Goal: Task Accomplishment & Management: Use online tool/utility

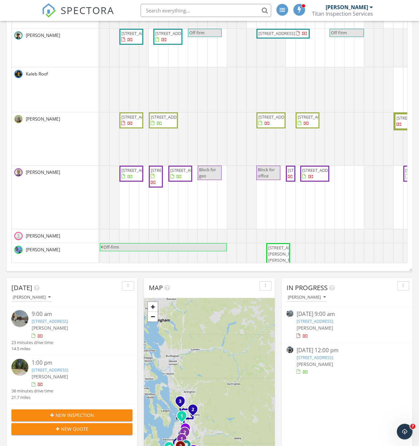
scroll to position [143, 0]
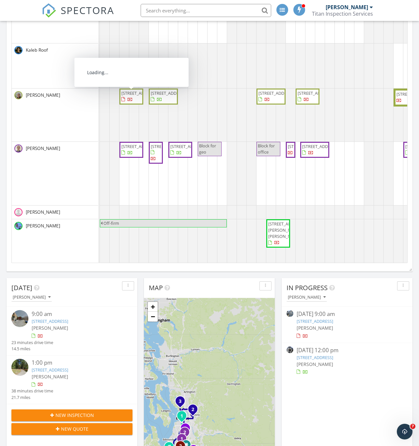
drag, startPoint x: 133, startPoint y: 109, endPoint x: 129, endPoint y: 107, distance: 4.2
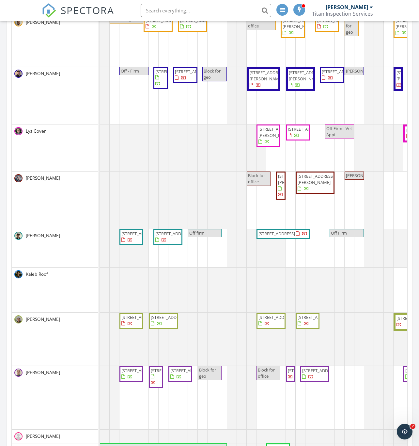
scroll to position [196, 0]
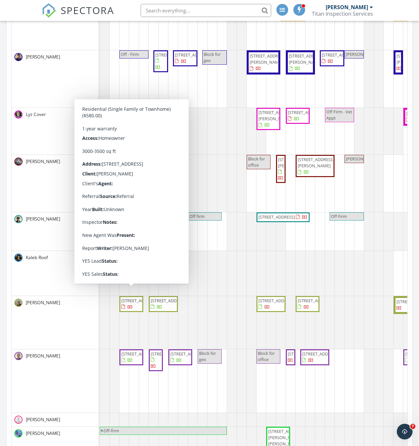
drag, startPoint x: 127, startPoint y: 312, endPoint x: 75, endPoint y: 307, distance: 51.5
click at [58, 309] on div "[PERSON_NAME]" at bounding box center [55, 322] width 87 height 53
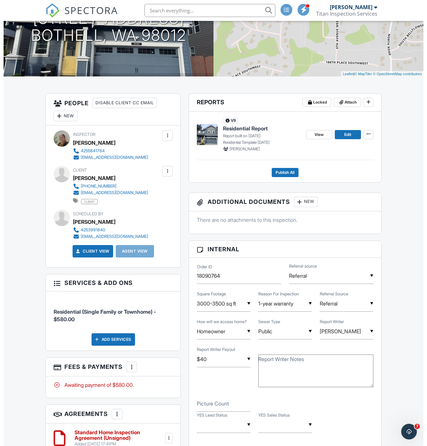
scroll to position [147, 0]
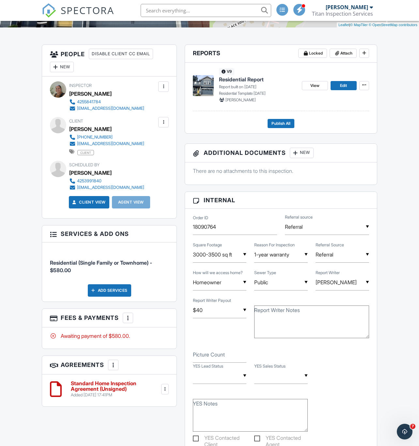
click at [130, 321] on div at bounding box center [128, 317] width 7 height 7
click at [161, 338] on li "Edit Fees & Payments" at bounding box center [161, 338] width 68 height 16
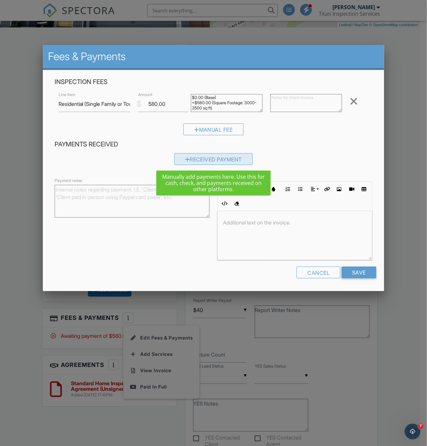
click at [217, 158] on div "Received Payment" at bounding box center [213, 159] width 79 height 12
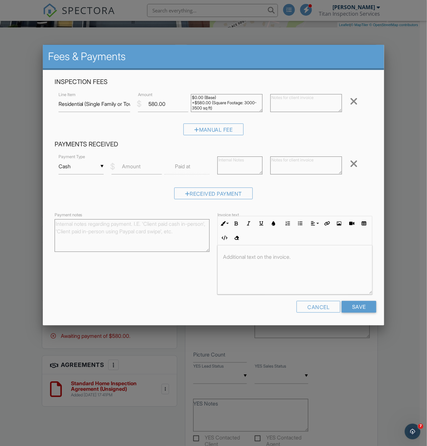
click at [79, 167] on div "▼ Cash Cash Check On-Site Card Other Cash Check On-Site Card Other" at bounding box center [80, 166] width 45 height 16
click at [71, 265] on span "Other" at bounding box center [81, 259] width 35 height 16
type input "Other"
click at [140, 161] on input "Amount" at bounding box center [136, 166] width 50 height 16
type input "580.00"
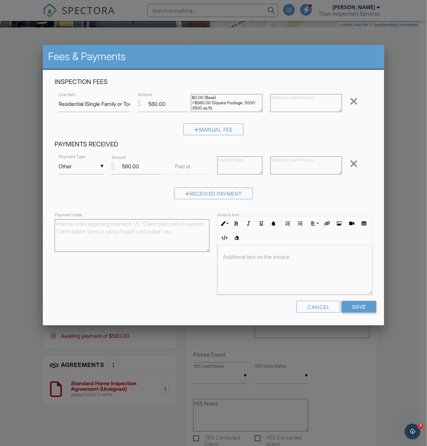
click at [176, 163] on label "Paid at" at bounding box center [182, 166] width 15 height 7
click at [188, 169] on label "Paid at" at bounding box center [182, 166] width 15 height 7
click at [186, 168] on label "Paid at" at bounding box center [182, 166] width 15 height 7
click at [177, 175] on div "▼ Other Cash Check On-Site Card Other Cash Check On-Site Card Other Payment Typ…" at bounding box center [214, 167] width 318 height 28
click at [188, 165] on label "Paid at" at bounding box center [182, 166] width 15 height 7
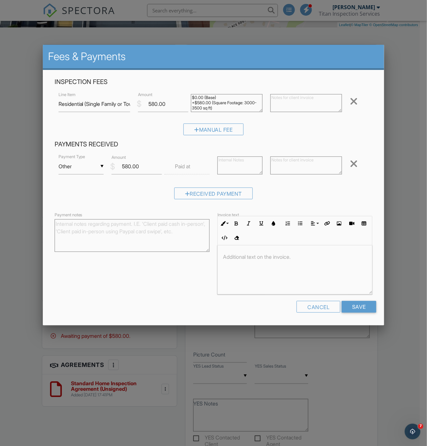
click at [193, 165] on input "text" at bounding box center [186, 166] width 45 height 16
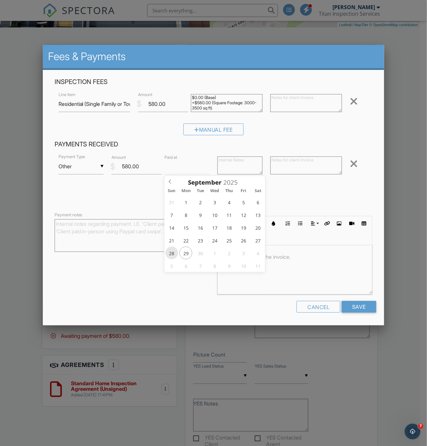
type input "09/28/2025 12:00 PM"
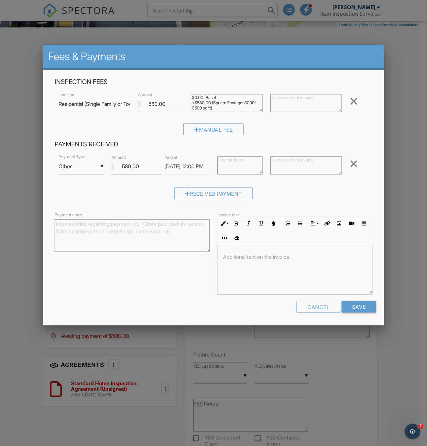
click at [285, 273] on div at bounding box center [295, 269] width 154 height 49
click at [246, 168] on textarea at bounding box center [239, 165] width 45 height 18
type textarea "Zelle"
click at [223, 192] on div "Received Payment" at bounding box center [213, 193] width 79 height 12
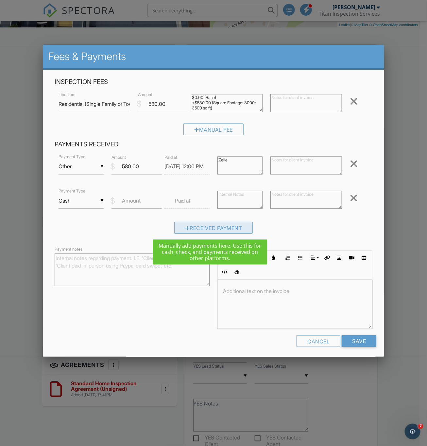
click at [178, 225] on div "Received Payment" at bounding box center [213, 228] width 79 height 12
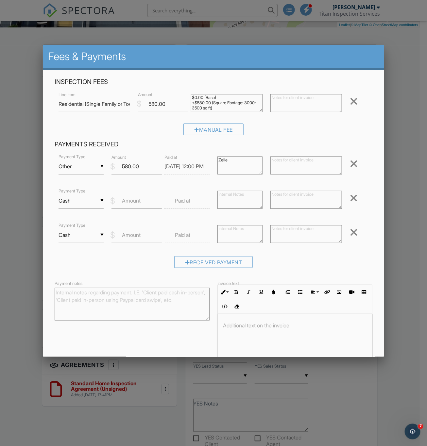
click at [349, 198] on div at bounding box center [353, 198] width 8 height 10
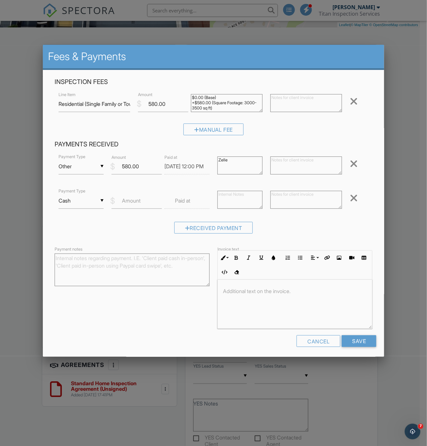
click at [349, 196] on div at bounding box center [353, 198] width 8 height 10
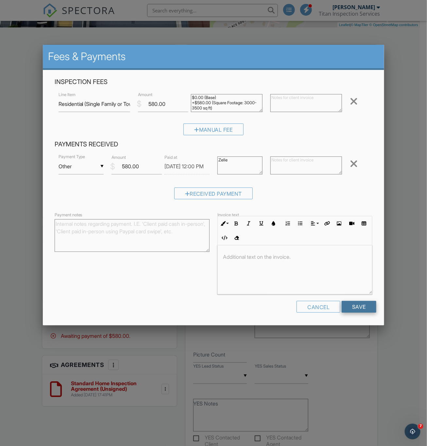
click at [366, 308] on input "Save" at bounding box center [358, 307] width 35 height 12
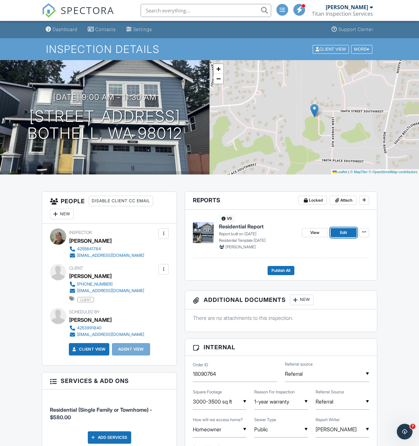
drag, startPoint x: 345, startPoint y: 233, endPoint x: 357, endPoint y: 233, distance: 11.8
click at [345, 233] on span "Edit" at bounding box center [343, 232] width 7 height 7
drag, startPoint x: 317, startPoint y: 233, endPoint x: 412, endPoint y: 234, distance: 95.0
click at [317, 233] on span "View" at bounding box center [315, 232] width 9 height 7
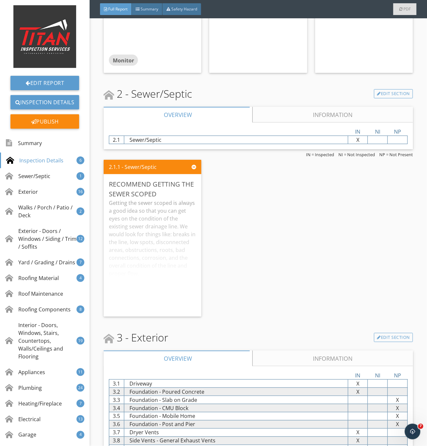
scroll to position [882, 0]
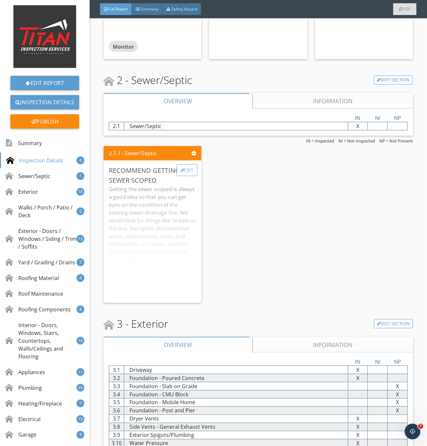
click at [188, 176] on div "Edit" at bounding box center [186, 170] width 21 height 12
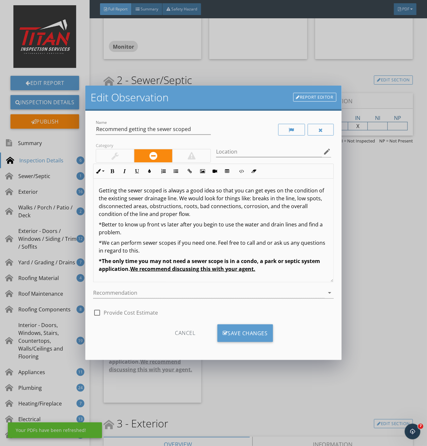
click at [114, 153] on div at bounding box center [114, 156] width 7 height 8
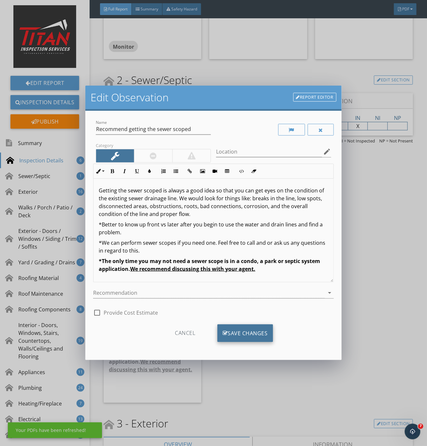
drag, startPoint x: 230, startPoint y: 337, endPoint x: 236, endPoint y: 337, distance: 6.2
click at [231, 337] on div "Save Changes" at bounding box center [245, 333] width 56 height 18
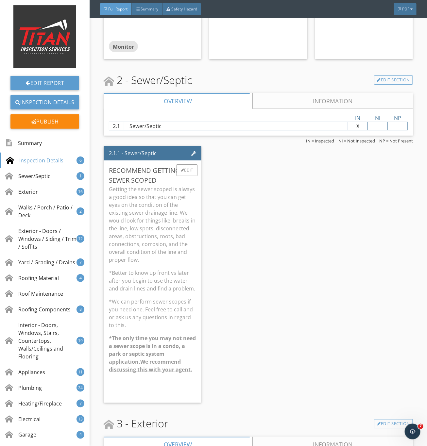
click at [156, 284] on p "*Better to know up front vs later after you begin to use the water and drain li…" at bounding box center [152, 281] width 87 height 24
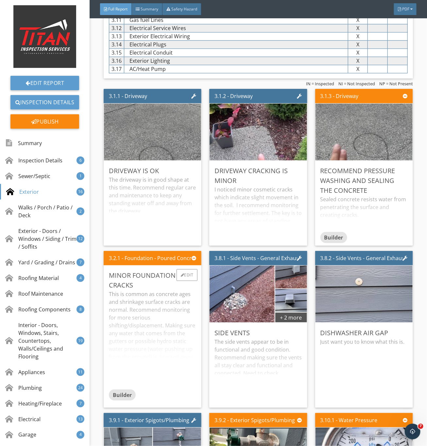
scroll to position [1323, 0]
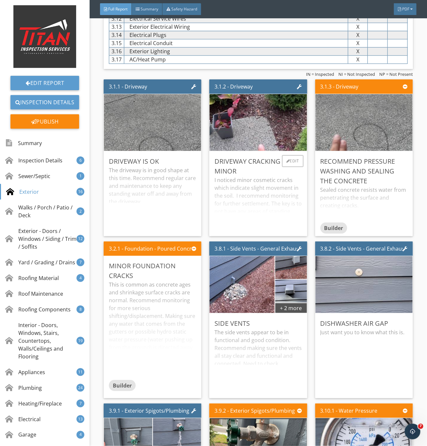
click at [247, 211] on div "I noticed minor cosmetic cracks which indicate slight movement in the soil. I r…" at bounding box center [257, 203] width 87 height 55
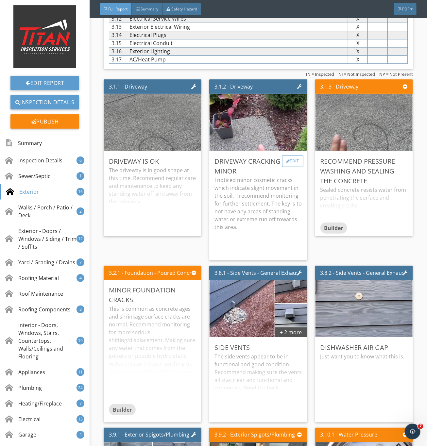
click at [287, 167] on div "Edit" at bounding box center [292, 161] width 21 height 12
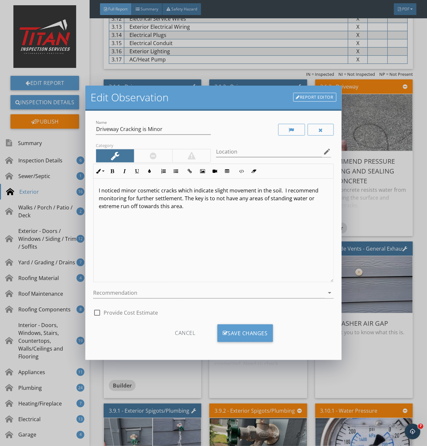
click at [161, 160] on div at bounding box center [153, 155] width 38 height 13
click at [139, 294] on div at bounding box center [208, 292] width 231 height 11
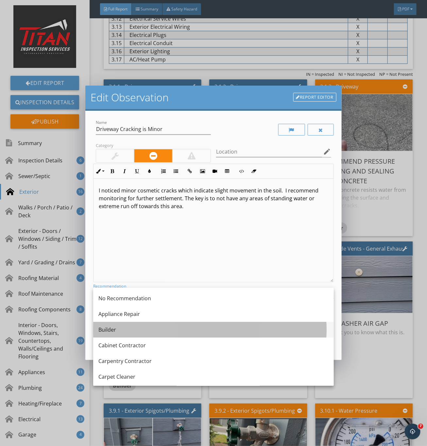
click at [124, 331] on div "Builder" at bounding box center [213, 330] width 230 height 8
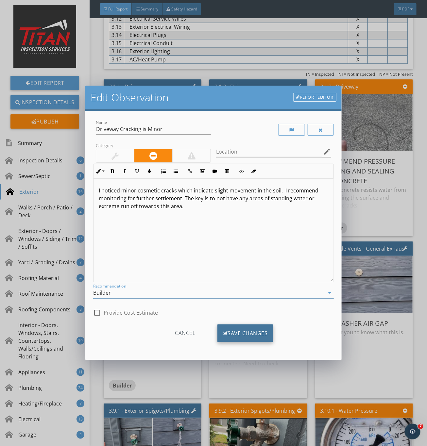
click at [234, 337] on div "Save Changes" at bounding box center [245, 333] width 56 height 18
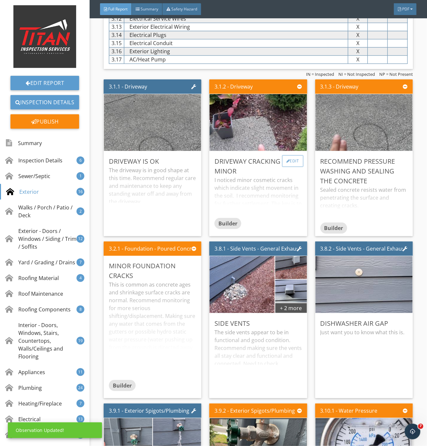
click at [282, 167] on div "Edit" at bounding box center [292, 161] width 21 height 12
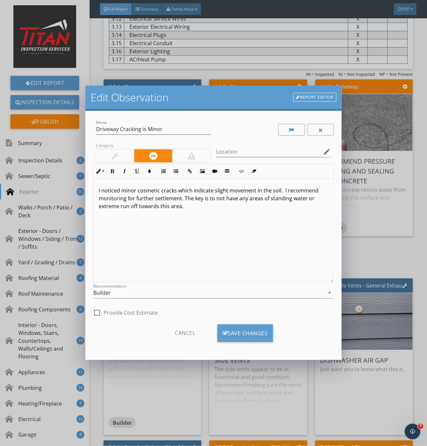
click at [364, 251] on div "Edit Observation Report Editor Name Driveway Cracking is Minor Category Locatio…" at bounding box center [213, 223] width 427 height 446
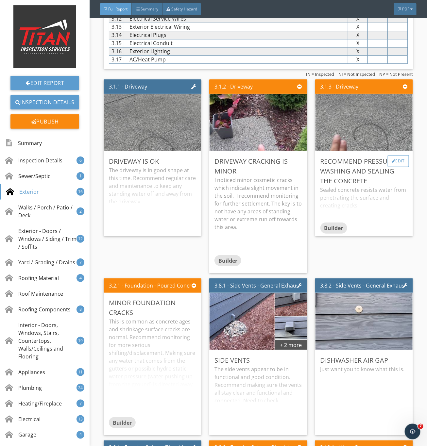
click at [387, 167] on div "Edit" at bounding box center [397, 161] width 21 height 12
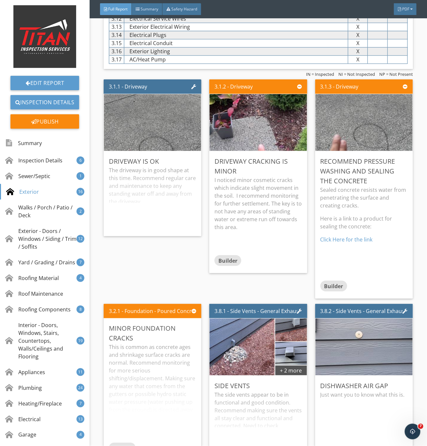
click at [393, 217] on div at bounding box center [213, 223] width 427 height 446
click at [393, 167] on div "Edit" at bounding box center [397, 161] width 21 height 12
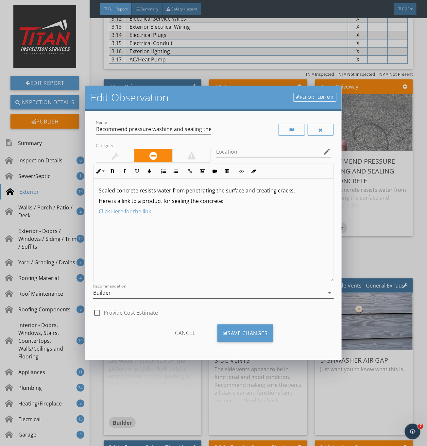
click at [130, 297] on div "Builder" at bounding box center [208, 292] width 231 height 11
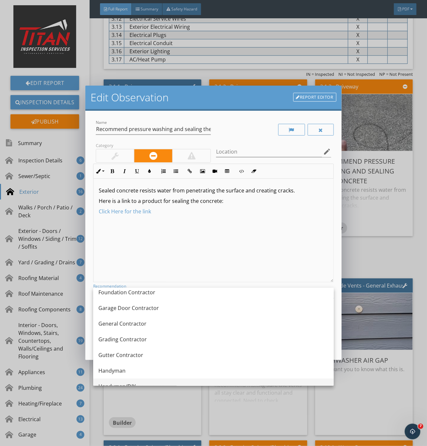
scroll to position [368, 0]
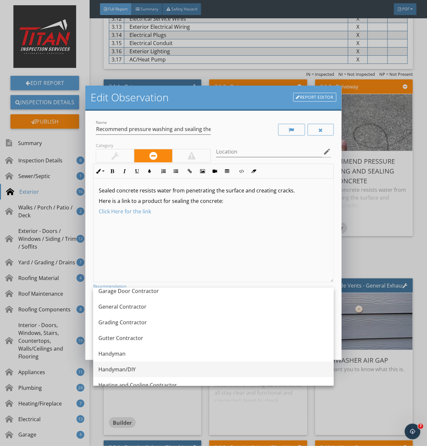
click at [121, 365] on div "Handyman/DIY" at bounding box center [213, 369] width 230 height 8
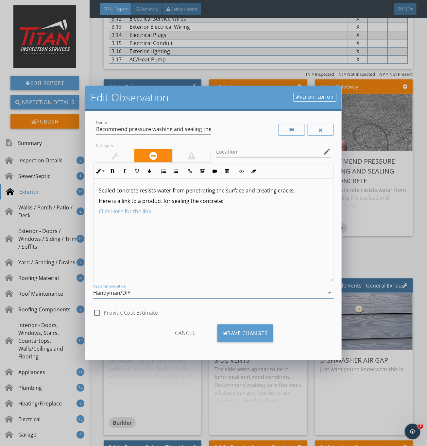
click at [125, 157] on div at bounding box center [115, 155] width 38 height 13
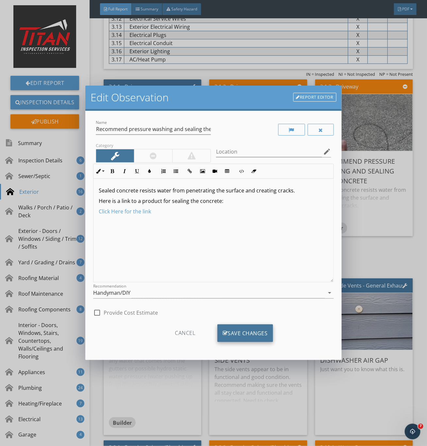
click at [233, 336] on div "Save Changes" at bounding box center [245, 333] width 56 height 18
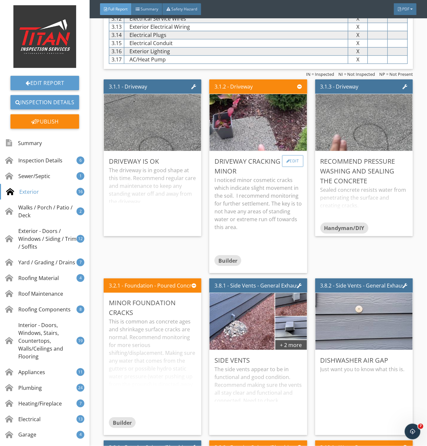
click at [288, 167] on div "Edit" at bounding box center [292, 161] width 21 height 12
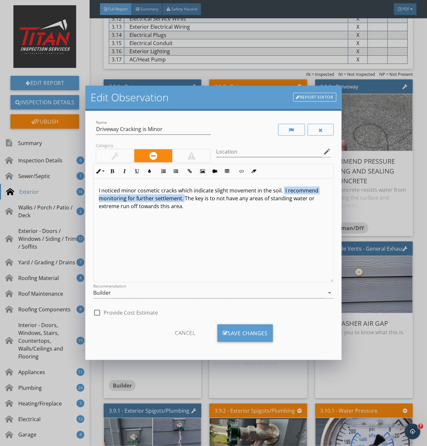
drag, startPoint x: 281, startPoint y: 190, endPoint x: 184, endPoint y: 200, distance: 98.1
click at [184, 200] on p "I noticed minor cosmetic cracks which indicate slight movement in the soil. I r…" at bounding box center [213, 198] width 229 height 24
click at [291, 201] on p "I noticed minor cosmetic cracks which indicate slight movement in the soil. The…" at bounding box center [213, 194] width 229 height 16
drag, startPoint x: 281, startPoint y: 189, endPoint x: 281, endPoint y: 202, distance: 12.8
click at [281, 202] on p "I noticed minor cosmetic cracks which indicate slight movement in the soil. The…" at bounding box center [213, 198] width 229 height 24
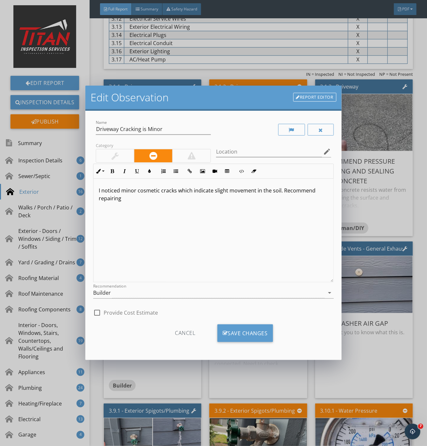
click at [260, 202] on p "I noticed minor cosmetic cracks which indicate slight movement in the soil. Rec…" at bounding box center [213, 194] width 229 height 16
drag, startPoint x: 244, startPoint y: 199, endPoint x: 149, endPoint y: 212, distance: 95.8
click at [149, 212] on div "I noticed minor cosmetic cracks which indicate slight movement in the soil. Rec…" at bounding box center [213, 231] width 240 height 104
click at [151, 202] on p "I noticed minor cosmetic cracks which indicate slight movement in the soil. Rec…" at bounding box center [213, 194] width 229 height 16
click at [202, 198] on p "I noticed minor cosmetic cracks which indicate slight movement in the soil. Rec…" at bounding box center [213, 194] width 229 height 16
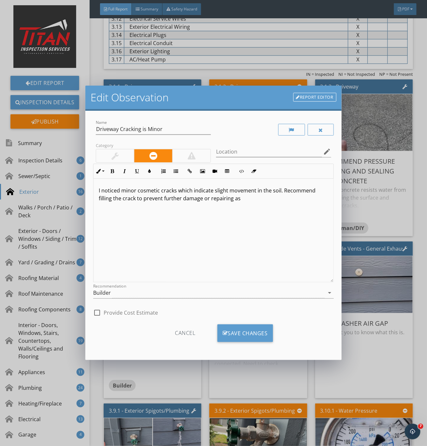
drag, startPoint x: 235, startPoint y: 201, endPoint x: 280, endPoint y: 189, distance: 46.2
click at [280, 189] on p "I noticed minor cosmetic cracks which indicate slight movement in the soil. Rec…" at bounding box center [213, 194] width 229 height 16
click at [258, 199] on p "I noticed minor cosmetic cracks which indicate slight movement in the soil. Rec…" at bounding box center [213, 194] width 229 height 16
drag, startPoint x: 248, startPoint y: 201, endPoint x: 98, endPoint y: 201, distance: 149.6
click at [99, 201] on p "I noticed minor cosmetic cracks which indicate slight movement in the soil. Rec…" at bounding box center [213, 194] width 229 height 16
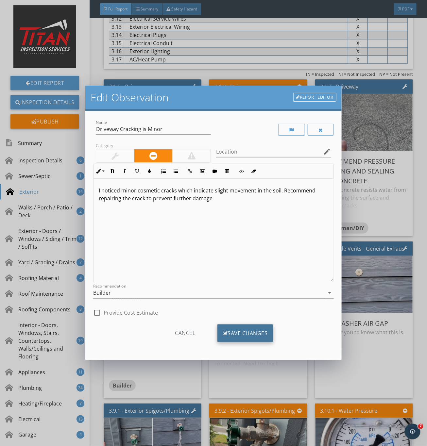
click at [254, 333] on div "Save Changes" at bounding box center [245, 333] width 56 height 18
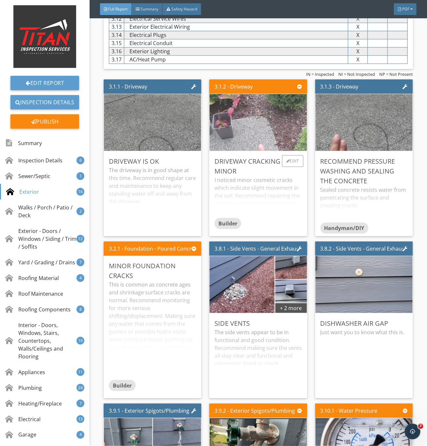
click at [258, 145] on img at bounding box center [257, 123] width 189 height 142
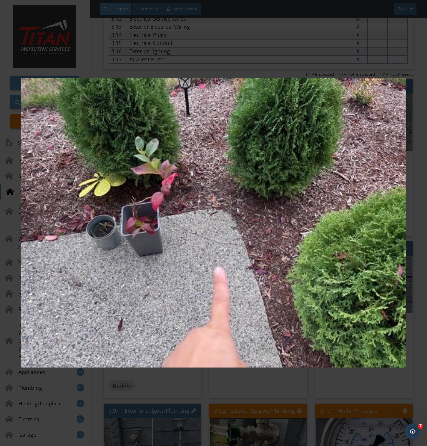
click at [281, 243] on img at bounding box center [213, 223] width 385 height 404
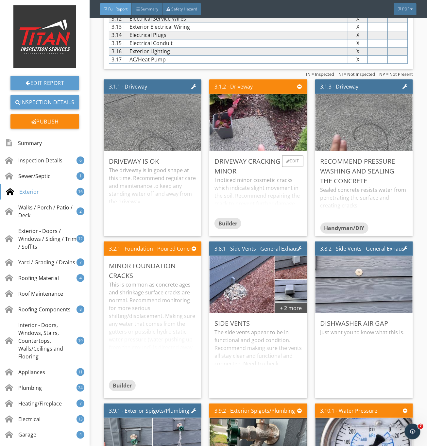
click at [275, 205] on div "I noticed minor cosmetic cracks which indicate slight movement in the soil. Rec…" at bounding box center [257, 197] width 87 height 42
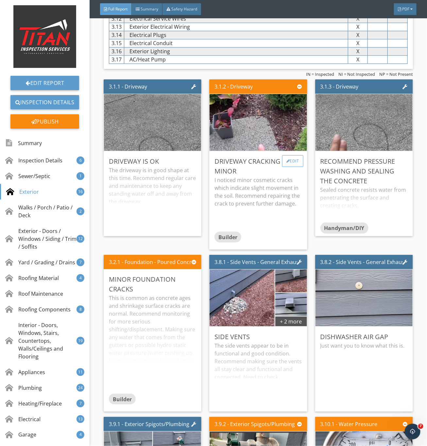
click at [284, 167] on div "Edit" at bounding box center [292, 161] width 21 height 12
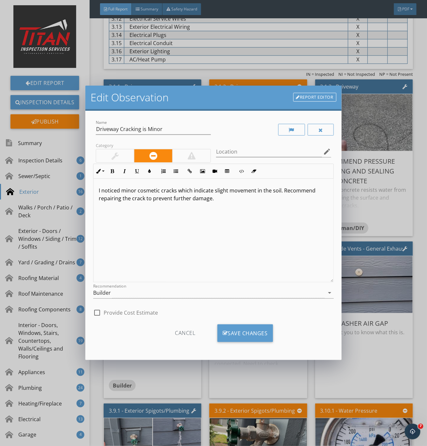
click at [121, 200] on p "I noticed minor cosmetic cracks which indicate slight movement in the soil. Rec…" at bounding box center [213, 194] width 229 height 16
click at [244, 337] on div "Save Changes" at bounding box center [245, 333] width 56 height 18
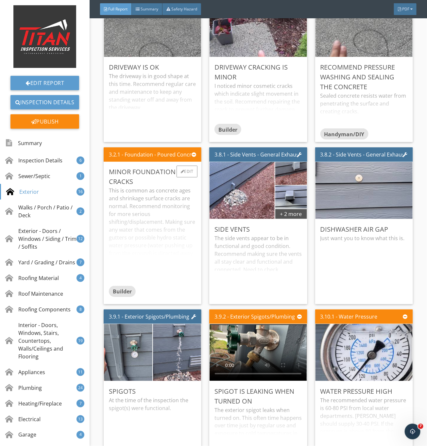
scroll to position [1421, 0]
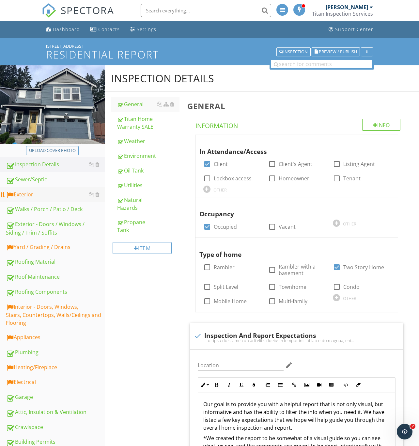
click at [41, 198] on div "Exterior" at bounding box center [55, 194] width 99 height 8
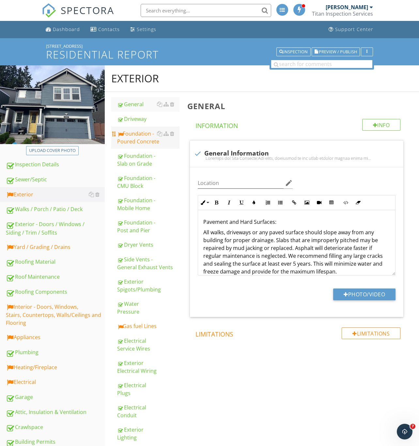
click at [141, 135] on div "Foundation - Poured Concrete" at bounding box center [148, 138] width 62 height 16
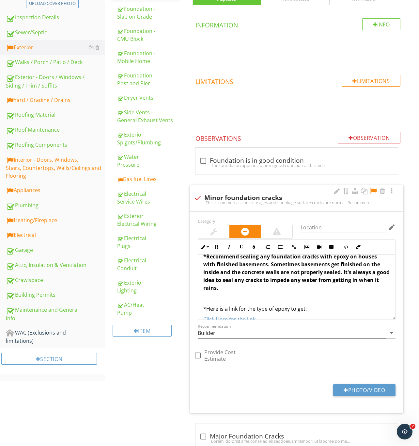
scroll to position [74, 0]
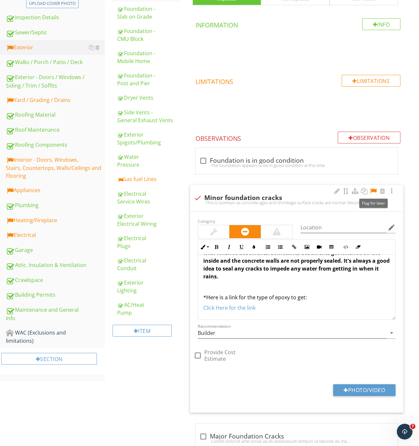
click at [372, 189] on div at bounding box center [374, 191] width 8 height 7
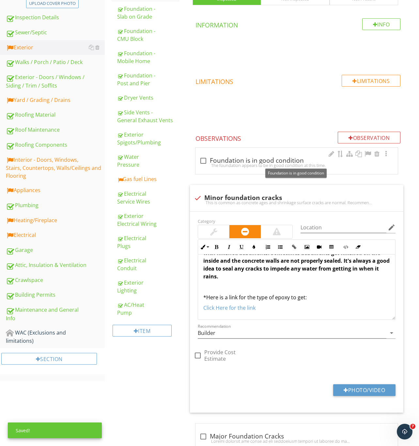
click at [203, 159] on div at bounding box center [203, 160] width 11 height 11
checkbox input "true"
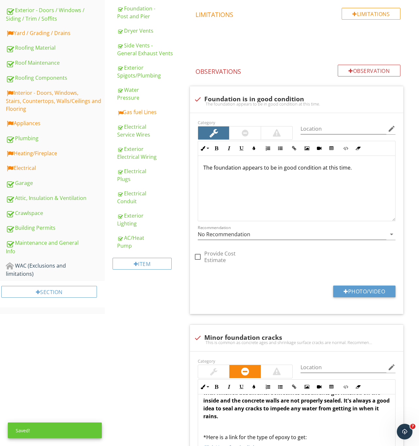
scroll to position [294, 0]
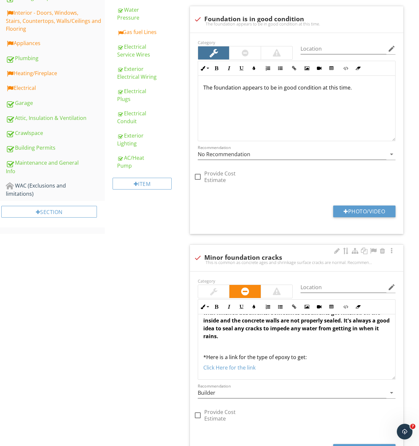
drag, startPoint x: 198, startPoint y: 259, endPoint x: 198, endPoint y: 263, distance: 3.9
click at [198, 259] on div at bounding box center [197, 257] width 11 height 11
checkbox input "true"
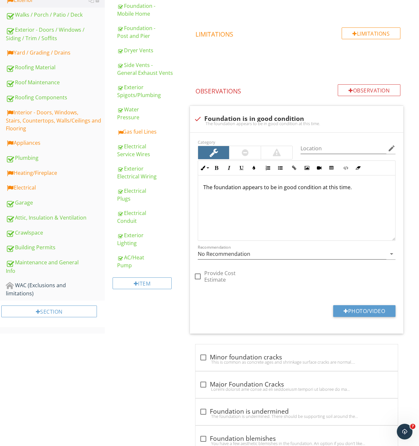
scroll to position [79, 0]
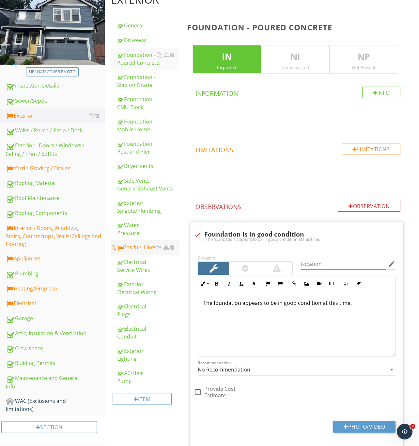
click at [130, 251] on div "Gas fuel Lines" at bounding box center [148, 247] width 62 height 8
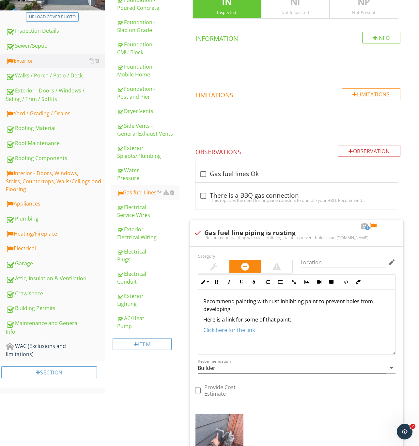
scroll to position [210, 0]
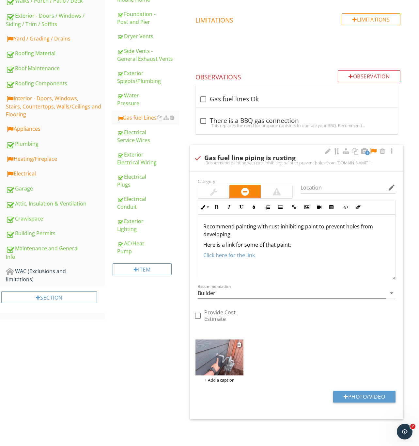
click at [217, 357] on img at bounding box center [220, 357] width 48 height 36
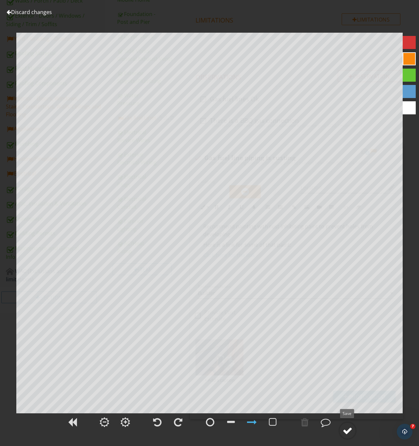
click at [344, 431] on div at bounding box center [348, 431] width 10 height 10
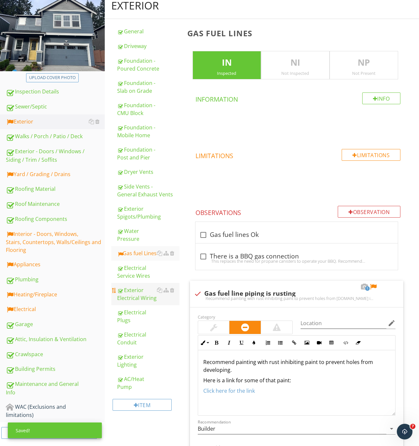
scroll to position [63, 0]
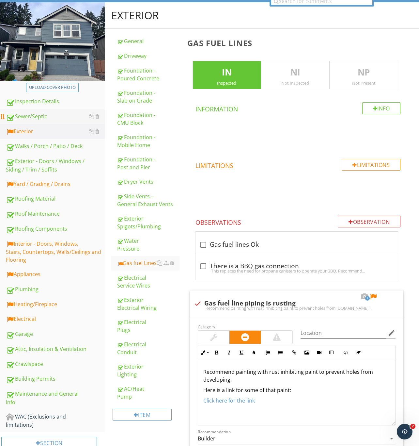
click at [28, 120] on div "Sewer/Septic" at bounding box center [55, 116] width 99 height 8
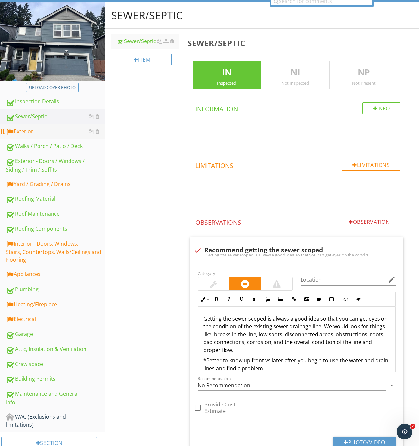
click at [23, 130] on div "Exterior" at bounding box center [55, 131] width 99 height 8
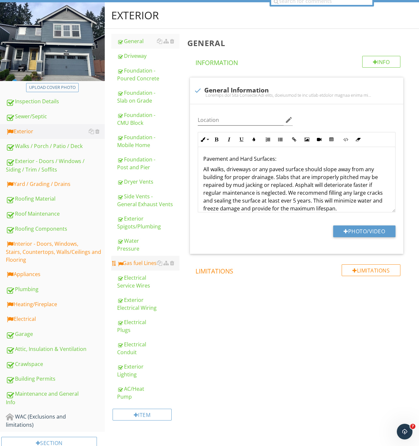
click at [137, 267] on div "Gas fuel Lines" at bounding box center [148, 263] width 62 height 8
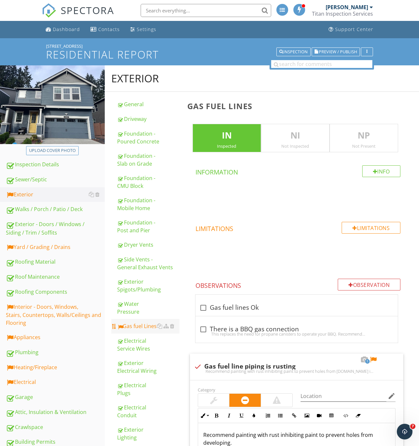
click at [128, 326] on div "Gas fuel Lines" at bounding box center [148, 326] width 62 height 8
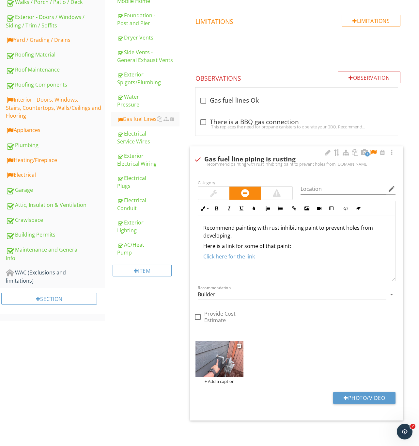
scroll to position [210, 0]
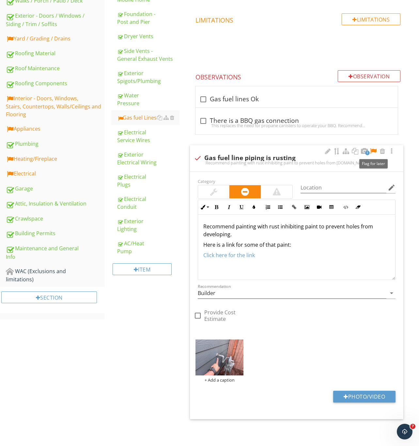
click at [373, 148] on div at bounding box center [374, 151] width 8 height 7
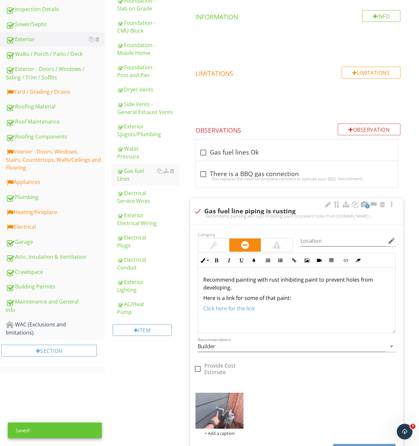
scroll to position [112, 0]
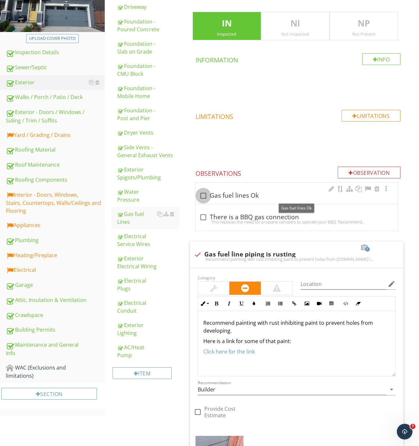
click at [205, 195] on div at bounding box center [203, 195] width 11 height 11
checkbox input "true"
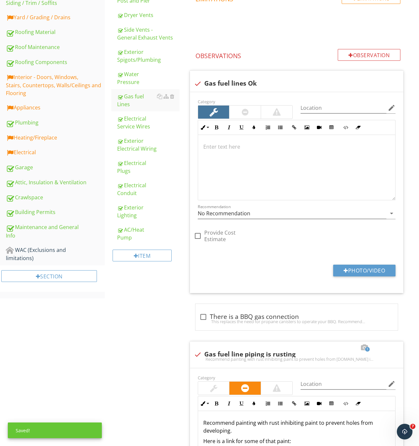
scroll to position [259, 0]
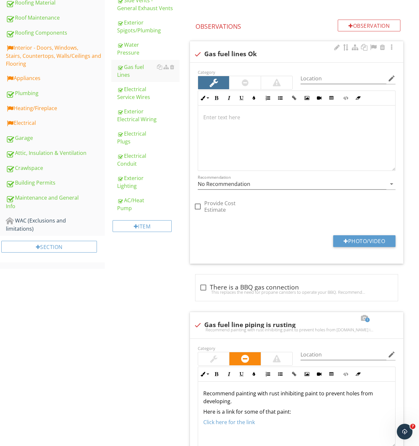
click at [223, 139] on div at bounding box center [296, 137] width 197 height 65
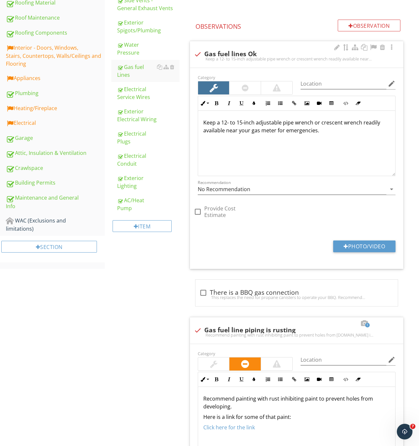
scroll to position [264, 0]
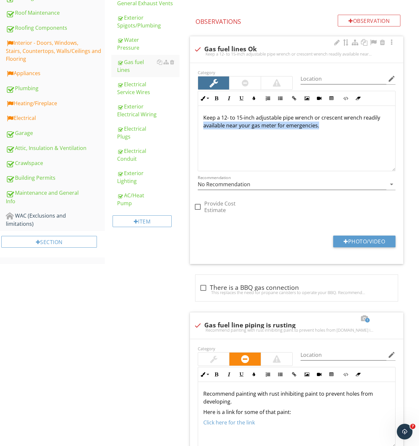
drag, startPoint x: 350, startPoint y: 127, endPoint x: 199, endPoint y: 129, distance: 151.2
click at [199, 129] on div "Keep a 12- to 15-inch adjustable pipe wrench or crescent wrench readily availab…" at bounding box center [296, 138] width 197 height 65
click at [361, 128] on p "Keep a 12- to 15-inch adjustable pipe wrench or crescent wrench readily availab…" at bounding box center [296, 122] width 187 height 16
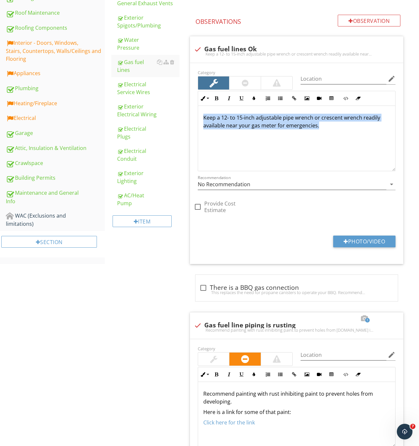
drag, startPoint x: 328, startPoint y: 128, endPoint x: 184, endPoint y: 115, distance: 144.7
click at [184, 115] on div "Gas fuel Lines IN Inspected NI Not Inspected NP Not Present Info Information Li…" at bounding box center [302, 212] width 236 height 769
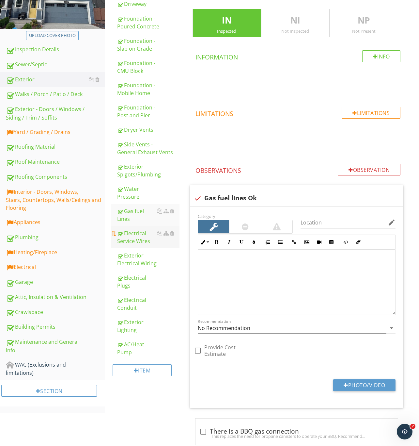
scroll to position [112, 0]
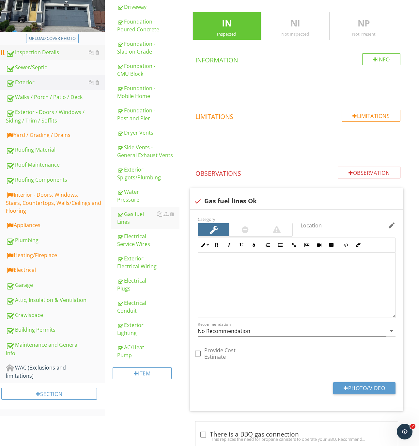
click at [25, 50] on div "Inspection Details" at bounding box center [55, 52] width 99 height 8
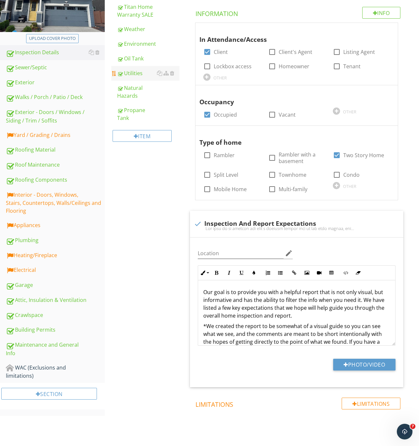
click at [134, 73] on div "Utilities" at bounding box center [148, 73] width 62 height 8
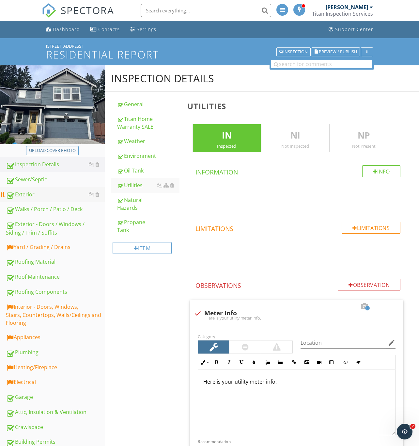
click at [20, 192] on div "Exterior" at bounding box center [55, 194] width 99 height 8
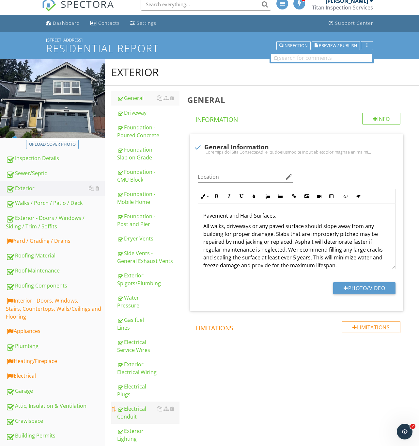
scroll to position [74, 0]
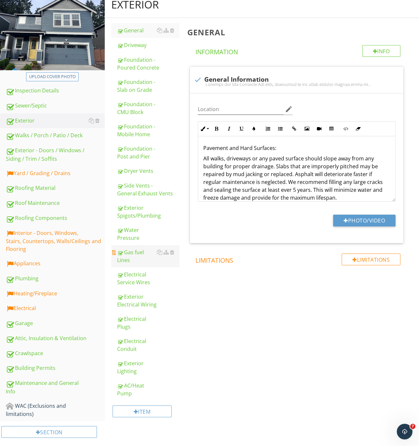
click at [135, 251] on div "Gas fuel Lines" at bounding box center [148, 256] width 62 height 16
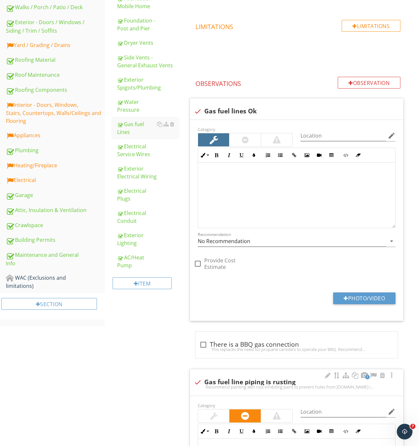
scroll to position [221, 0]
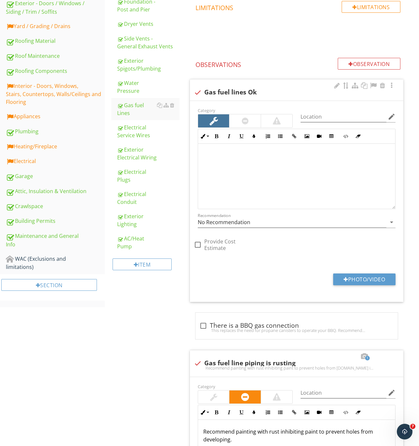
click at [243, 173] on div at bounding box center [296, 176] width 197 height 65
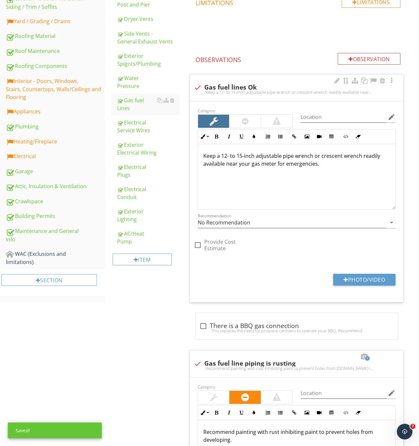
click at [204, 158] on p "Keep a 12- to 15-inch adjustable pipe wrench or crescent wrench readily availab…" at bounding box center [296, 160] width 187 height 16
click at [327, 168] on p "Keep a 12- to 15-inch adjustable pipe wrench or crescent wrench readily availab…" at bounding box center [296, 160] width 187 height 16
drag, startPoint x: 327, startPoint y: 164, endPoint x: 184, endPoint y: 159, distance: 143.1
click at [194, 156] on div "Category Location edit Inline Style XLarge Large Normal Small Light Small/Light…" at bounding box center [297, 183] width 206 height 154
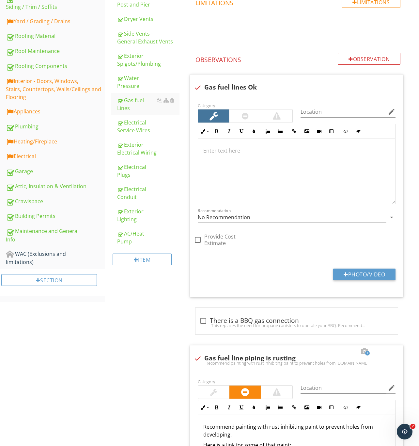
scroll to position [221, 0]
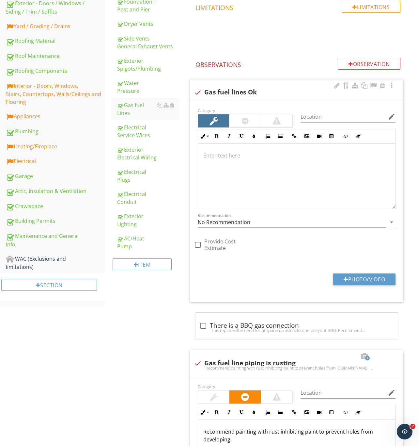
click at [226, 176] on div at bounding box center [296, 176] width 197 height 65
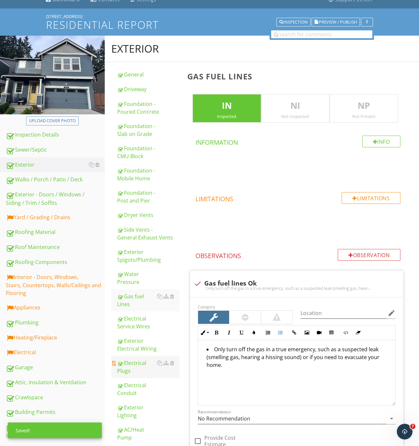
scroll to position [128, 0]
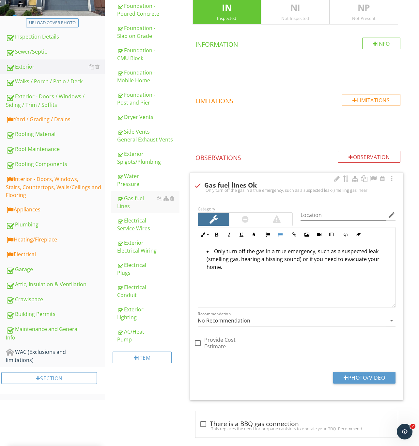
click at [215, 249] on li "Only turn off the gas in a true emergency, such as a suspected leak (smelling g…" at bounding box center [299, 276] width 184 height 59
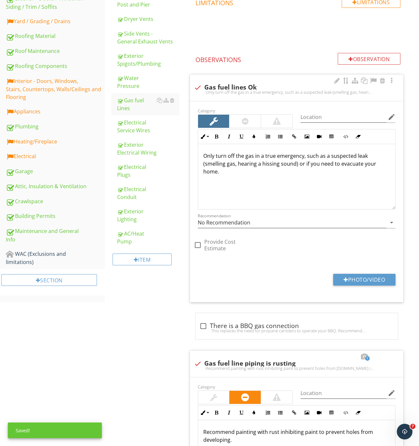
scroll to position [31, 0]
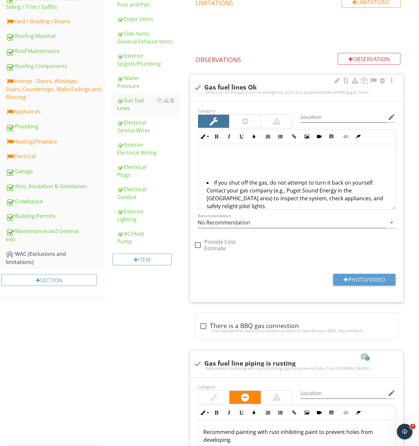
click at [213, 183] on li "If you shut off the gas, do not attempt to turn it back on yourself. Contact yo…" at bounding box center [299, 195] width 184 height 33
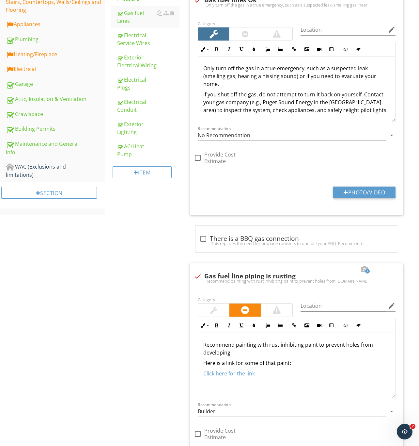
scroll to position [305, 0]
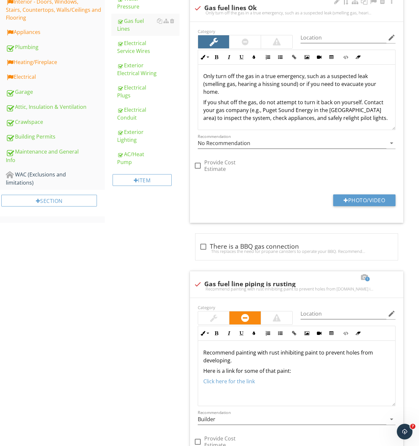
click at [373, 118] on p "If you shut off the gas, do not attempt to turn it back on yourself. Contact yo…" at bounding box center [296, 110] width 187 height 24
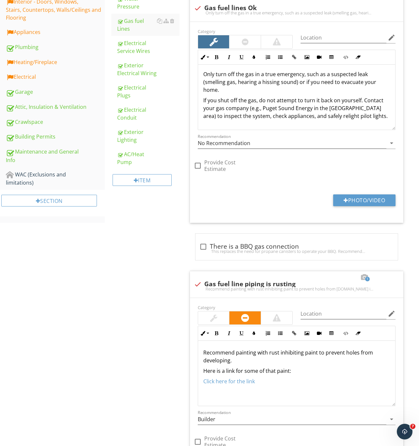
drag, startPoint x: 363, startPoint y: 115, endPoint x: 380, endPoint y: 115, distance: 17.6
click at [363, 115] on p "If you shut off the gas, do not attempt to turn it back on yourself. Contact yo…" at bounding box center [296, 108] width 187 height 24
click at [369, 117] on p "If you shut off the gas, do not attempt to turn it back on yourself. Contact yo…" at bounding box center [296, 108] width 187 height 24
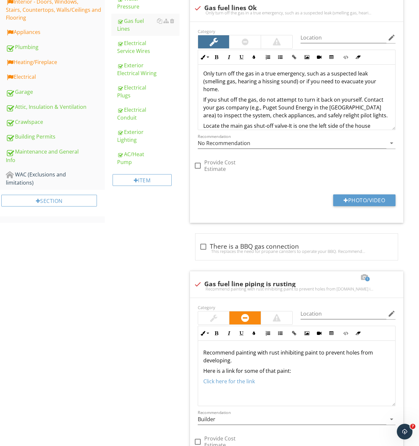
click at [201, 130] on div "Only turn off the gas in a true emergency, such as a suspected leak (smelling g…" at bounding box center [296, 105] width 197 height 86
click at [375, 125] on p "1. Locate the main gas shut-off valve-It is one the left side of the house" at bounding box center [296, 126] width 187 height 8
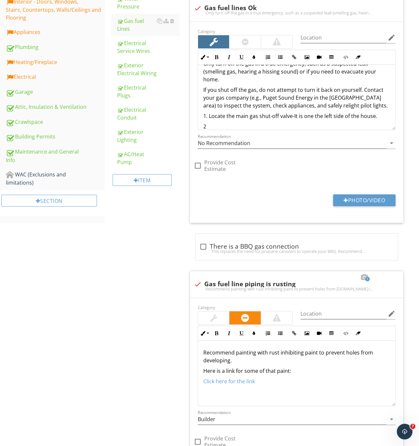
scroll to position [13, 0]
click at [222, 125] on p "2." at bounding box center [296, 126] width 187 height 8
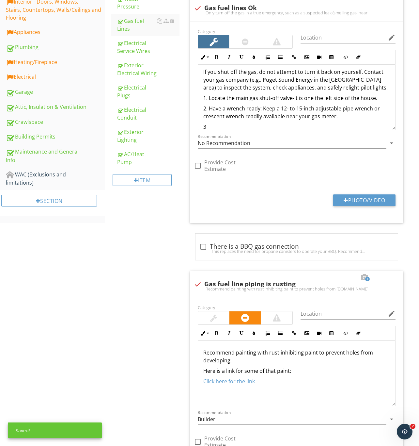
scroll to position [31, 0]
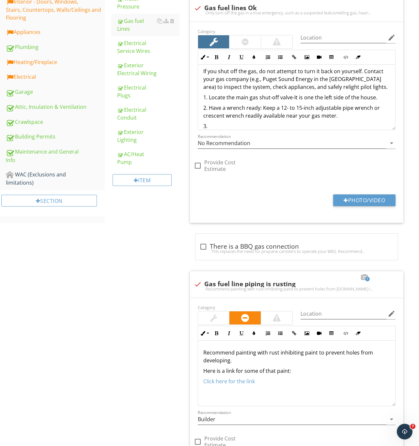
click at [216, 125] on p "3." at bounding box center [296, 126] width 187 height 8
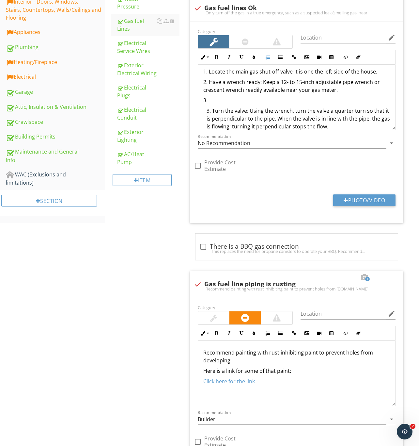
drag, startPoint x: 210, startPoint y: 112, endPoint x: 226, endPoint y: 112, distance: 15.7
click at [211, 112] on li "Turn the valve: Using the wrench, turn the valve a quarter turn so that it is p…" at bounding box center [299, 119] width 184 height 25
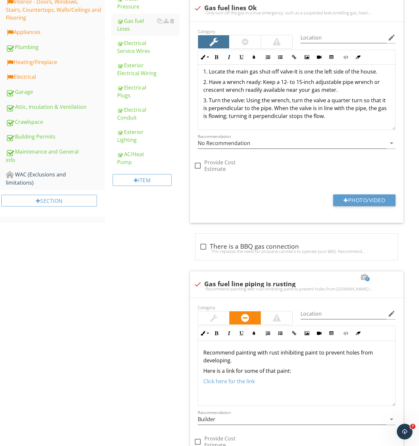
click at [346, 120] on p "3. Turn the valve: Using the wrench, turn the valve a quarter turn so that it i…" at bounding box center [296, 108] width 187 height 24
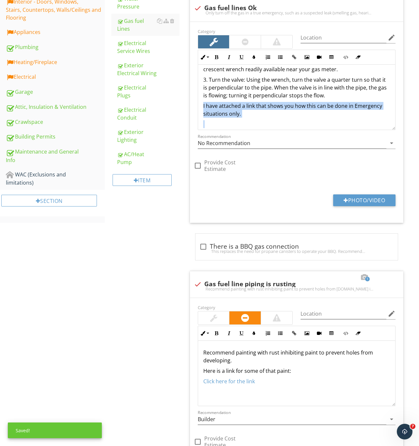
scroll to position [84, 0]
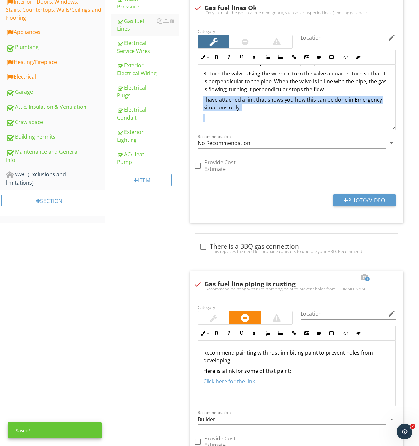
drag, startPoint x: 202, startPoint y: 119, endPoint x: 249, endPoint y: 115, distance: 46.9
click at [249, 115] on div "Only turn off the gas in a true emergency, such as a suspected leak (smelling g…" at bounding box center [296, 55] width 197 height 149
drag, startPoint x: 235, startPoint y: 104, endPoint x: 253, endPoint y: 111, distance: 18.9
click at [253, 111] on p "I have attached a link that shows you how this can be done in Emergency situati…" at bounding box center [296, 104] width 187 height 16
click at [244, 110] on p "I have attached a link that shows you how this can be done in Emergency situati…" at bounding box center [296, 104] width 187 height 16
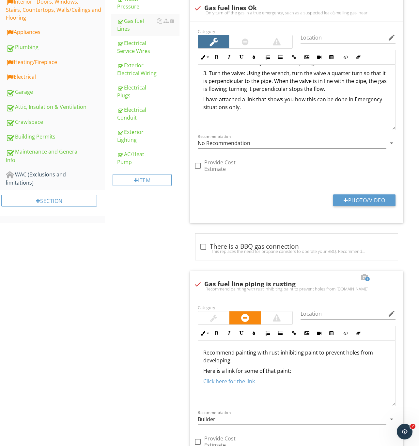
scroll to position [86, 0]
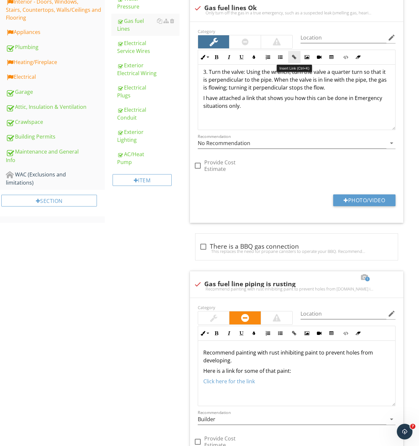
click at [295, 57] on icon "button" at bounding box center [294, 57] width 5 height 5
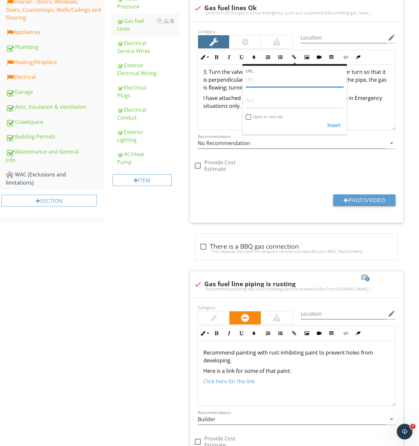
click at [261, 86] on input "URL" at bounding box center [295, 80] width 98 height 16
paste input "https://www.google.com/search?source=lns.web.gsbubb&vsdim=489,582&gsessionid=uT…"
type input "https://www.google.com/search?source=lns.web.gsbubb&vsdim=489,582&gsessionid=uT…"
click at [249, 117] on input "Open in new tab" at bounding box center [248, 117] width 5 height 5
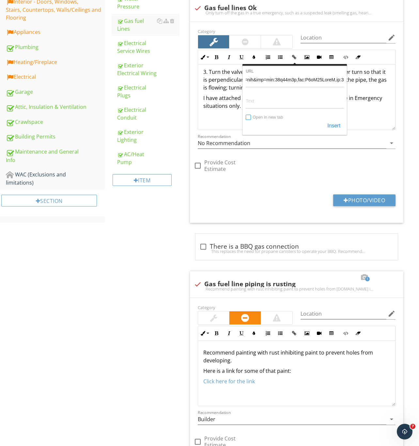
checkbox input "true"
click at [333, 127] on button "Insert" at bounding box center [334, 126] width 20 height 12
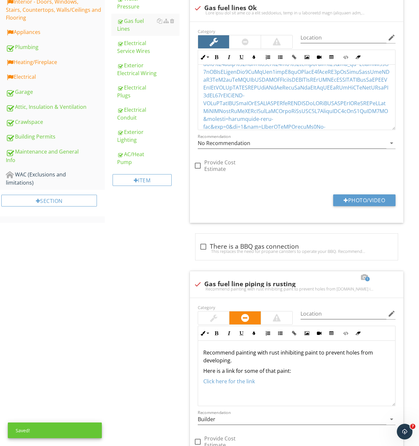
scroll to position [254, 0]
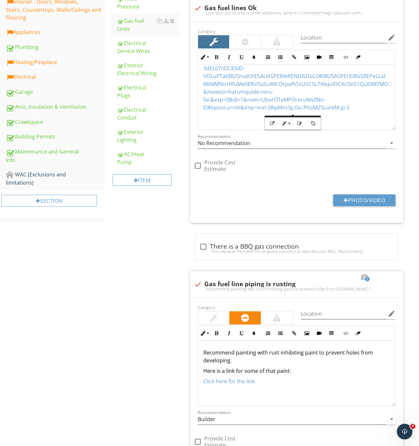
click at [369, 122] on p at bounding box center [296, 118] width 187 height 8
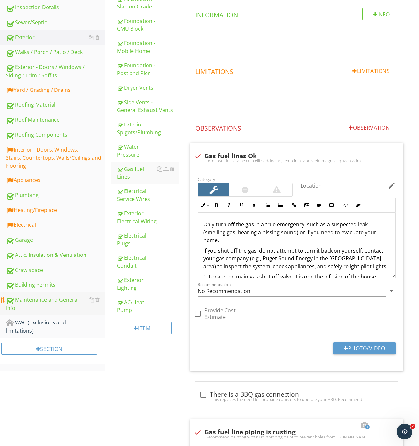
scroll to position [158, 0]
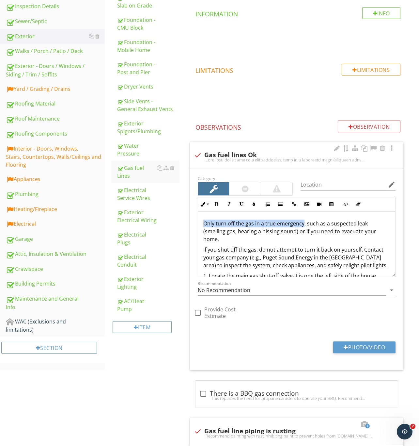
drag, startPoint x: 202, startPoint y: 225, endPoint x: 302, endPoint y: 226, distance: 99.9
click at [302, 226] on div "Only turn off the gas in a true emergency, such as a suspected leak (smelling g…" at bounding box center [296, 371] width 197 height 319
click at [220, 206] on button "Bold" at bounding box center [217, 204] width 12 height 12
click at [122, 394] on div "Exterior General Driveway Foundation - Poured Concrete Foundation - Slab on Gra…" at bounding box center [262, 313] width 314 height 812
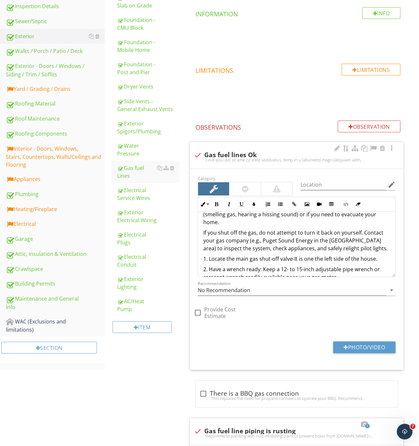
scroll to position [0, 0]
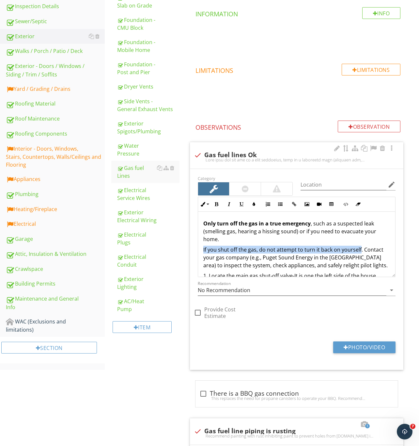
drag, startPoint x: 201, startPoint y: 251, endPoint x: 360, endPoint y: 251, distance: 158.7
click at [360, 251] on div "Only turn off the gas in a true emergency , such as a suspected leak (smelling …" at bounding box center [296, 371] width 197 height 319
click at [218, 206] on icon "button" at bounding box center [217, 204] width 5 height 5
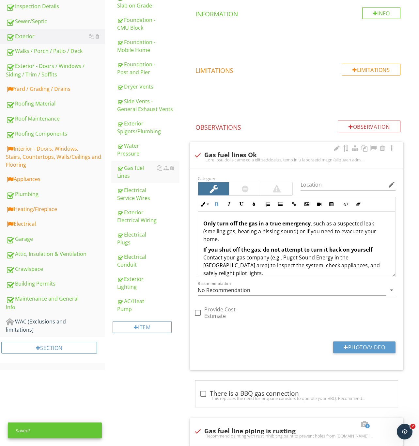
click at [252, 265] on p "If you shut off the gas, do not attempt to turn it back on yourself . Contact y…" at bounding box center [296, 261] width 187 height 31
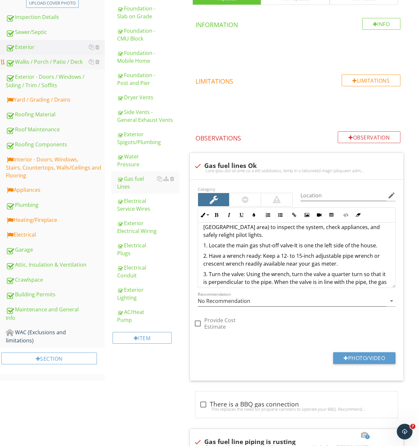
scroll to position [91, 0]
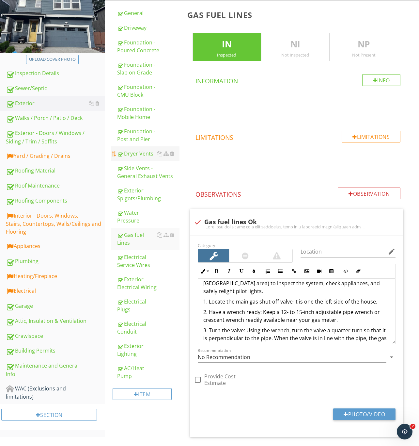
drag, startPoint x: 32, startPoint y: 156, endPoint x: 136, endPoint y: 158, distance: 104.5
click at [32, 156] on div "Yard / Grading / Drains" at bounding box center [55, 156] width 99 height 8
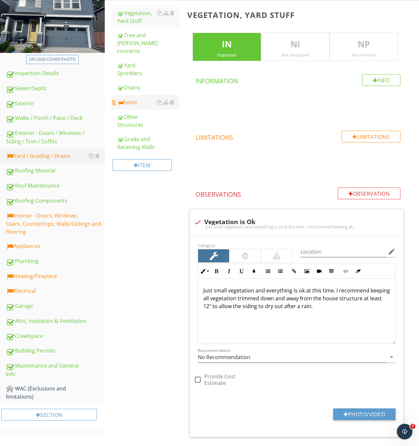
click at [134, 98] on div "Fence" at bounding box center [148, 102] width 62 height 8
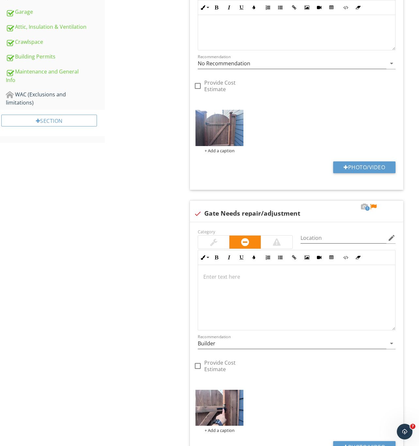
scroll to position [434, 0]
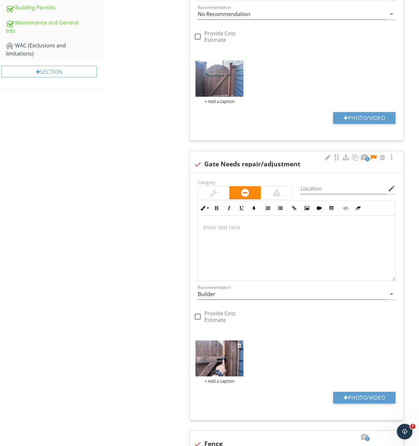
click at [222, 364] on img at bounding box center [220, 358] width 48 height 36
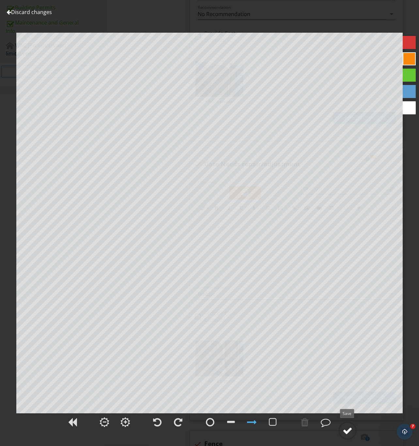
click at [349, 430] on div at bounding box center [348, 431] width 10 height 10
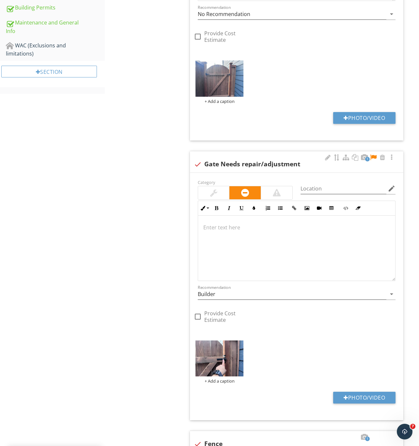
click at [220, 231] on p at bounding box center [296, 227] width 187 height 8
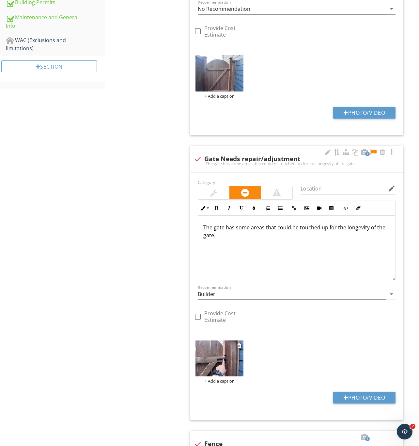
click at [221, 366] on img at bounding box center [220, 358] width 48 height 36
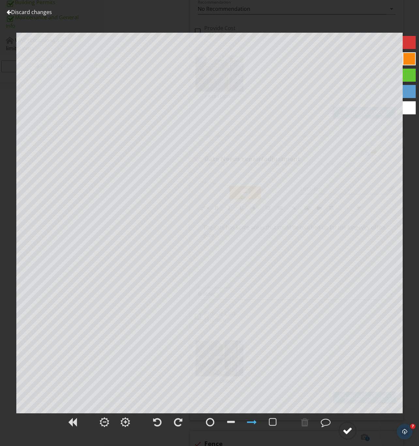
click at [347, 432] on div at bounding box center [348, 431] width 10 height 10
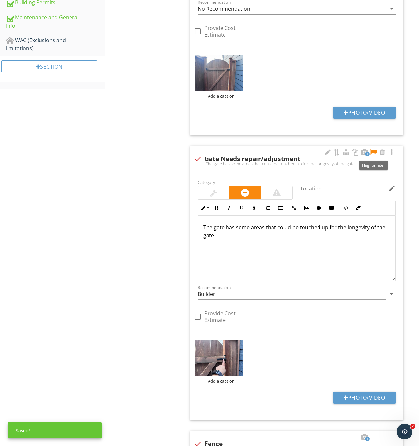
click at [373, 151] on div at bounding box center [374, 152] width 8 height 7
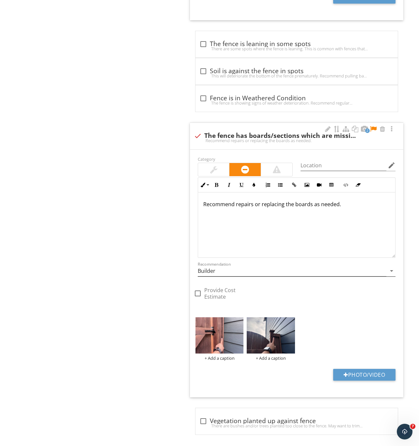
scroll to position [1135, 0]
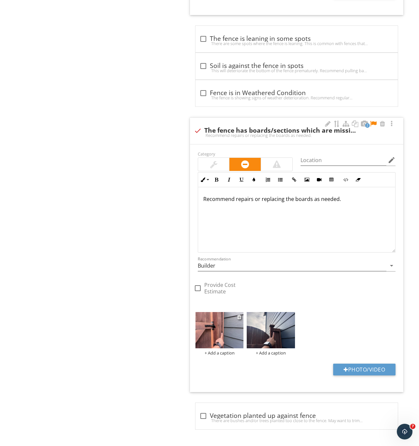
click at [224, 335] on img at bounding box center [220, 330] width 48 height 36
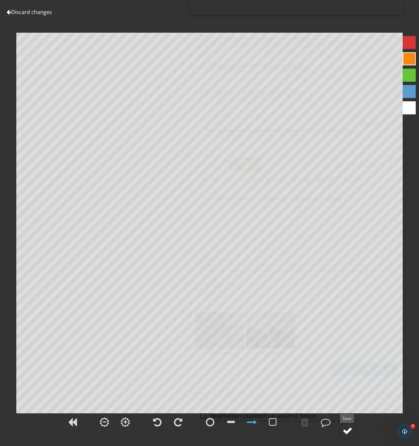
click at [345, 427] on div at bounding box center [348, 431] width 10 height 10
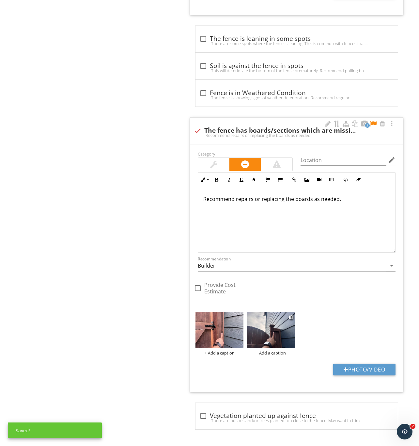
click at [270, 335] on img at bounding box center [271, 330] width 48 height 36
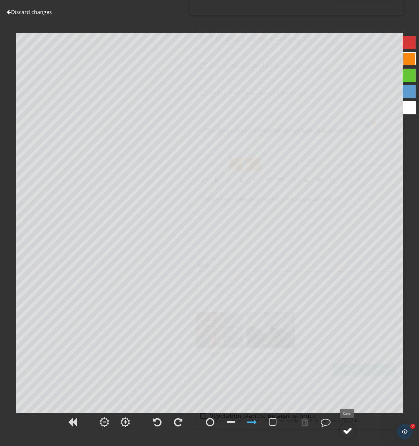
click at [351, 429] on div at bounding box center [348, 431] width 10 height 10
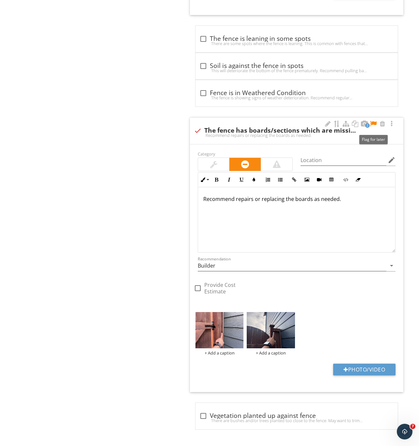
click at [374, 121] on div at bounding box center [374, 124] width 8 height 7
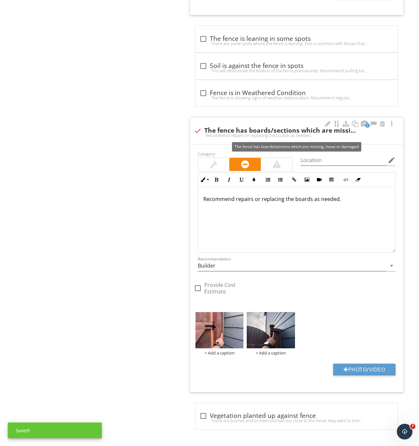
click at [196, 128] on div at bounding box center [197, 130] width 11 height 11
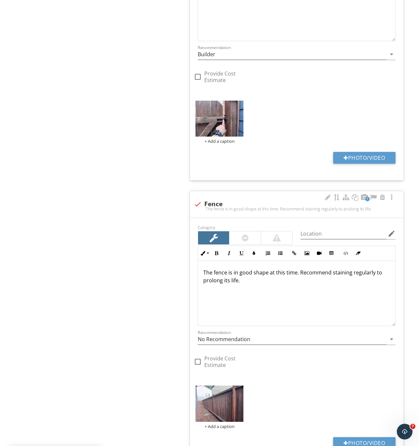
scroll to position [621, 0]
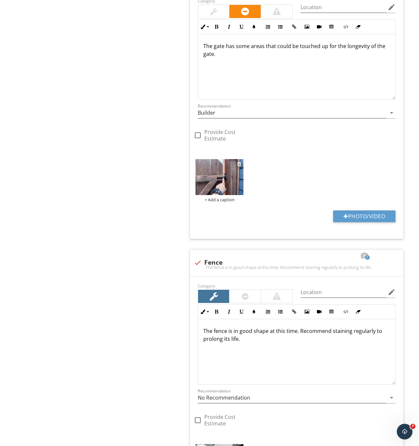
click at [233, 186] on img at bounding box center [220, 177] width 48 height 36
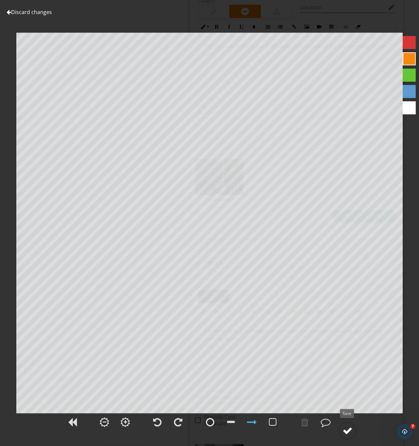
click at [349, 430] on div at bounding box center [348, 431] width 10 height 10
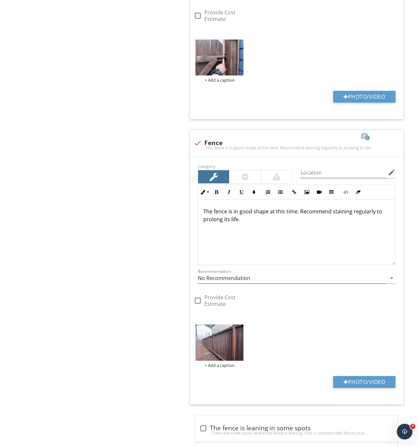
scroll to position [865, 0]
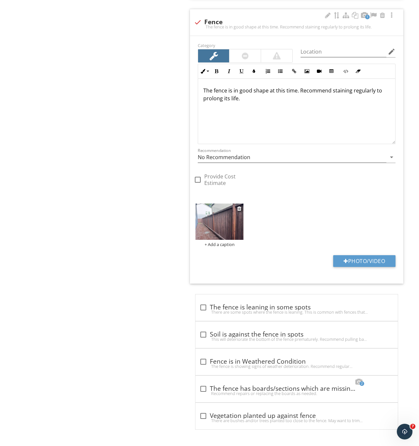
click at [230, 212] on img at bounding box center [220, 221] width 48 height 36
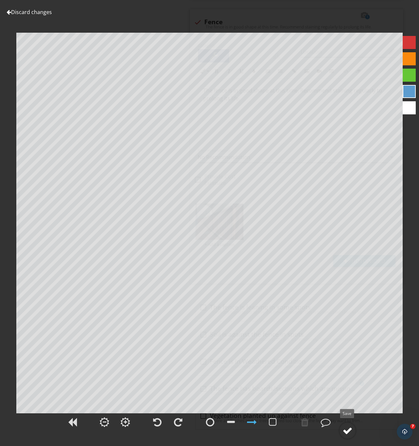
click at [345, 428] on div at bounding box center [348, 431] width 10 height 10
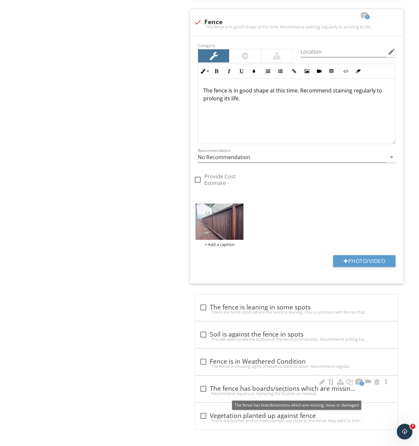
click at [226, 387] on div "check_box_outline_blank The fence has boards/sections which are missing, loose …" at bounding box center [297, 389] width 195 height 8
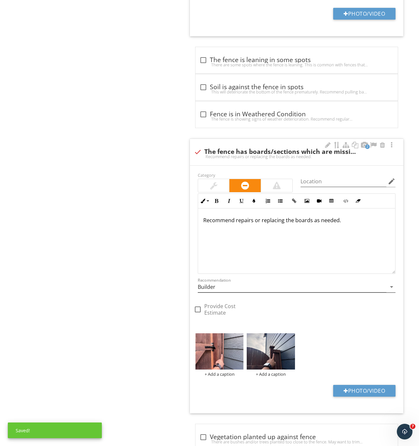
scroll to position [1110, 0]
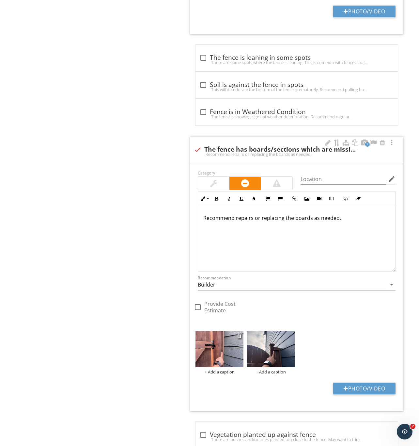
click at [218, 355] on img at bounding box center [220, 349] width 48 height 36
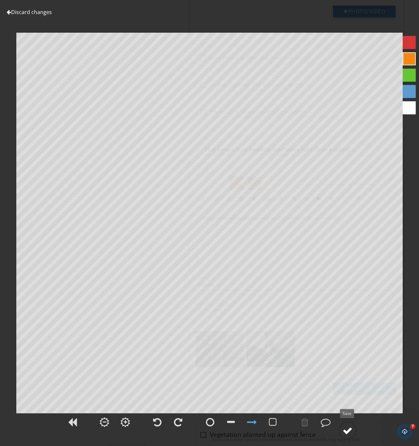
click at [345, 430] on div at bounding box center [348, 431] width 10 height 10
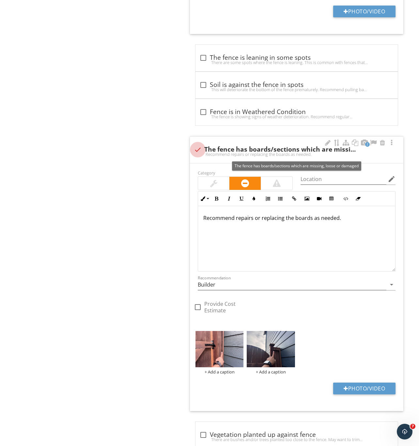
click at [199, 150] on div at bounding box center [197, 149] width 11 height 11
checkbox input "true"
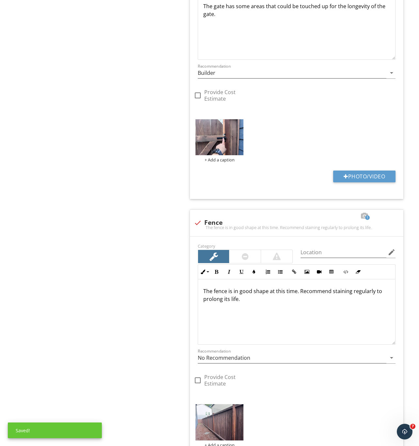
scroll to position [464, 0]
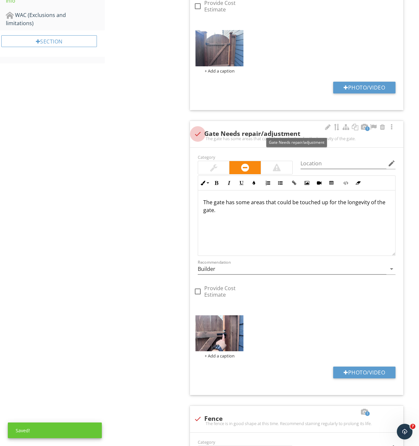
click at [201, 136] on div at bounding box center [197, 133] width 11 height 11
checkbox input "true"
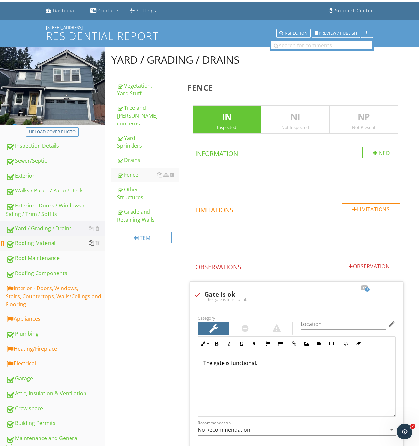
scroll to position [0, 0]
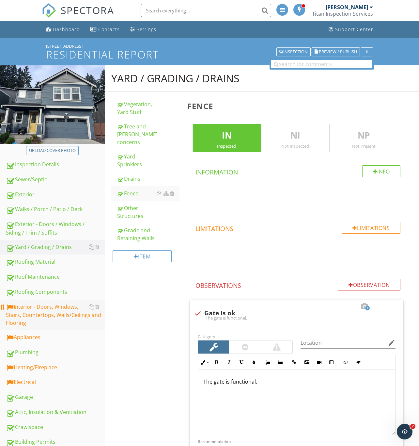
click at [54, 311] on div "Interior - Doors, Windows, Stairs, Countertops, Walls/Ceilings and Flooring" at bounding box center [55, 315] width 99 height 24
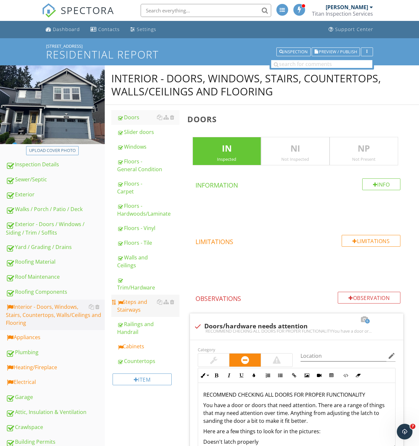
click at [143, 305] on div "Steps and Stairways" at bounding box center [148, 306] width 62 height 16
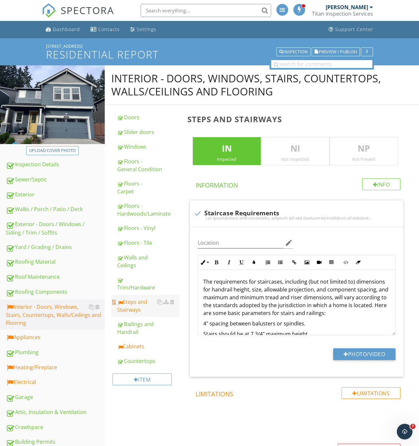
click at [129, 303] on div "Steps and Stairways" at bounding box center [148, 306] width 62 height 16
click at [132, 303] on div "Steps and Stairways" at bounding box center [148, 306] width 62 height 16
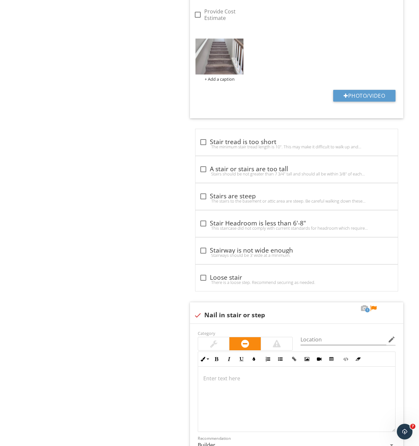
scroll to position [778, 0]
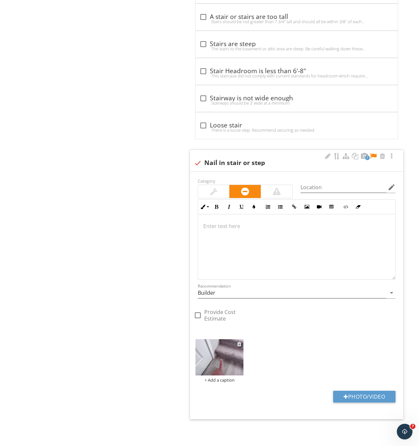
click at [229, 362] on img at bounding box center [220, 357] width 48 height 36
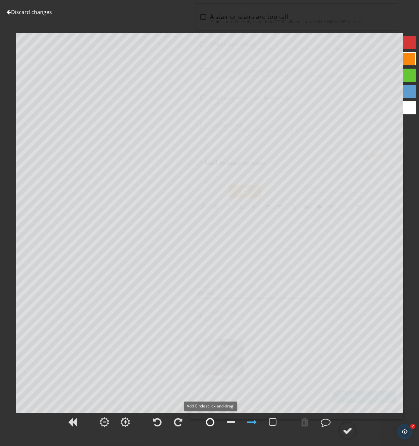
click at [207, 422] on div at bounding box center [210, 422] width 8 height 10
click at [346, 427] on div at bounding box center [348, 431] width 10 height 10
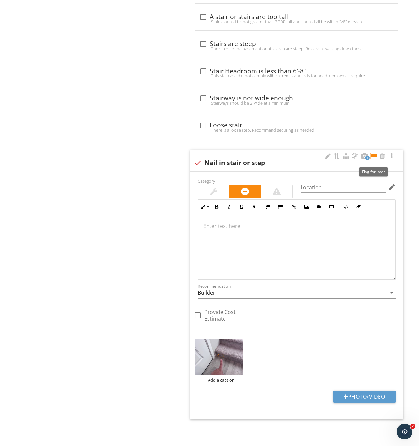
click at [374, 154] on div at bounding box center [374, 156] width 8 height 7
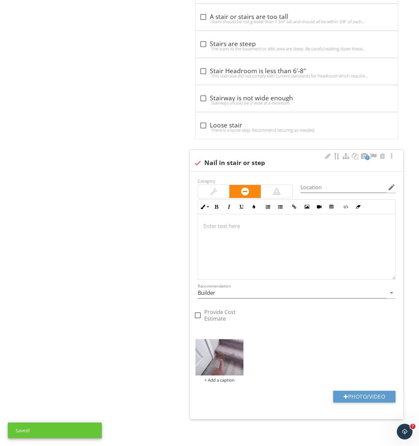
click at [227, 243] on div at bounding box center [296, 246] width 197 height 65
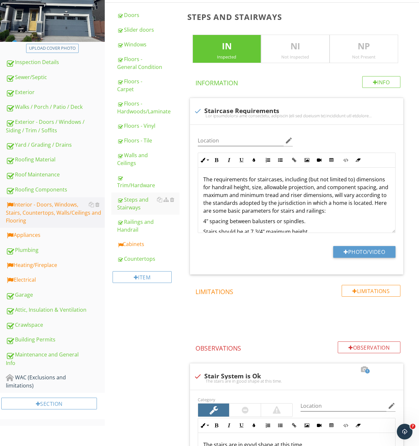
scroll to position [195, 0]
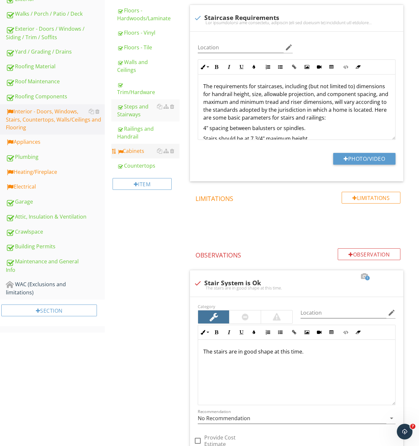
click at [135, 150] on div "Cabinets" at bounding box center [148, 151] width 62 height 8
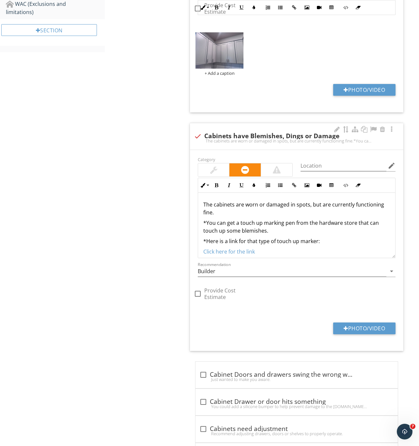
scroll to position [414, 0]
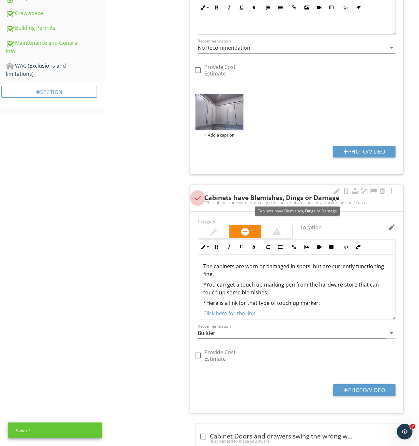
click at [195, 196] on div at bounding box center [197, 197] width 11 height 11
checkbox input "true"
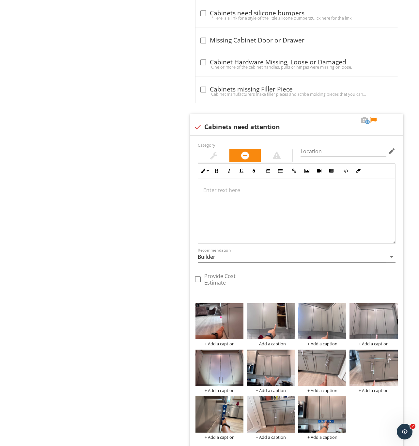
scroll to position [768, 0]
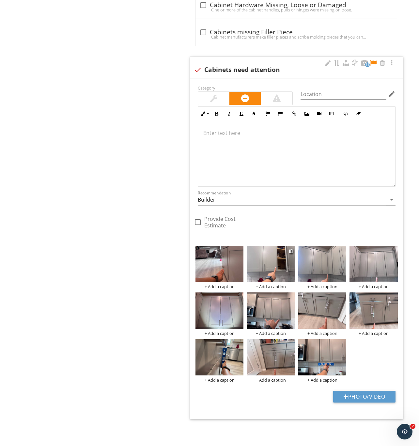
click at [264, 266] on img at bounding box center [271, 264] width 48 height 36
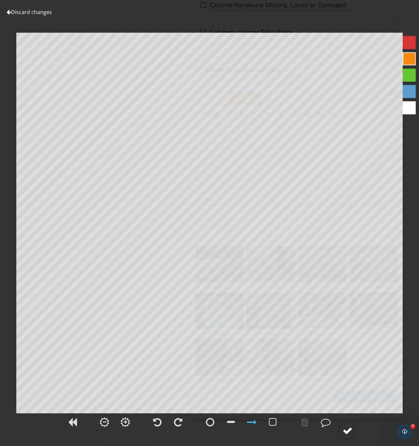
click at [350, 428] on div at bounding box center [348, 431] width 10 height 10
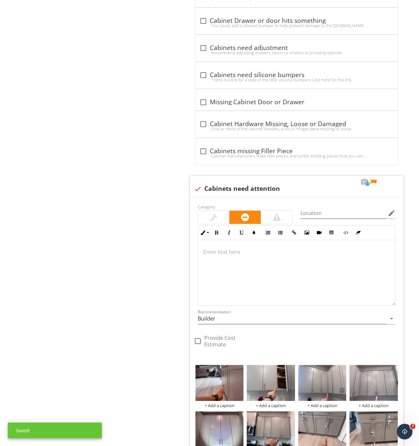
scroll to position [572, 0]
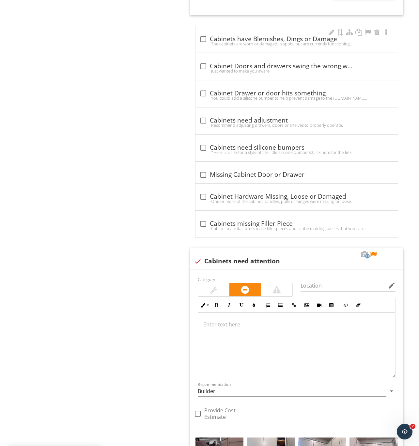
click at [206, 41] on div at bounding box center [203, 39] width 11 height 11
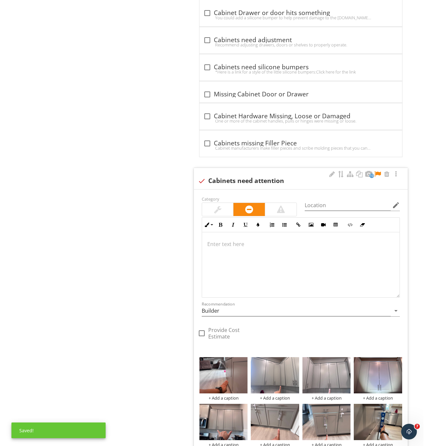
scroll to position [1011, 0]
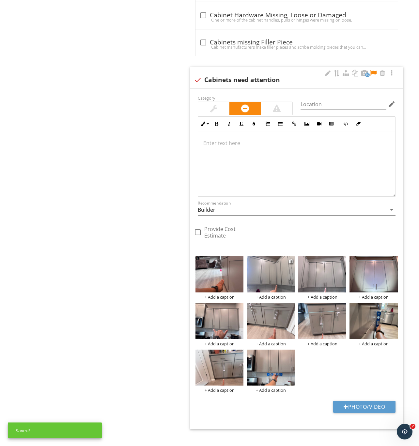
click at [272, 281] on img at bounding box center [271, 274] width 48 height 36
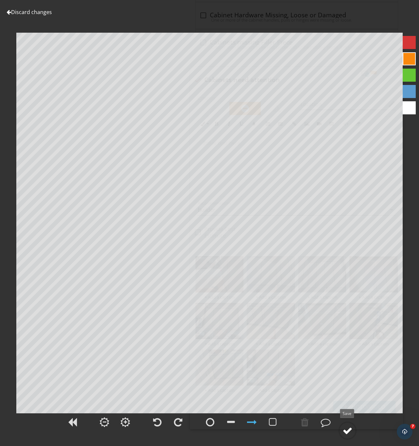
click at [348, 436] on circle at bounding box center [347, 430] width 17 height 17
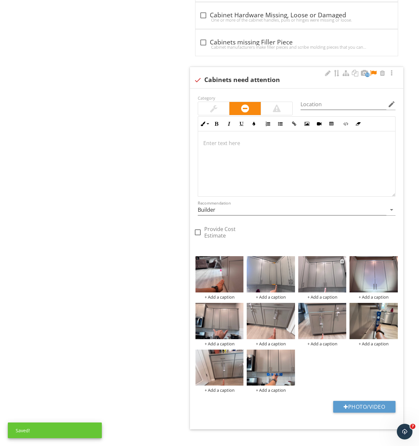
click at [340, 284] on img at bounding box center [322, 274] width 48 height 36
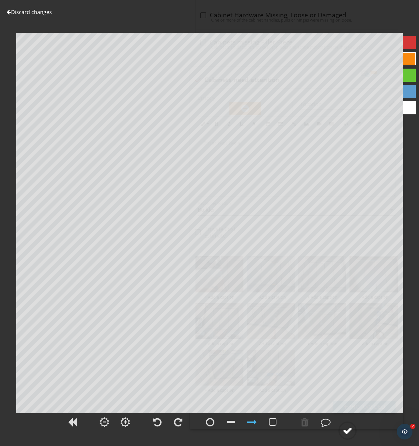
click at [350, 433] on div at bounding box center [348, 431] width 10 height 10
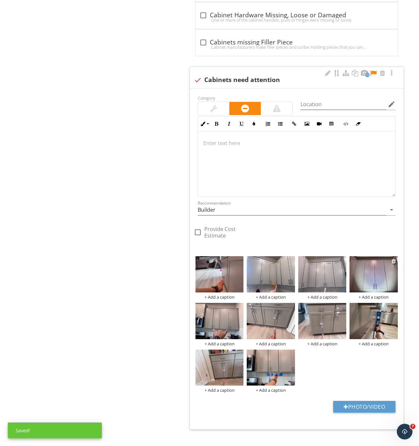
click at [377, 285] on img at bounding box center [374, 274] width 48 height 36
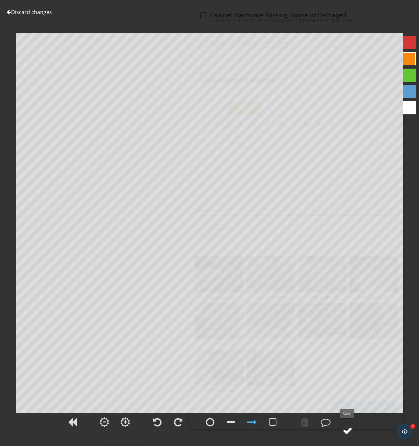
click at [347, 427] on div at bounding box center [348, 431] width 10 height 10
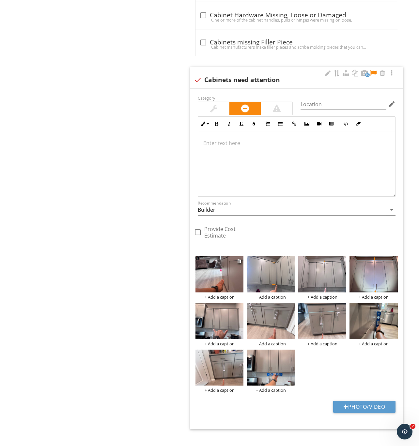
click at [221, 287] on img at bounding box center [220, 274] width 48 height 36
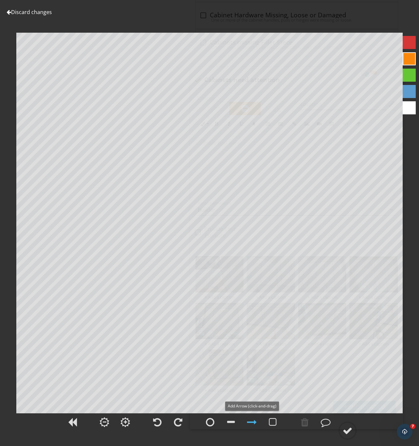
click at [254, 422] on div at bounding box center [252, 422] width 10 height 10
click at [253, 422] on div at bounding box center [252, 422] width 10 height 10
click at [350, 430] on div at bounding box center [348, 431] width 10 height 10
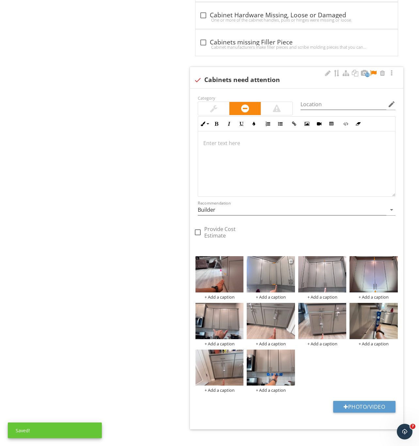
click at [272, 286] on img at bounding box center [271, 274] width 48 height 36
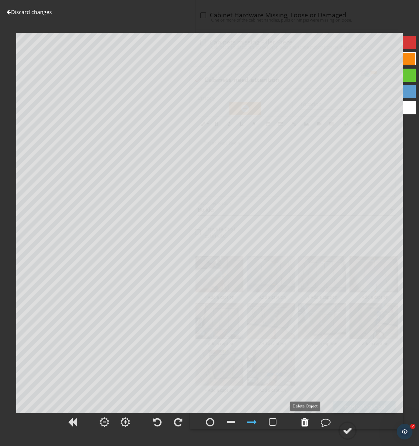
drag, startPoint x: 305, startPoint y: 422, endPoint x: 306, endPoint y: 418, distance: 4.8
click at [305, 423] on div at bounding box center [305, 422] width 8 height 10
click at [350, 431] on div at bounding box center [348, 431] width 10 height 10
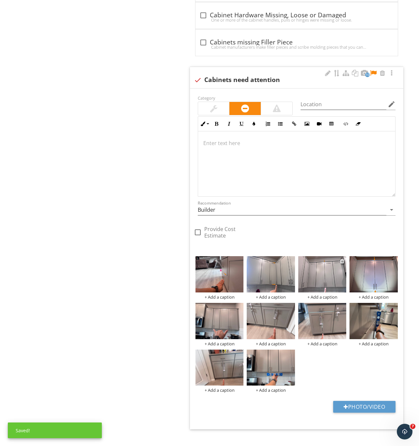
click at [333, 286] on img at bounding box center [322, 274] width 48 height 36
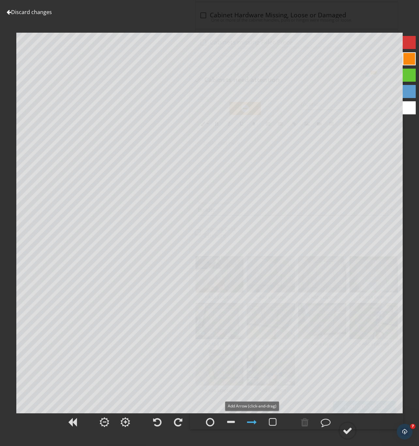
click at [253, 424] on div at bounding box center [252, 422] width 10 height 10
click at [254, 422] on div at bounding box center [252, 422] width 10 height 10
click at [308, 420] on div at bounding box center [305, 422] width 8 height 10
click at [348, 429] on div at bounding box center [348, 431] width 10 height 10
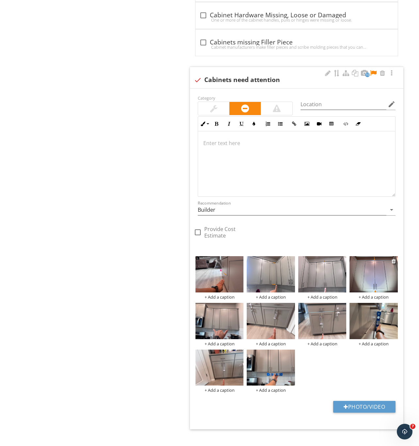
click at [371, 282] on img at bounding box center [374, 274] width 48 height 36
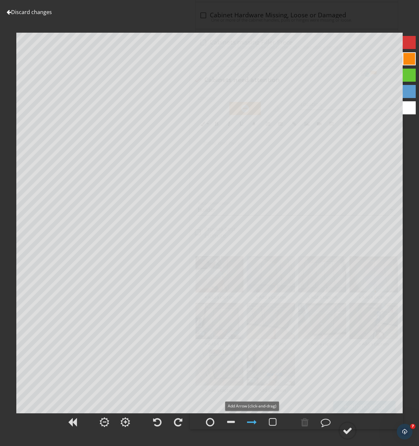
click at [256, 426] on div at bounding box center [252, 422] width 10 height 10
click at [262, 417] on div at bounding box center [242, 423] width 82 height 22
click at [255, 420] on div at bounding box center [252, 422] width 10 height 10
click at [347, 429] on div at bounding box center [348, 431] width 10 height 10
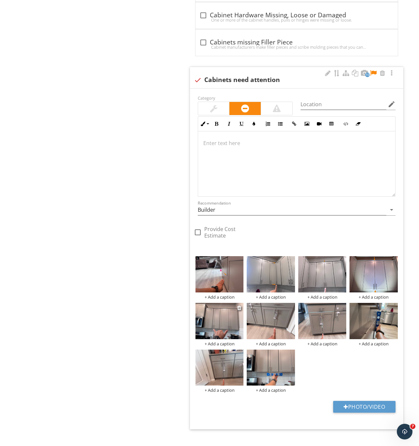
click at [216, 331] on img at bounding box center [220, 321] width 48 height 36
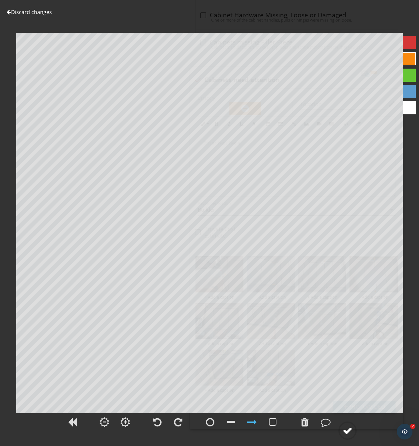
click at [348, 428] on div at bounding box center [348, 431] width 10 height 10
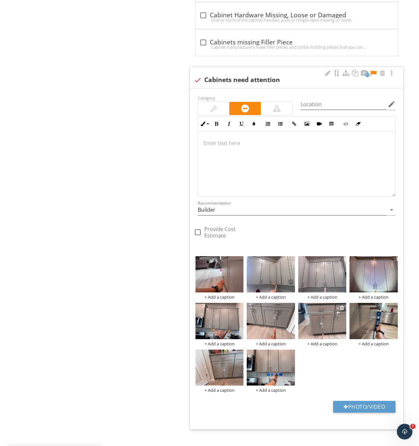
click at [322, 323] on img at bounding box center [322, 321] width 48 height 36
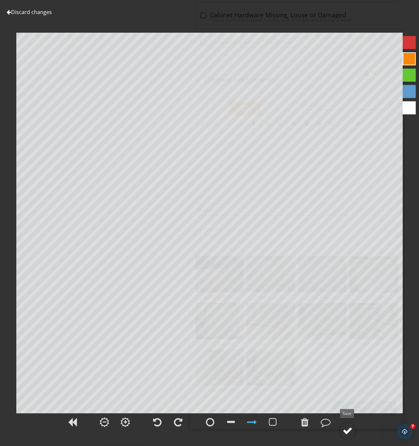
click at [343, 427] on div at bounding box center [348, 431] width 10 height 10
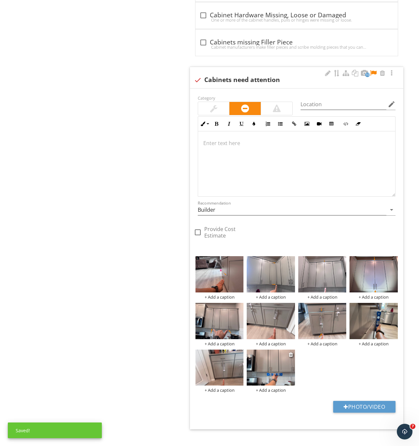
click at [271, 381] on img at bounding box center [271, 367] width 48 height 36
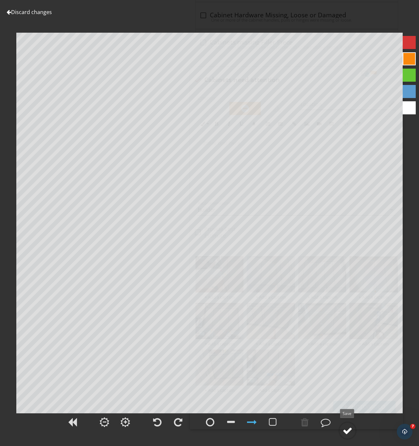
click at [347, 429] on div at bounding box center [348, 431] width 10 height 10
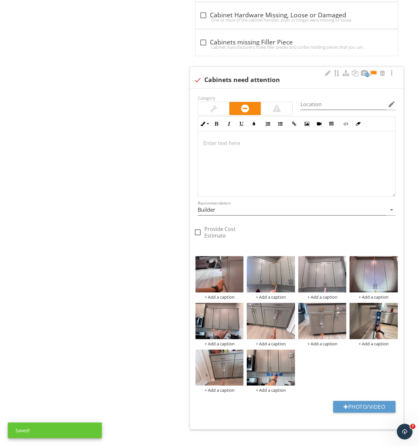
click at [290, 357] on div at bounding box center [291, 354] width 4 height 5
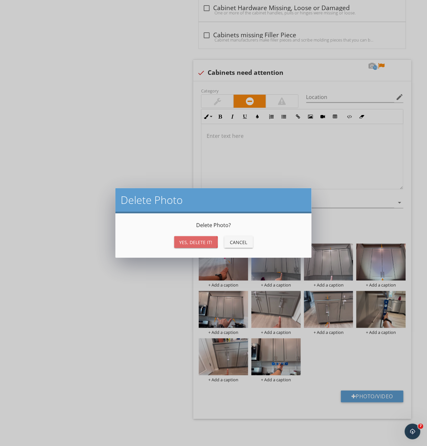
click at [200, 243] on div "Yes, Delete it!" at bounding box center [195, 242] width 33 height 7
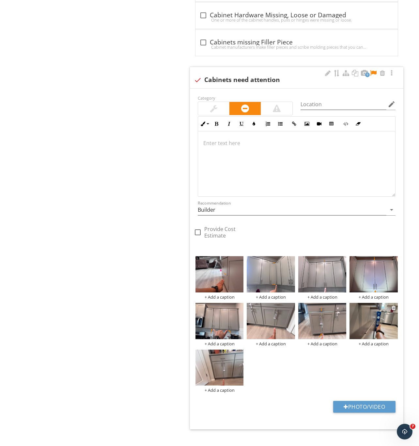
click at [371, 327] on img at bounding box center [374, 321] width 48 height 36
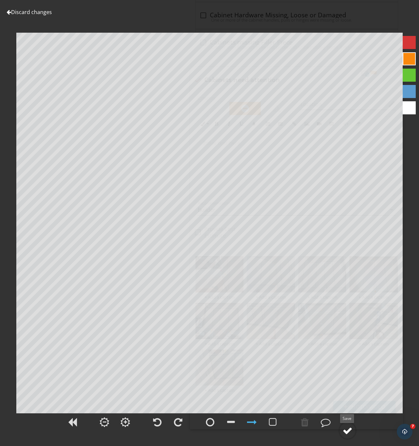
click at [344, 427] on div at bounding box center [348, 431] width 10 height 10
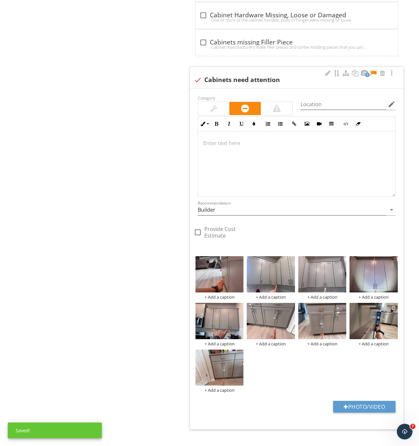
click at [393, 310] on div at bounding box center [394, 307] width 4 height 5
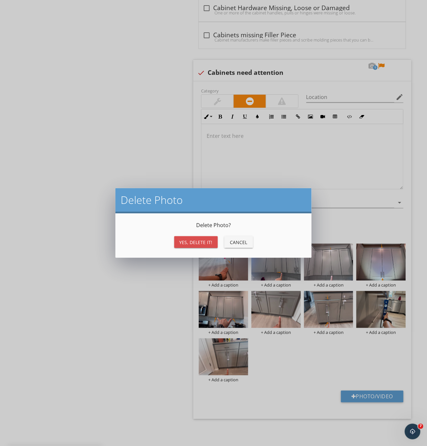
drag, startPoint x: 201, startPoint y: 242, endPoint x: 213, endPoint y: 288, distance: 47.2
click at [201, 243] on div "Yes, Delete it!" at bounding box center [195, 242] width 33 height 7
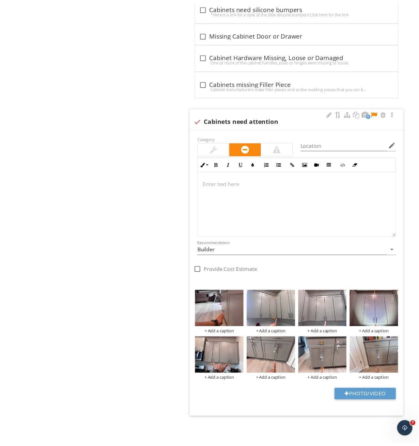
scroll to position [980, 0]
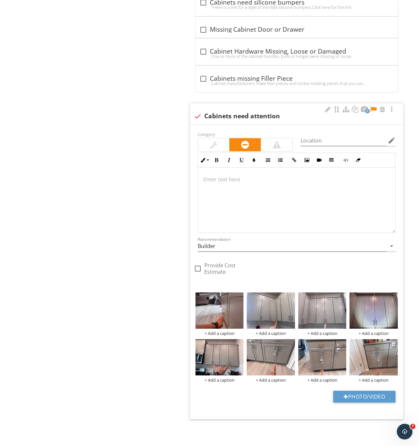
click at [382, 364] on img at bounding box center [374, 357] width 48 height 36
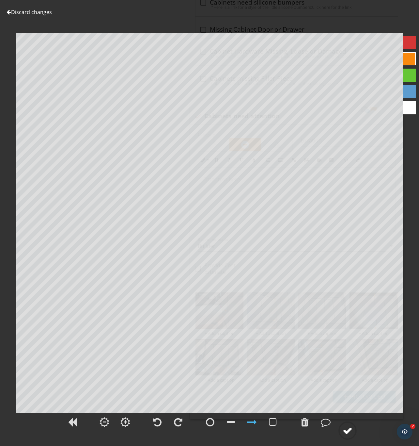
click at [350, 432] on div at bounding box center [348, 431] width 10 height 10
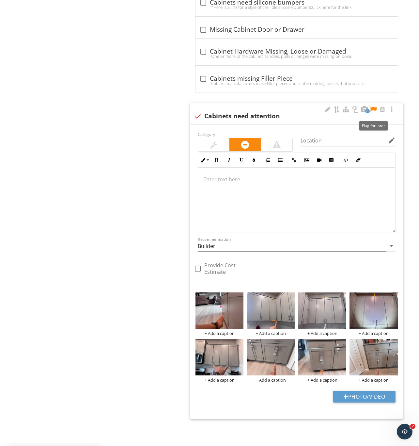
click at [374, 106] on div at bounding box center [374, 109] width 8 height 7
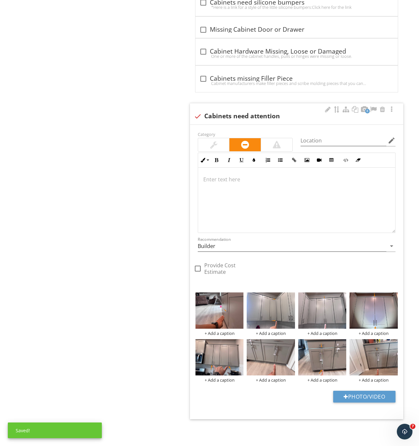
click at [218, 182] on p at bounding box center [296, 179] width 187 height 8
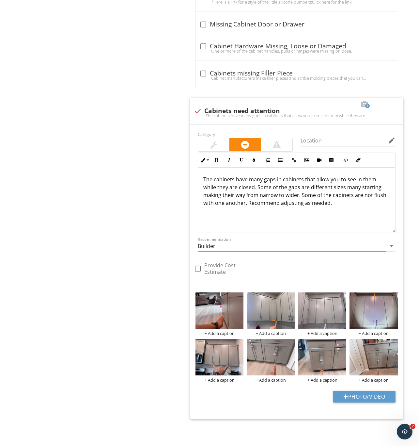
scroll to position [887, 0]
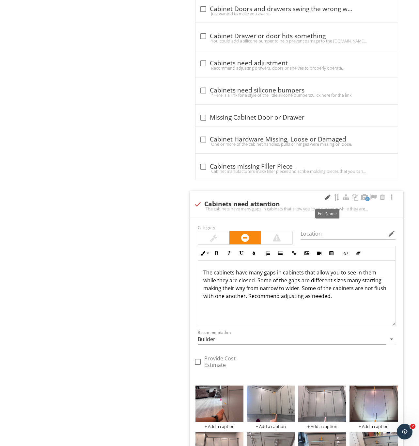
click at [328, 201] on div at bounding box center [328, 197] width 8 height 7
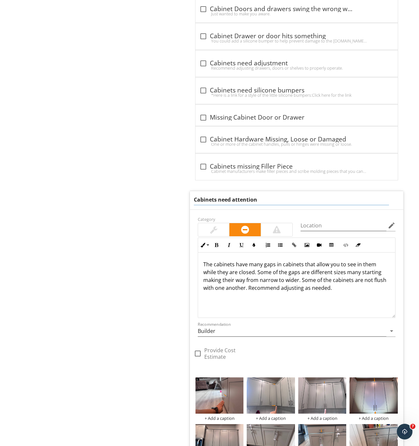
drag, startPoint x: 233, startPoint y: 203, endPoint x: 319, endPoint y: 213, distance: 86.7
click at [281, 205] on input "Cabinets need attention" at bounding box center [292, 199] width 196 height 11
type input "Cabinets need adjustment"
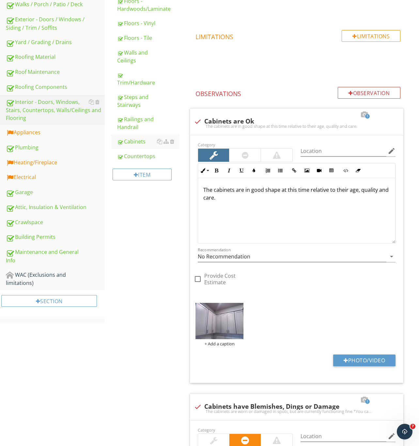
scroll to position [201, 0]
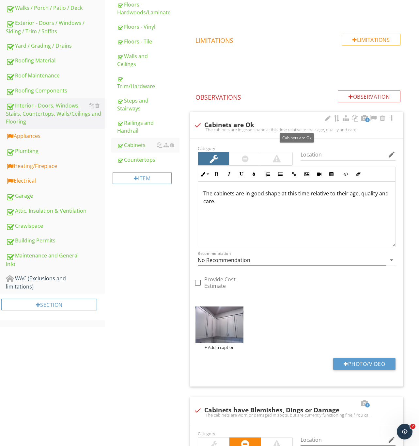
click at [199, 123] on div at bounding box center [197, 125] width 11 height 11
checkbox input "true"
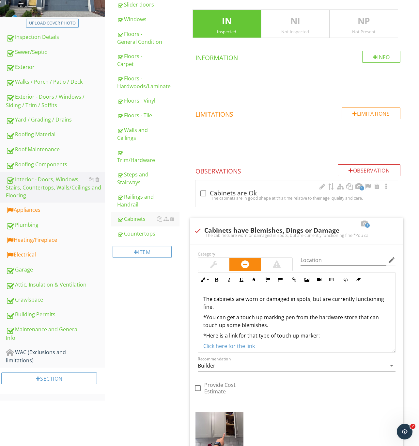
scroll to position [143, 0]
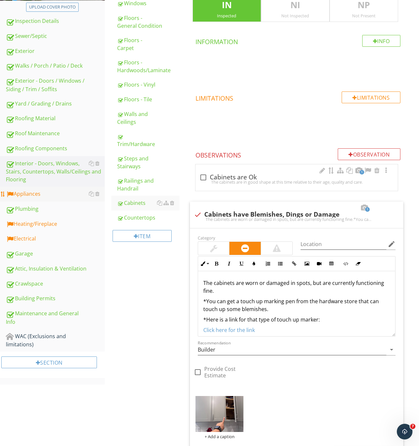
click at [29, 191] on div "Appliances" at bounding box center [55, 194] width 99 height 8
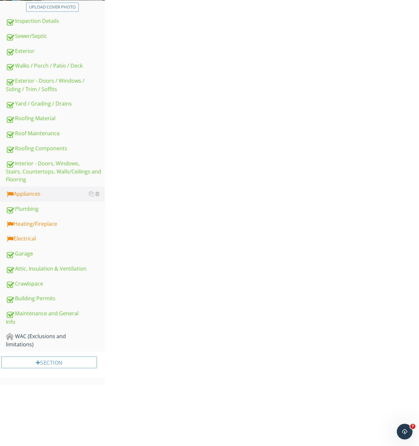
scroll to position [74, 0]
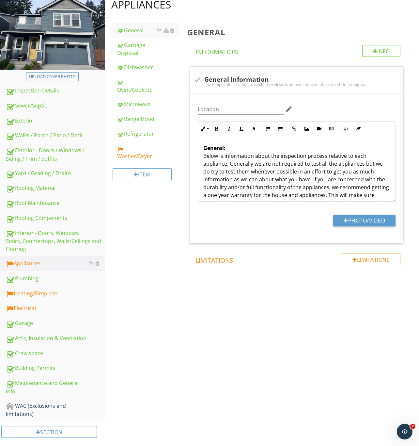
click at [129, 157] on div "Washer/Dryer" at bounding box center [148, 152] width 62 height 16
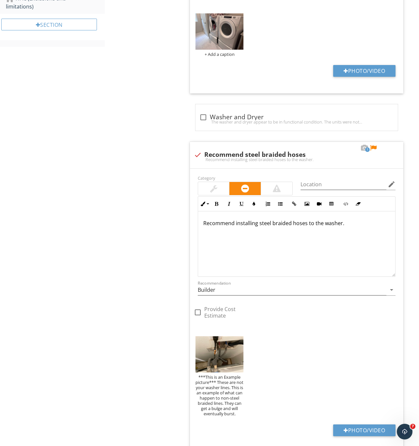
scroll to position [486, 0]
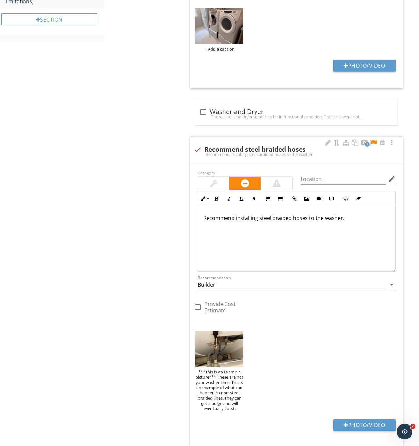
click at [374, 142] on div at bounding box center [374, 142] width 8 height 7
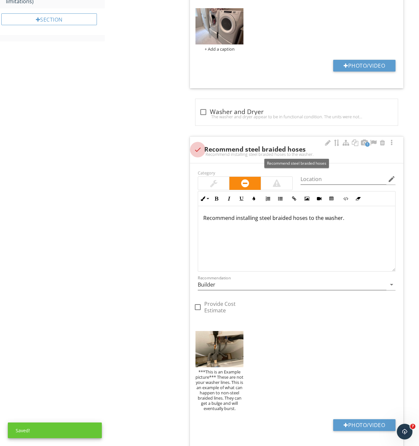
click at [200, 147] on div at bounding box center [197, 149] width 11 height 11
checkbox input "true"
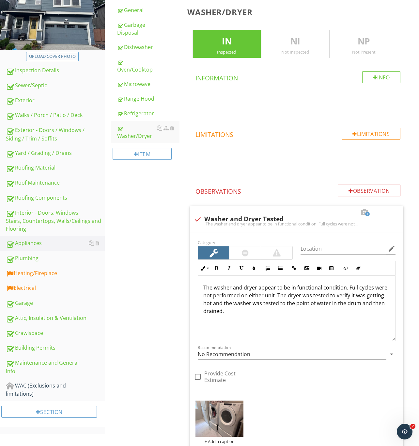
scroll to position [0, 0]
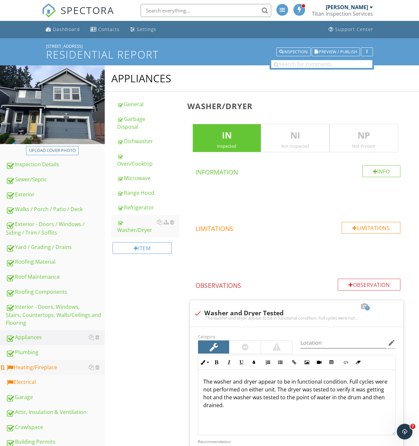
click at [34, 364] on div "Heating/Fireplace" at bounding box center [55, 367] width 99 height 8
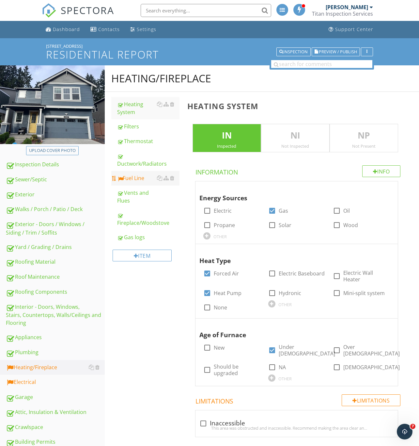
click at [136, 175] on div "Fuel Line" at bounding box center [148, 178] width 62 height 8
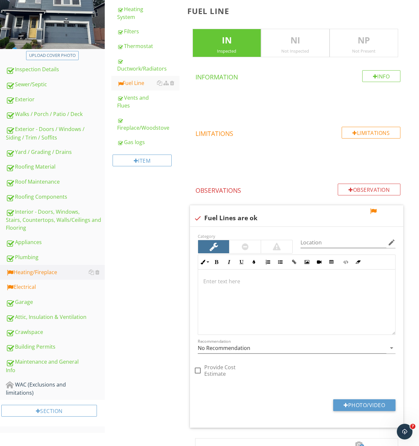
scroll to position [34, 0]
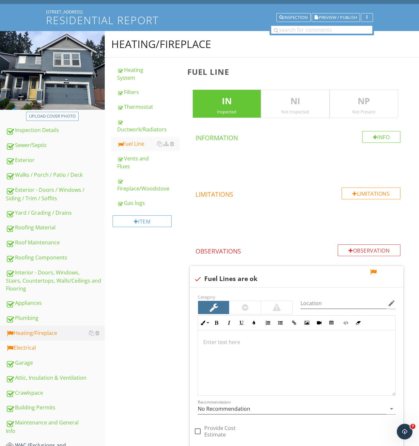
click at [371, 105] on p "NP" at bounding box center [364, 101] width 68 height 13
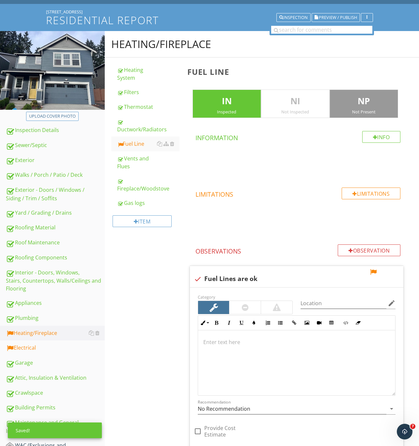
click at [229, 105] on p "IN" at bounding box center [227, 101] width 68 height 13
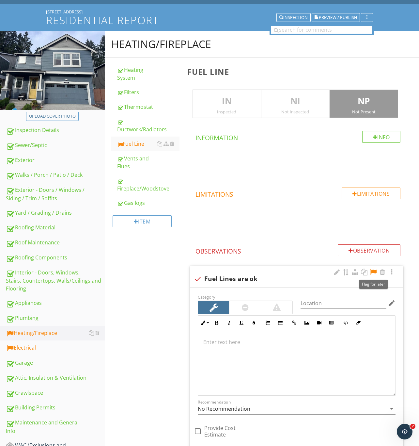
click at [375, 273] on div at bounding box center [374, 272] width 8 height 7
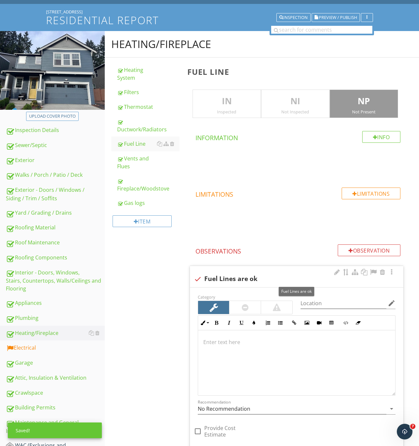
click at [195, 280] on div at bounding box center [197, 278] width 11 height 11
checkbox input "true"
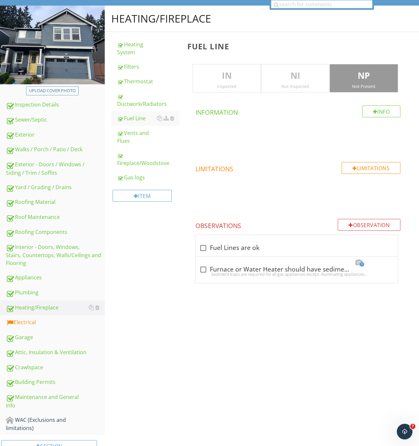
scroll to position [74, 0]
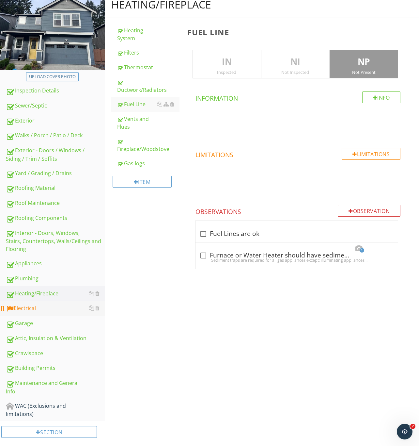
click at [22, 305] on div "Electrical" at bounding box center [55, 308] width 99 height 8
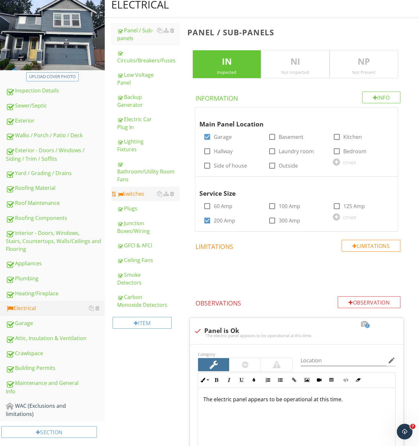
click at [133, 191] on div "Switches" at bounding box center [148, 194] width 62 height 8
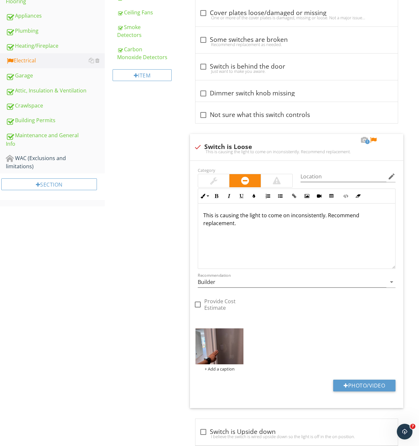
scroll to position [368, 0]
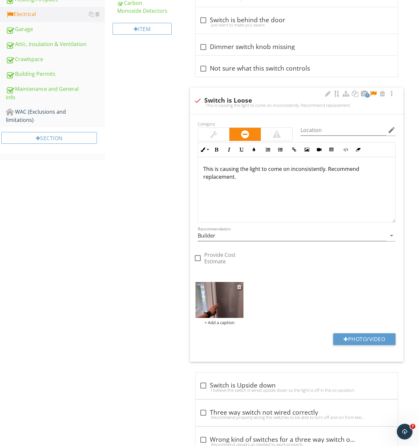
click at [223, 309] on img at bounding box center [220, 300] width 48 height 36
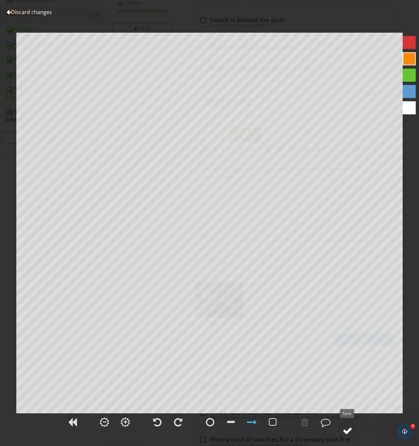
click at [351, 428] on div at bounding box center [348, 431] width 10 height 10
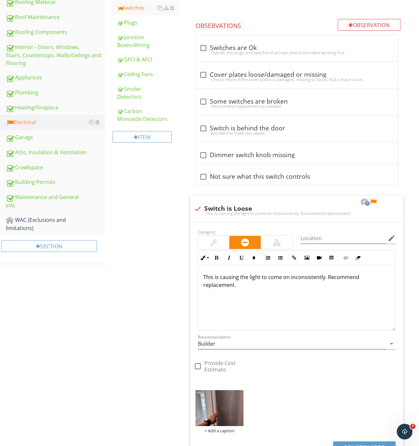
scroll to position [346, 0]
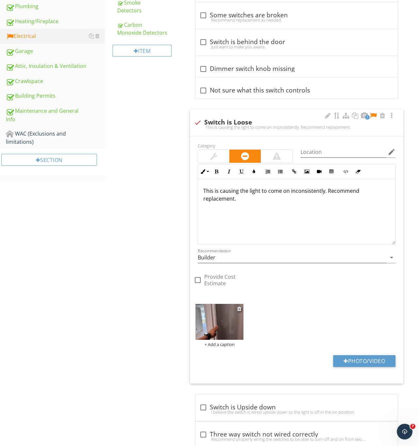
click at [221, 325] on img at bounding box center [220, 322] width 48 height 36
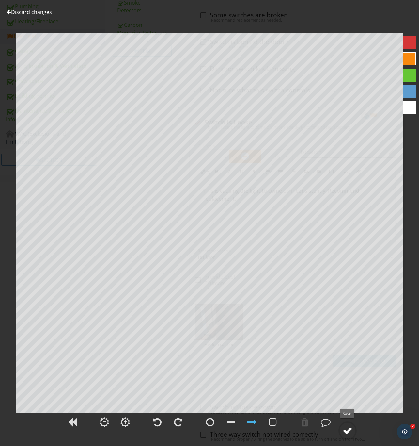
click at [348, 432] on div at bounding box center [348, 431] width 10 height 10
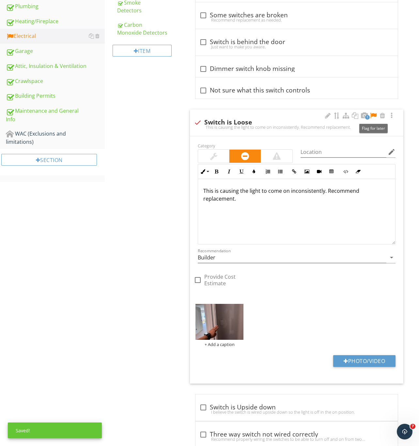
click at [372, 116] on div at bounding box center [374, 115] width 8 height 7
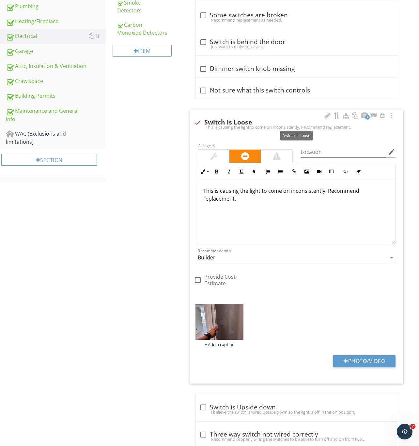
click at [195, 122] on div at bounding box center [197, 122] width 11 height 11
checkbox input "true"
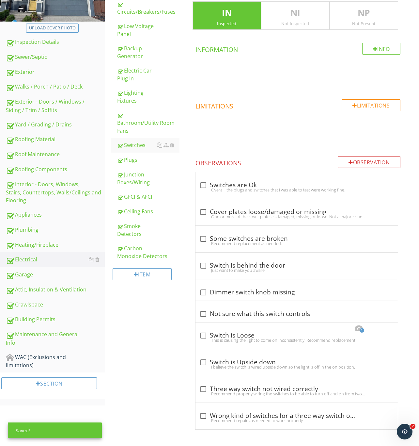
scroll to position [0, 0]
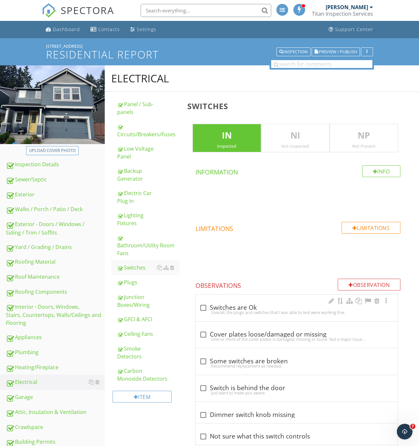
click at [203, 309] on div at bounding box center [203, 307] width 11 height 11
checkbox input "true"
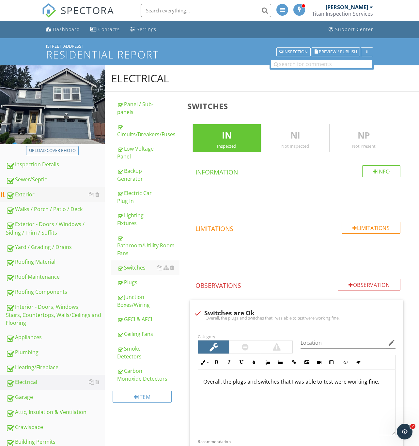
drag, startPoint x: 31, startPoint y: 196, endPoint x: 39, endPoint y: 196, distance: 7.8
click at [31, 196] on div "Exterior" at bounding box center [55, 194] width 99 height 8
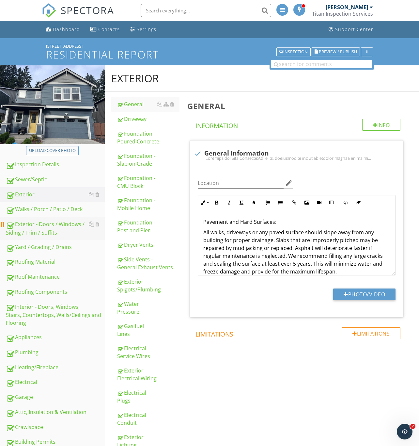
click at [35, 225] on div "Exterior - Doors / Windows / Siding / Trim / Soffits" at bounding box center [55, 228] width 99 height 16
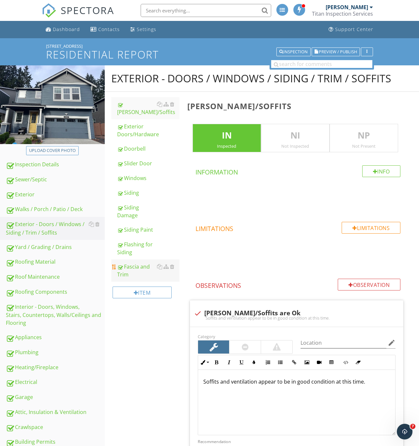
click at [127, 269] on div "Fascia and Trim" at bounding box center [148, 271] width 62 height 16
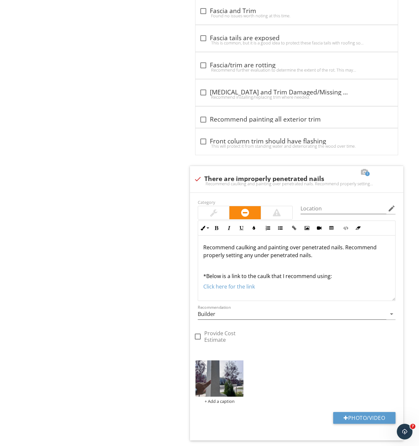
scroll to position [882, 0]
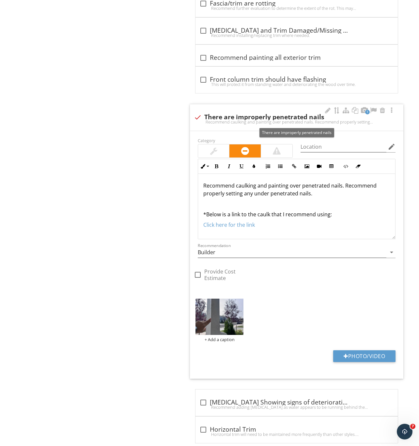
click at [196, 120] on div at bounding box center [197, 117] width 11 height 11
checkbox input "true"
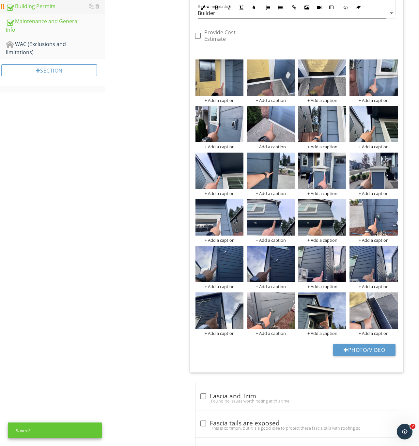
scroll to position [141, 0]
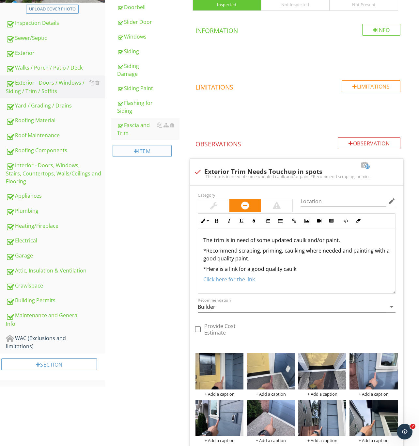
drag, startPoint x: 41, startPoint y: 131, endPoint x: 164, endPoint y: 146, distance: 123.3
click at [41, 131] on div "Roof Maintenance" at bounding box center [55, 135] width 99 height 8
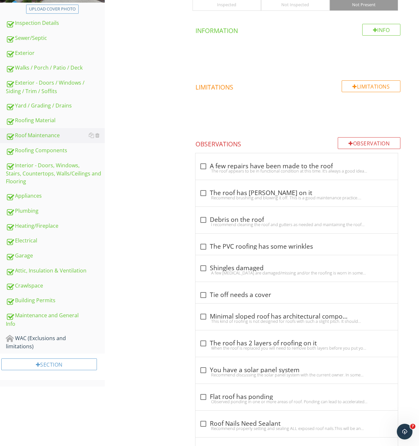
scroll to position [43, 0]
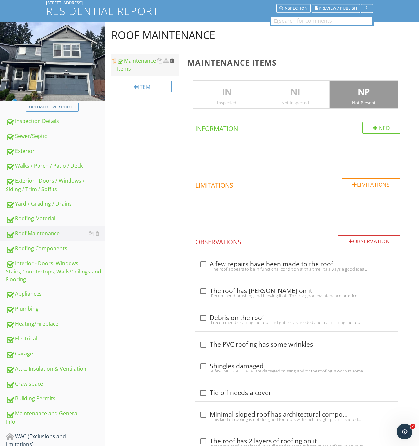
click at [172, 59] on div at bounding box center [172, 60] width 4 height 5
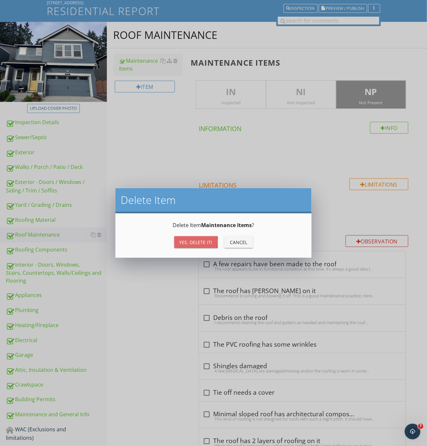
click at [200, 241] on div "Yes, Delete it!" at bounding box center [195, 242] width 33 height 7
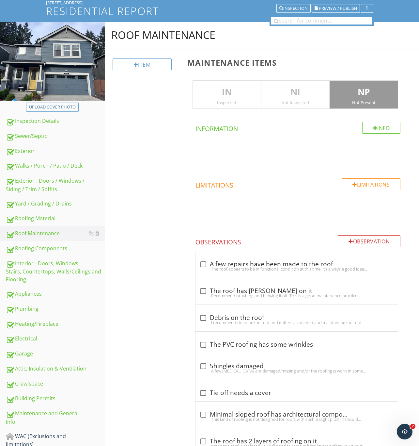
drag, startPoint x: 32, startPoint y: 266, endPoint x: 178, endPoint y: 150, distance: 186.2
click at [32, 266] on div "Interior - Doors, Windows, Stairs, Countertops, Walls/Ceilings and Flooring" at bounding box center [55, 271] width 99 height 24
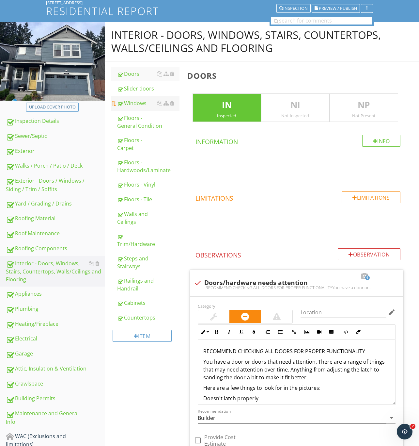
click at [135, 103] on div "Windows" at bounding box center [148, 103] width 62 height 8
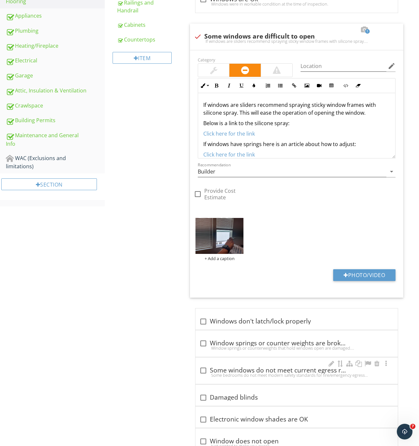
scroll to position [378, 0]
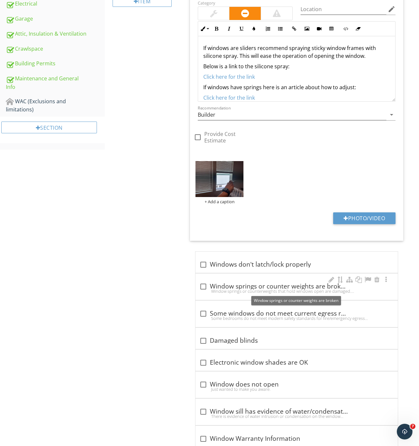
click at [203, 290] on div at bounding box center [203, 286] width 11 height 11
checkbox input "true"
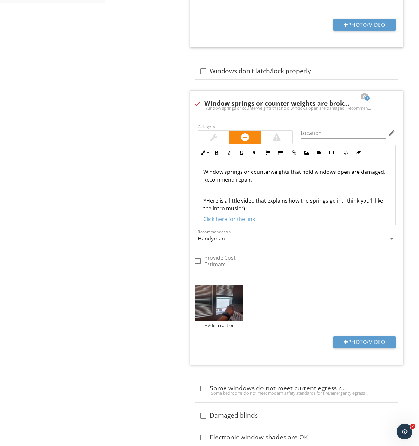
scroll to position [329, 0]
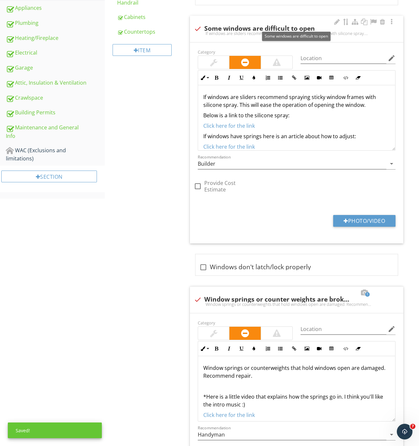
click at [196, 26] on div at bounding box center [197, 28] width 11 height 11
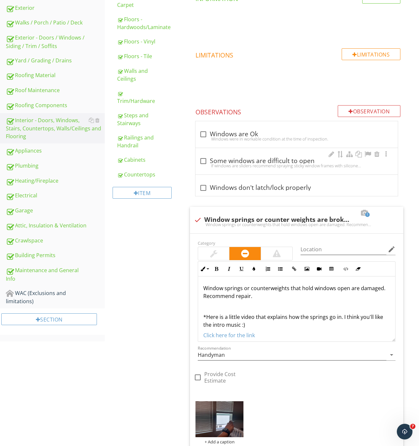
scroll to position [182, 0]
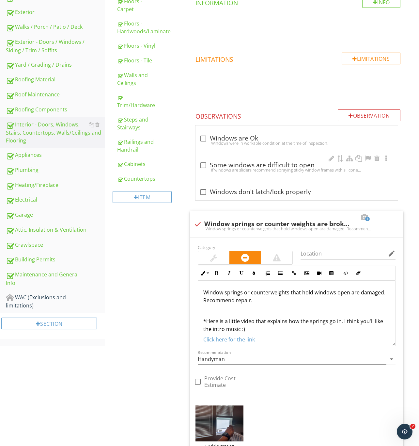
click at [263, 169] on div "If windows are sliders recommend spraying sticky window frames with silicone sp…" at bounding box center [297, 169] width 195 height 5
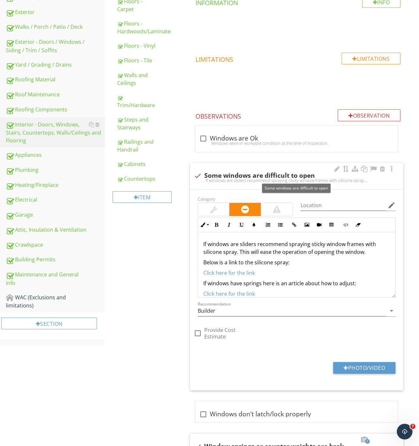
click at [199, 173] on div at bounding box center [197, 175] width 11 height 11
checkbox input "true"
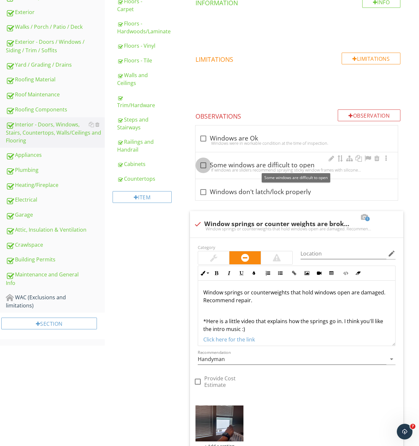
click at [202, 165] on div at bounding box center [203, 165] width 11 height 11
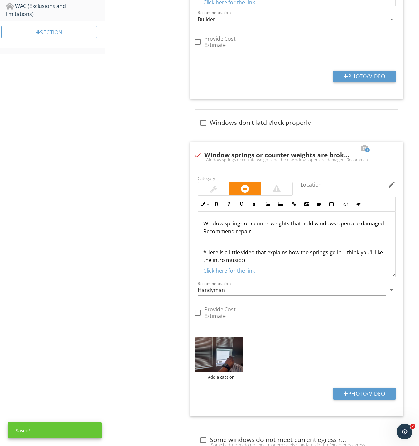
scroll to position [476, 0]
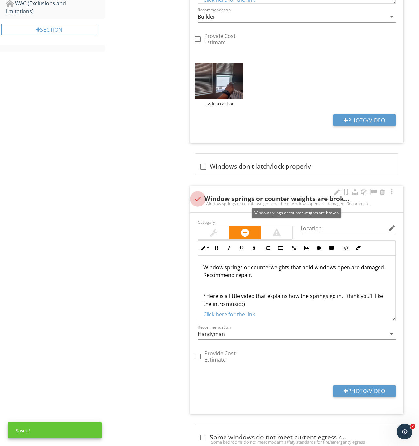
click at [196, 200] on div at bounding box center [197, 198] width 11 height 11
checkbox input "true"
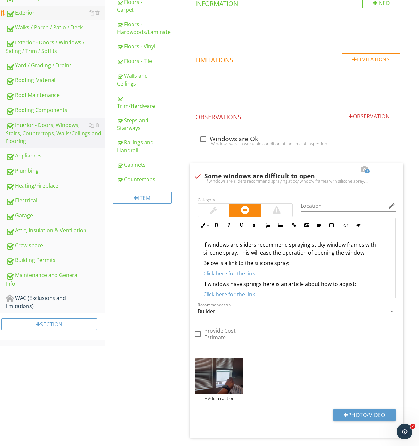
scroll to position [133, 0]
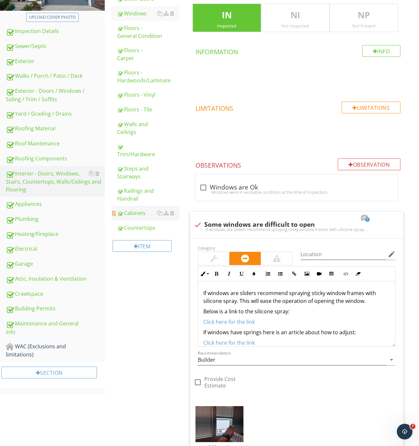
drag, startPoint x: 36, startPoint y: 230, endPoint x: 158, endPoint y: 211, distance: 123.0
click at [36, 230] on div "Heating/Fireplace" at bounding box center [55, 234] width 99 height 8
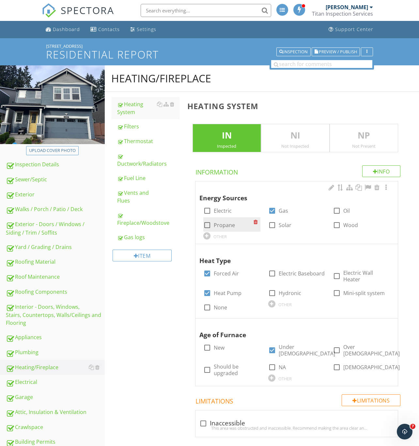
drag, startPoint x: 209, startPoint y: 211, endPoint x: 235, endPoint y: 231, distance: 33.6
click at [209, 211] on div at bounding box center [207, 210] width 11 height 11
checkbox input "true"
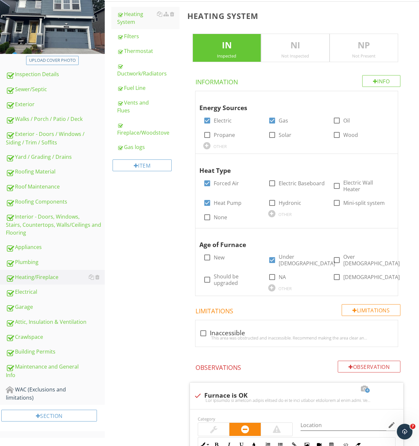
scroll to position [98, 0]
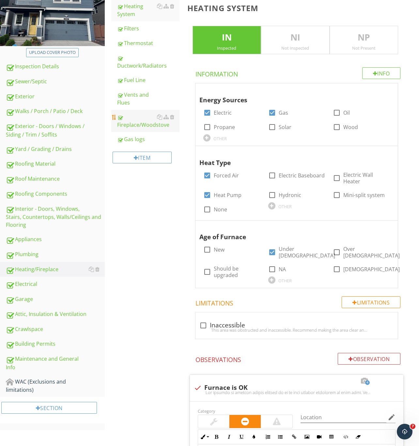
click at [132, 123] on div "Fireplace/Woodstove" at bounding box center [148, 121] width 62 height 16
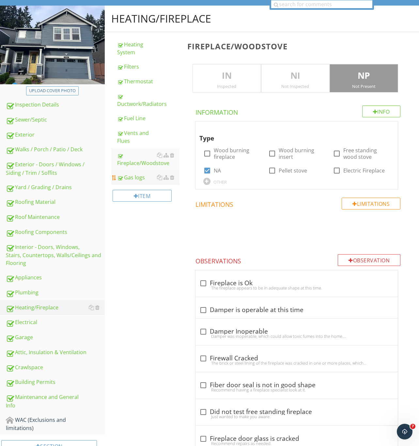
scroll to position [49, 0]
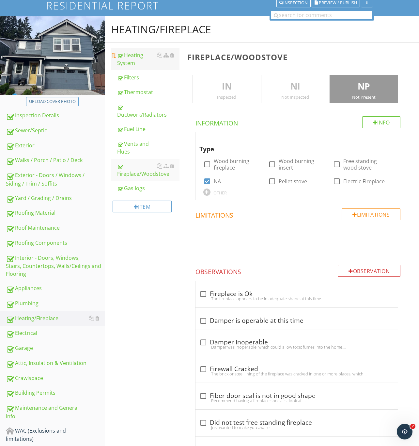
click at [131, 57] on div "Heating System" at bounding box center [148, 59] width 62 height 16
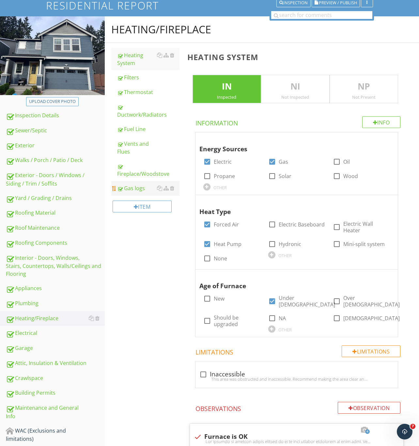
click at [136, 188] on div "Gas logs" at bounding box center [148, 188] width 62 height 8
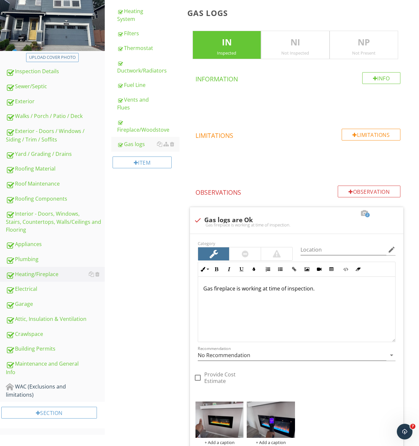
scroll to position [88, 0]
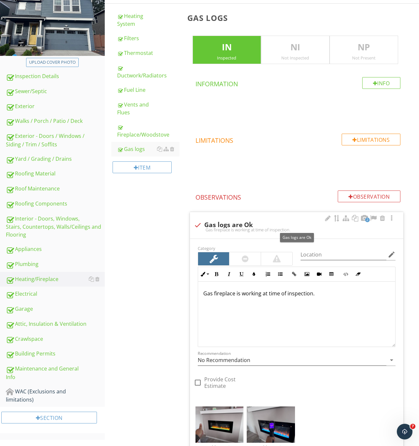
click at [199, 227] on div at bounding box center [197, 224] width 11 height 11
checkbox input "true"
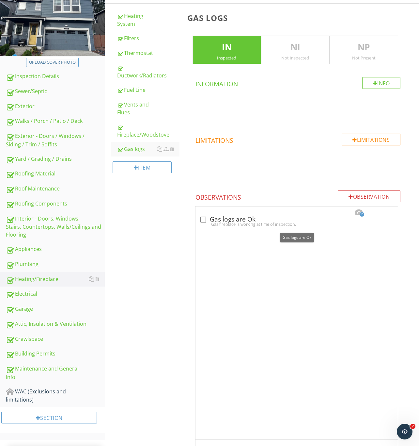
scroll to position [74, 0]
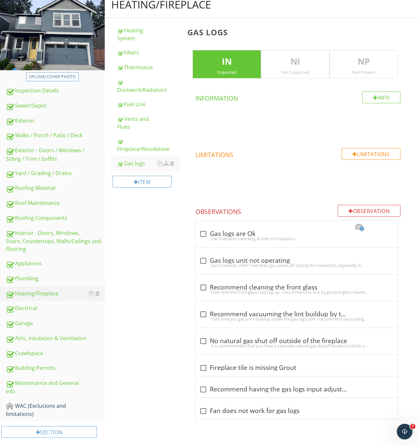
click at [240, 59] on p "IN" at bounding box center [227, 61] width 68 height 13
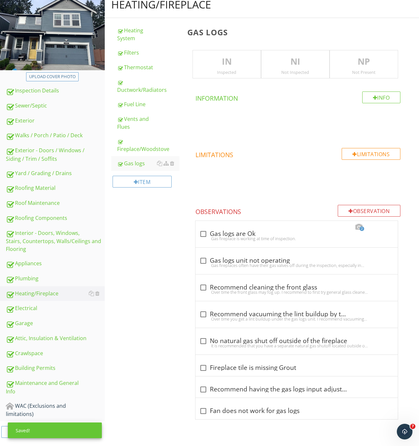
click at [367, 64] on p "NP" at bounding box center [364, 61] width 68 height 13
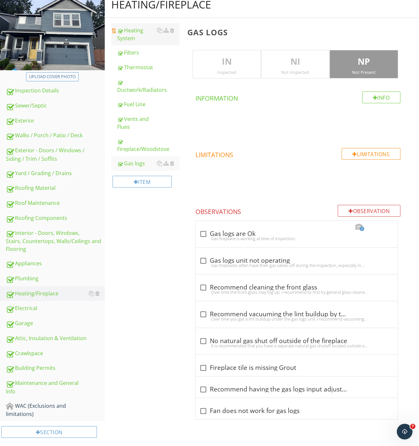
click at [131, 37] on div "Heating System" at bounding box center [148, 34] width 62 height 16
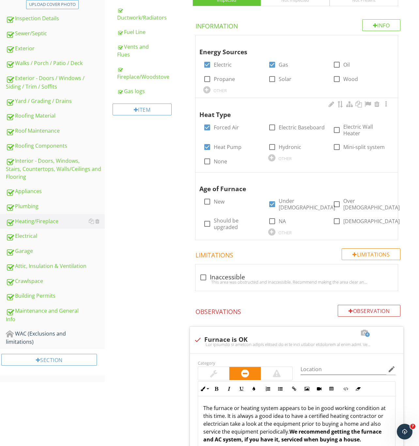
scroll to position [78, 0]
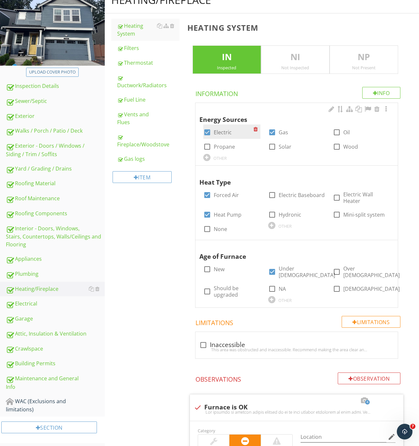
click at [205, 134] on div at bounding box center [207, 132] width 11 height 11
checkbox input "false"
click at [135, 86] on div "Ductwork/Radiators" at bounding box center [148, 81] width 62 height 16
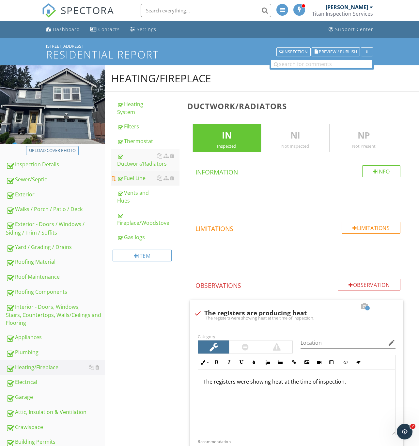
click at [138, 177] on div "Fuel Line" at bounding box center [148, 178] width 62 height 8
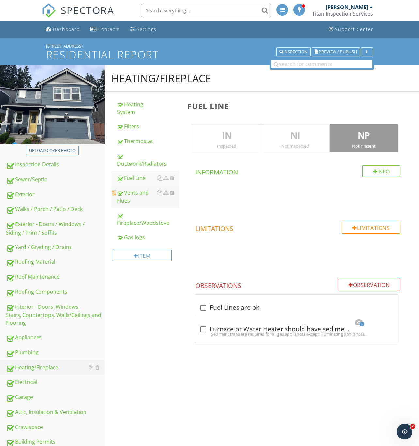
click at [131, 195] on div "Vents and Flues" at bounding box center [148, 197] width 62 height 16
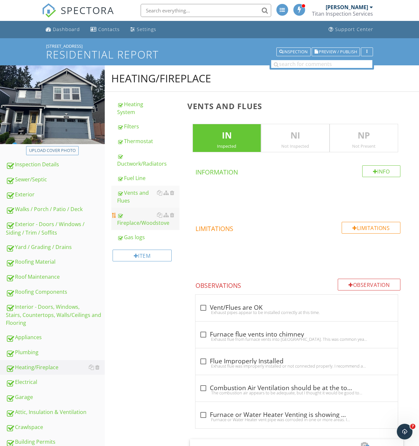
click at [135, 221] on div "Fireplace/Woodstove" at bounding box center [148, 219] width 62 height 16
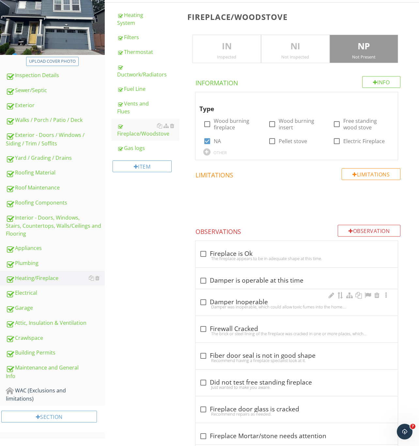
scroll to position [89, 0]
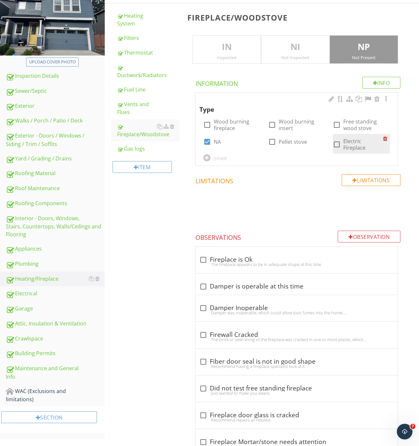
click at [336, 147] on div at bounding box center [336, 144] width 11 height 11
checkbox input "true"
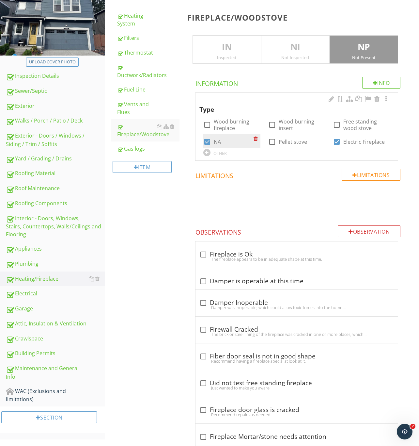
drag, startPoint x: 207, startPoint y: 142, endPoint x: 234, endPoint y: 84, distance: 64.5
click at [207, 142] on div at bounding box center [207, 141] width 11 height 11
checkbox input "false"
click at [231, 43] on p "IN" at bounding box center [227, 46] width 68 height 13
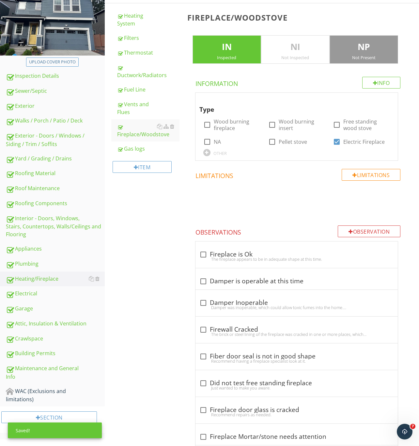
click at [370, 57] on div "Not Present" at bounding box center [364, 57] width 68 height 5
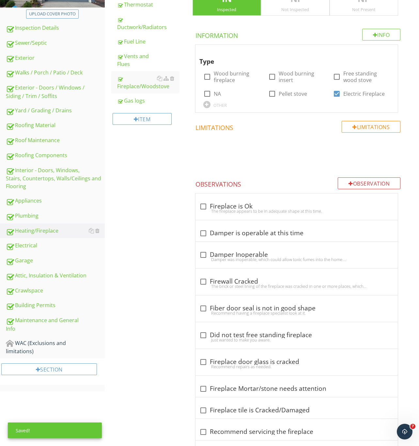
scroll to position [137, 0]
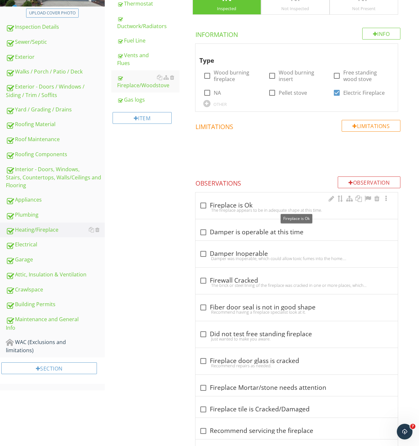
click at [201, 208] on div at bounding box center [203, 205] width 11 height 11
checkbox input "true"
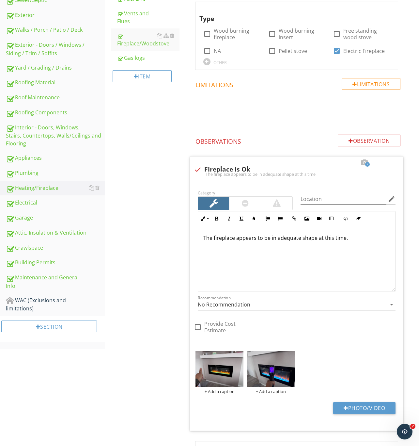
scroll to position [196, 0]
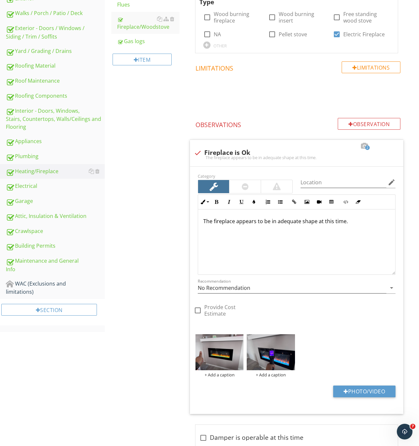
drag, startPoint x: 29, startPoint y: 183, endPoint x: 179, endPoint y: 215, distance: 153.3
click at [29, 183] on div "Electrical" at bounding box center [55, 186] width 99 height 8
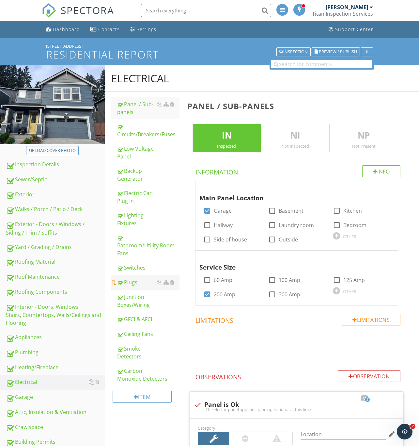
click at [133, 284] on div "Plugs" at bounding box center [148, 282] width 62 height 8
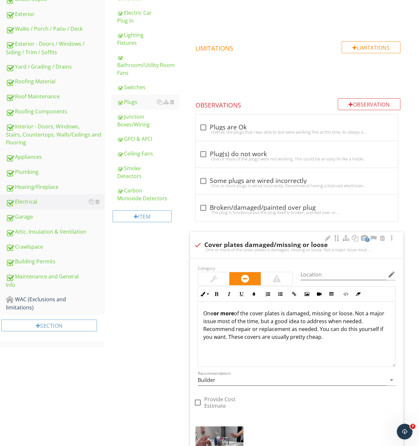
scroll to position [196, 0]
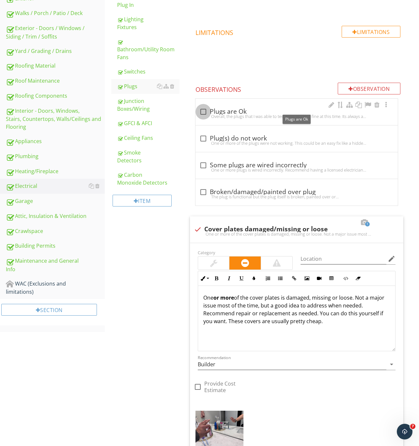
click at [201, 112] on div at bounding box center [203, 111] width 11 height 11
checkbox input "true"
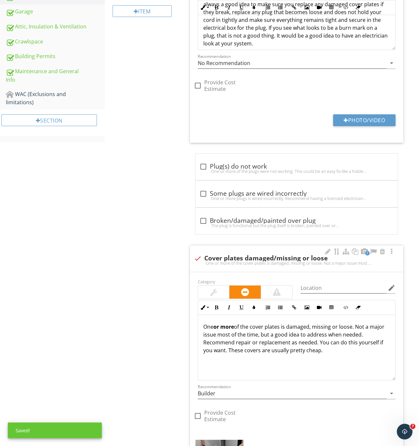
scroll to position [392, 0]
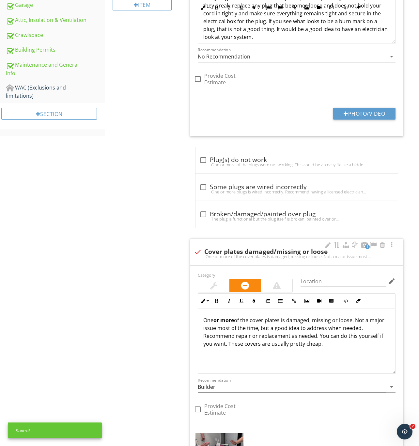
click at [204, 256] on div "One or more of the cover plates is damaged, missing or loose. Not a major issue…" at bounding box center [297, 256] width 206 height 5
checkbox input "true"
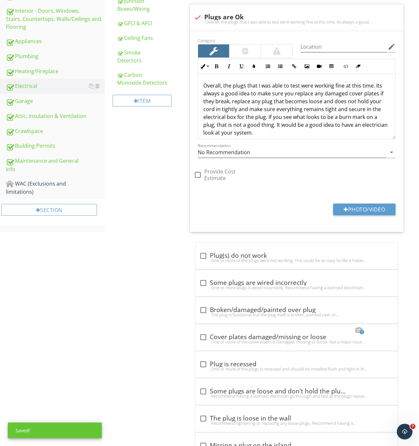
scroll to position [194, 0]
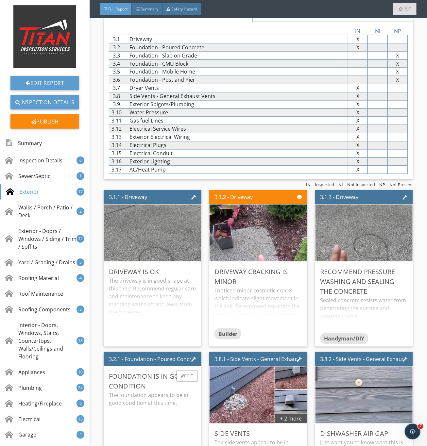
scroll to position [1225, 0]
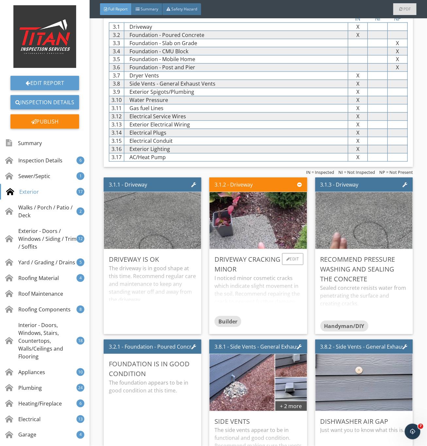
click at [273, 302] on div "I noticed minor cosmetic cracks which indicate slight movement in the soil. Rec…" at bounding box center [257, 295] width 87 height 42
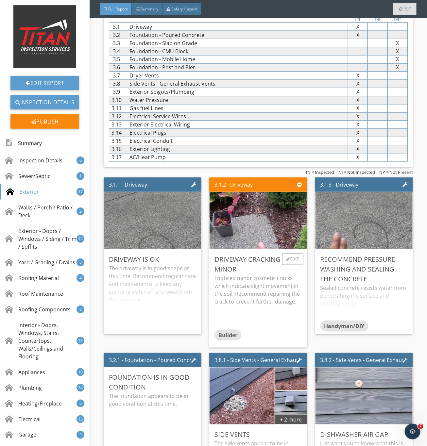
click at [272, 305] on p "I noticed minor cosmetic cracks which indicate slight movement in the soil. Rec…" at bounding box center [257, 289] width 87 height 31
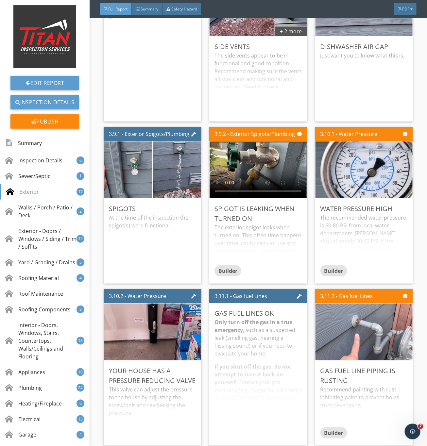
scroll to position [1617, 0]
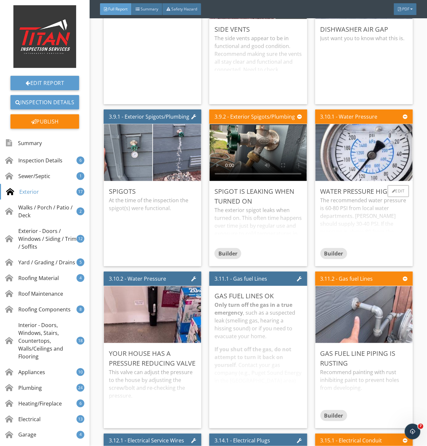
click at [374, 240] on div "The recommended water pressure is 60-80 PSI from local water departments. [PERS…" at bounding box center [363, 222] width 87 height 52
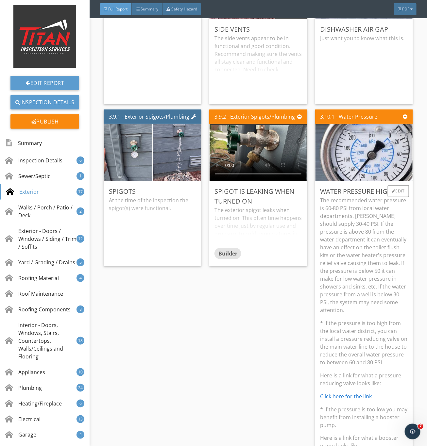
click at [339, 283] on p "The recommended water pressure is 60-80 PSI from local water departments. [PERS…" at bounding box center [363, 255] width 87 height 118
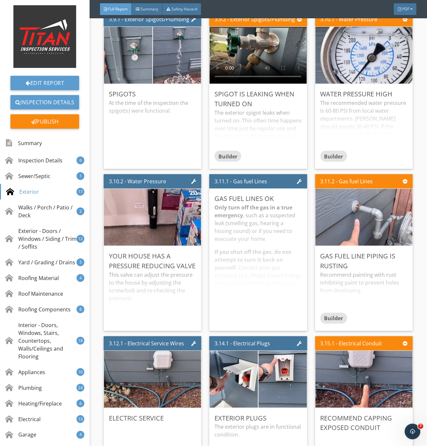
scroll to position [1715, 0]
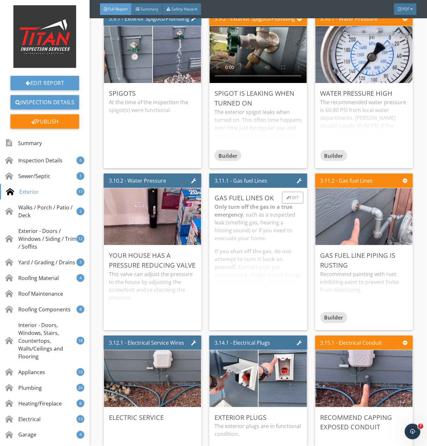
click at [254, 267] on div "Only turn off the gas in a true emergency , such as a suspected leak (smelling …" at bounding box center [257, 264] width 87 height 122
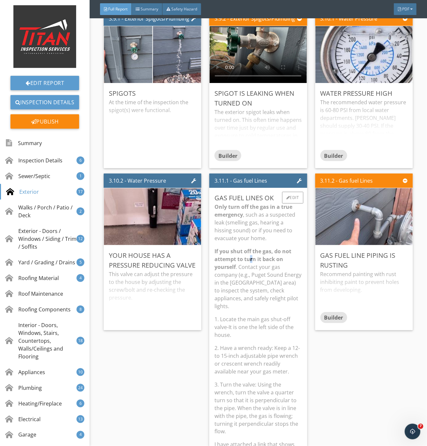
click at [249, 268] on strong "If you shut off the gas, do not attempt to turn it back on yourself" at bounding box center [252, 259] width 77 height 23
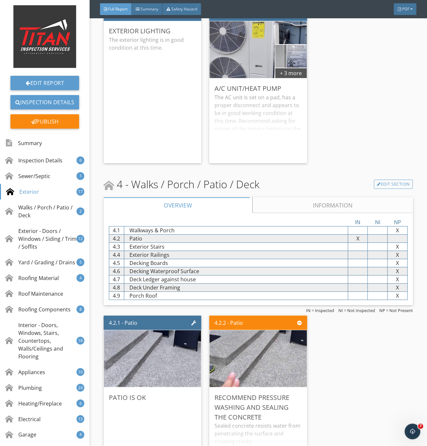
scroll to position [2204, 0]
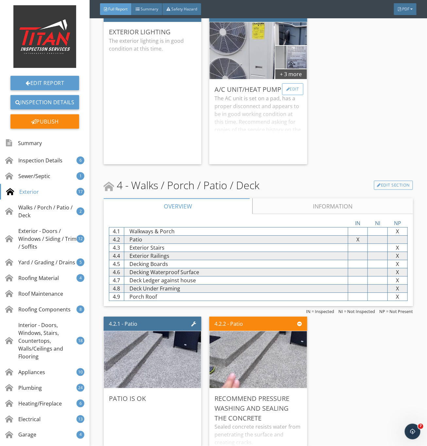
click at [287, 95] on div "Edit" at bounding box center [292, 89] width 21 height 12
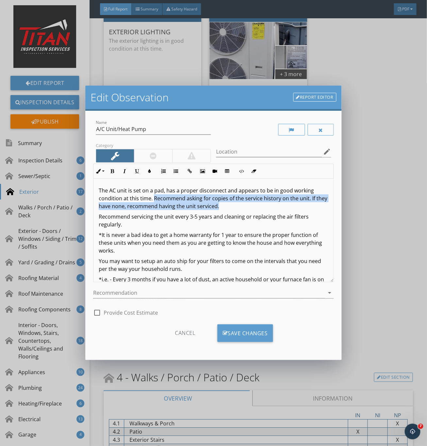
drag, startPoint x: 154, startPoint y: 197, endPoint x: 239, endPoint y: 210, distance: 86.2
click at [239, 210] on p "The AC unit is set on a pad, has a proper disconnect and appears to be in good …" at bounding box center [213, 198] width 229 height 24
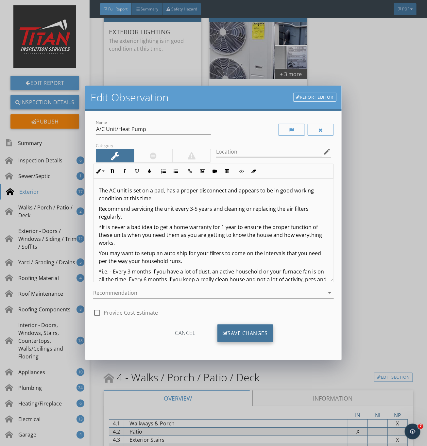
click at [235, 329] on div "Save Changes" at bounding box center [245, 333] width 56 height 18
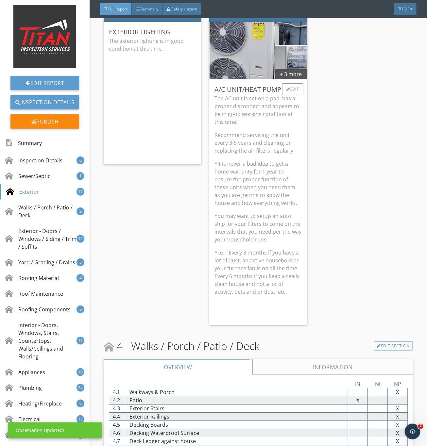
click at [273, 207] on p "*It is never a bad idea to get a home warranty for 1 year to ensure the proper …" at bounding box center [257, 183] width 87 height 47
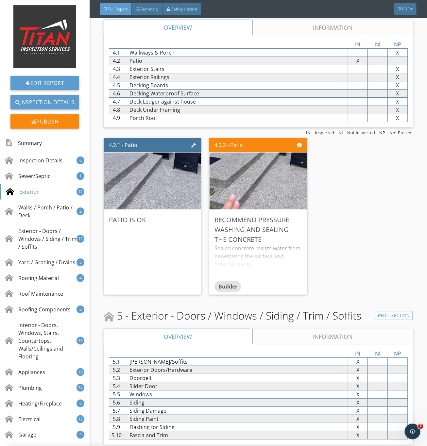
scroll to position [2400, 0]
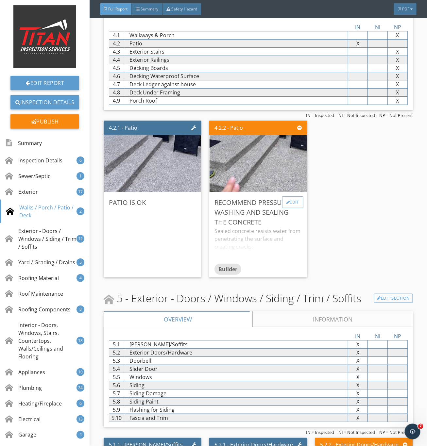
click at [290, 208] on div "Edit" at bounding box center [292, 202] width 21 height 12
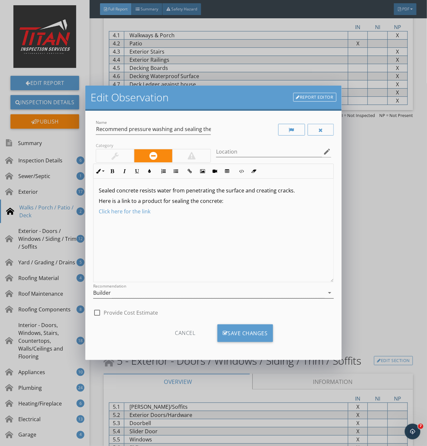
click at [127, 297] on div "Builder" at bounding box center [208, 292] width 231 height 11
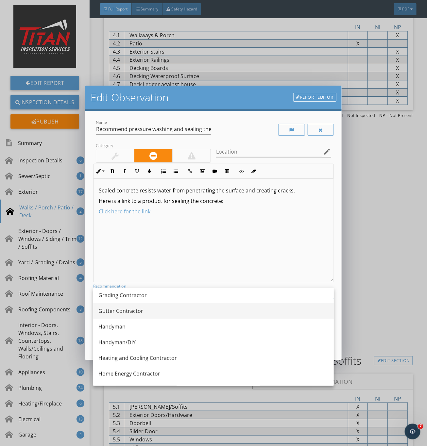
scroll to position [441, 0]
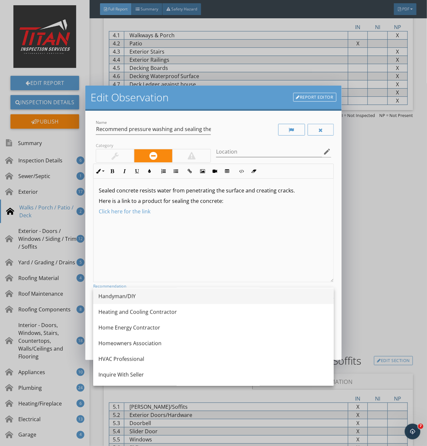
click at [131, 297] on div "Handyman/DIY" at bounding box center [213, 296] width 230 height 8
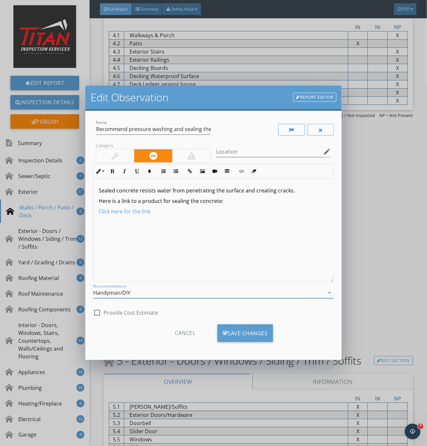
click at [117, 155] on div at bounding box center [114, 156] width 7 height 8
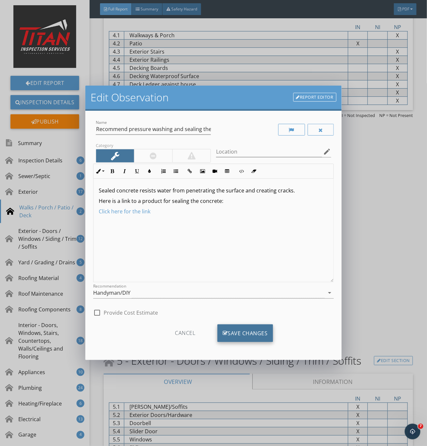
click at [245, 332] on div "Save Changes" at bounding box center [245, 333] width 56 height 18
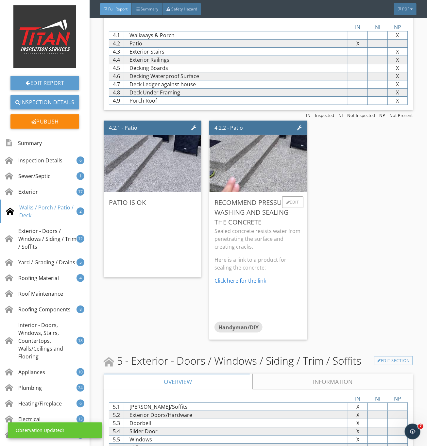
click at [282, 240] on p "Sealed concrete resists water from penetrating the surface and creating cracks." at bounding box center [257, 239] width 87 height 24
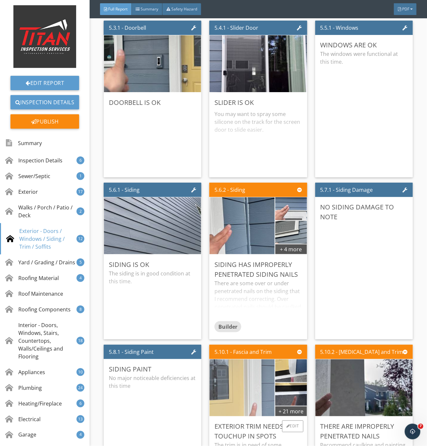
scroll to position [2988, 0]
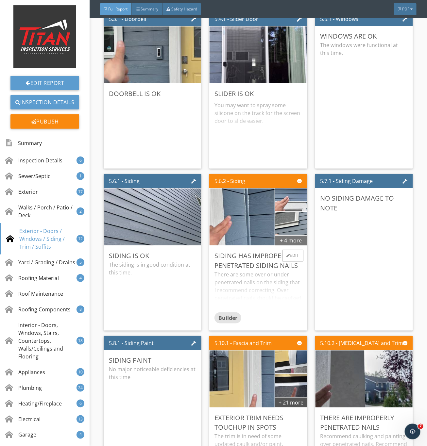
click at [286, 245] on div "+ 4 more" at bounding box center [291, 240] width 32 height 10
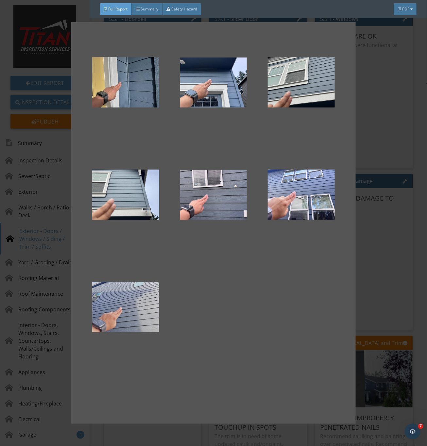
click at [126, 321] on div at bounding box center [125, 307] width 67 height 78
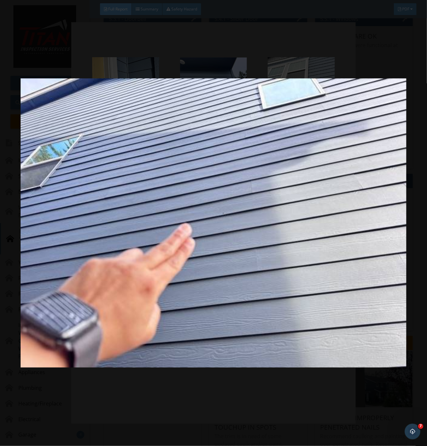
click at [314, 411] on img at bounding box center [213, 223] width 385 height 404
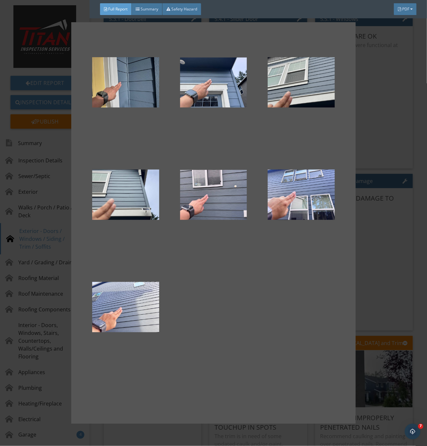
click at [385, 303] on div at bounding box center [213, 223] width 427 height 446
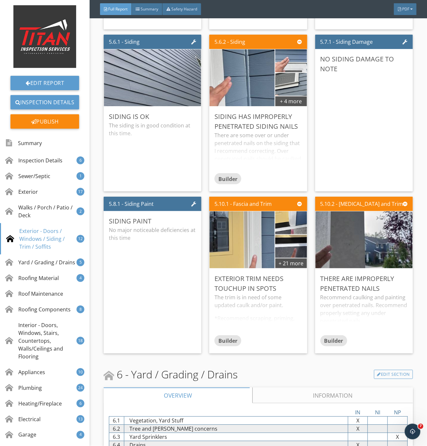
scroll to position [3135, 0]
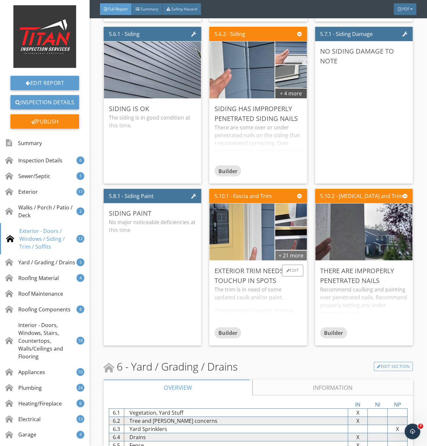
click at [286, 260] on div "+ 21 more" at bounding box center [291, 255] width 32 height 10
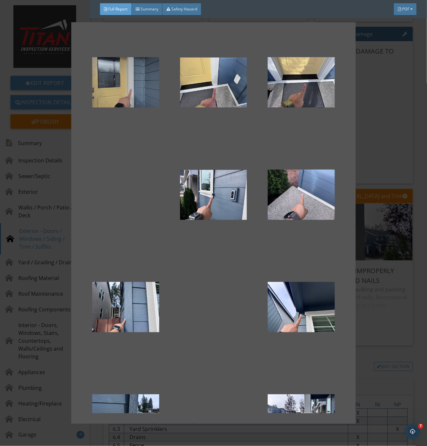
click at [125, 78] on div at bounding box center [125, 82] width 67 height 78
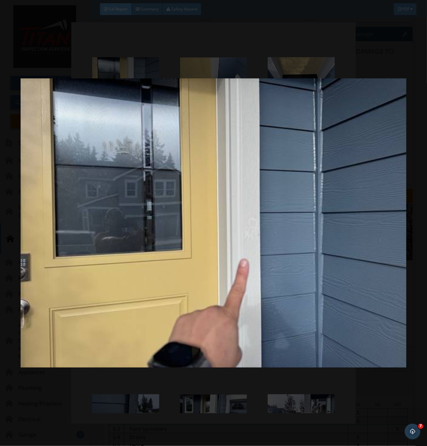
click at [310, 337] on img at bounding box center [213, 223] width 385 height 404
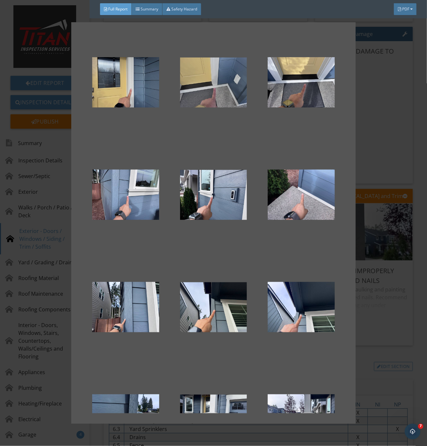
click at [207, 88] on div at bounding box center [213, 82] width 67 height 78
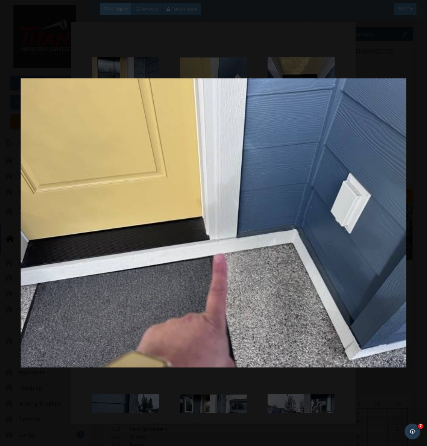
click at [260, 319] on img at bounding box center [213, 223] width 385 height 404
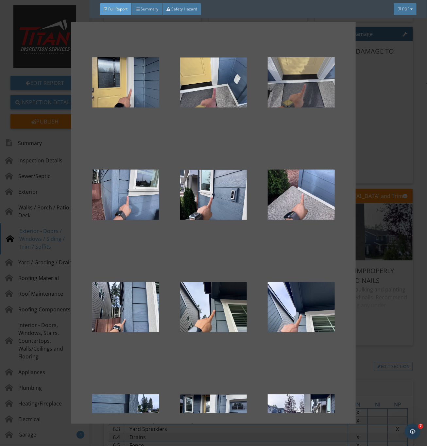
click at [286, 77] on div at bounding box center [300, 82] width 67 height 78
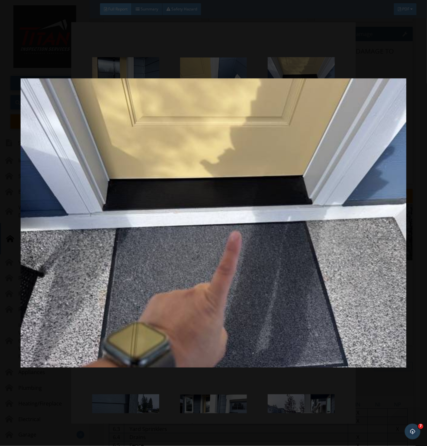
click at [309, 337] on img at bounding box center [213, 223] width 385 height 404
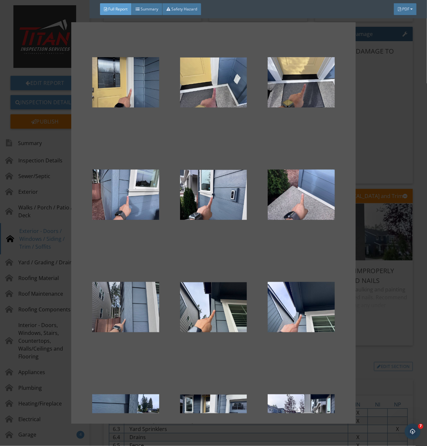
click at [127, 312] on div at bounding box center [125, 307] width 67 height 78
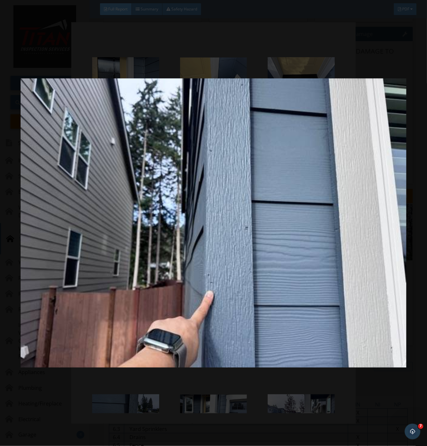
click at [327, 340] on img at bounding box center [213, 223] width 385 height 404
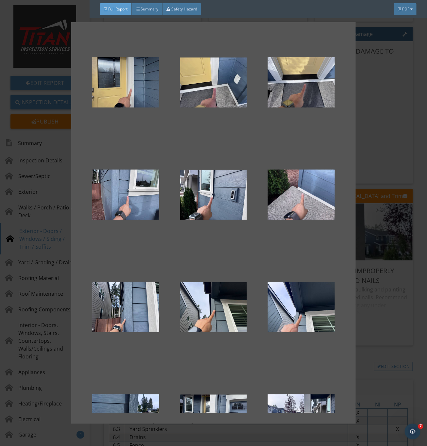
click at [407, 313] on div at bounding box center [213, 223] width 427 height 446
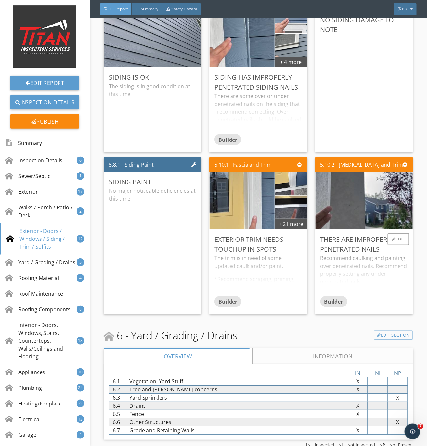
scroll to position [3184, 0]
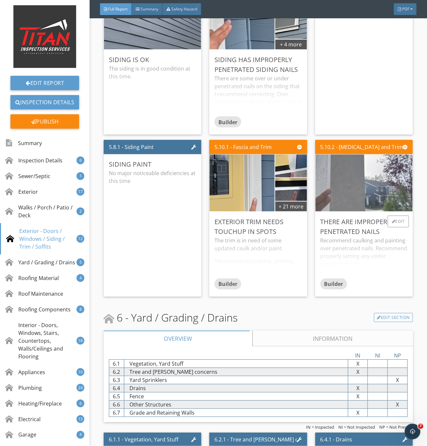
click at [361, 207] on img at bounding box center [363, 183] width 189 height 142
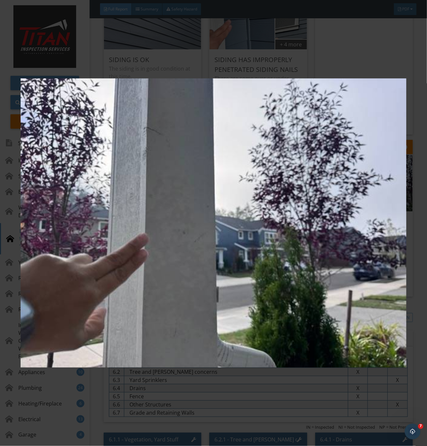
click at [324, 283] on img at bounding box center [213, 223] width 385 height 404
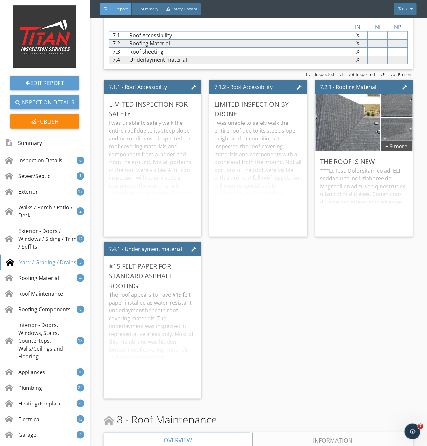
scroll to position [3968, 0]
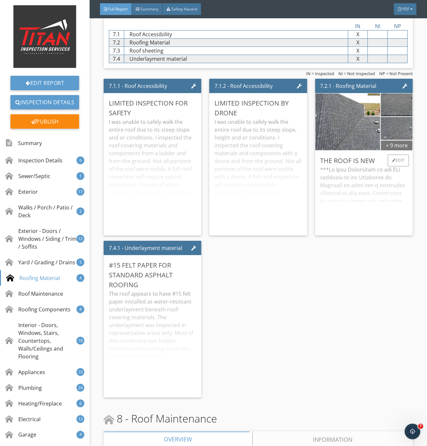
click at [399, 150] on div "+ 9 more" at bounding box center [396, 145] width 32 height 10
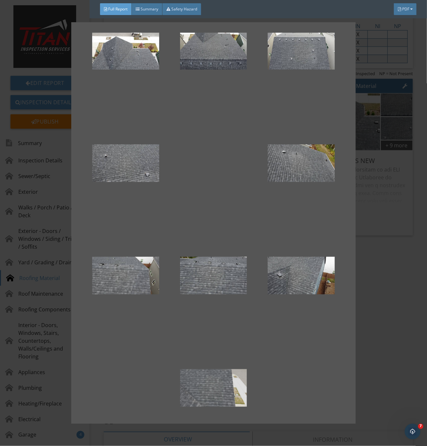
scroll to position [69, 0]
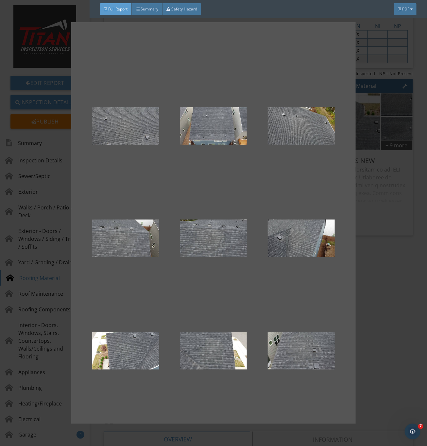
click at [386, 320] on div at bounding box center [213, 223] width 427 height 446
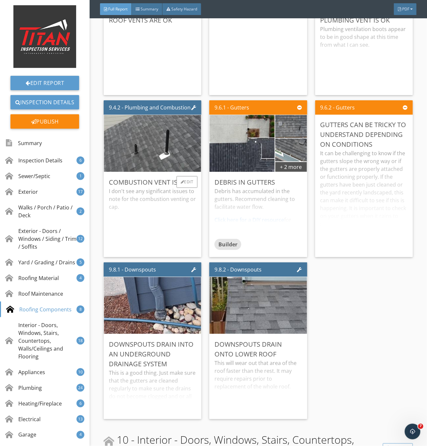
scroll to position [4703, 0]
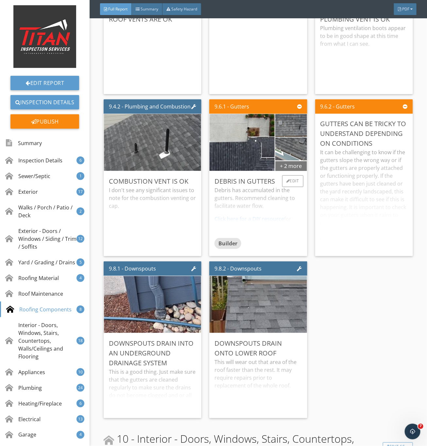
click at [291, 171] on div "+ 2 more" at bounding box center [291, 165] width 32 height 10
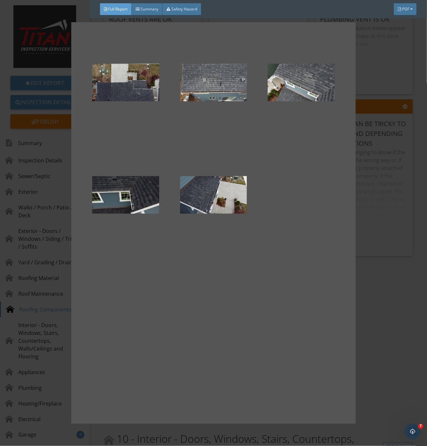
click at [349, 277] on div at bounding box center [213, 222] width 284 height 401
click at [367, 281] on div at bounding box center [213, 223] width 427 height 446
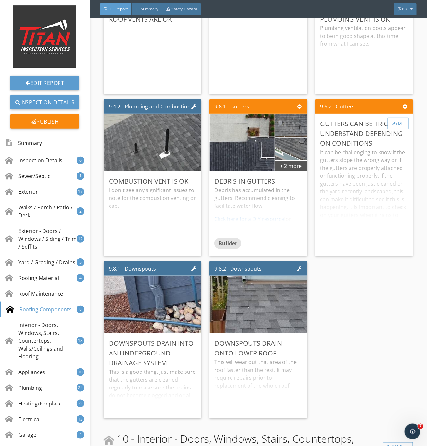
click at [394, 129] on div "Edit" at bounding box center [397, 124] width 21 height 12
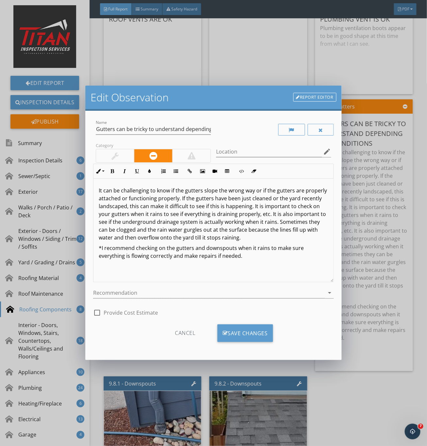
click at [114, 156] on div at bounding box center [114, 156] width 7 height 8
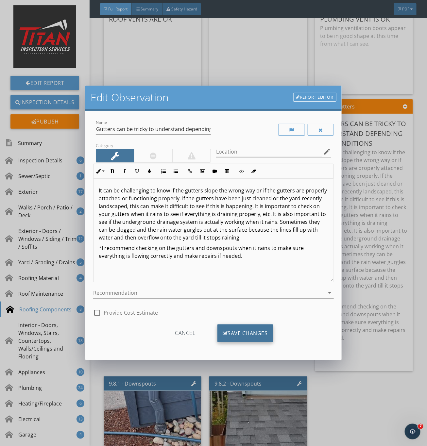
click at [231, 337] on div "Save Changes" at bounding box center [245, 333] width 56 height 18
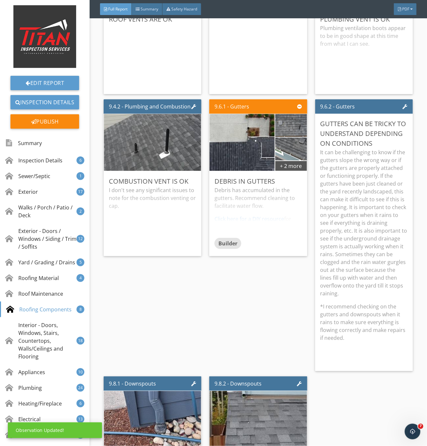
click at [361, 280] on p "It can be challenging to know if the gutters slope the wrong way or if the gutt…" at bounding box center [363, 222] width 87 height 149
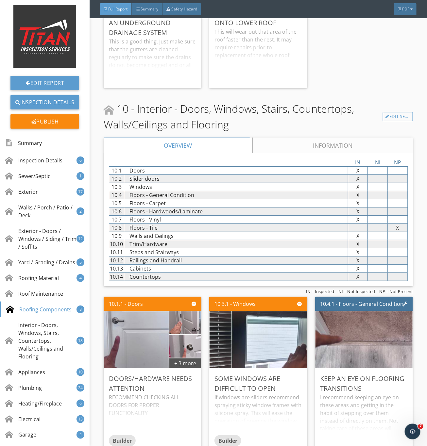
scroll to position [4948, 0]
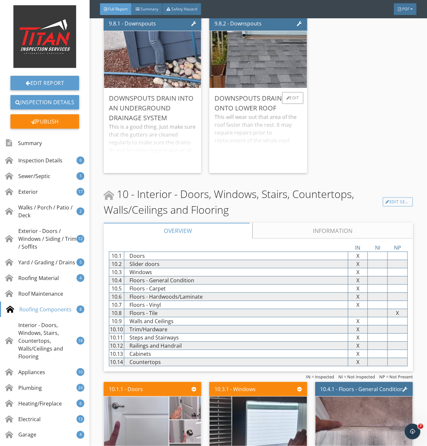
click at [259, 153] on div "This will wear out that area of the roof faster than the rest. It may require r…" at bounding box center [257, 140] width 87 height 55
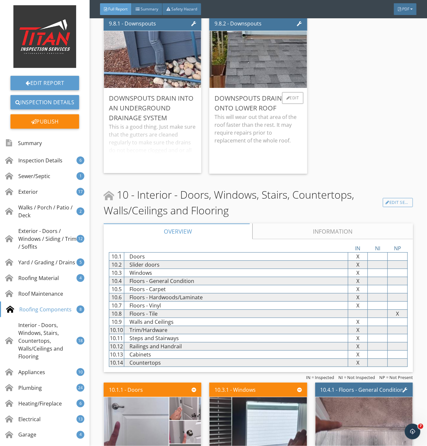
click at [253, 140] on p "This will wear out that area of the roof faster than the rest. It may require r…" at bounding box center [257, 128] width 87 height 31
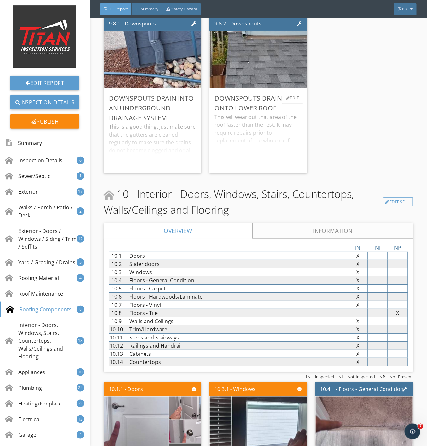
click at [253, 140] on div "This will wear out that area of the roof faster than the rest. It may require r…" at bounding box center [257, 140] width 87 height 55
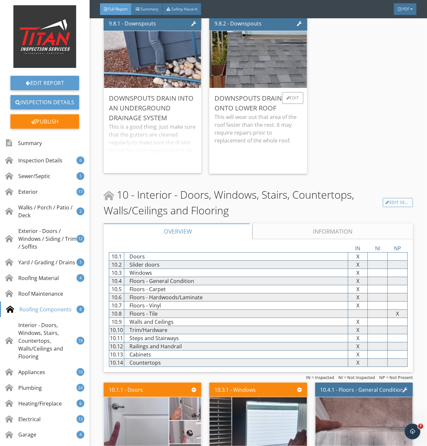
click at [269, 144] on p "This will wear out that area of the roof faster than the rest. It may require r…" at bounding box center [257, 128] width 87 height 31
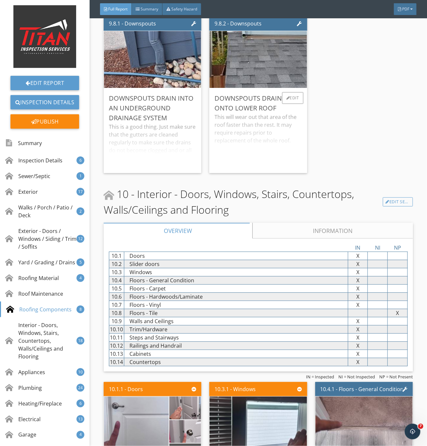
click at [250, 161] on div "This will wear out that area of the roof faster than the rest. It may require r…" at bounding box center [257, 140] width 87 height 55
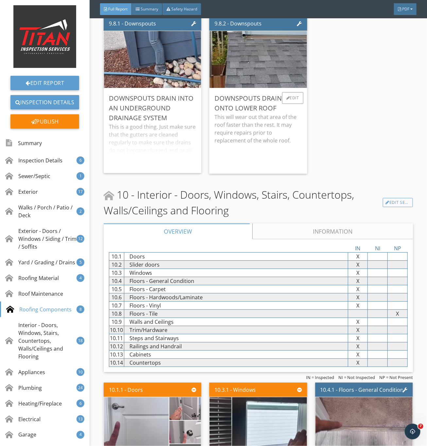
click at [272, 144] on p "This will wear out that area of the roof faster than the rest. It may require r…" at bounding box center [257, 128] width 87 height 31
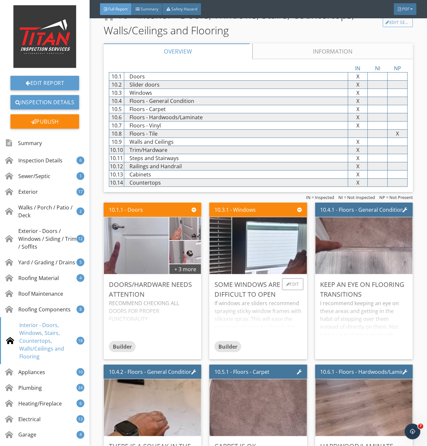
scroll to position [5144, 0]
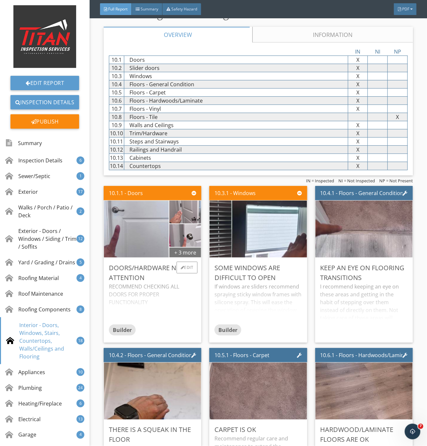
click at [183, 257] on div "+ 3 more" at bounding box center [185, 252] width 32 height 10
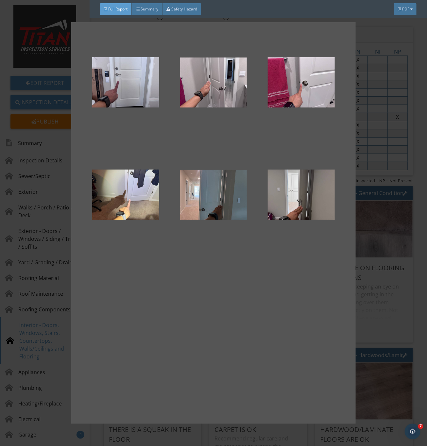
click at [376, 292] on div at bounding box center [213, 223] width 427 height 446
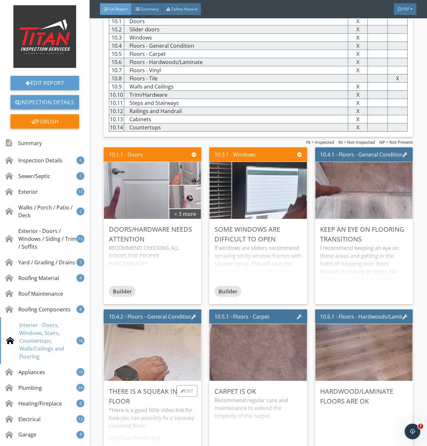
scroll to position [5242, 0]
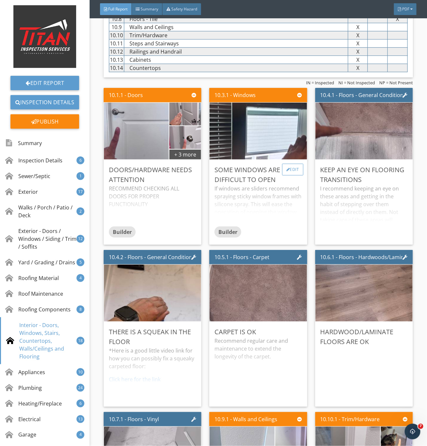
click at [291, 175] on div "Edit" at bounding box center [292, 170] width 21 height 12
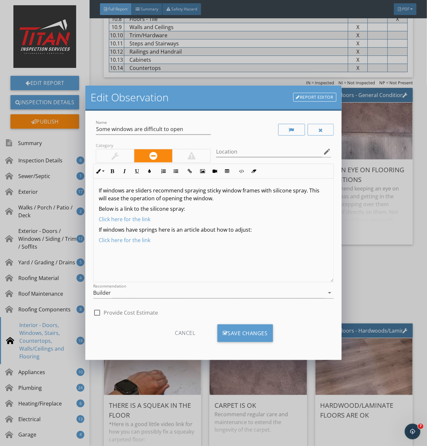
click at [362, 247] on div "Edit Observation Report Editor Name Some windows are difficult to open Category…" at bounding box center [213, 223] width 427 height 446
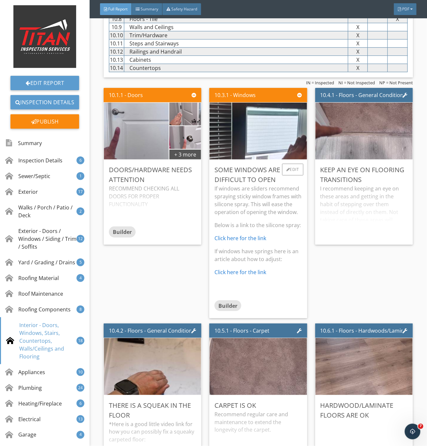
drag, startPoint x: 256, startPoint y: 218, endPoint x: 293, endPoint y: 219, distance: 37.2
click at [256, 216] on p "If windows are sliders recommend spraying sticky window frames with silicone sp…" at bounding box center [257, 200] width 87 height 31
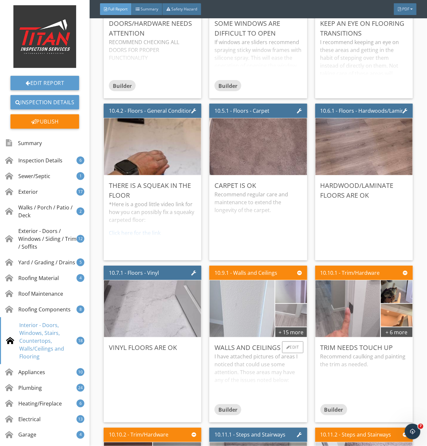
scroll to position [5389, 0]
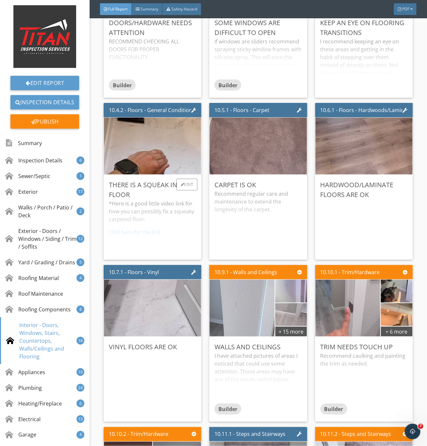
click at [165, 227] on div "*Here is a good little video link for how you can possibly fix a squeaky carpet…" at bounding box center [152, 227] width 87 height 55
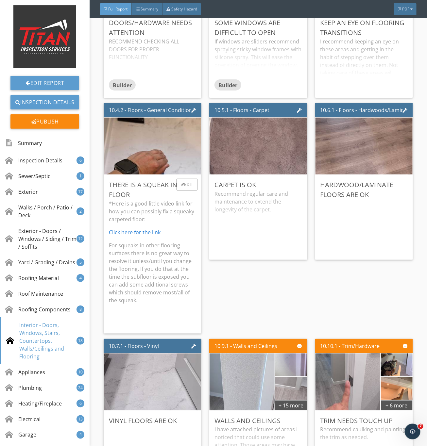
click at [153, 289] on p "For squeaks in other flooring surfaces there is no great way to resolve it unle…" at bounding box center [152, 272] width 87 height 63
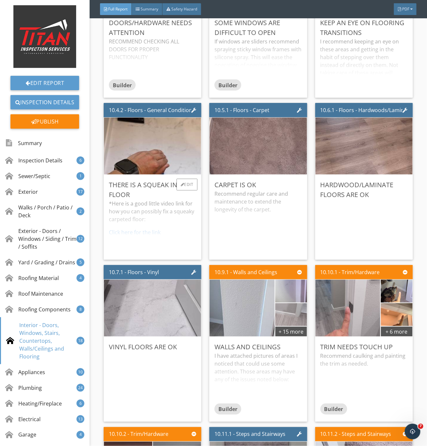
click at [153, 227] on div "*Here is a good little video link for how you can possibly fix a squeaky carpet…" at bounding box center [152, 227] width 87 height 55
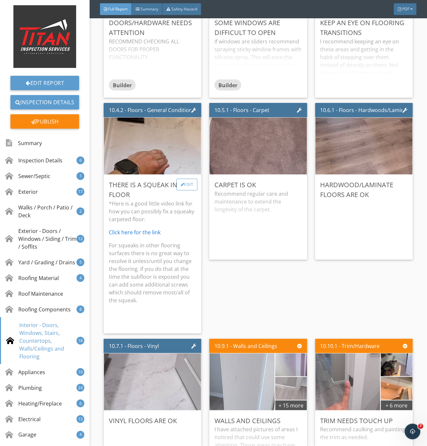
click at [181, 186] on div at bounding box center [183, 185] width 4 height 4
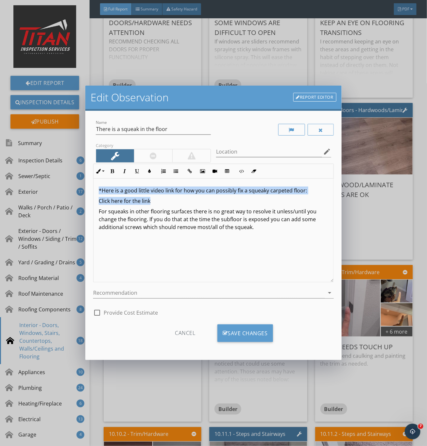
drag, startPoint x: 174, startPoint y: 200, endPoint x: 93, endPoint y: 186, distance: 81.6
click at [93, 186] on div "*Here is a good little video link for how you can possibly fix a squeaky carpet…" at bounding box center [213, 231] width 240 height 104
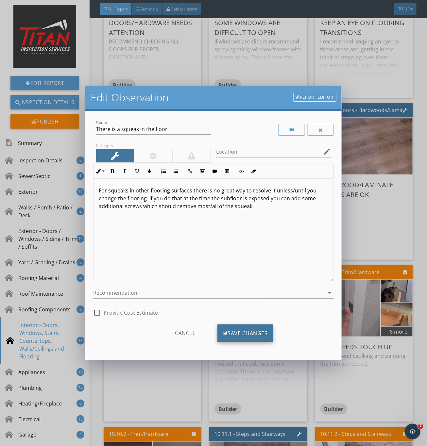
click at [249, 330] on div "Save Changes" at bounding box center [245, 333] width 56 height 18
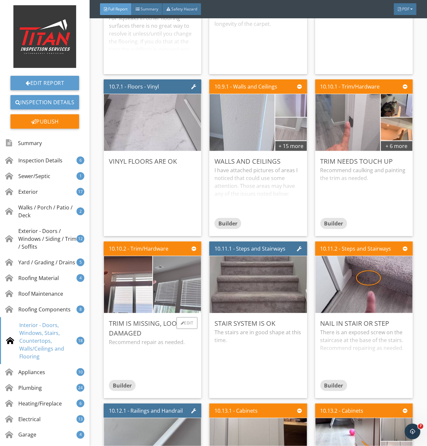
scroll to position [5585, 0]
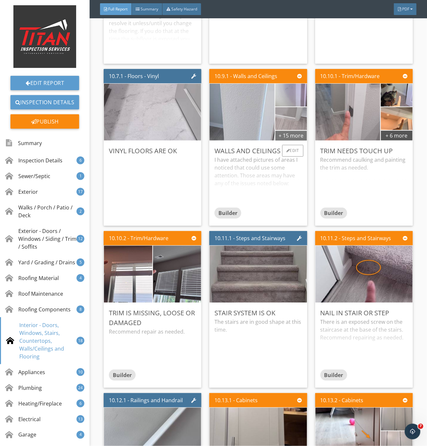
click at [291, 140] on div "+ 15 more" at bounding box center [291, 135] width 32 height 10
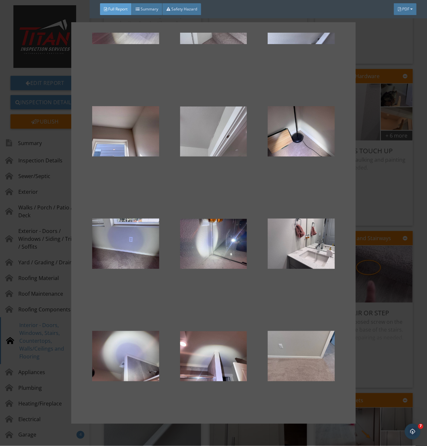
scroll to position [294, 0]
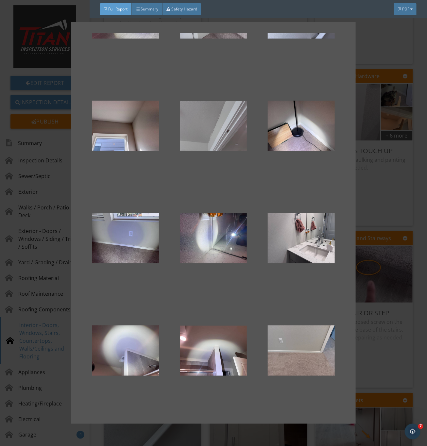
click at [215, 121] on div at bounding box center [213, 126] width 67 height 78
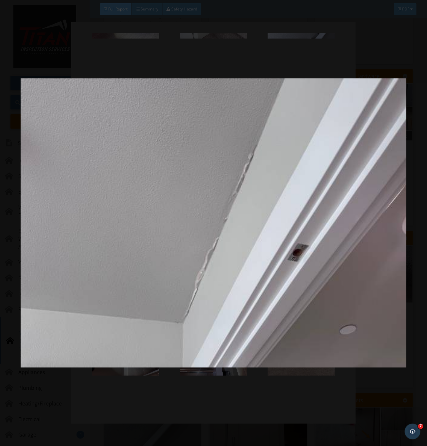
click at [237, 339] on img at bounding box center [213, 223] width 385 height 404
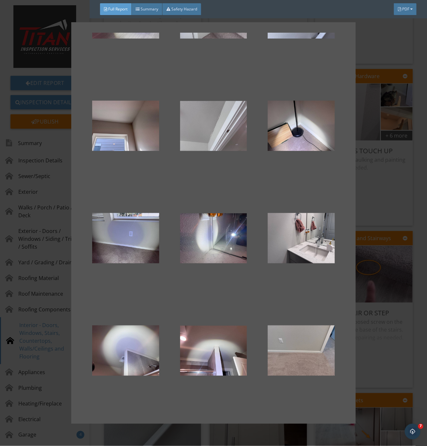
click at [358, 352] on div at bounding box center [213, 223] width 427 height 446
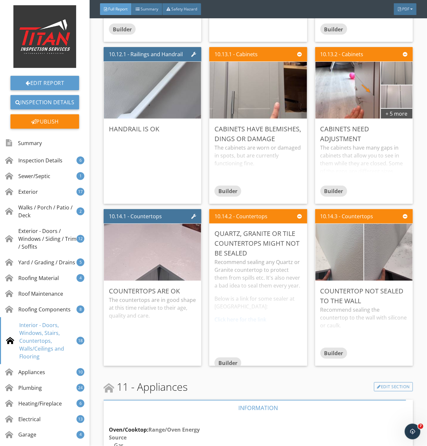
scroll to position [5976, 0]
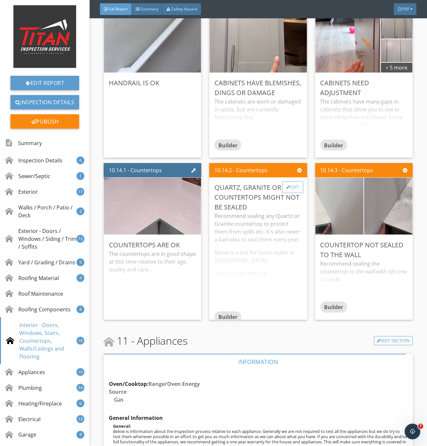
click at [290, 193] on div "Edit" at bounding box center [292, 187] width 21 height 12
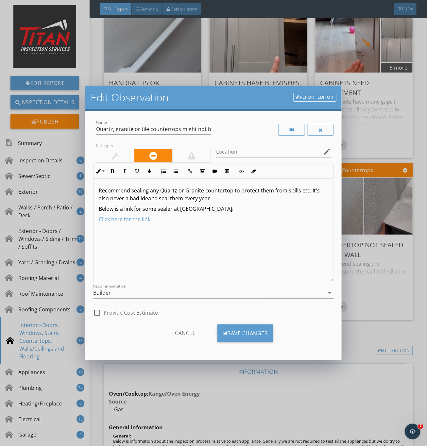
click at [111, 148] on div "Category" at bounding box center [153, 152] width 120 height 23
click at [116, 156] on div at bounding box center [114, 156] width 7 height 8
click at [129, 294] on div "Builder" at bounding box center [208, 292] width 231 height 11
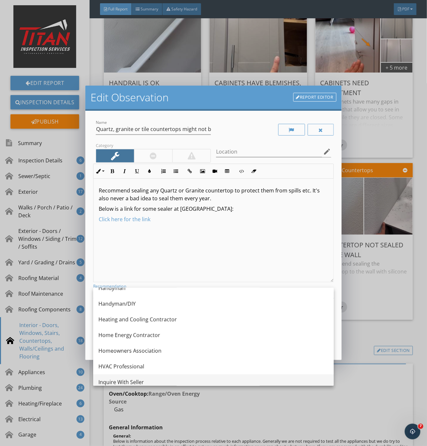
scroll to position [417, 0]
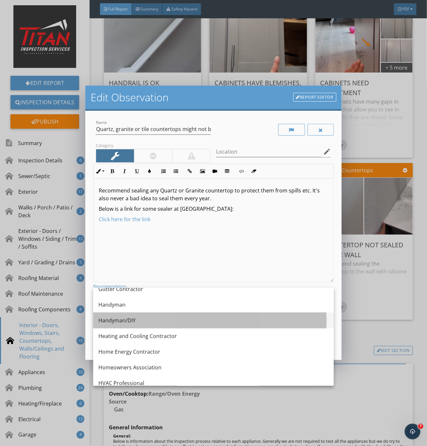
click at [116, 320] on div "Handyman/DIY" at bounding box center [213, 320] width 230 height 8
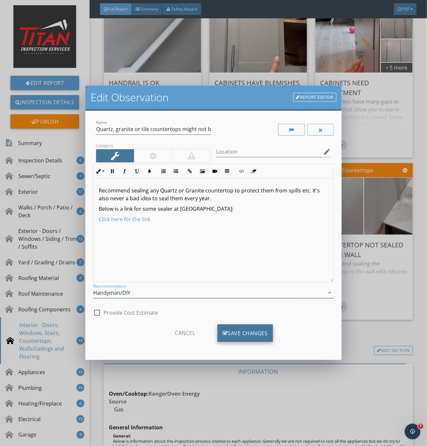
click at [222, 330] on icon at bounding box center [224, 333] width 5 height 7
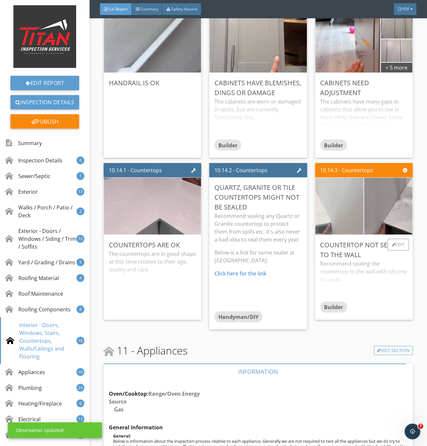
click at [333, 237] on img at bounding box center [339, 206] width 121 height 90
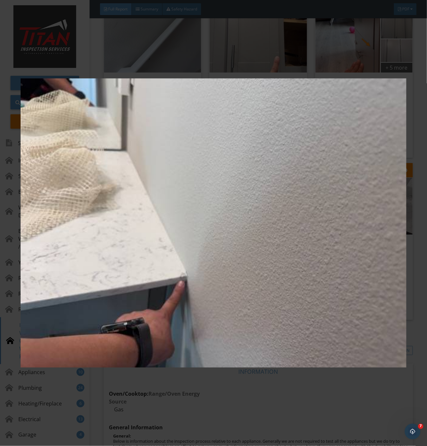
click at [347, 275] on img at bounding box center [213, 223] width 385 height 404
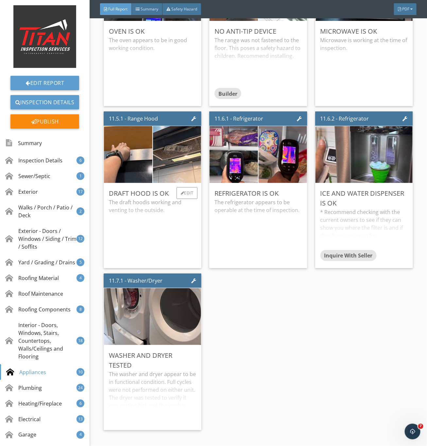
scroll to position [6907, 0]
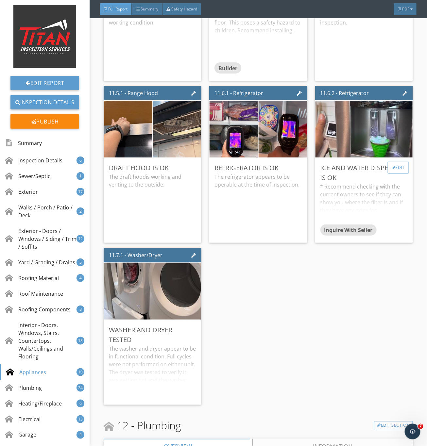
click at [388, 173] on div "Edit" at bounding box center [397, 168] width 21 height 12
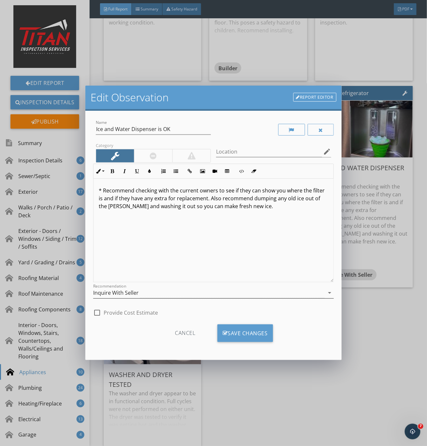
click at [117, 298] on div "Inquire With Seller" at bounding box center [208, 292] width 231 height 11
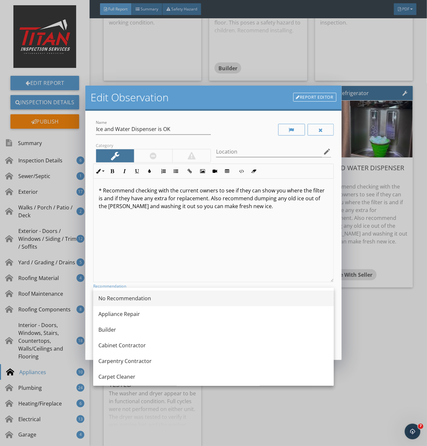
click at [122, 297] on div "No Recommendation" at bounding box center [213, 298] width 230 height 8
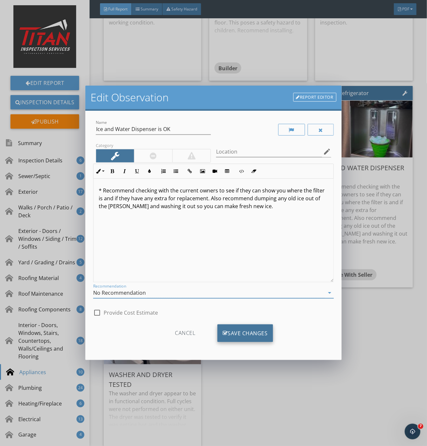
click at [242, 328] on div "Save Changes" at bounding box center [245, 333] width 56 height 18
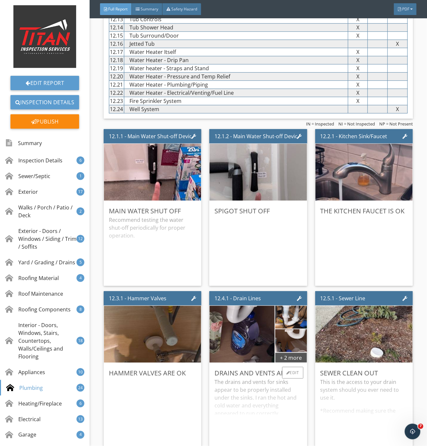
scroll to position [7593, 0]
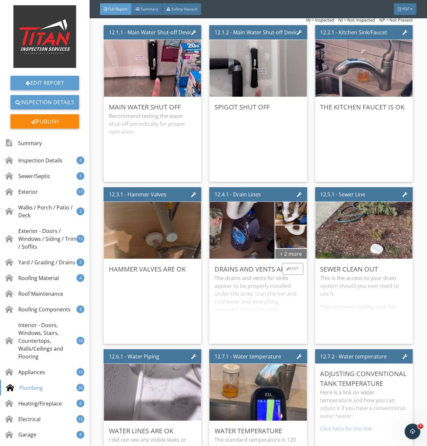
click at [282, 259] on div "+ 2 more" at bounding box center [291, 253] width 32 height 10
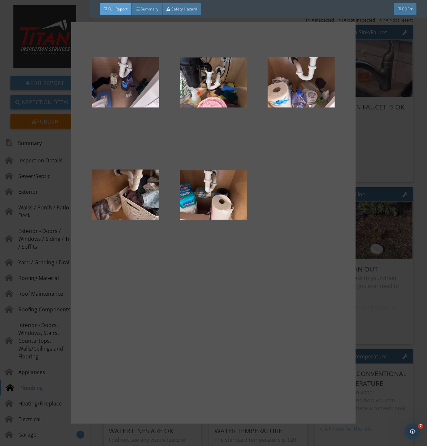
click at [409, 276] on div at bounding box center [213, 223] width 427 height 446
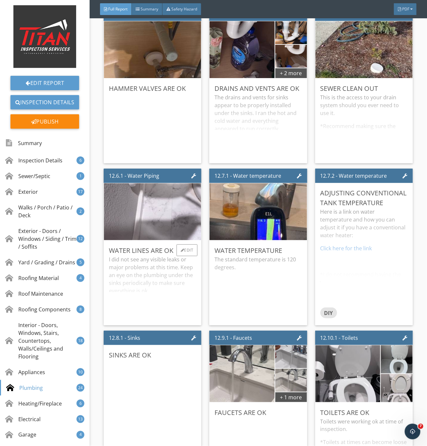
scroll to position [7789, 0]
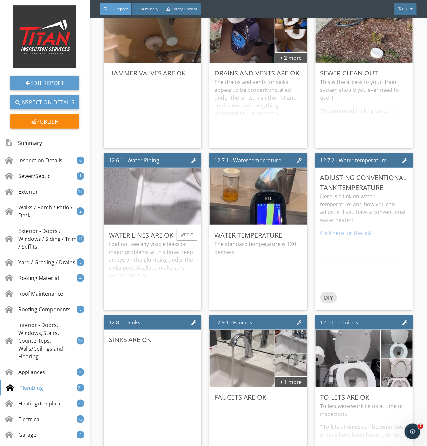
click at [181, 235] on img at bounding box center [152, 196] width 189 height 142
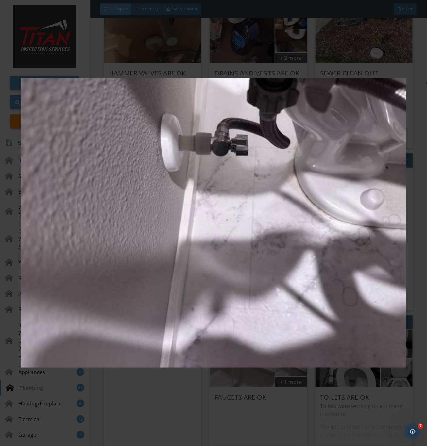
click at [298, 320] on img at bounding box center [213, 223] width 385 height 404
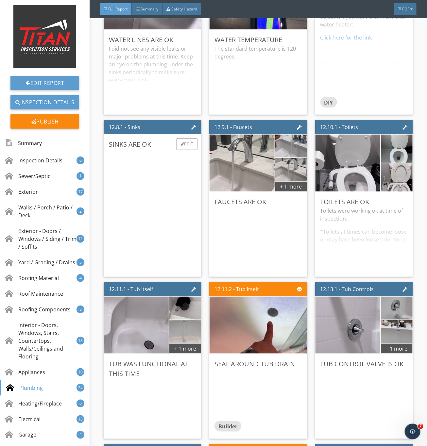
scroll to position [7985, 0]
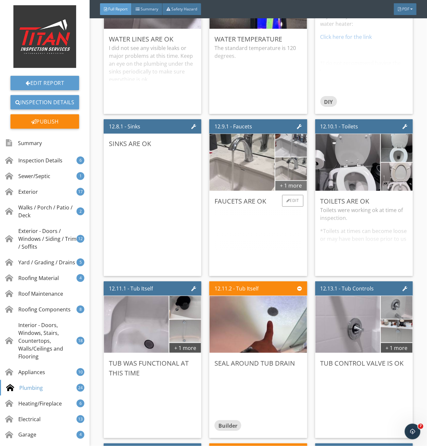
click at [282, 191] on div "+ 1 more" at bounding box center [291, 185] width 32 height 10
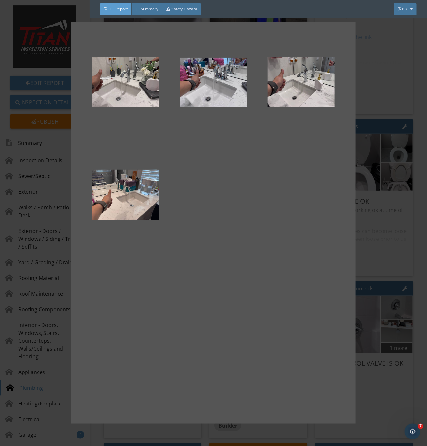
click at [367, 235] on div at bounding box center [213, 223] width 427 height 446
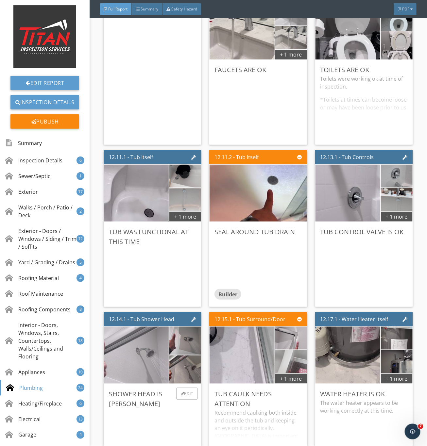
scroll to position [8132, 0]
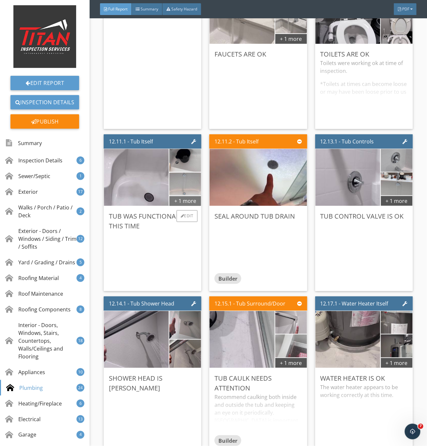
click at [188, 206] on div "+ 1 more" at bounding box center [185, 200] width 32 height 10
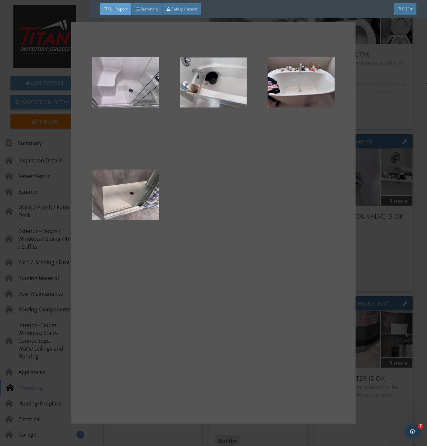
click at [373, 257] on div at bounding box center [213, 223] width 427 height 446
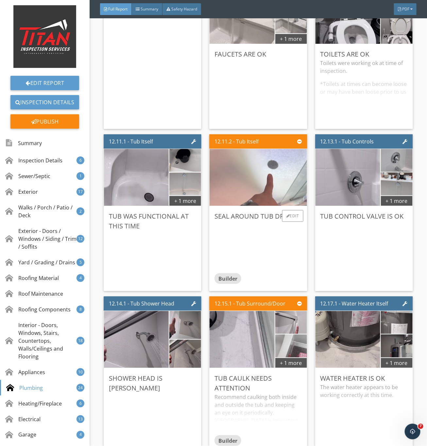
click at [273, 216] on img at bounding box center [257, 177] width 189 height 142
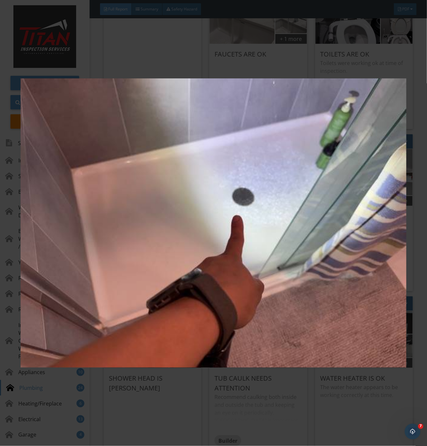
click at [245, 279] on img at bounding box center [213, 223] width 385 height 404
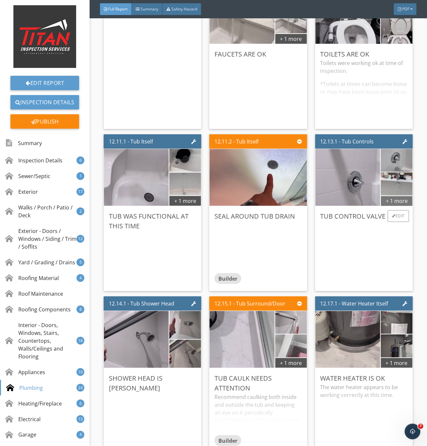
click at [396, 206] on div "+ 1 more" at bounding box center [396, 200] width 32 height 10
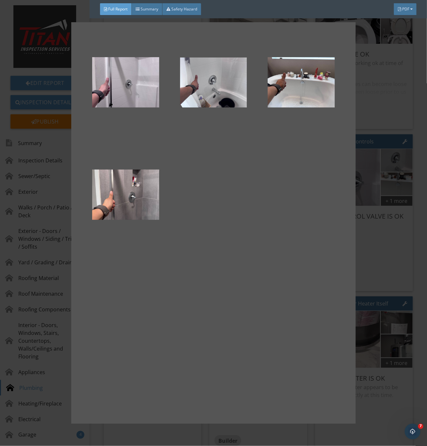
click at [377, 279] on div at bounding box center [213, 223] width 427 height 446
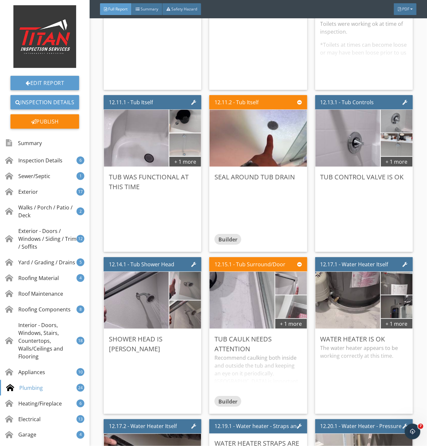
scroll to position [8279, 0]
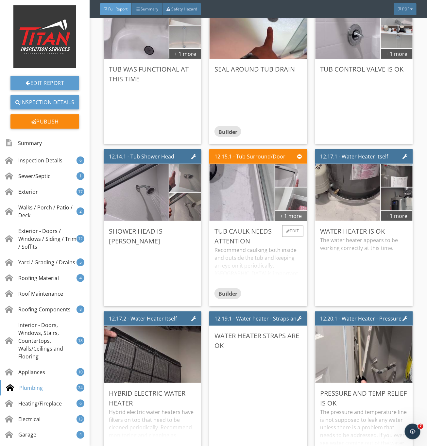
click at [282, 221] on div "+ 1 more" at bounding box center [291, 215] width 32 height 10
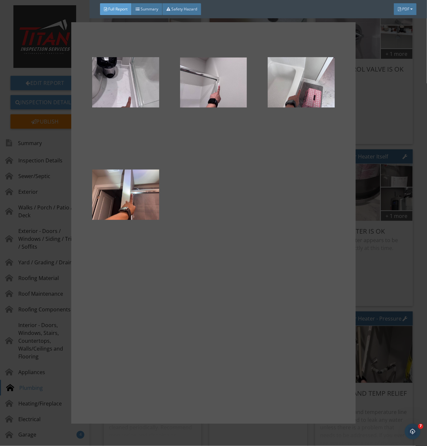
click at [375, 294] on div at bounding box center [213, 223] width 427 height 446
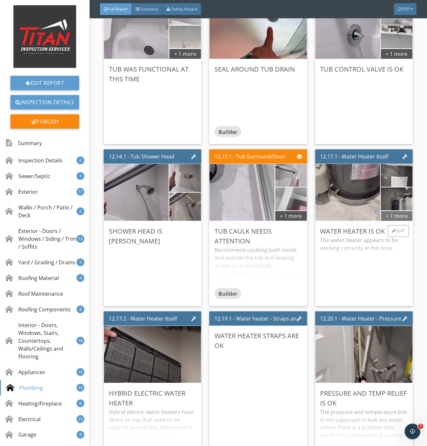
click at [388, 221] on div "+ 1 more" at bounding box center [396, 215] width 32 height 10
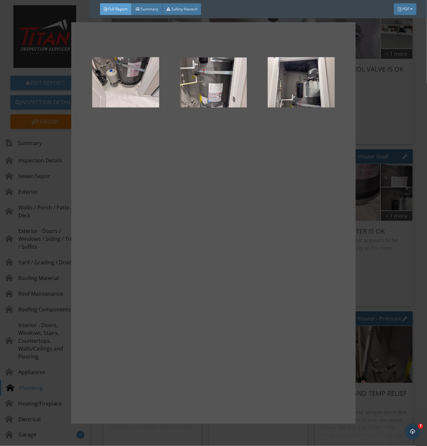
click at [388, 311] on div at bounding box center [213, 223] width 427 height 446
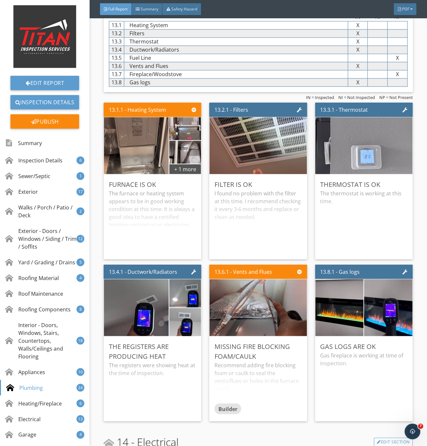
scroll to position [8965, 0]
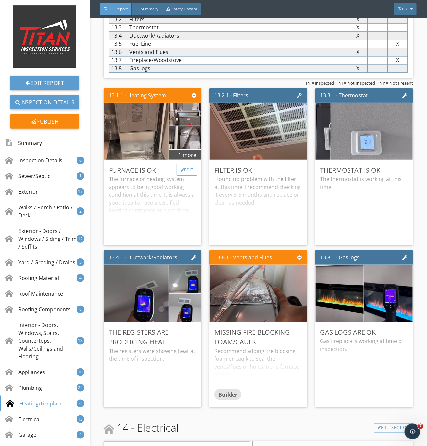
click at [182, 176] on div "Edit" at bounding box center [186, 170] width 21 height 12
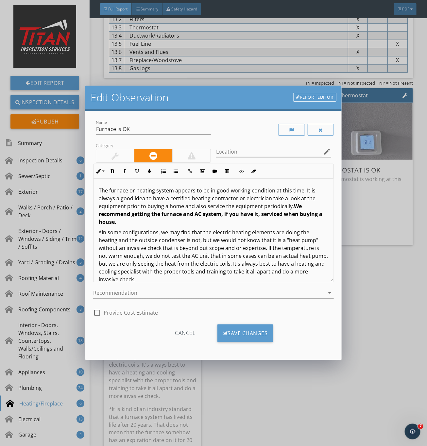
click at [109, 150] on div at bounding box center [115, 155] width 38 height 13
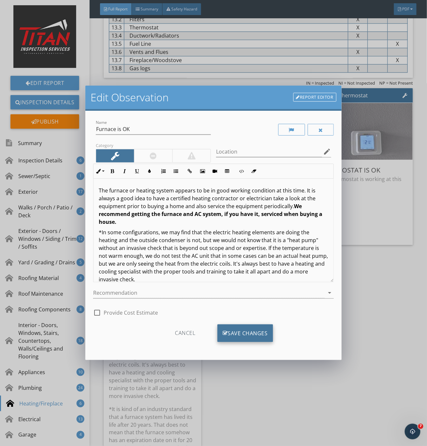
click at [239, 330] on div "Save Changes" at bounding box center [245, 333] width 56 height 18
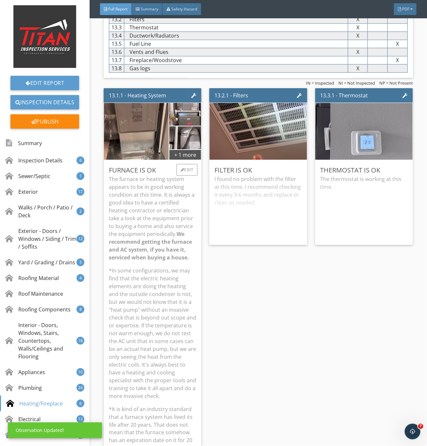
click at [145, 258] on p "The furnace or heating system appears to be in good working condition at this t…" at bounding box center [152, 218] width 87 height 86
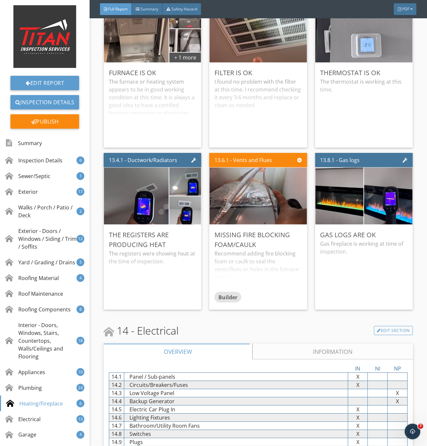
scroll to position [9063, 0]
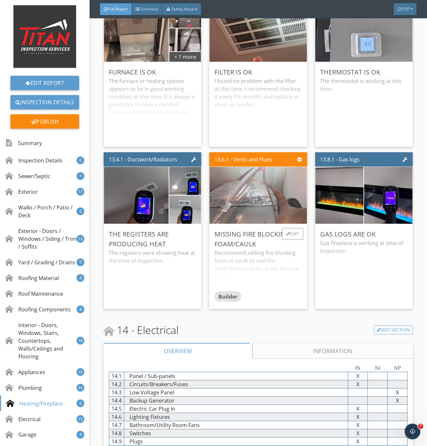
click at [248, 231] on img at bounding box center [257, 195] width 189 height 142
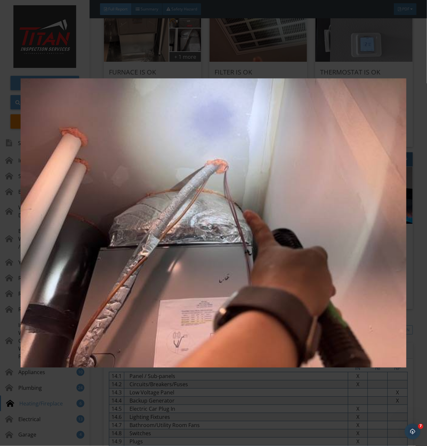
click at [319, 252] on img at bounding box center [213, 223] width 385 height 404
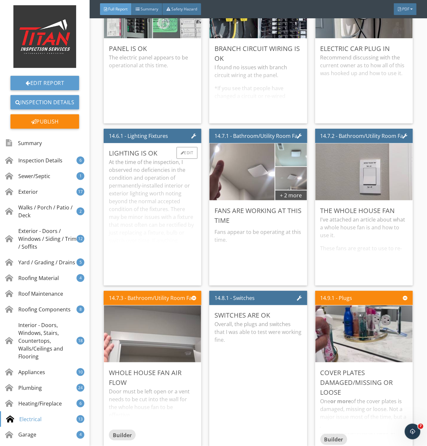
scroll to position [9601, 0]
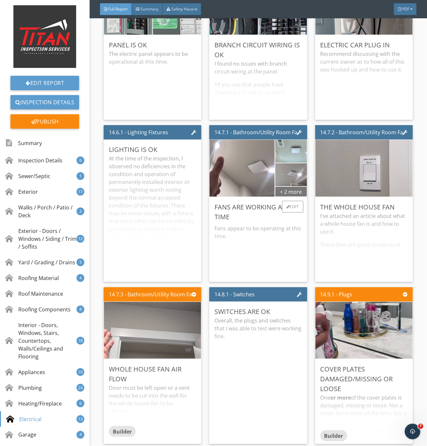
click at [287, 197] on div "+ 2 more" at bounding box center [291, 191] width 32 height 10
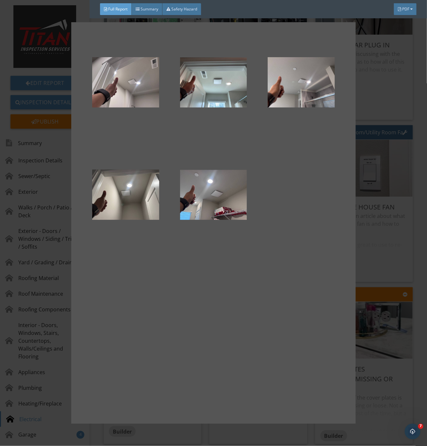
click at [383, 234] on div at bounding box center [213, 223] width 427 height 446
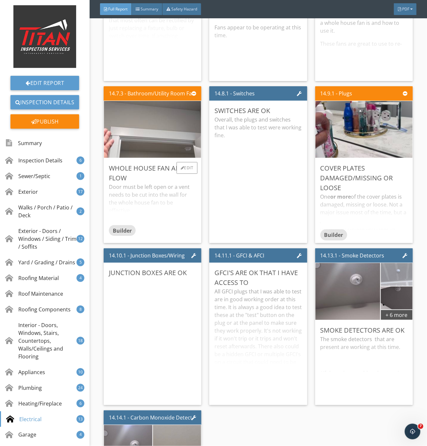
scroll to position [9748, 0]
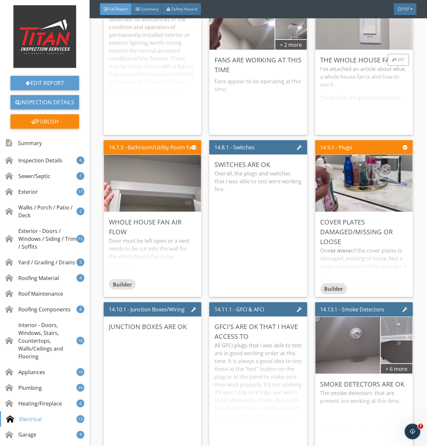
click at [371, 49] on img at bounding box center [363, 21] width 189 height 142
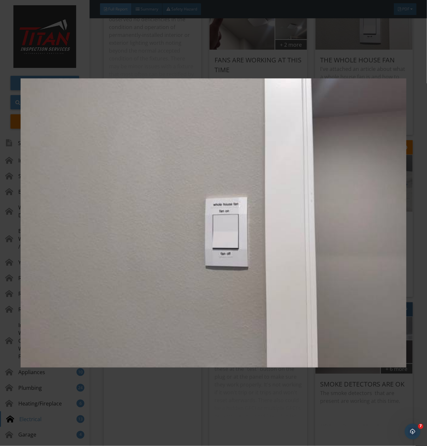
click at [234, 237] on img at bounding box center [213, 223] width 385 height 404
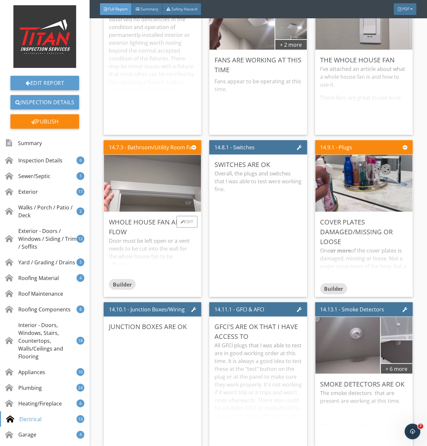
click at [145, 276] on div "Door must be left open or a vent needs to be cut into the wall for the whole ho…" at bounding box center [152, 258] width 87 height 42
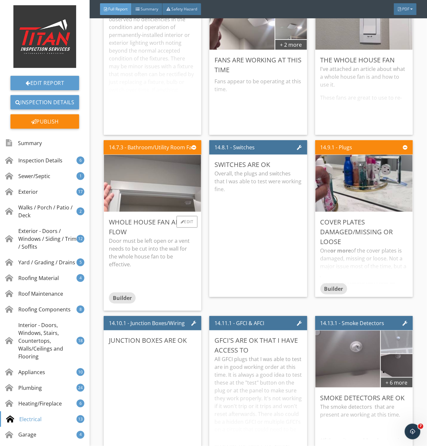
click at [145, 268] on p "Door must be left open or a vent needs to be cut into the wall for the whole ho…" at bounding box center [152, 252] width 87 height 31
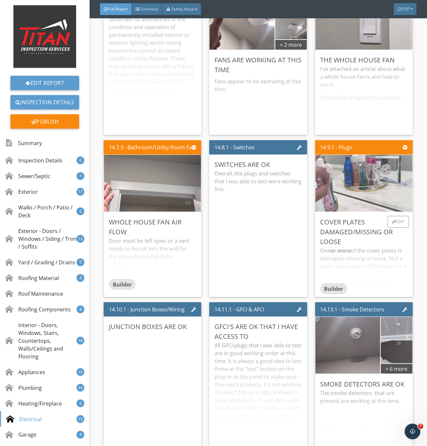
click at [386, 218] on img at bounding box center [363, 183] width 189 height 142
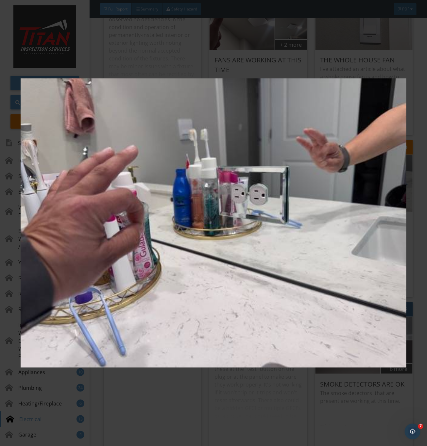
click at [306, 240] on img at bounding box center [213, 223] width 385 height 404
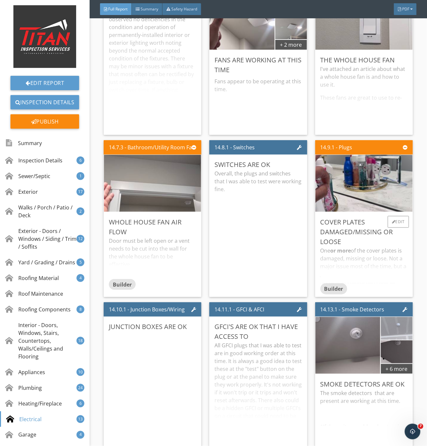
click at [361, 283] on div "One or more of the cover plates is damaged, missing or loose. Not a major issue…" at bounding box center [363, 265] width 87 height 37
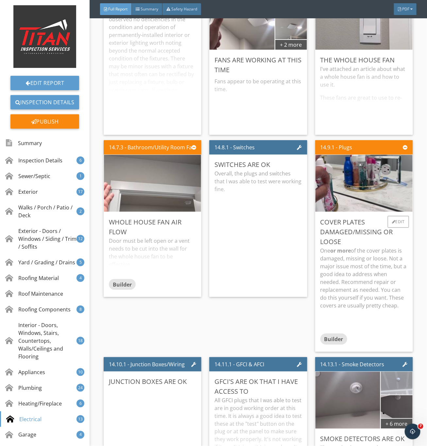
click at [349, 309] on p "One or more of the cover plates is damaged, missing or loose. Not a major issue…" at bounding box center [363, 278] width 87 height 63
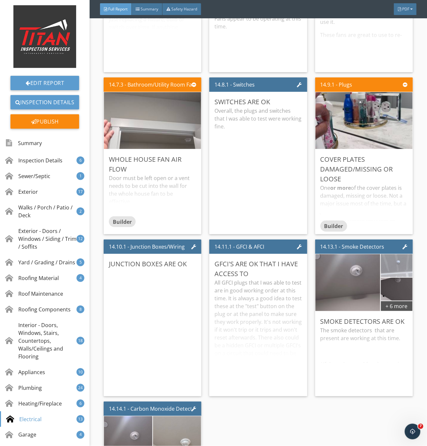
scroll to position [9944, 0]
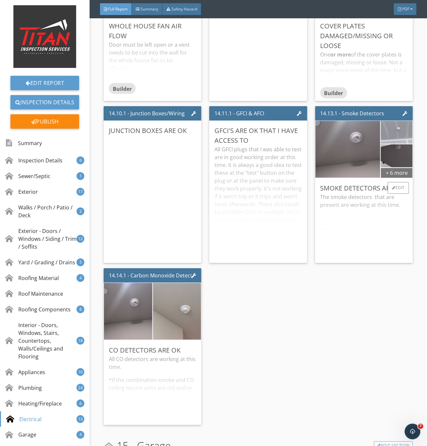
click at [388, 178] on div "+ 6 more" at bounding box center [396, 172] width 32 height 10
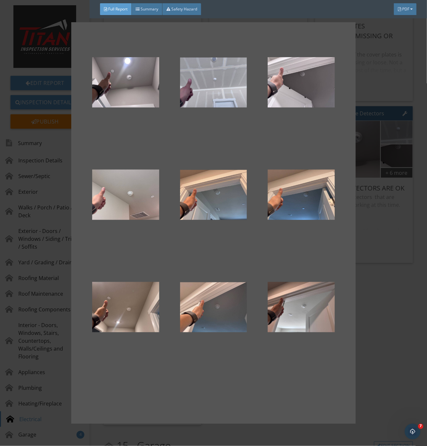
click at [362, 338] on div at bounding box center [213, 223] width 427 height 446
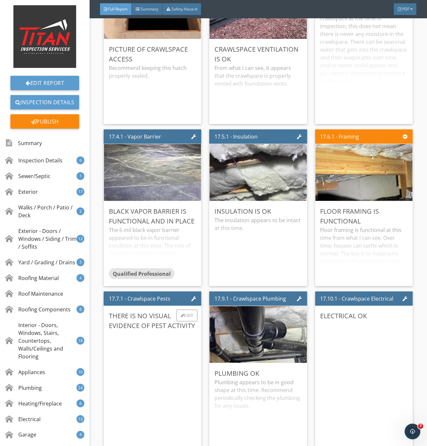
scroll to position [11659, 0]
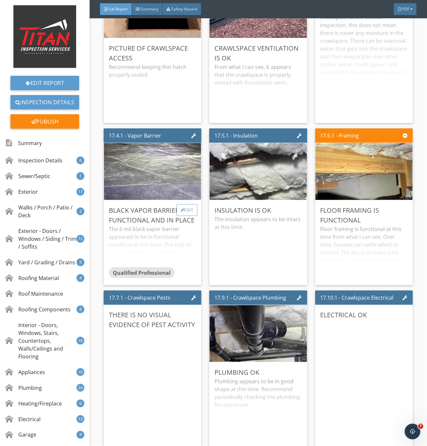
click at [187, 216] on div "Edit" at bounding box center [186, 210] width 21 height 12
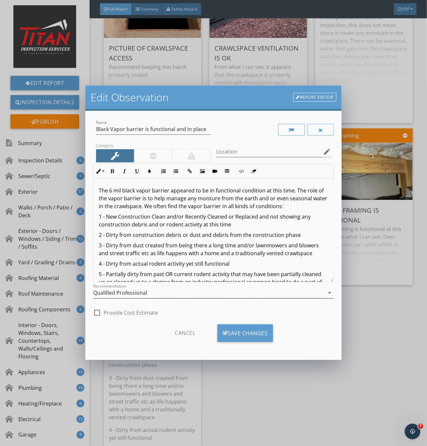
click at [117, 294] on div "Qualified Professional" at bounding box center [120, 293] width 54 height 6
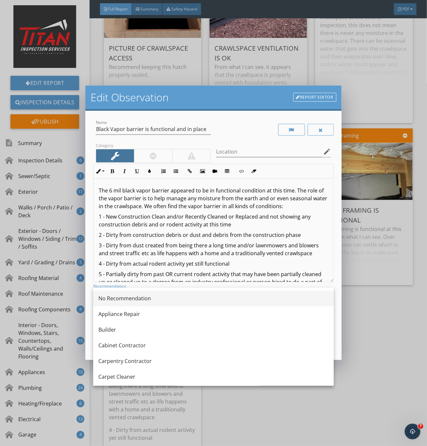
click at [120, 295] on div "No Recommendation" at bounding box center [213, 298] width 230 height 8
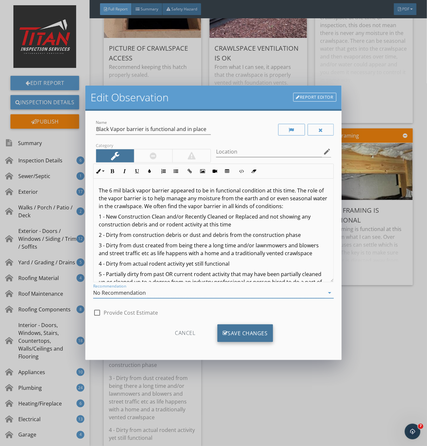
click at [237, 331] on div "Save Changes" at bounding box center [245, 333] width 56 height 18
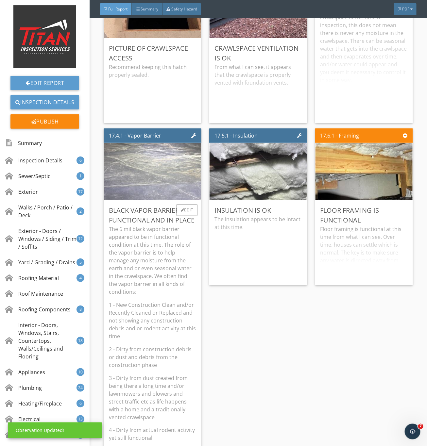
click at [164, 203] on img at bounding box center [152, 172] width 189 height 142
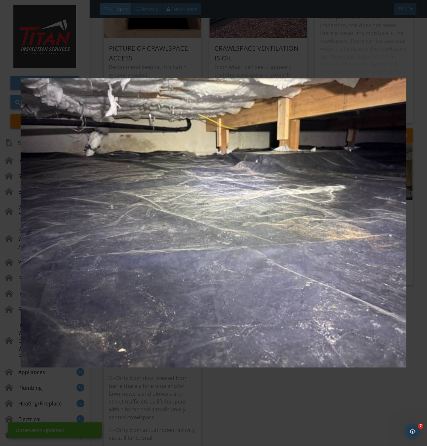
click at [291, 381] on img at bounding box center [213, 223] width 385 height 404
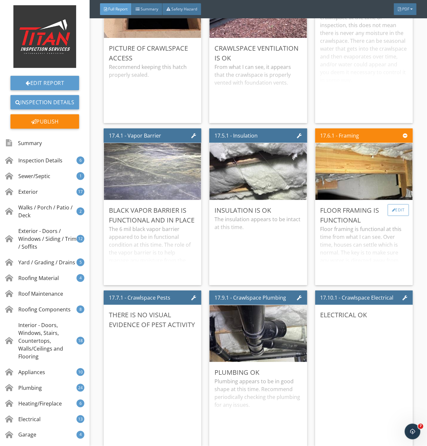
click at [392, 216] on div "Edit" at bounding box center [397, 210] width 21 height 12
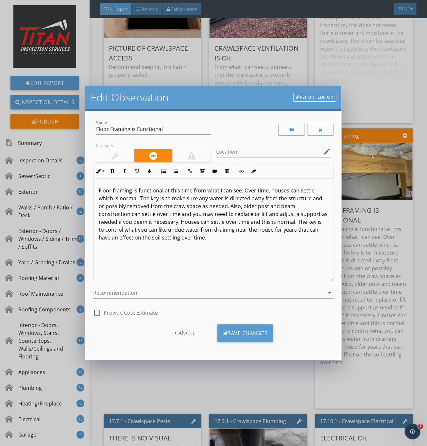
click at [121, 158] on div at bounding box center [115, 155] width 38 height 13
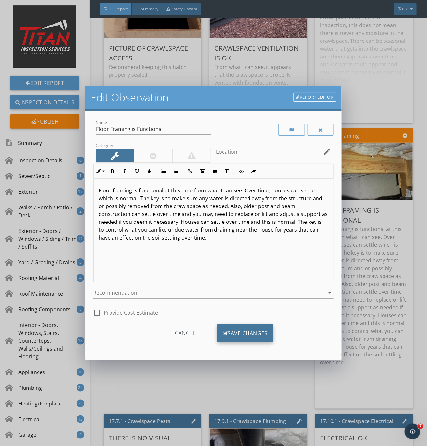
click at [236, 336] on div "Save Changes" at bounding box center [245, 333] width 56 height 18
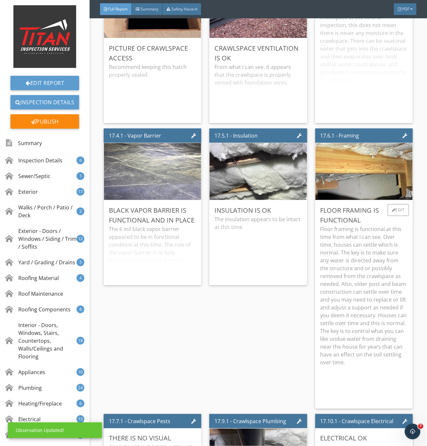
click at [364, 287] on p "Floor framing is functional at this time from what I can see. Over time, houses…" at bounding box center [363, 295] width 87 height 141
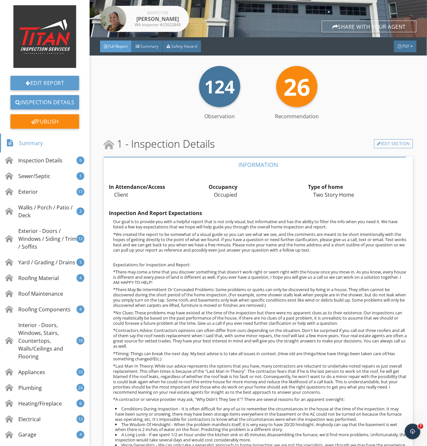
scroll to position [0, 0]
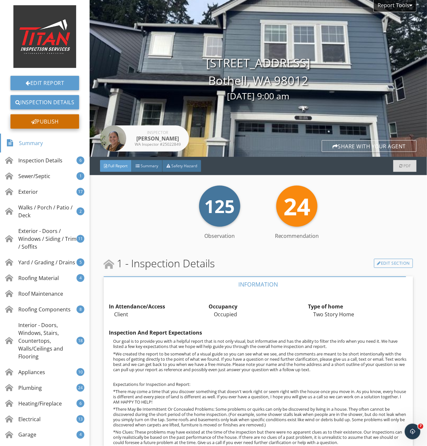
click at [41, 118] on div "Publish" at bounding box center [44, 121] width 69 height 14
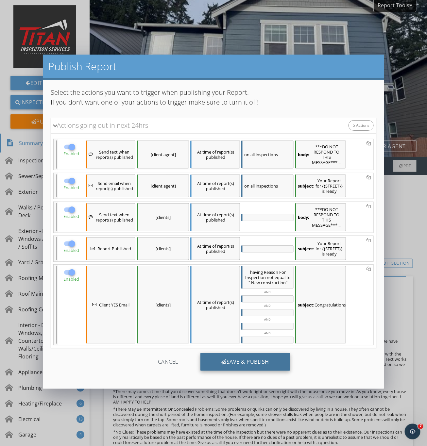
click at [249, 366] on div "Save & Publish" at bounding box center [245, 362] width 90 height 18
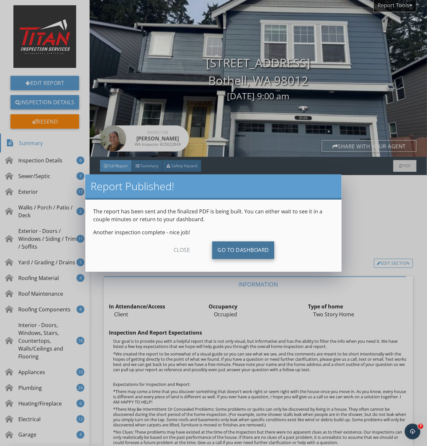
drag, startPoint x: 183, startPoint y: 251, endPoint x: 237, endPoint y: 251, distance: 54.5
click at [183, 251] on div "close" at bounding box center [182, 250] width 58 height 18
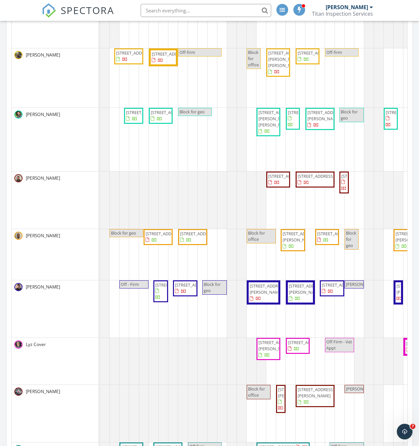
scroll to position [986, 435]
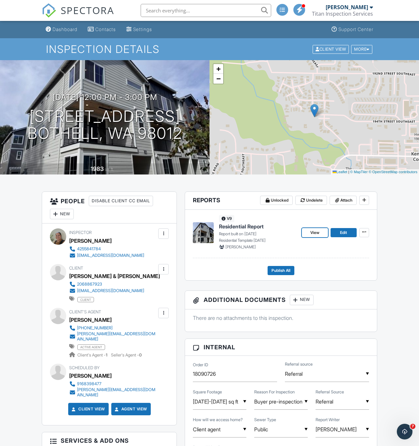
drag, startPoint x: 314, startPoint y: 234, endPoint x: 426, endPoint y: 234, distance: 112.7
click at [314, 234] on span "View" at bounding box center [315, 232] width 9 height 7
click at [340, 233] on span "Edit" at bounding box center [343, 232] width 7 height 7
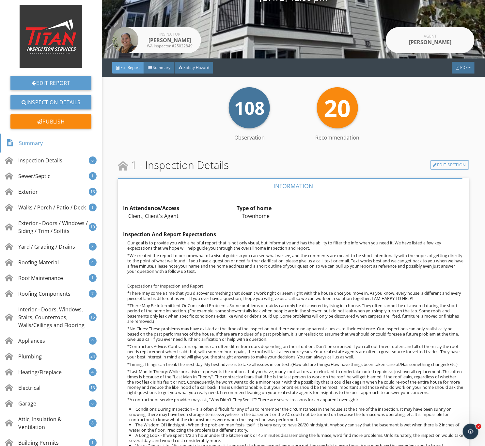
scroll to position [98, 0]
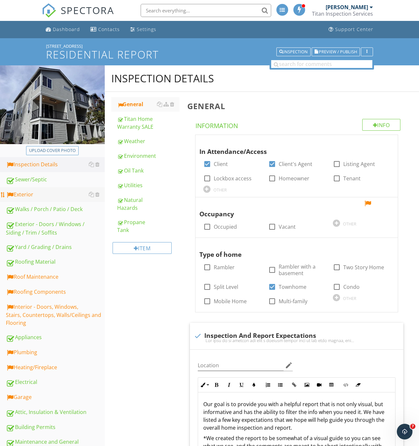
click at [30, 195] on div "Exterior" at bounding box center [55, 194] width 99 height 8
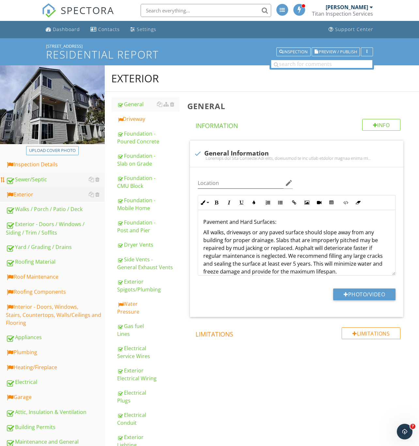
click at [32, 173] on link "Sewer/Septic" at bounding box center [55, 179] width 99 height 15
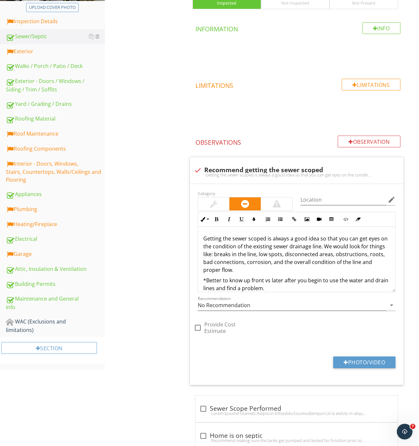
scroll to position [147, 0]
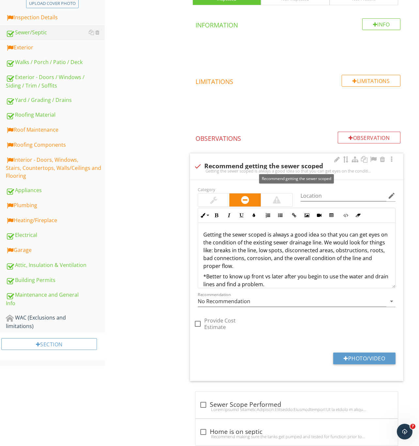
click at [199, 165] on div at bounding box center [197, 166] width 11 height 11
checkbox input "true"
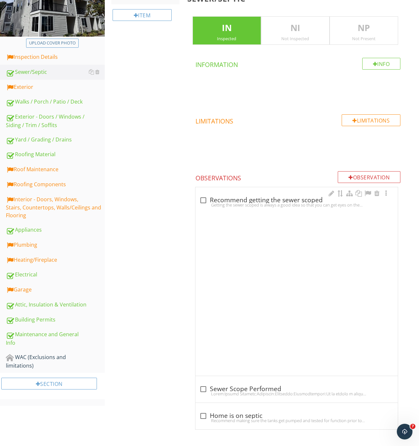
scroll to position [59, 0]
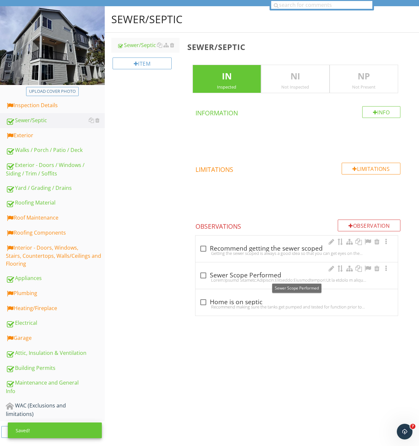
click at [202, 277] on div at bounding box center [203, 275] width 11 height 11
checkbox input "true"
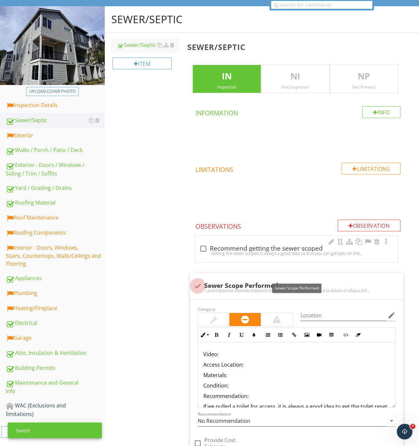
scroll to position [130, 0]
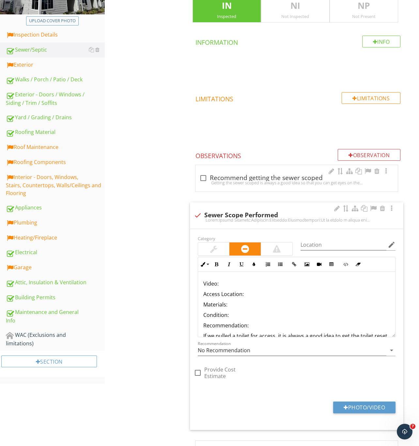
click at [234, 287] on p "Video:" at bounding box center [296, 284] width 187 height 8
click at [293, 264] on icon "button" at bounding box center [294, 264] width 5 height 5
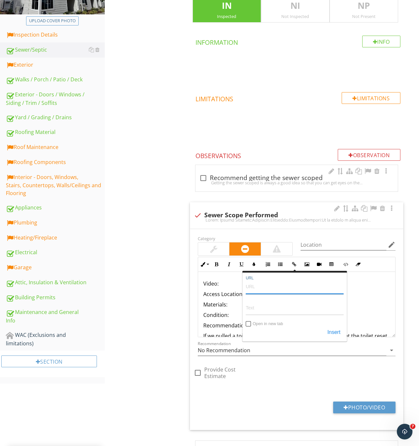
click at [269, 286] on input "URL" at bounding box center [295, 286] width 98 height 16
paste input "https://youtu.be/qDxTua4ecUY"
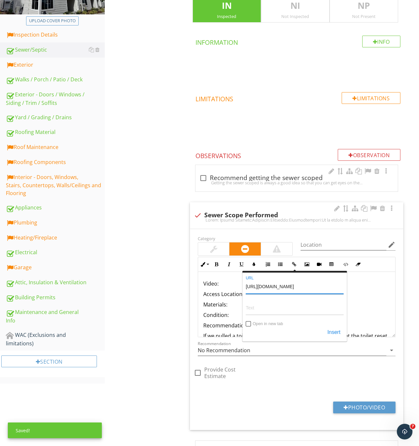
type input "https://youtu.be/qDxTua4ecUY"
click at [249, 324] on input "Open in new tab" at bounding box center [248, 324] width 5 height 5
checkbox input "true"
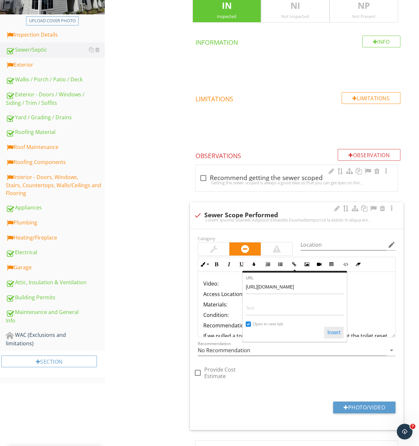
click at [330, 331] on button "Insert" at bounding box center [334, 333] width 20 height 12
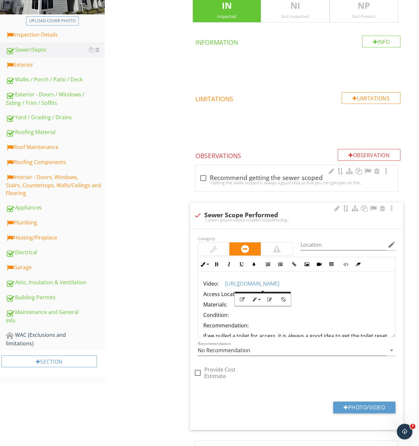
click at [328, 306] on p "Materials:" at bounding box center [296, 304] width 187 height 8
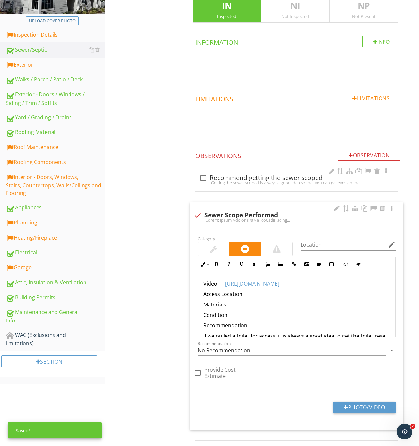
click at [249, 294] on p "Access Location:" at bounding box center [296, 294] width 187 height 8
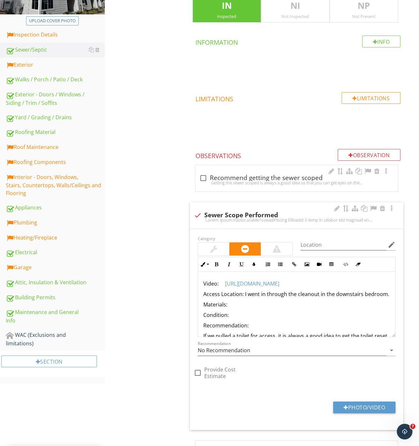
click at [335, 296] on p "Access Location: I went in through the cleanout in the downstairs bedroom." at bounding box center [296, 294] width 187 height 8
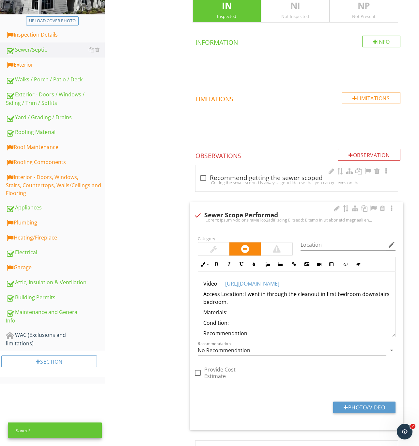
click at [272, 306] on p "Access Location: I went in through the cleanout in first bedroom downstairs bed…" at bounding box center [296, 298] width 187 height 16
drag, startPoint x: 231, startPoint y: 304, endPoint x: 285, endPoint y: 308, distance: 54.1
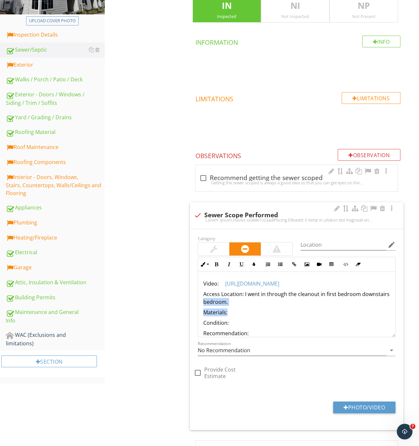
click at [259, 310] on p "Materials:" at bounding box center [296, 312] width 187 height 8
click at [253, 301] on p "Access Location: I went in through the cleanout in first bedroom downstairs bed…" at bounding box center [296, 298] width 187 height 16
click at [253, 316] on p "Materials:" at bounding box center [296, 312] width 187 height 8
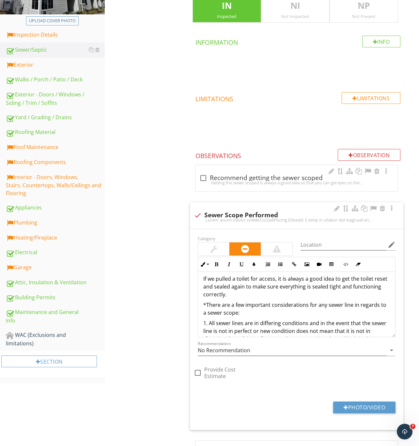
scroll to position [49, 0]
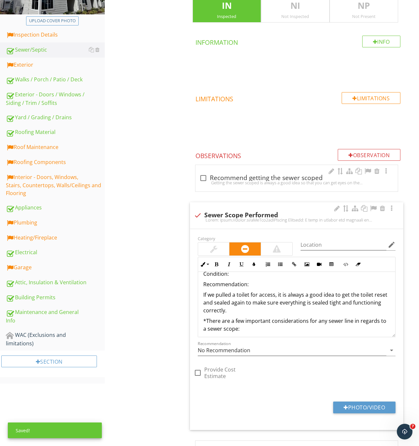
click at [235, 278] on p "Condition:" at bounding box center [296, 274] width 187 height 8
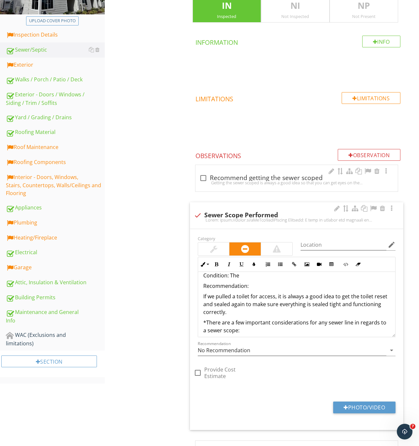
click at [243, 277] on p "Condition: The" at bounding box center [296, 275] width 187 height 8
drag, startPoint x: 257, startPoint y: 286, endPoint x: 263, endPoint y: 286, distance: 5.6
click at [257, 286] on p "Recommendation:" at bounding box center [296, 286] width 187 height 8
click at [265, 276] on p "Condition: The" at bounding box center [296, 275] width 187 height 8
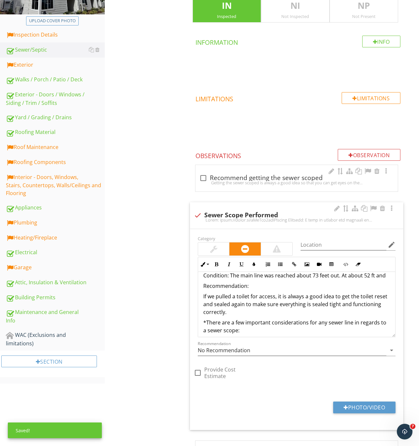
click at [326, 277] on p "Condition: The main line was reached about 73 feet out. At about 52 ft and" at bounding box center [296, 275] width 187 height 8
drag, startPoint x: 378, startPoint y: 278, endPoint x: 391, endPoint y: 278, distance: 13.7
click at [378, 278] on p "Condition: The main line was reached about 73 ft out. At about 52 ft and" at bounding box center [296, 275] width 187 height 8
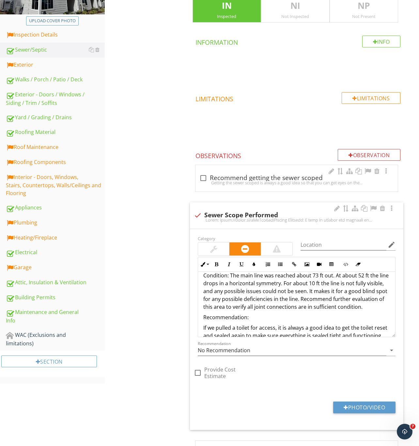
click at [258, 321] on p "Recommendation:" at bounding box center [296, 317] width 187 height 8
drag, startPoint x: 326, startPoint y: 299, endPoint x: 364, endPoint y: 315, distance: 41.6
click at [364, 311] on p "Condition: The main line was reached about 73 ft out. At about 52 ft the line d…" at bounding box center [296, 290] width 187 height 39
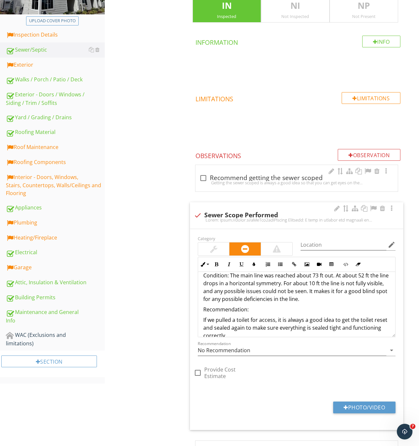
click at [258, 313] on p "Recommendation:" at bounding box center [296, 309] width 187 height 8
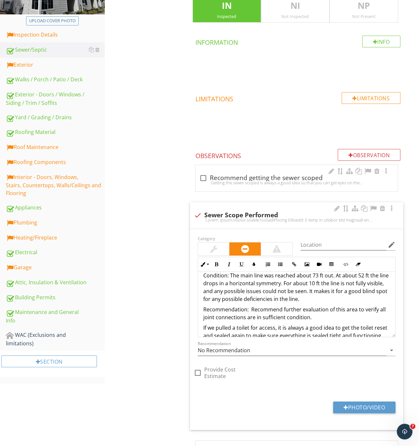
click at [329, 303] on p "Condition: The main line was reached about 73 ft out. At about 52 ft the line d…" at bounding box center [296, 286] width 187 height 31
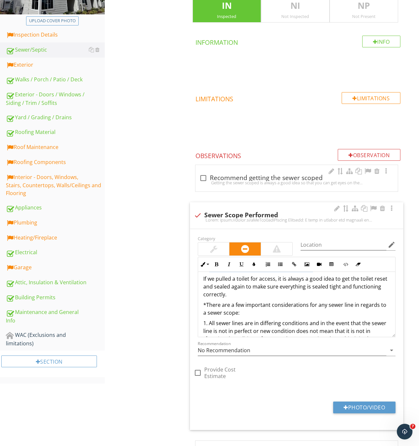
scroll to position [77, 0]
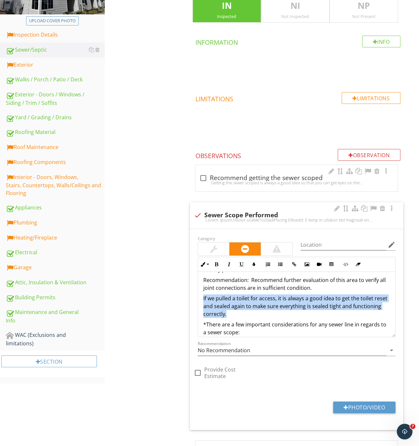
drag, startPoint x: 200, startPoint y: 280, endPoint x: 257, endPoint y: 315, distance: 67.2
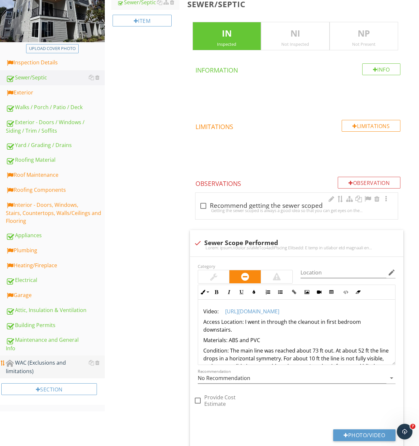
scroll to position [23, 0]
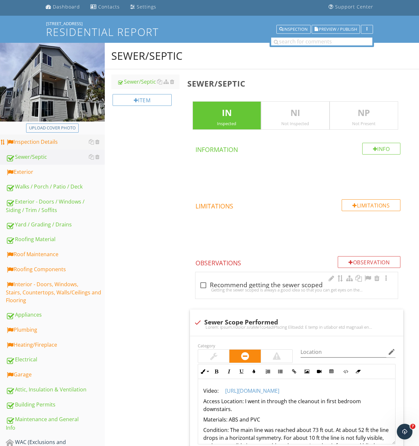
click at [28, 144] on div "Inspection Details" at bounding box center [55, 142] width 99 height 8
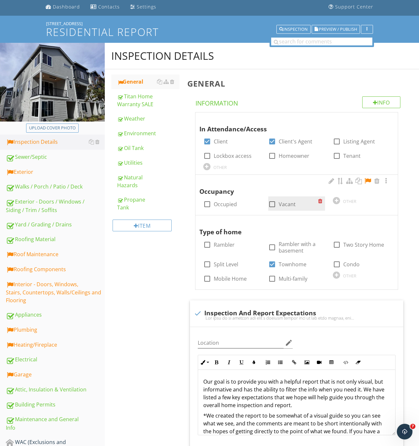
click at [273, 207] on div at bounding box center [272, 204] width 11 height 11
checkbox input "true"
click at [369, 180] on div at bounding box center [368, 181] width 8 height 7
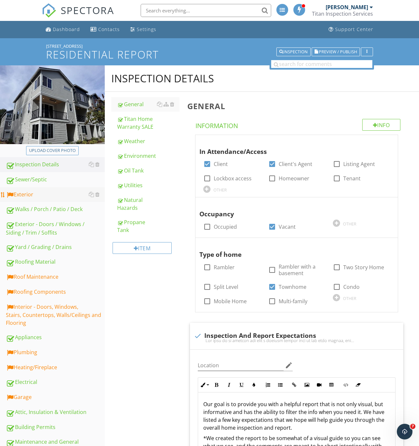
click at [28, 193] on div "Exterior" at bounding box center [55, 194] width 99 height 8
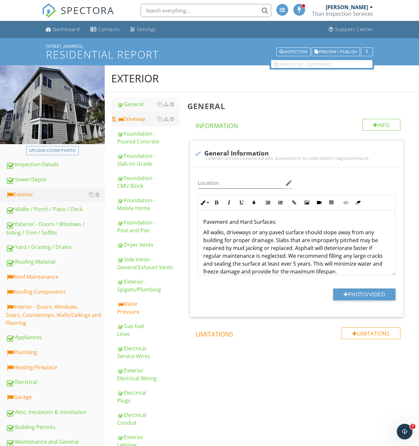
click at [138, 120] on div "Driveway" at bounding box center [148, 119] width 62 height 8
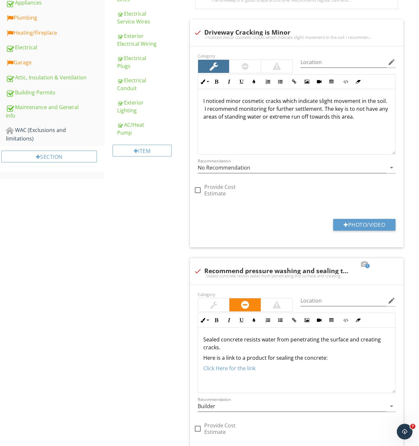
scroll to position [245, 0]
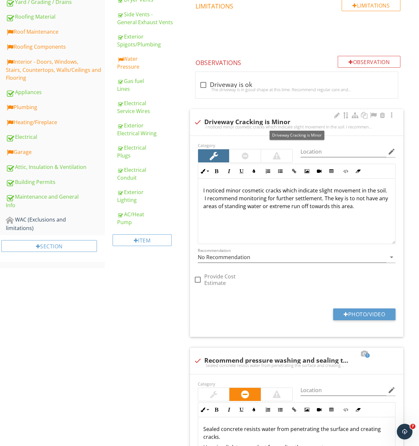
click at [199, 121] on div at bounding box center [197, 122] width 11 height 11
checkbox input "true"
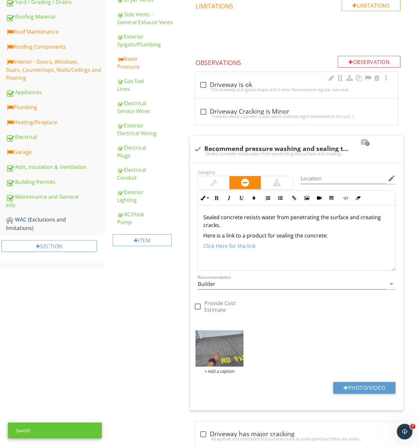
click at [202, 88] on div "The driveway is in good shape at this time. Recommend regular care and maintena…" at bounding box center [297, 89] width 195 height 5
checkbox input "true"
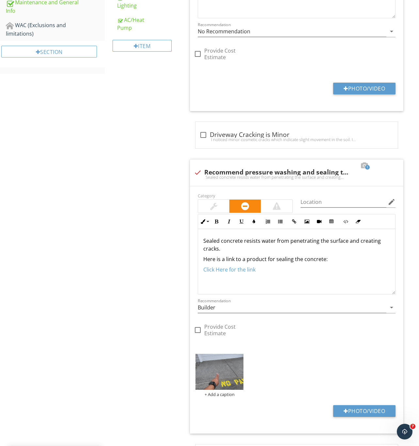
scroll to position [539, 0]
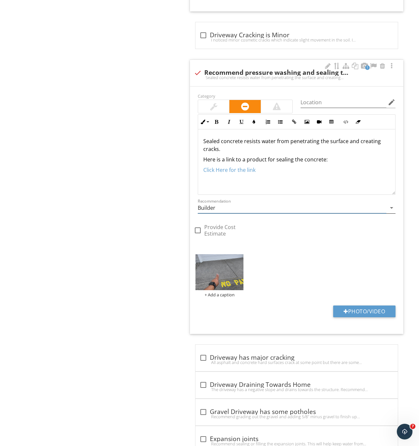
click at [214, 211] on input "Builder" at bounding box center [292, 207] width 189 height 11
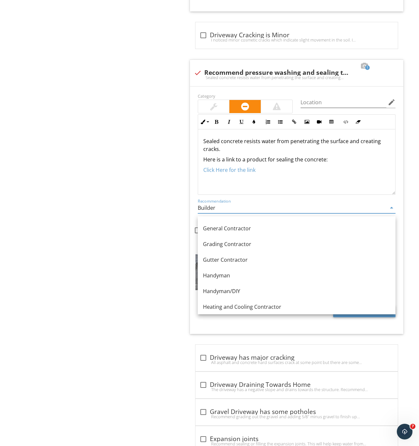
scroll to position [392, 0]
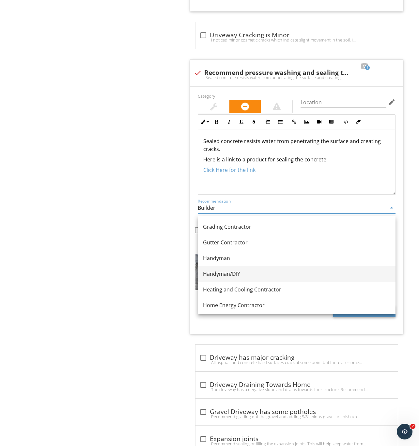
click at [237, 277] on div "Handyman/DIY" at bounding box center [296, 274] width 187 height 8
type input "Handyman/DIY"
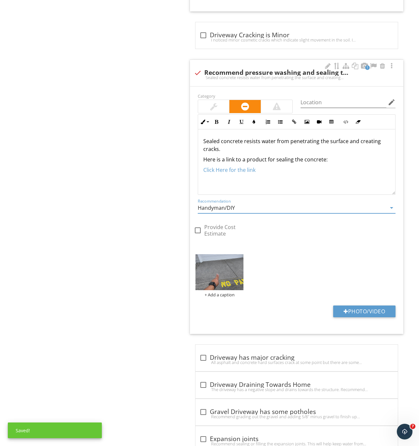
drag, startPoint x: 217, startPoint y: 105, endPoint x: 212, endPoint y: 195, distance: 90.3
click at [217, 105] on div at bounding box center [213, 107] width 7 height 8
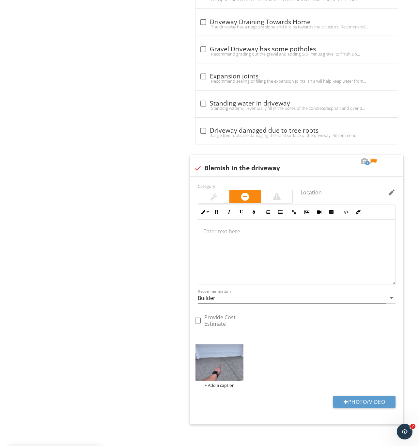
scroll to position [912, 0]
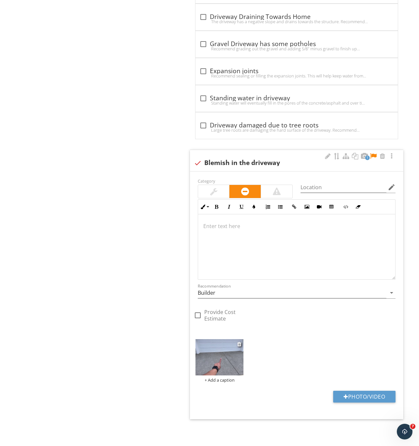
click at [215, 364] on img at bounding box center [220, 357] width 48 height 36
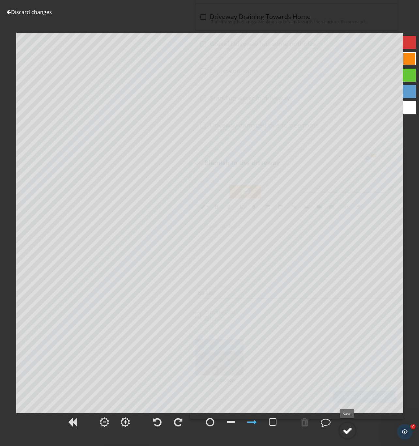
click at [347, 427] on div at bounding box center [348, 431] width 10 height 10
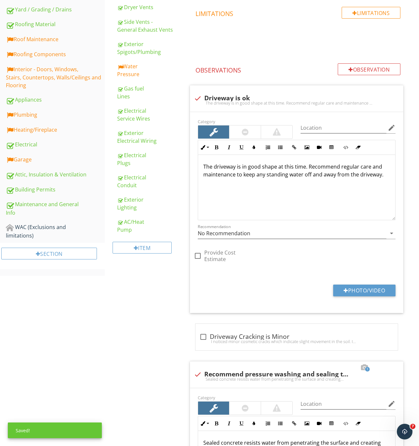
scroll to position [128, 0]
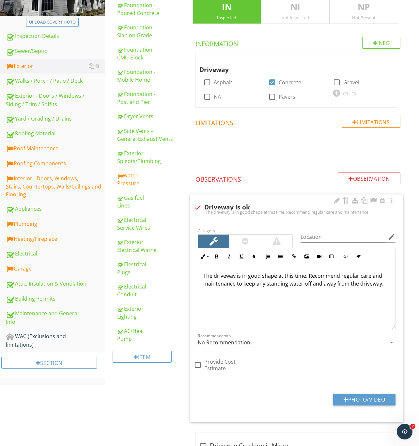
click at [202, 208] on div at bounding box center [197, 207] width 11 height 11
checkbox input "true"
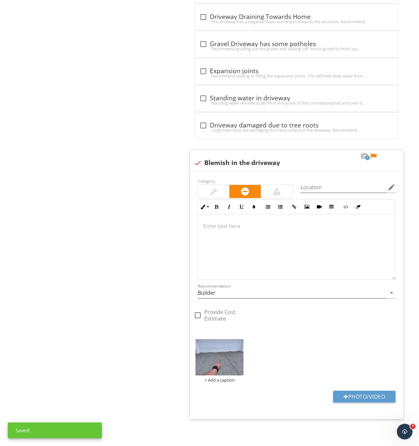
scroll to position [694, 0]
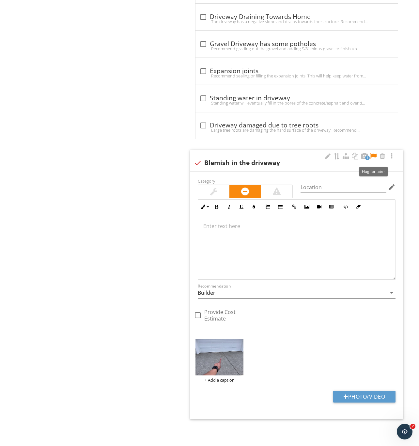
click at [373, 155] on div at bounding box center [374, 156] width 8 height 7
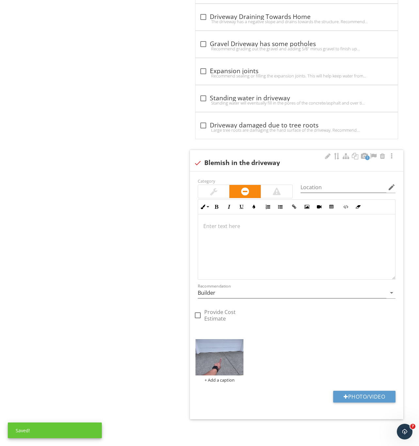
click at [244, 242] on div at bounding box center [296, 246] width 197 height 65
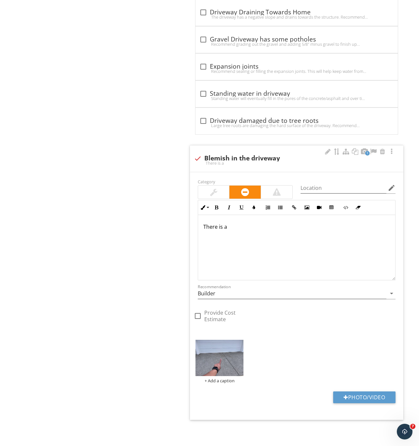
scroll to position [699, 0]
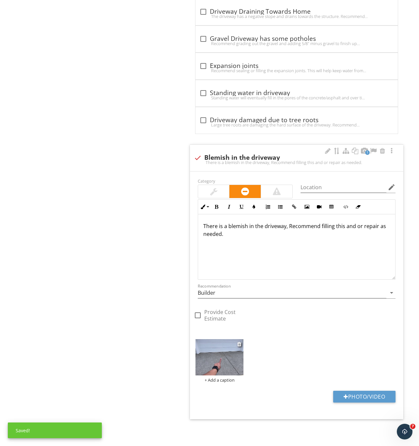
click at [218, 363] on img at bounding box center [220, 357] width 48 height 36
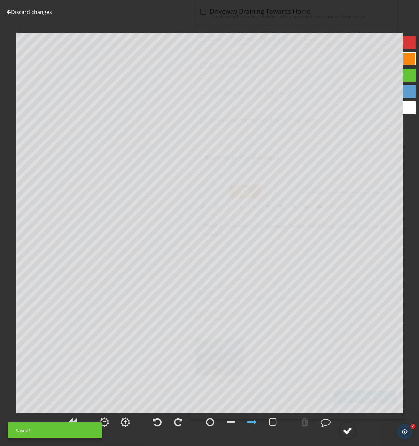
click at [348, 427] on div at bounding box center [348, 431] width 10 height 10
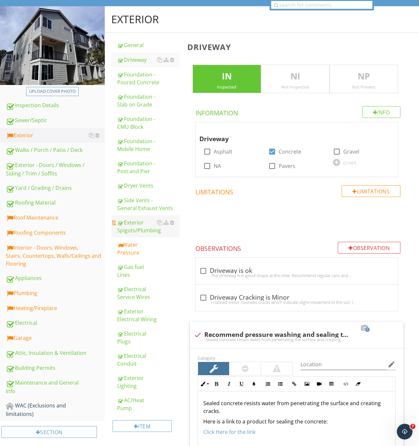
scroll to position [0, 0]
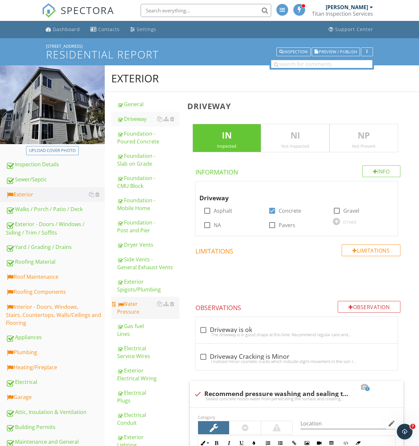
click at [138, 309] on div "Water Pressure" at bounding box center [148, 308] width 62 height 16
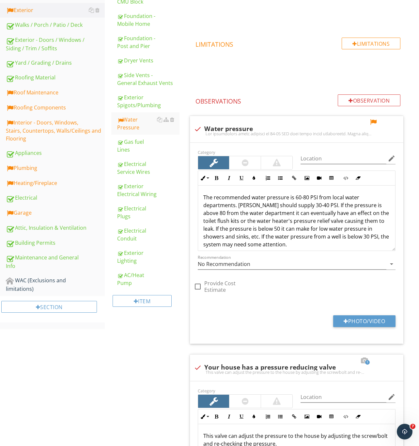
scroll to position [196, 0]
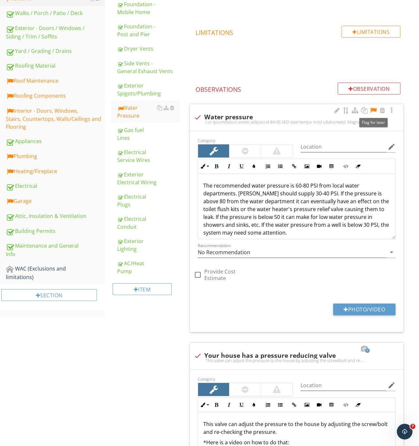
click at [376, 109] on div at bounding box center [374, 110] width 8 height 7
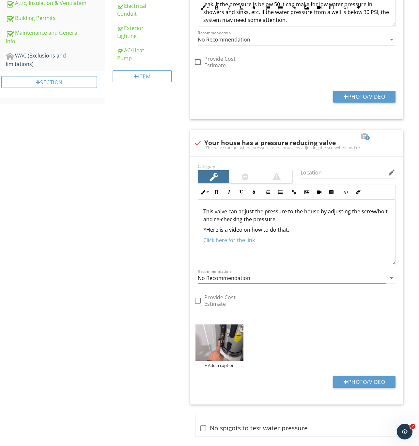
scroll to position [418, 0]
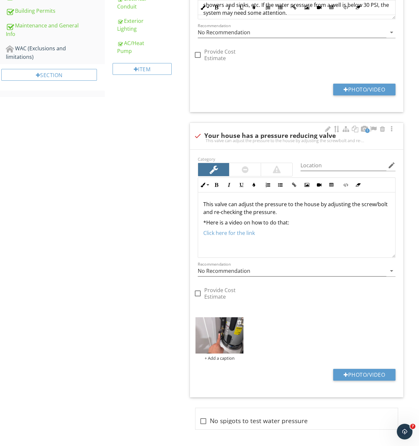
click at [213, 336] on img at bounding box center [220, 335] width 48 height 36
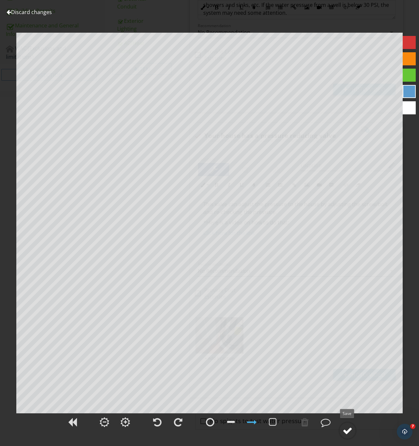
click at [345, 426] on div at bounding box center [348, 431] width 10 height 10
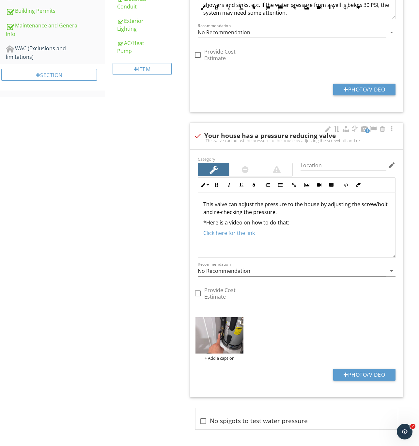
click at [221, 335] on img at bounding box center [220, 335] width 48 height 36
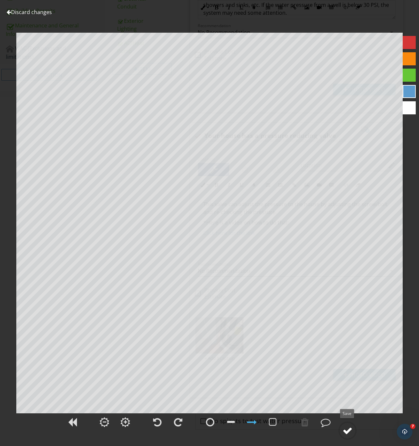
click at [345, 431] on div at bounding box center [348, 431] width 10 height 10
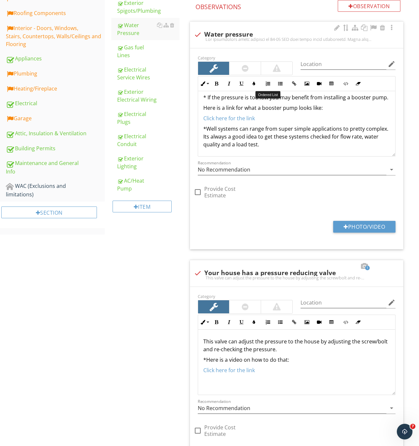
scroll to position [222, 0]
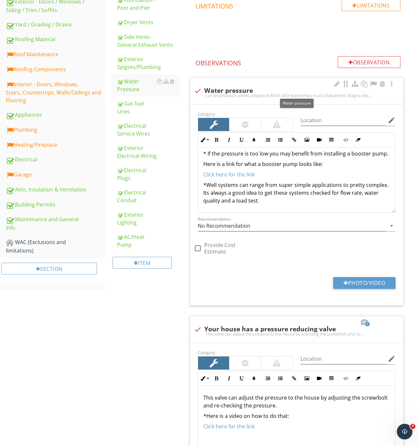
click at [199, 87] on div at bounding box center [197, 90] width 11 height 11
checkbox input "true"
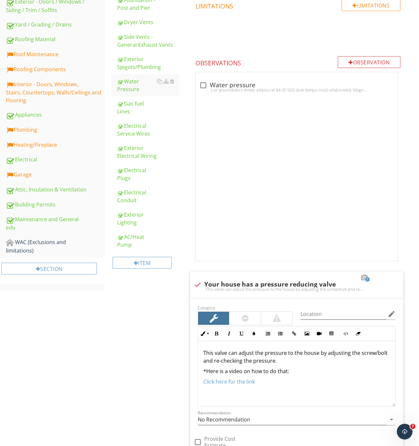
scroll to position [211, 0]
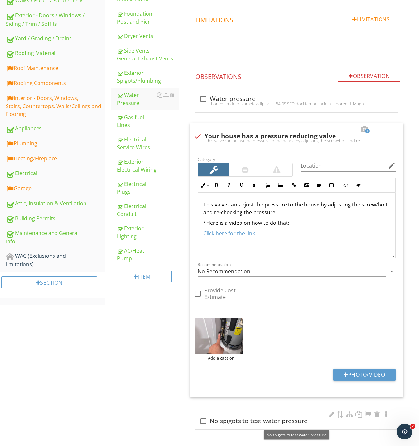
click at [202, 422] on div at bounding box center [203, 420] width 11 height 11
checkbox input "true"
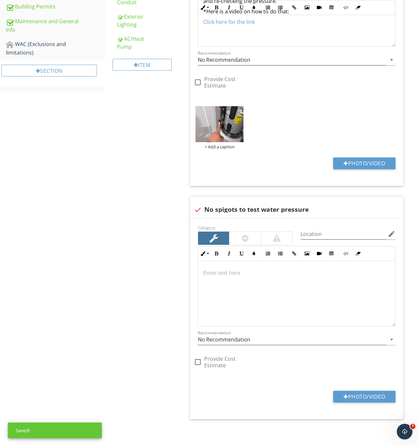
scroll to position [423, 0]
click at [236, 280] on div at bounding box center [296, 293] width 197 height 65
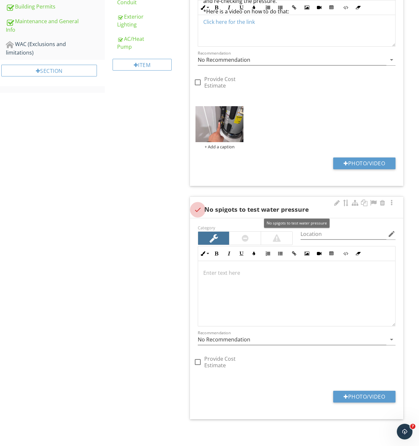
click at [196, 206] on div at bounding box center [197, 209] width 11 height 11
checkbox input "true"
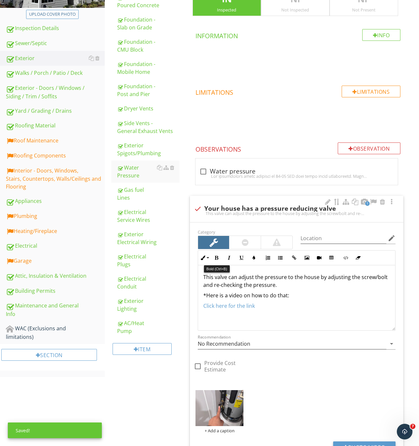
scroll to position [64, 0]
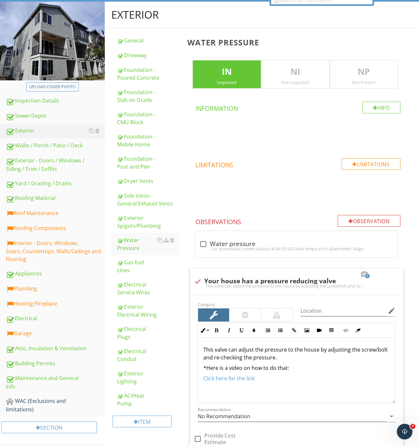
click at [226, 71] on p "IN" at bounding box center [227, 71] width 68 height 13
click at [297, 72] on p "NI" at bounding box center [296, 71] width 68 height 13
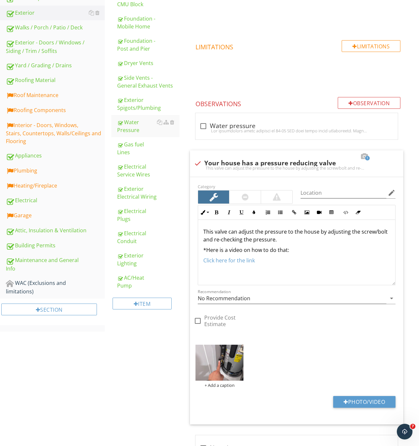
scroll to position [211, 0]
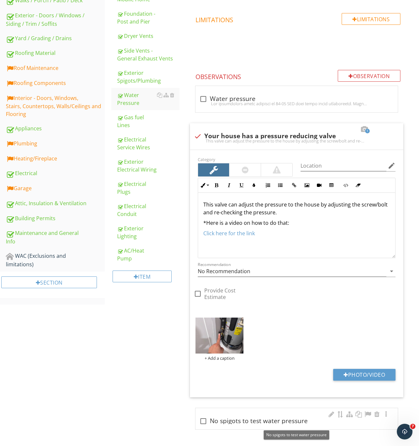
drag, startPoint x: 200, startPoint y: 421, endPoint x: 210, endPoint y: 421, distance: 9.8
click at [200, 421] on div at bounding box center [203, 420] width 11 height 11
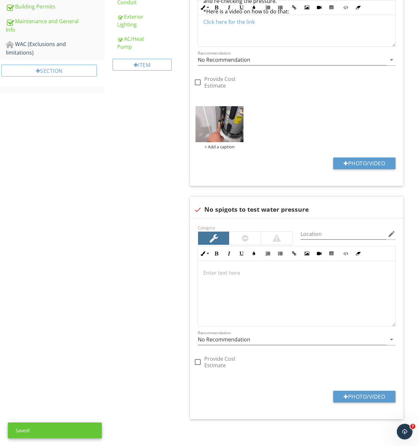
scroll to position [423, 0]
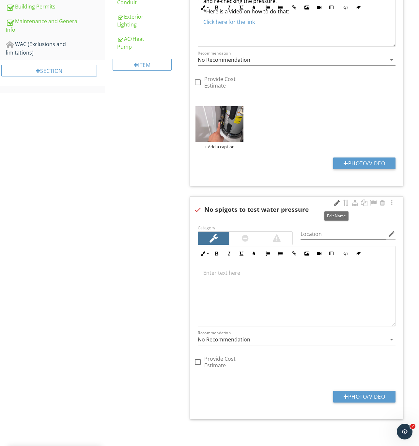
click at [334, 200] on div at bounding box center [337, 203] width 8 height 7
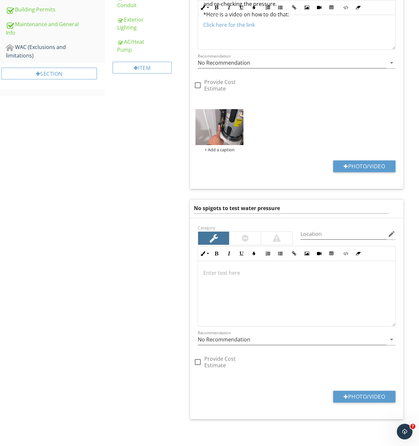
scroll to position [420, 0]
drag, startPoint x: 291, startPoint y: 207, endPoint x: 112, endPoint y: 197, distance: 179.6
click at [112, 197] on div "Exterior General Driveway Foundation - Poured Concrete Foundation - Slab on Gra…" at bounding box center [262, 47] width 314 height 798
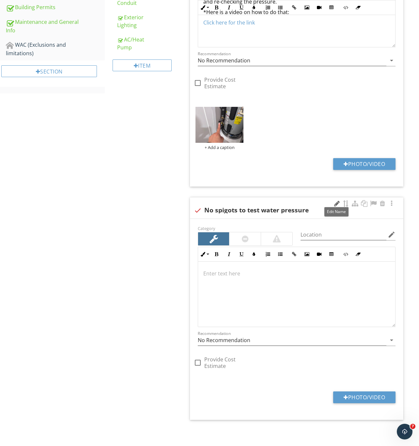
click at [335, 205] on div at bounding box center [337, 203] width 8 height 7
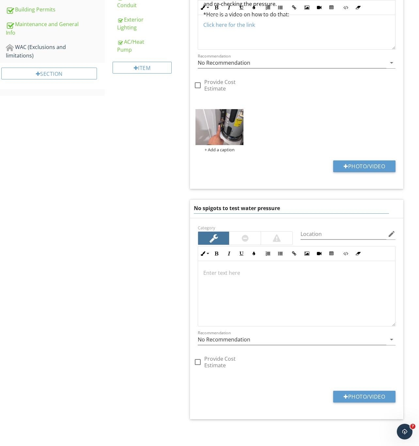
drag, startPoint x: 283, startPoint y: 208, endPoint x: 132, endPoint y: 205, distance: 150.9
click at [135, 205] on div "Exterior General Driveway Foundation - Poured Concrete Foundation - Slab on Gra…" at bounding box center [262, 47] width 314 height 798
type input "Aquor House Hydrant"
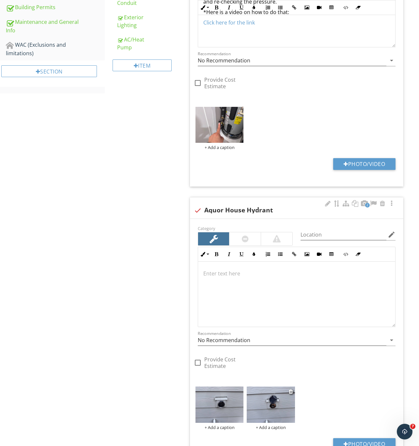
click at [293, 392] on div at bounding box center [291, 391] width 5 height 8
click at [290, 392] on div at bounding box center [291, 391] width 4 height 5
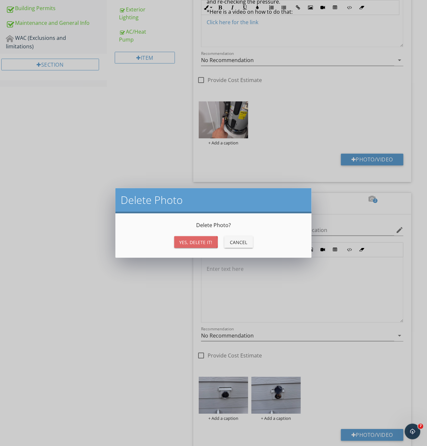
click at [200, 239] on div "Yes, Delete it!" at bounding box center [195, 242] width 33 height 7
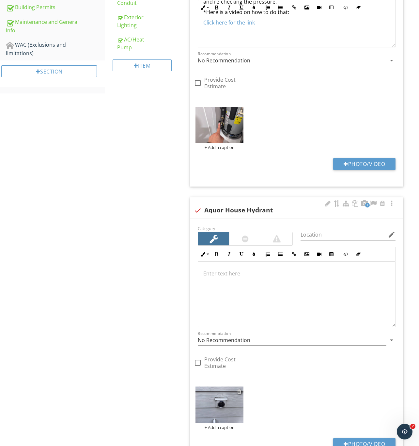
click at [239, 393] on div at bounding box center [239, 391] width 4 height 5
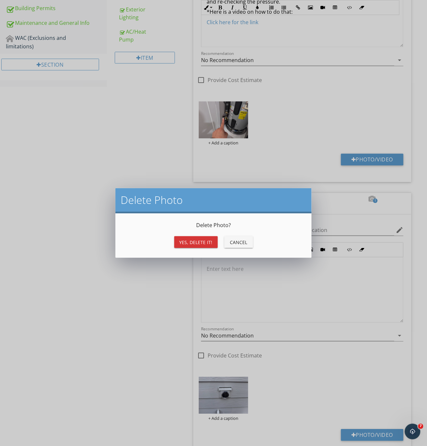
click at [191, 242] on div "Yes, Delete it!" at bounding box center [195, 242] width 33 height 7
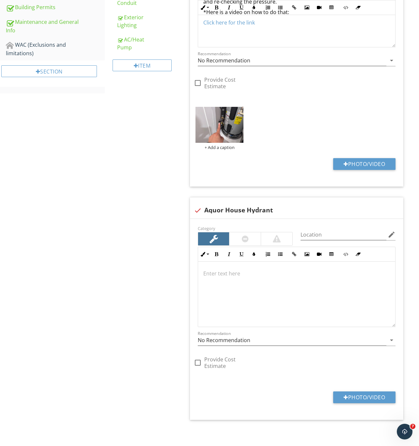
click at [333, 204] on div at bounding box center [337, 203] width 8 height 7
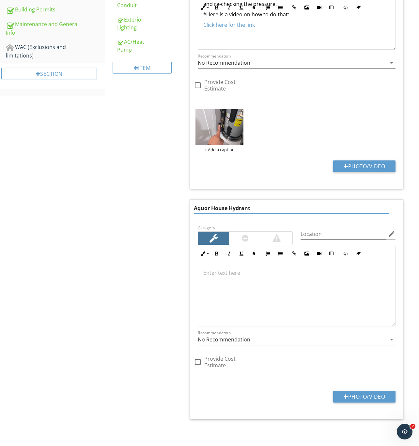
drag, startPoint x: 264, startPoint y: 208, endPoint x: 170, endPoint y: 208, distance: 93.7
click at [170, 208] on div "Exterior General Driveway Foundation - Poured Concrete Foundation - Slab on Gra…" at bounding box center [262, 47] width 314 height 798
click at [135, 303] on div "Exterior General Driveway Foundation - Poured Concrete Foundation - Slab on Gra…" at bounding box center [262, 47] width 314 height 798
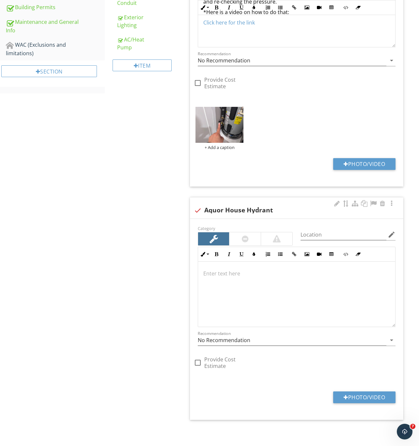
click at [199, 210] on div at bounding box center [197, 210] width 11 height 11
checkbox input "true"
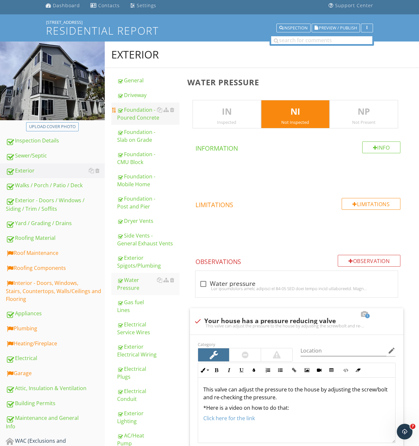
scroll to position [15, 0]
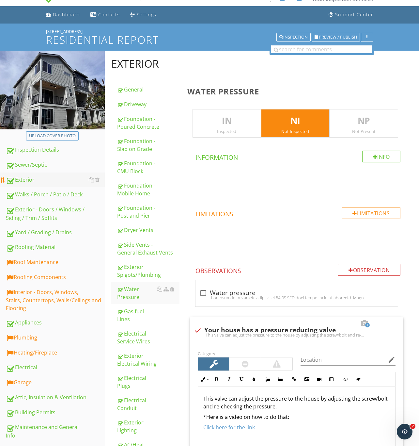
click at [36, 180] on div "Exterior" at bounding box center [55, 180] width 99 height 8
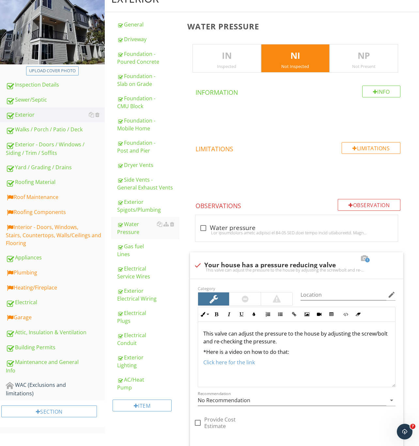
scroll to position [162, 0]
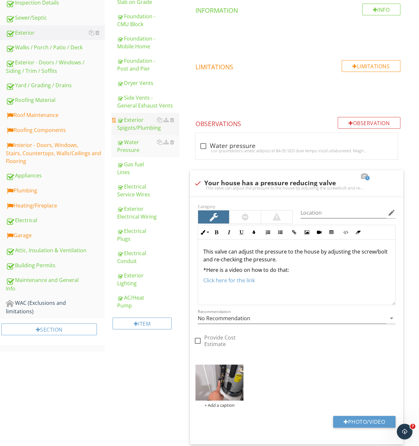
click at [139, 127] on div "Exterior Spigots/Plumbing" at bounding box center [148, 124] width 62 height 16
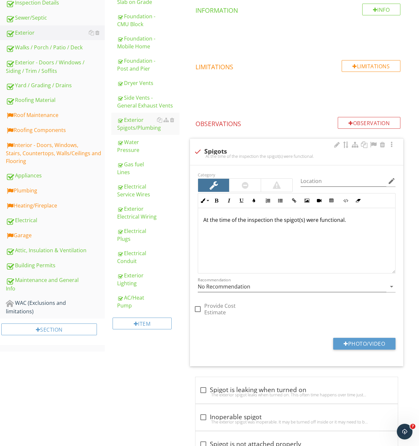
click at [196, 148] on div at bounding box center [197, 151] width 11 height 11
checkbox input "true"
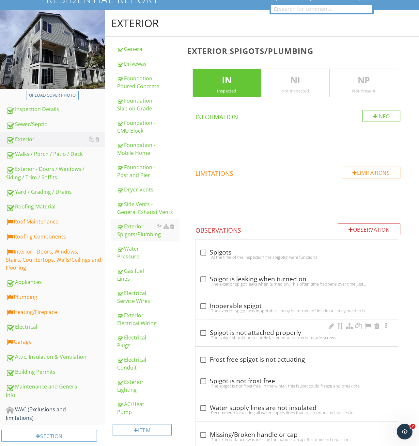
scroll to position [54, 0]
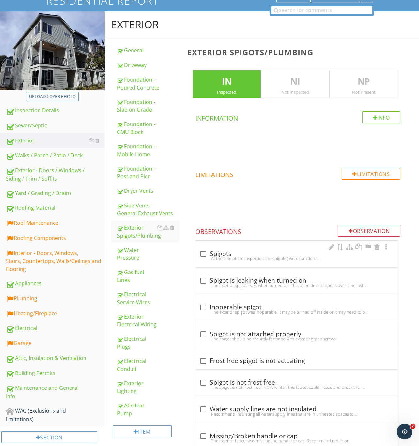
click at [202, 253] on div at bounding box center [203, 253] width 11 height 11
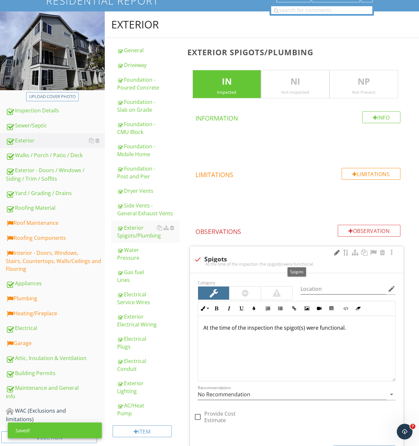
click at [335, 254] on div at bounding box center [337, 252] width 8 height 7
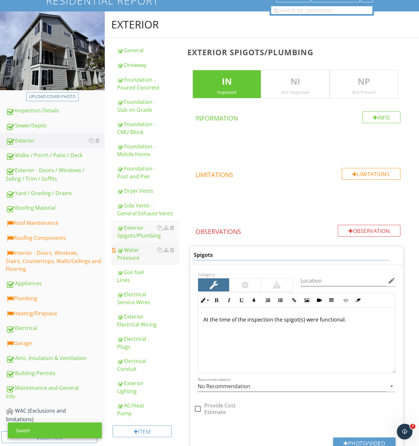
drag, startPoint x: 241, startPoint y: 256, endPoint x: 132, endPoint y: 245, distance: 109.3
click at [115, 249] on div "Exterior General Driveway Foundation - Poured Concrete Foundation - Slab on Gra…" at bounding box center [262, 357] width 314 height 693
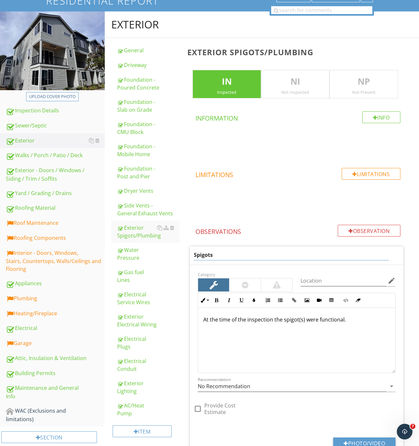
paste input "Aquor House Hydrant"
type input "Aquor House Hydrant"
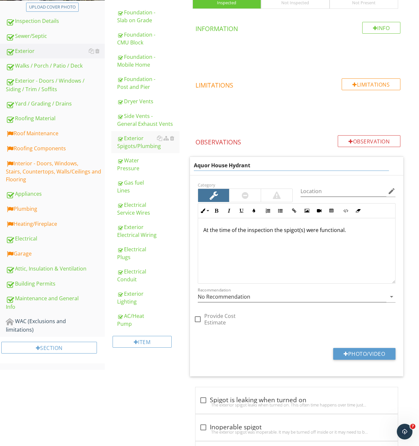
scroll to position [152, 0]
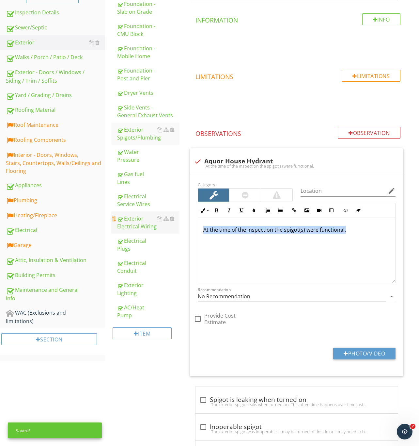
drag, startPoint x: 356, startPoint y: 223, endPoint x: 145, endPoint y: 227, distance: 210.7
click at [145, 227] on div "Exterior General Driveway Foundation - Poured Concrete Foundation - Slab on Gra…" at bounding box center [262, 263] width 314 height 701
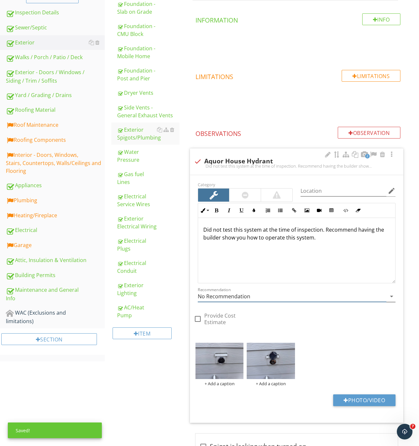
click at [219, 294] on input "No Recommendation" at bounding box center [292, 296] width 189 height 11
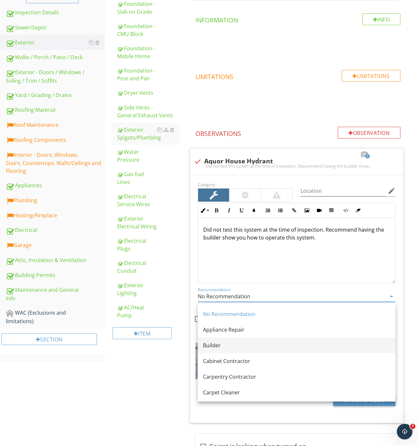
click at [218, 346] on div "Builder" at bounding box center [296, 345] width 187 height 8
type input "Builder"
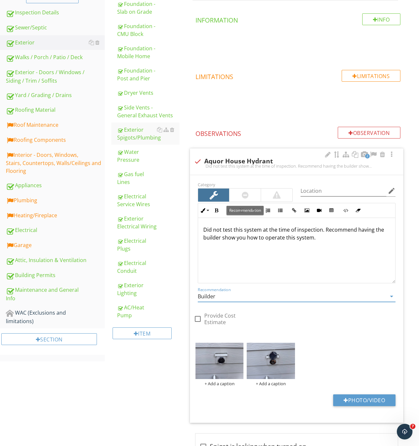
click at [240, 194] on div at bounding box center [245, 194] width 31 height 13
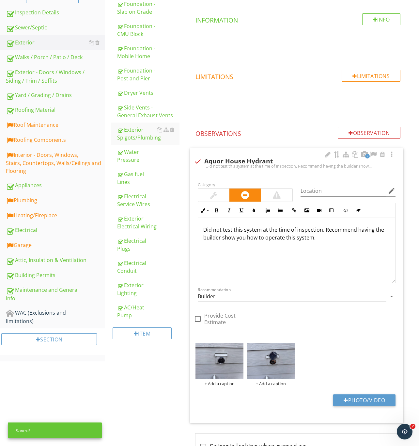
click at [339, 245] on div "Did not test this system at the time of inspection. Recommend having the builde…" at bounding box center [296, 250] width 197 height 65
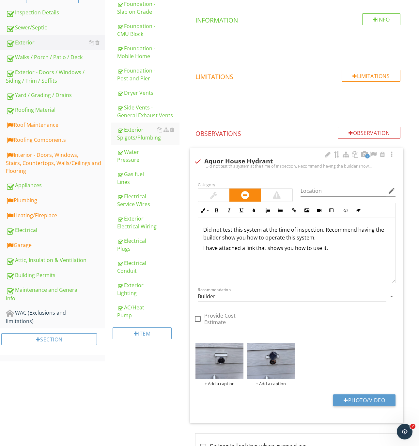
click at [339, 254] on div "Did not test this system at the time of inspection. Recommend having the builde…" at bounding box center [296, 250] width 197 height 65
click at [294, 213] on icon "button" at bounding box center [294, 210] width 5 height 5
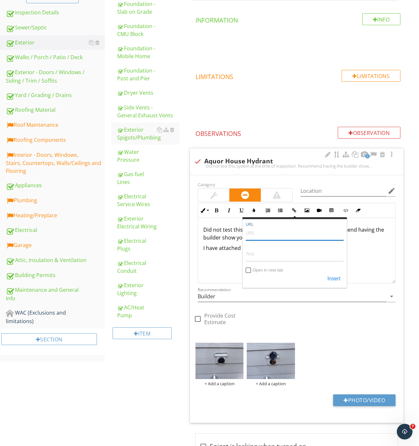
click at [266, 237] on input "URL" at bounding box center [295, 233] width 98 height 16
click at [218, 283] on div "Did not test this system at the time of inspection. Recommend having the builde…" at bounding box center [296, 250] width 197 height 65
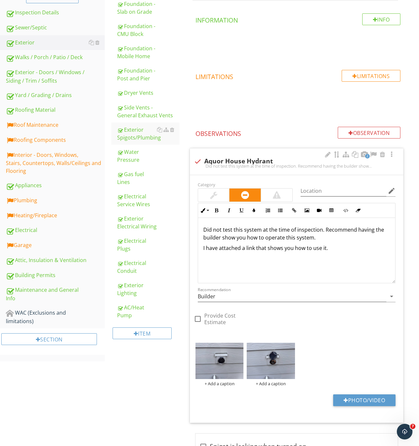
click at [347, 251] on p "I have attached a link that shows you how to use it." at bounding box center [296, 248] width 187 height 8
click at [295, 213] on icon "button" at bounding box center [294, 210] width 5 height 5
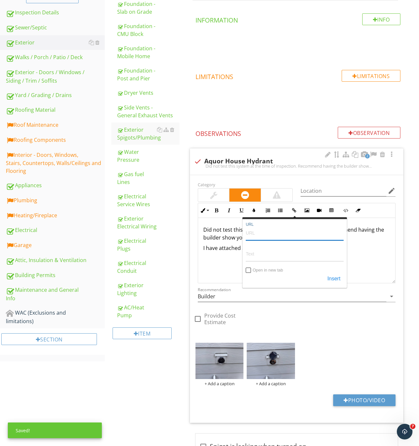
click at [269, 235] on input "URL" at bounding box center [295, 233] width 98 height 16
paste input "https://www.google.com/search?source=lns.web.cntpubb&vsdim=640,480&gsessionid=D…"
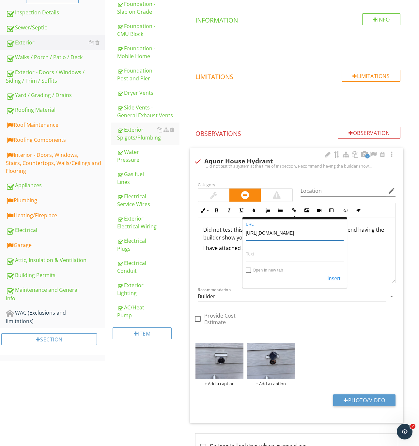
type input "https://www.google.com/search?source=lns.web.cntpubb&vsdim=640,480&gsessionid=D…"
click at [249, 272] on input "Open in new tab" at bounding box center [248, 270] width 5 height 5
checkbox input "true"
click at [332, 276] on button "Insert" at bounding box center [334, 279] width 20 height 12
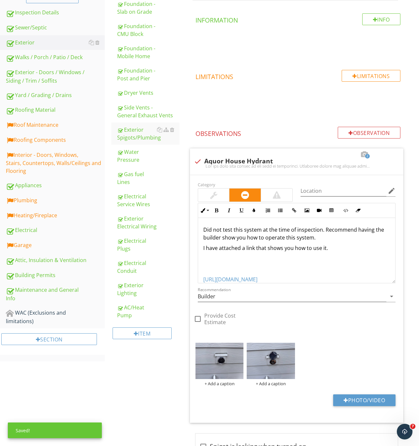
click at [341, 250] on p "I have attached a link that shows you how to use it." at bounding box center [296, 248] width 187 height 8
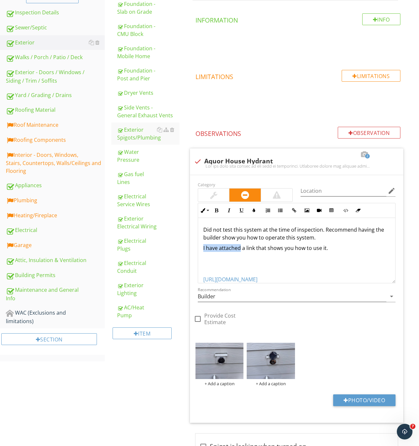
drag, startPoint x: 202, startPoint y: 249, endPoint x: 240, endPoint y: 249, distance: 38.2
click at [240, 249] on div "Did not test this system at the time of inspection. Recommend having the builde…" at bounding box center [296, 254] width 197 height 73
click at [288, 261] on p at bounding box center [296, 258] width 187 height 8
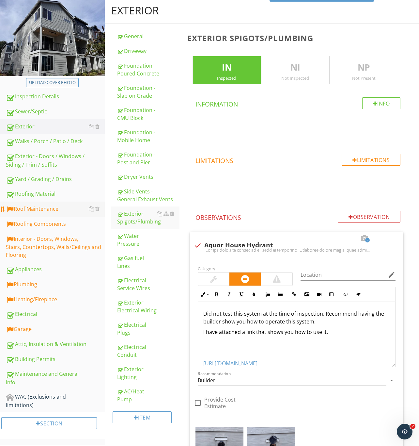
scroll to position [54, 0]
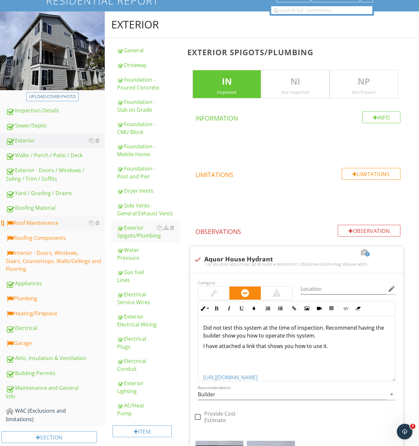
click at [34, 219] on div "Roof Maintenance" at bounding box center [55, 223] width 99 height 8
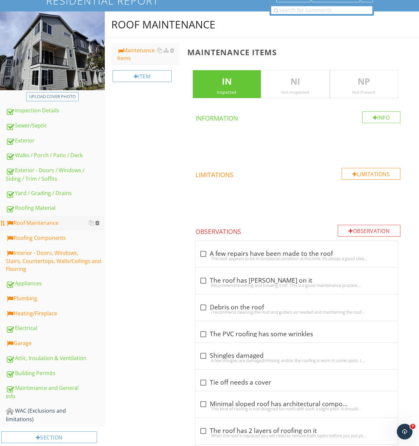
click at [97, 222] on div at bounding box center [97, 222] width 4 height 5
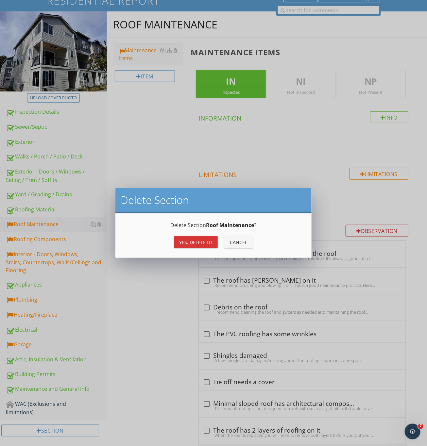
click at [185, 239] on div "Yes, Delete it!" at bounding box center [195, 242] width 33 height 7
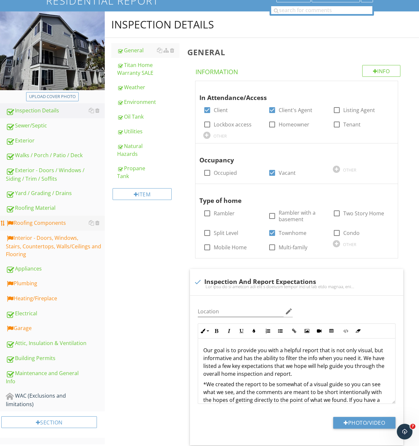
click at [33, 222] on div "Roofing Components" at bounding box center [55, 223] width 99 height 8
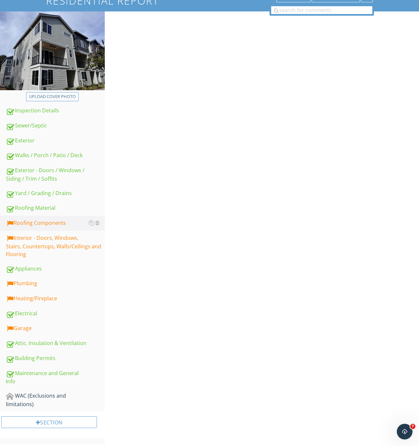
scroll to position [44, 0]
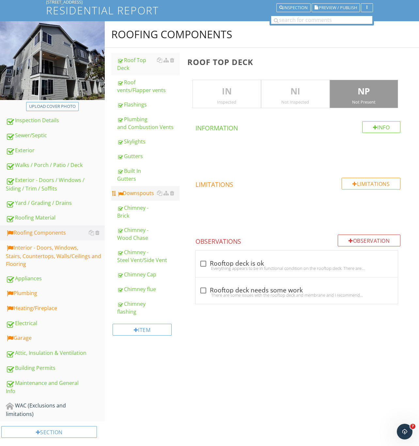
click at [137, 192] on div "Downspouts" at bounding box center [148, 193] width 62 height 8
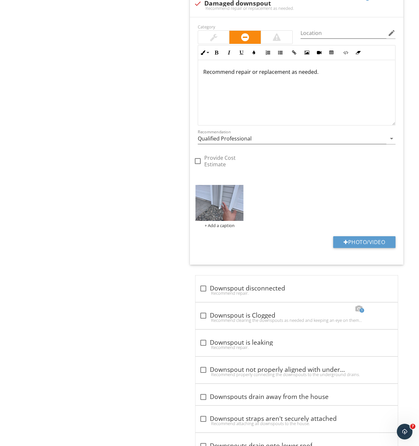
scroll to position [691, 0]
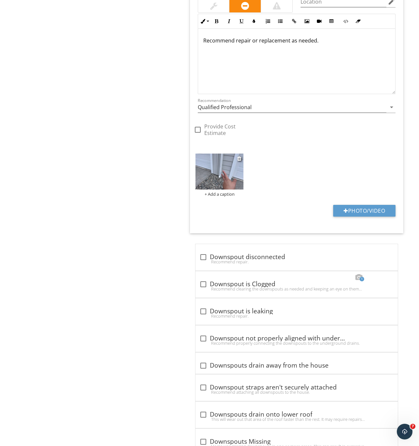
click at [221, 172] on img at bounding box center [220, 171] width 48 height 36
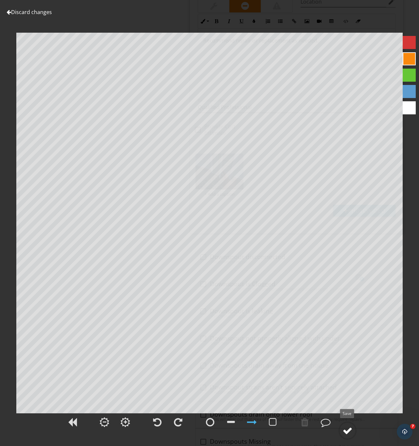
click at [345, 428] on div at bounding box center [348, 431] width 10 height 10
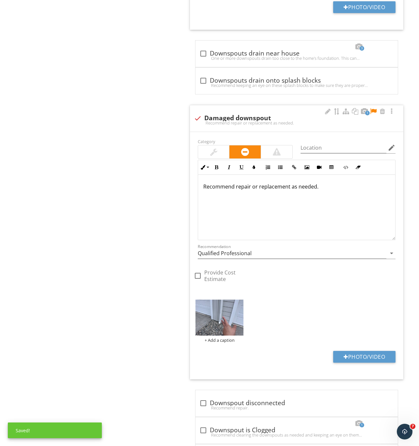
scroll to position [544, 0]
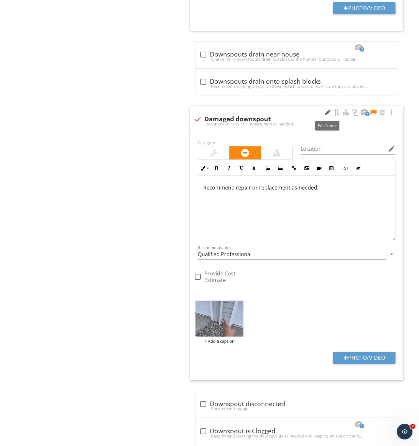
click at [330, 115] on div at bounding box center [328, 112] width 8 height 7
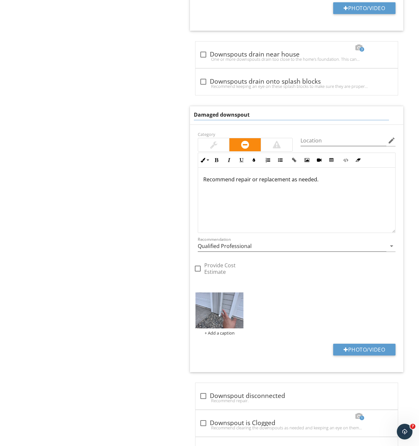
click at [219, 118] on input "Damaged downspout" at bounding box center [292, 114] width 196 height 11
click at [351, 198] on div "Recommend repair or replacement as needed." at bounding box center [296, 200] width 197 height 65
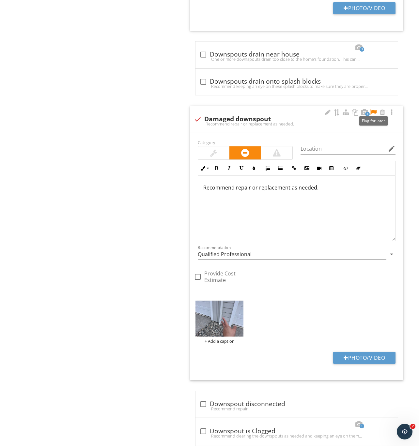
click at [375, 112] on div at bounding box center [374, 112] width 8 height 7
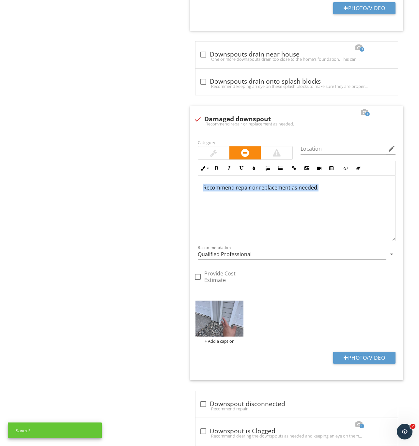
drag, startPoint x: 332, startPoint y: 190, endPoint x: 78, endPoint y: 184, distance: 254.8
click at [78, 184] on div "Upload cover photo Inspection Details Sewer/Septic Exterior Walks / Porch / Pat…" at bounding box center [209, 84] width 419 height 1124
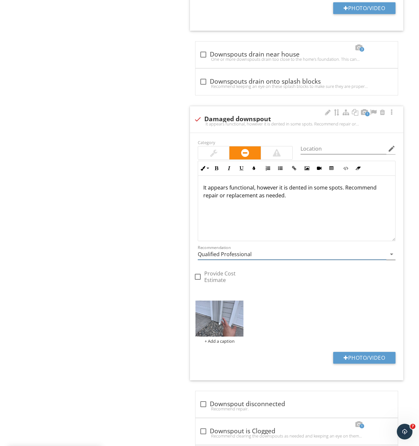
click at [241, 259] on input "Qualified Professional" at bounding box center [292, 254] width 189 height 11
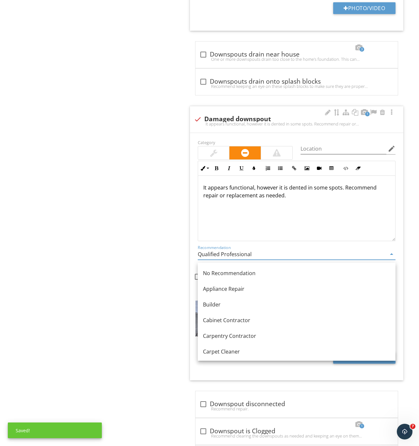
click at [214, 309] on link "Builder" at bounding box center [297, 305] width 198 height 16
type input "Builder"
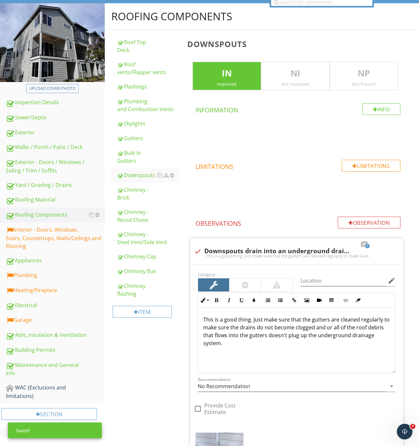
scroll to position [0, 0]
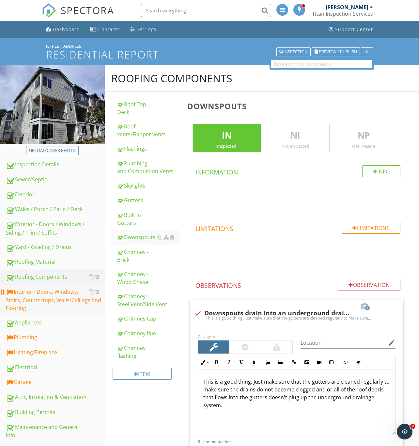
click at [52, 294] on div "Interior - Doors, Windows, Stairs, Countertops, Walls/Ceilings and Flooring" at bounding box center [55, 300] width 99 height 24
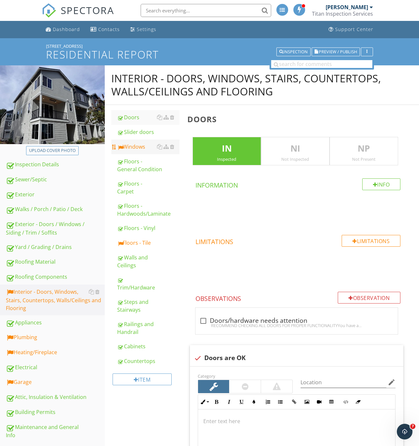
click at [137, 146] on div "Windows" at bounding box center [148, 147] width 62 height 8
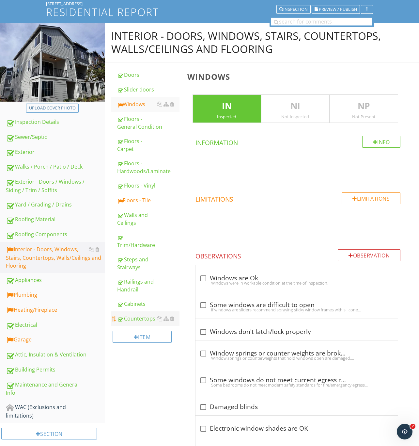
scroll to position [147, 0]
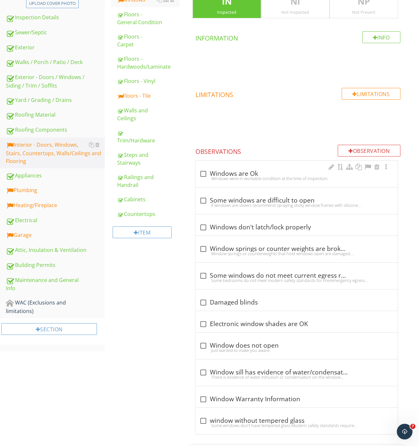
click at [199, 171] on div at bounding box center [203, 173] width 11 height 11
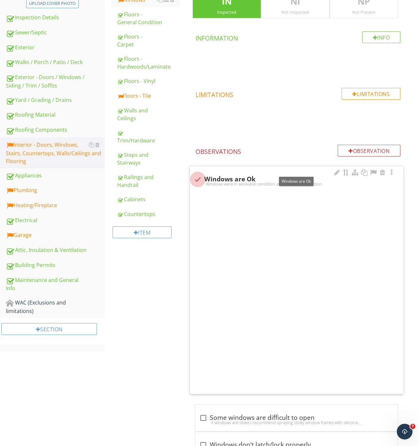
checkbox input "true"
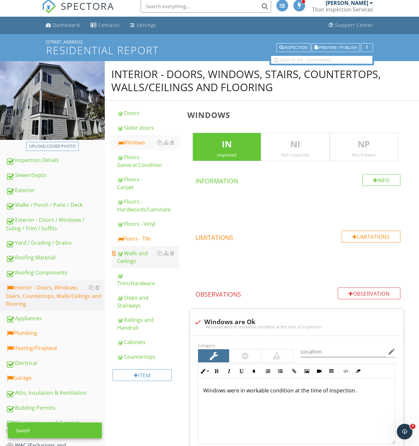
scroll to position [0, 0]
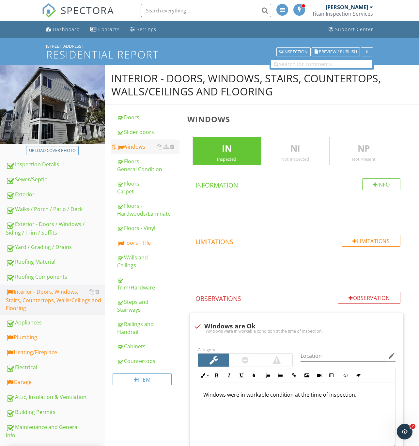
click at [136, 145] on div "Windows" at bounding box center [148, 147] width 62 height 8
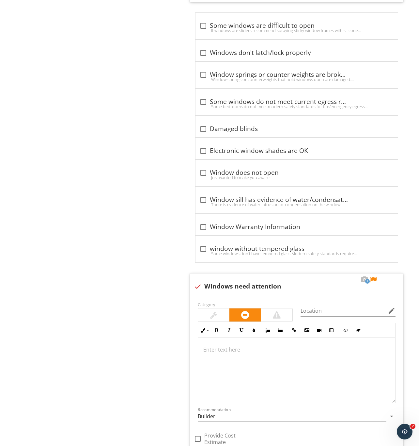
scroll to position [668, 0]
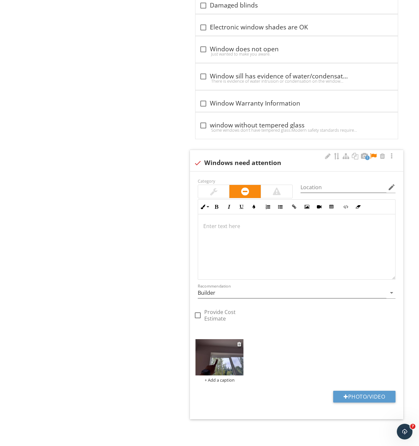
click at [228, 363] on img at bounding box center [220, 357] width 48 height 36
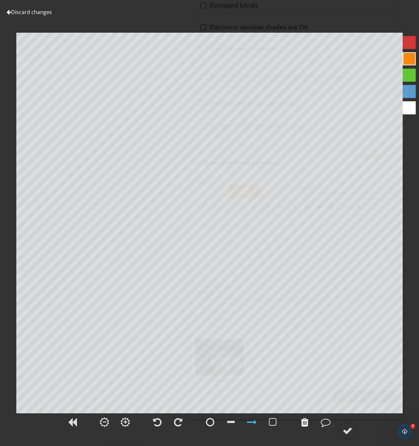
click at [306, 421] on div at bounding box center [305, 422] width 8 height 10
click at [353, 428] on div at bounding box center [348, 431] width 10 height 10
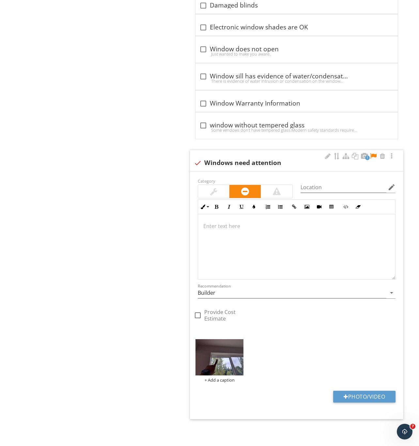
click at [373, 155] on div at bounding box center [374, 156] width 8 height 7
click at [324, 153] on div at bounding box center [328, 156] width 8 height 7
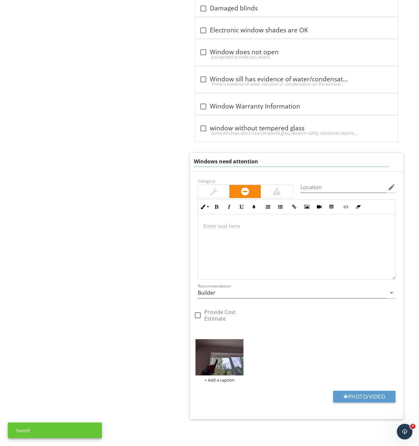
drag, startPoint x: 220, startPoint y: 161, endPoint x: 341, endPoint y: 169, distance: 121.7
click at [318, 168] on div "Windows need attention" at bounding box center [297, 162] width 214 height 18
type input "Window trickle vent"
click at [210, 185] on div "Category" at bounding box center [245, 188] width 103 height 22
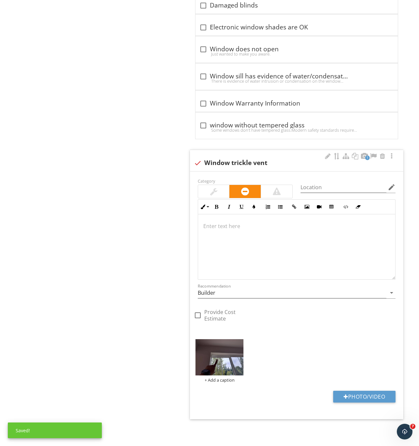
click at [219, 194] on div at bounding box center [213, 191] width 31 height 13
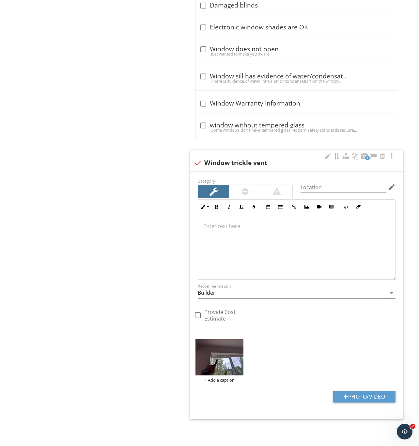
click at [262, 250] on div at bounding box center [296, 246] width 197 height 65
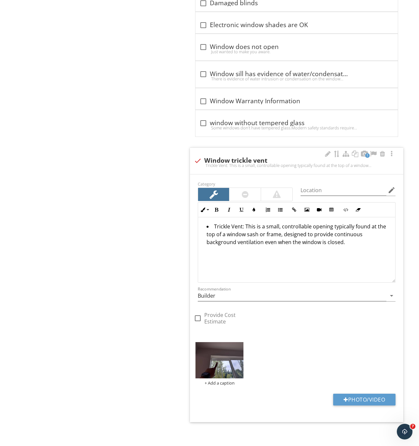
scroll to position [670, 0]
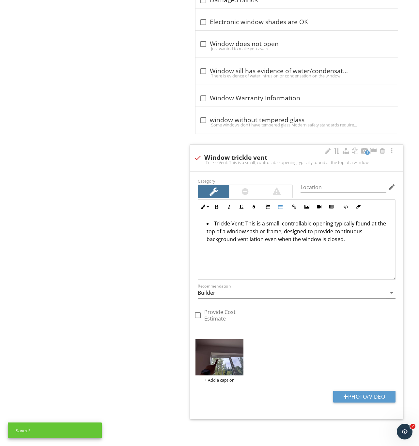
click at [214, 228] on li "Trickle Vent: This is a small, controllable opening typically found at the top …" at bounding box center [299, 231] width 184 height 25
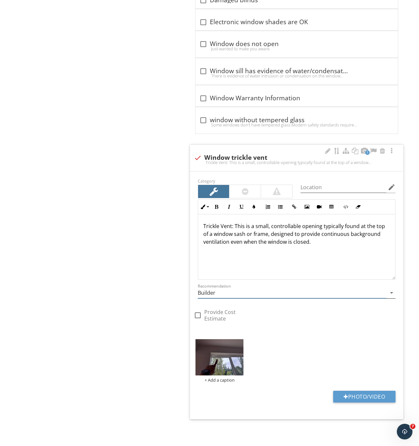
click at [225, 297] on input "Builder" at bounding box center [292, 292] width 189 height 11
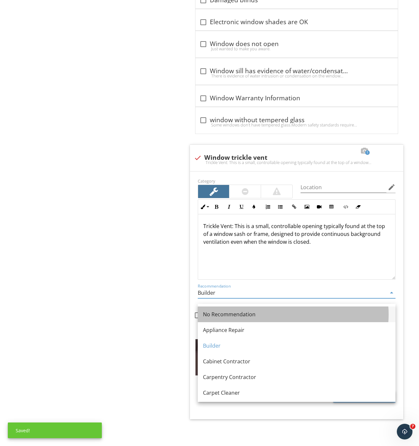
click at [233, 315] on div "No Recommendation" at bounding box center [296, 314] width 187 height 8
type input "No Recommendation"
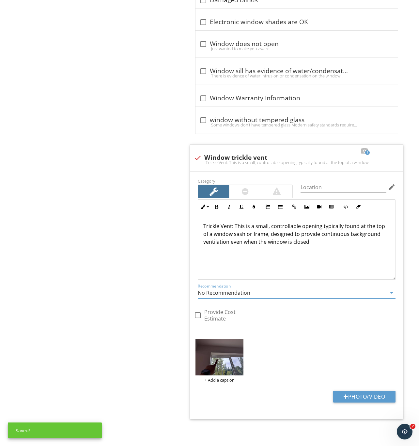
click at [360, 250] on div "Trickle Vent: This is a small, controllable opening typically found at the top …" at bounding box center [296, 246] width 197 height 65
click at [244, 253] on p "Trickle Vent: This is a small, controllable opening typically found at the top …" at bounding box center [296, 237] width 187 height 31
click at [265, 256] on p "I have attached an article that gives further detail." at bounding box center [296, 252] width 187 height 8
click at [374, 256] on p "I have attached an article in the link below that gives further detail." at bounding box center [296, 252] width 187 height 8
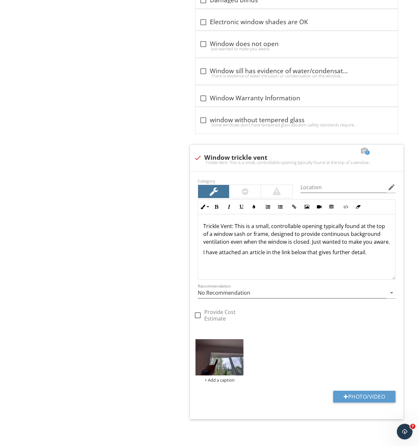
click at [377, 256] on p "I have attached an article in the link below that gives further detail." at bounding box center [296, 252] width 187 height 8
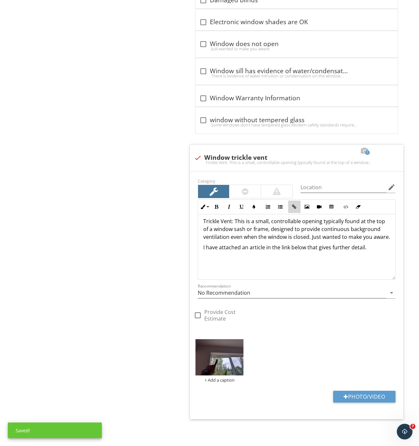
click at [293, 209] on icon "button" at bounding box center [294, 206] width 5 height 5
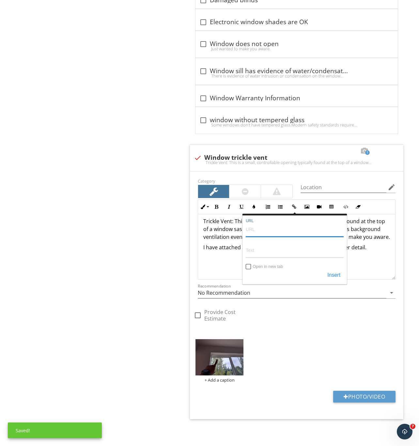
click at [261, 235] on input "URL" at bounding box center [295, 229] width 98 height 16
click at [260, 234] on input "URL" at bounding box center [295, 229] width 98 height 16
paste input "https://www.windowadvicecentre.co.uk/trickle-vents-and-replacement-windows-thin…"
type input "https://www.windowadvicecentre.co.uk/trickle-vents-and-replacement-windows-thin…"
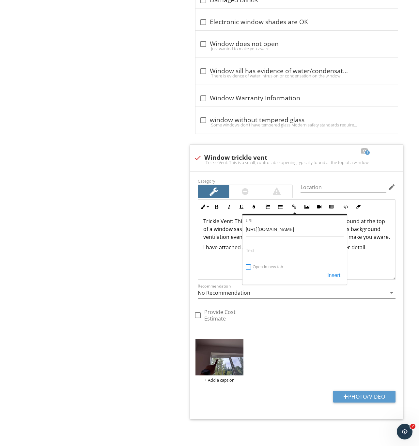
click at [251, 266] on input "Open in new tab" at bounding box center [248, 267] width 5 height 5
checkbox input "true"
click at [336, 276] on button "Insert" at bounding box center [334, 275] width 20 height 12
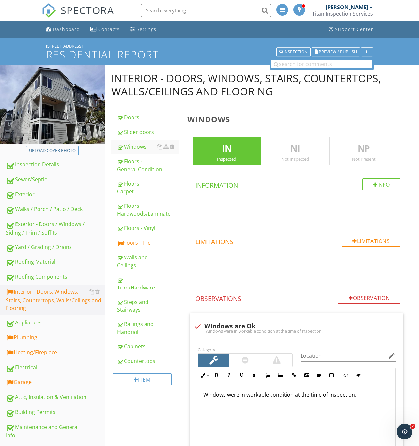
drag, startPoint x: 134, startPoint y: 241, endPoint x: 213, endPoint y: 256, distance: 80.8
click at [134, 241] on div "Floors - Tile" at bounding box center [148, 243] width 62 height 8
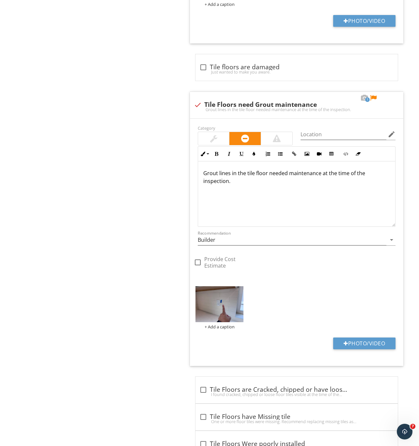
scroll to position [522, 0]
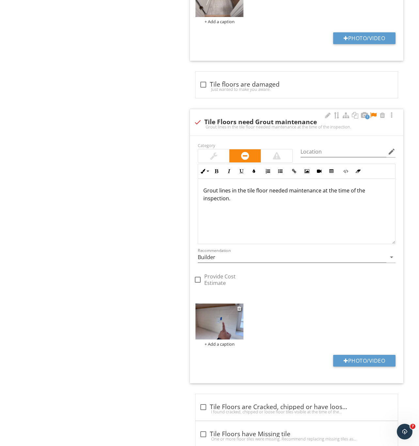
click at [222, 327] on img at bounding box center [220, 321] width 48 height 36
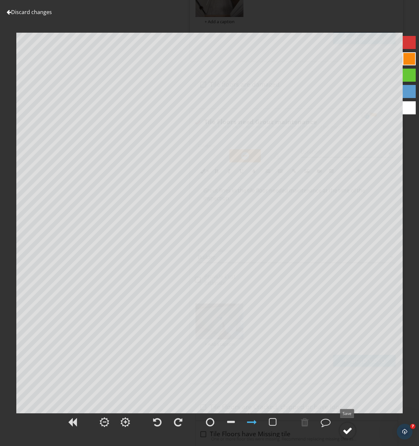
click at [350, 428] on div at bounding box center [348, 431] width 10 height 10
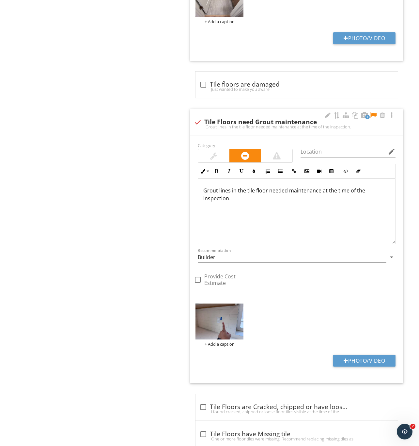
click at [250, 205] on div "Grout lines in the tile floor needed maintenance at the time of the inspection." at bounding box center [296, 211] width 197 height 65
click at [267, 191] on p "Grout lines in the tile floor needed maintenance at the time of the inspection." at bounding box center [296, 194] width 187 height 16
click at [304, 194] on p "Grout lines in the tile backsplash needed maintenance at the time of the inspec…" at bounding box center [296, 194] width 187 height 16
click at [328, 194] on p "Grout lines in the tile backsplash need maintenance at the time of the inspecti…" at bounding box center [296, 194] width 187 height 16
click at [374, 118] on div at bounding box center [374, 115] width 8 height 7
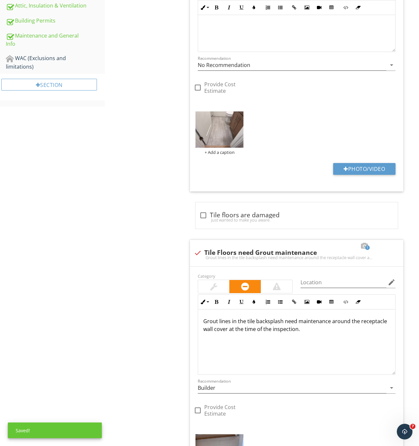
scroll to position [375, 0]
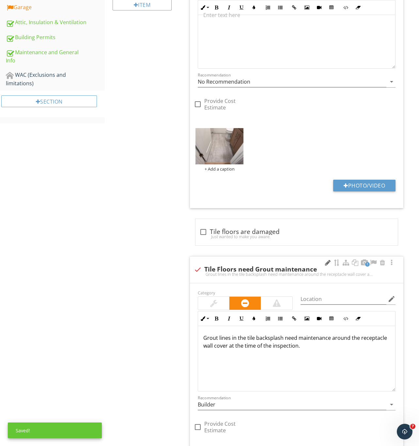
click at [324, 262] on div at bounding box center [328, 262] width 8 height 7
drag, startPoint x: 338, startPoint y: 343, endPoint x: 188, endPoint y: 329, distance: 150.9
click at [188, 329] on span "1 check Tile Floors are Ok Category Location edit Inline Style XLarge Large Nor…" at bounding box center [297, 280] width 221 height 684
drag, startPoint x: 198, startPoint y: 336, endPoint x: 378, endPoint y: 358, distance: 181.2
click at [378, 358] on div "Grout lines in the tile backsplash need maintenance around the receptacle wall …" at bounding box center [296, 358] width 197 height 65
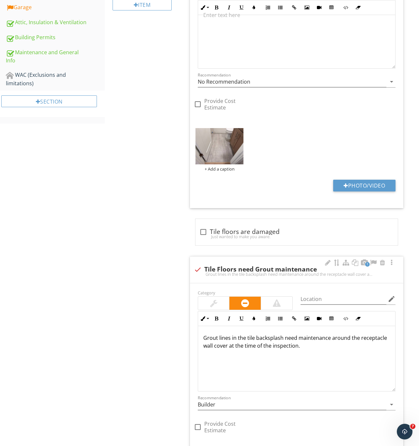
copy p "Grout lines in the tile backsplash need maintenance around the receptacle wall …"
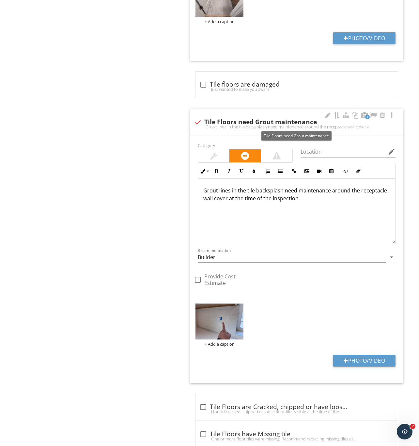
click at [196, 124] on div at bounding box center [197, 122] width 11 height 11
checkbox input "true"
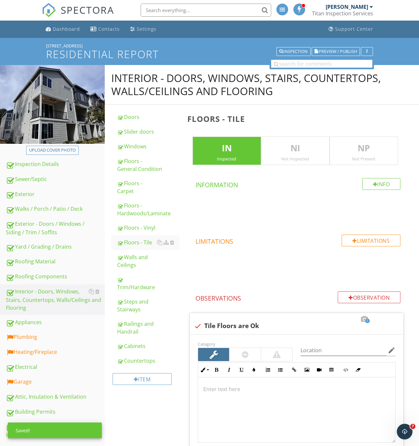
scroll to position [0, 0]
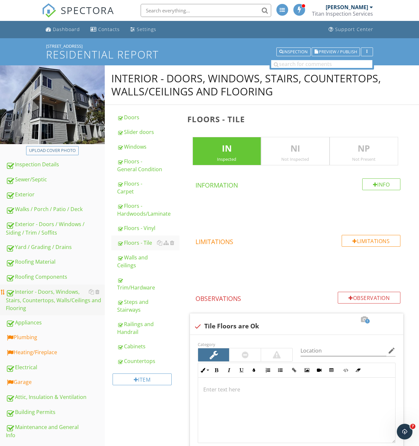
click at [27, 292] on div "Interior - Doors, Windows, Stairs, Countertops, Walls/Ceilings and Flooring" at bounding box center [55, 300] width 99 height 24
click at [136, 261] on div "Walls and Ceilings" at bounding box center [148, 261] width 62 height 16
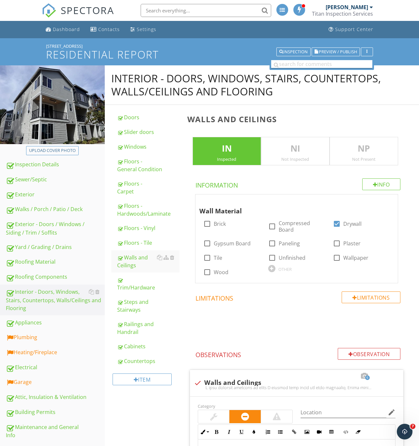
click at [288, 64] on input "text" at bounding box center [321, 64] width 101 height 8
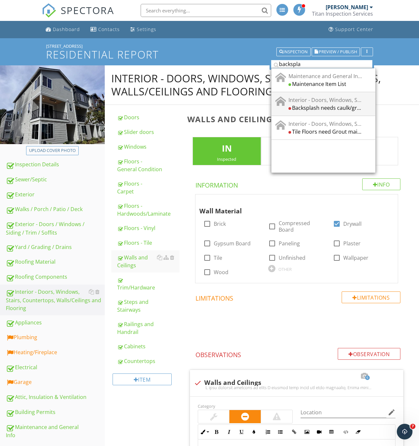
type input "backspla"
click at [331, 105] on div "Backsplash needs caulk/grout repairs" at bounding box center [326, 108] width 74 height 8
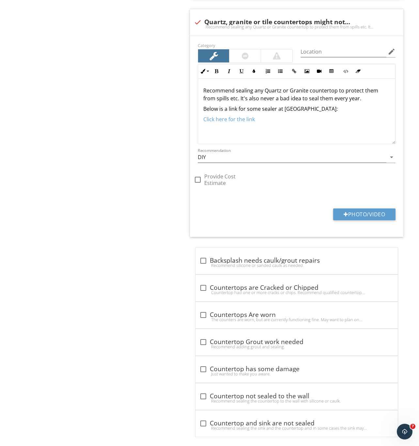
scroll to position [672, 0]
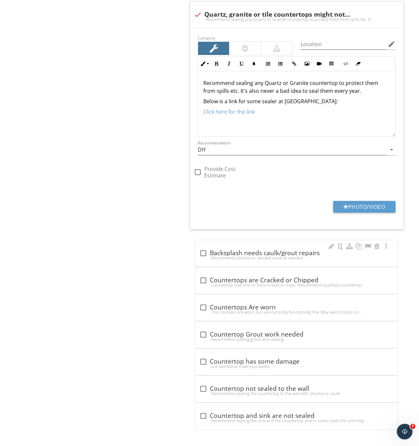
click at [206, 251] on div at bounding box center [203, 253] width 11 height 11
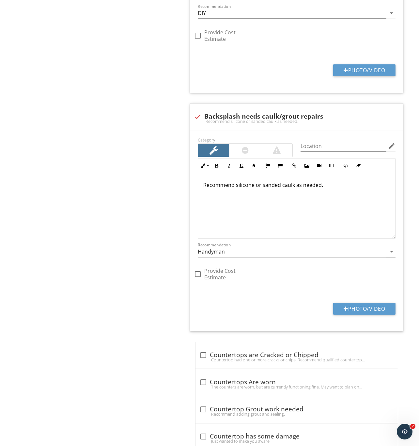
scroll to position [868, 0]
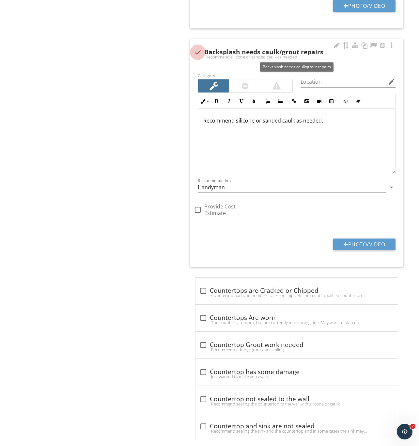
click at [199, 53] on div at bounding box center [197, 52] width 11 height 11
checkbox input "true"
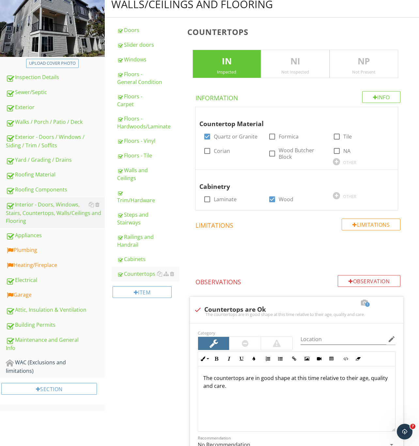
scroll to position [0, 0]
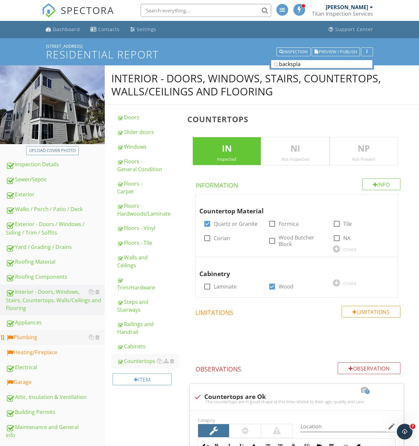
click at [22, 339] on div "Plumbing" at bounding box center [55, 337] width 99 height 8
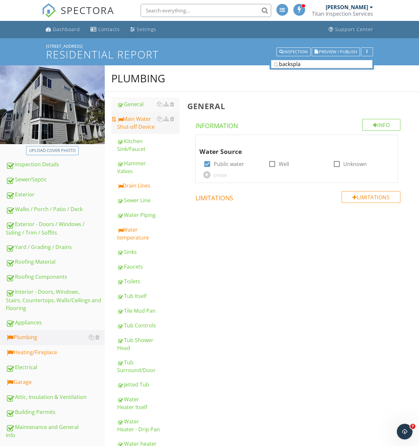
click at [140, 122] on div "Main Water Shut-off Device" at bounding box center [148, 123] width 62 height 16
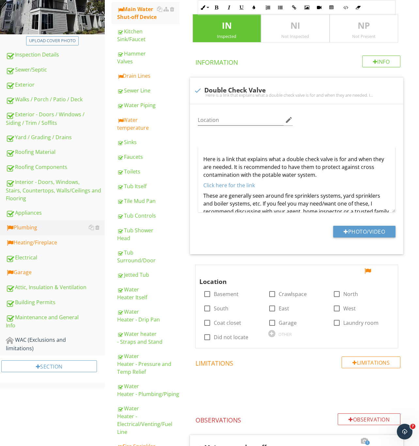
scroll to position [245, 0]
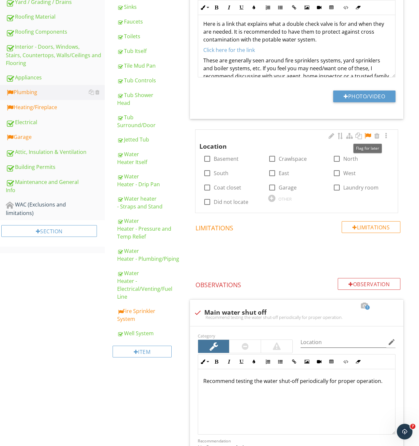
click at [367, 136] on div at bounding box center [368, 136] width 8 height 7
click at [272, 199] on div at bounding box center [271, 198] width 7 height 7
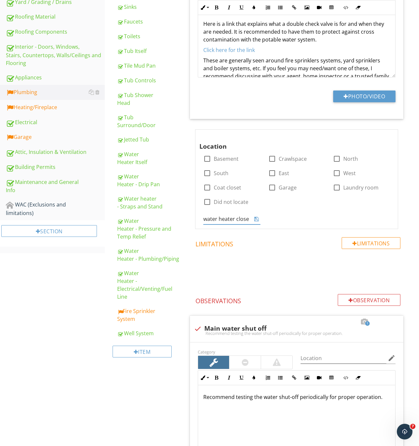
type input "water heater closet"
click at [334, 218] on div "Location check_box_outline_blank Basement check_box_outline_blank Crawlspace ch…" at bounding box center [297, 179] width 202 height 99
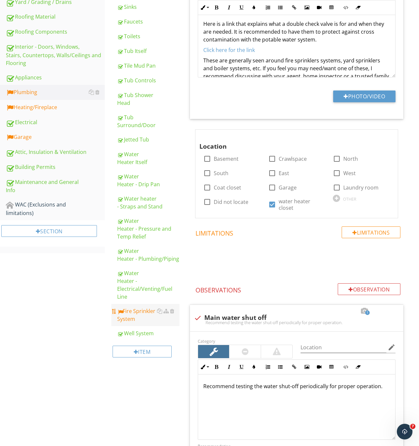
click at [138, 307] on div "Fire Sprinkler System" at bounding box center [148, 315] width 62 height 16
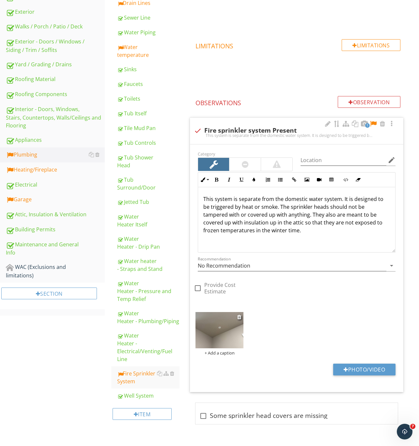
scroll to position [179, 0]
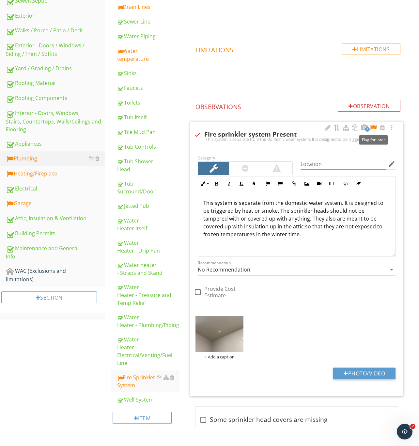
click at [372, 127] on div at bounding box center [374, 127] width 8 height 7
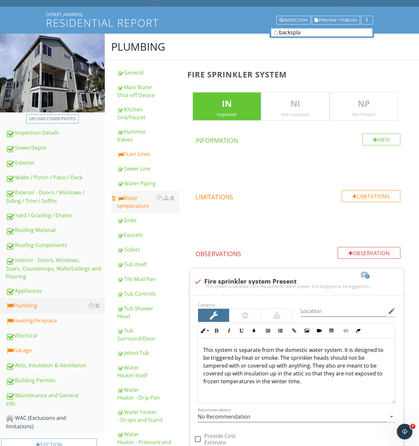
click at [132, 200] on div "Water temperature" at bounding box center [148, 202] width 62 height 16
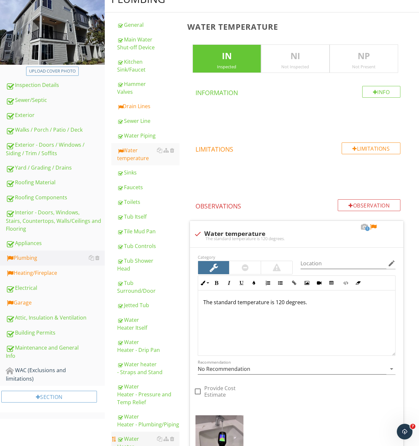
scroll to position [179, 0]
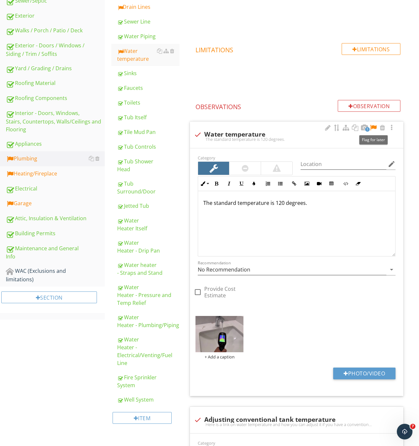
click at [373, 126] on div at bounding box center [374, 127] width 8 height 7
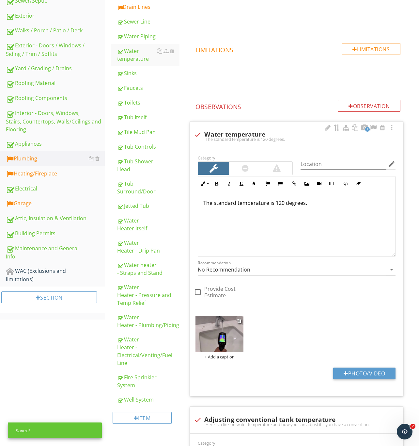
click at [221, 338] on img at bounding box center [220, 334] width 48 height 36
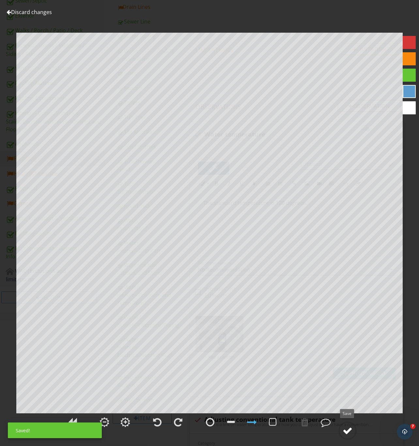
click at [346, 425] on circle at bounding box center [347, 430] width 17 height 17
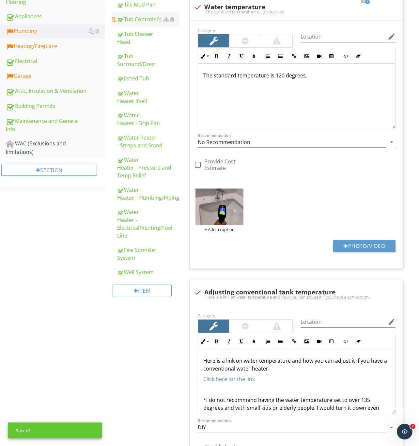
scroll to position [81, 0]
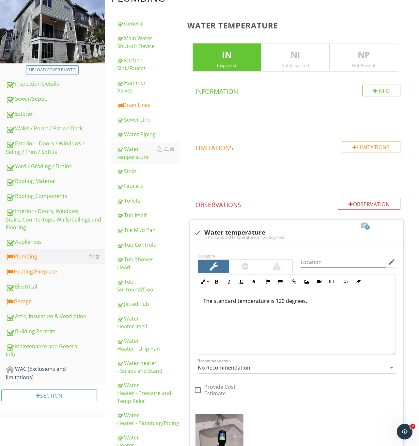
click at [135, 103] on div "Drain Lines" at bounding box center [148, 105] width 62 height 8
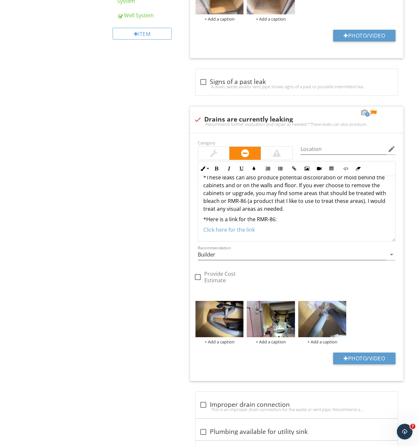
scroll to position [414, 0]
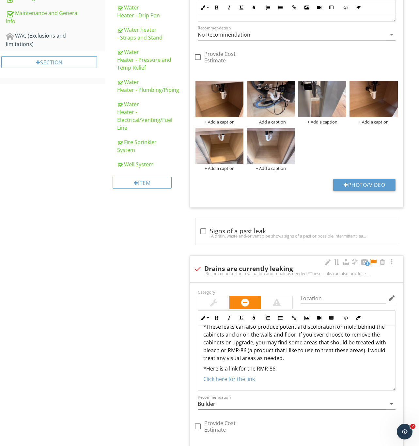
click at [375, 262] on div at bounding box center [374, 262] width 8 height 7
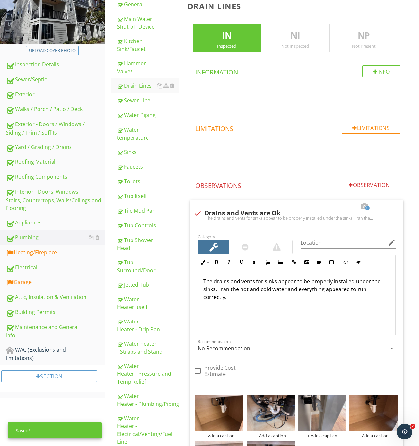
scroll to position [0, 0]
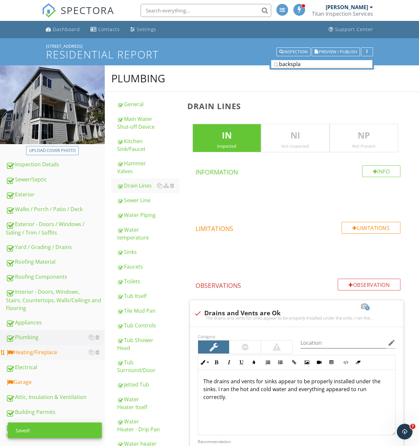
click at [38, 350] on div "Heating/Fireplace" at bounding box center [55, 352] width 99 height 8
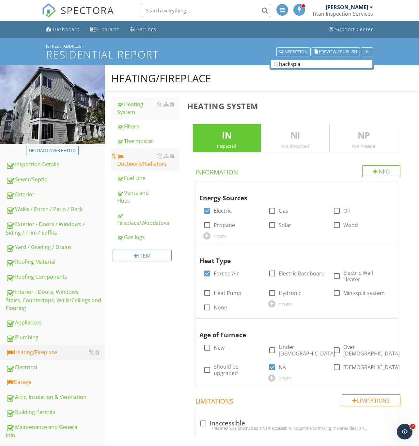
click at [136, 164] on div "Ductwork/Radiators" at bounding box center [148, 160] width 62 height 16
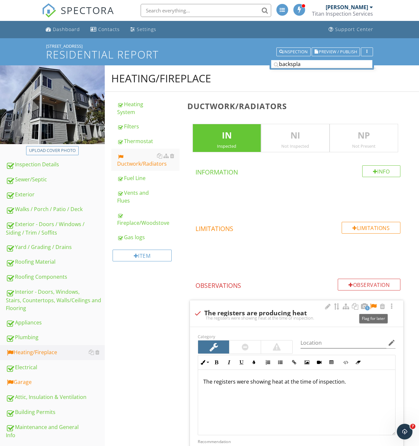
click at [375, 306] on div at bounding box center [374, 306] width 8 height 7
click at [137, 107] on div "Heating System" at bounding box center [148, 108] width 62 height 16
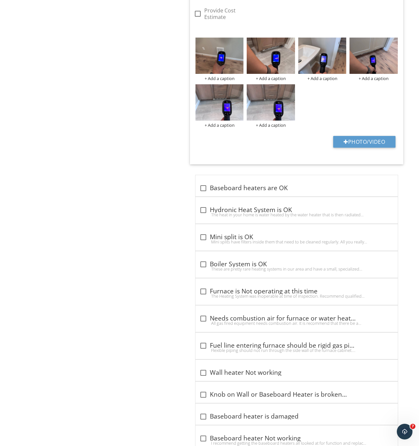
scroll to position [686, 0]
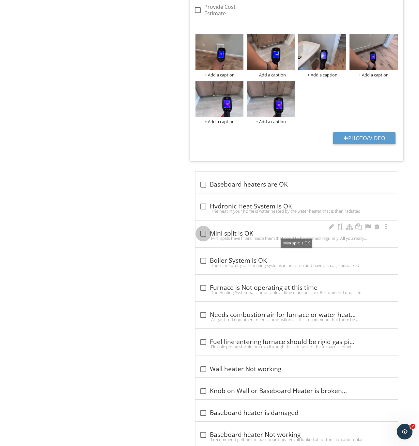
click at [203, 232] on div at bounding box center [203, 233] width 11 height 11
checkbox input "true"
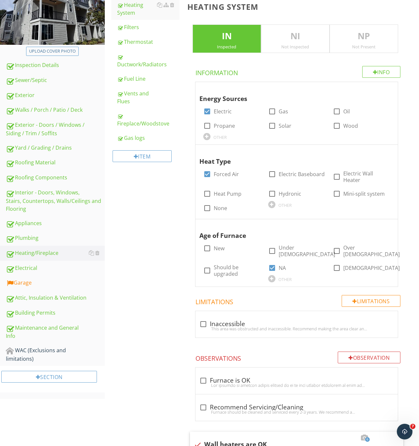
scroll to position [55, 0]
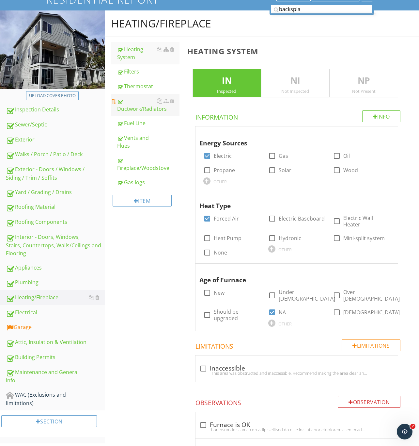
click at [135, 106] on div "Ductwork/Radiators" at bounding box center [148, 105] width 62 height 16
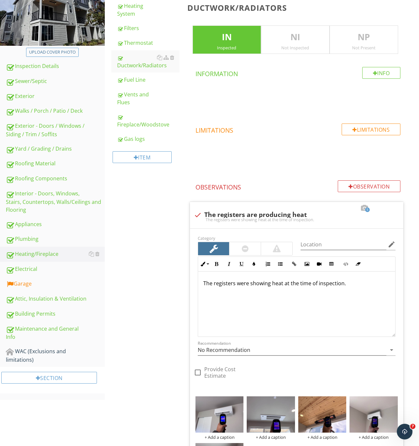
scroll to position [153, 0]
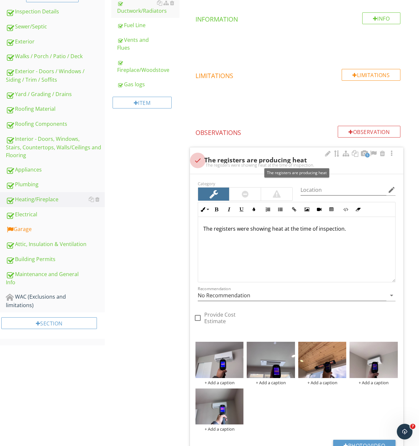
click at [195, 159] on div at bounding box center [197, 160] width 11 height 11
checkbox input "true"
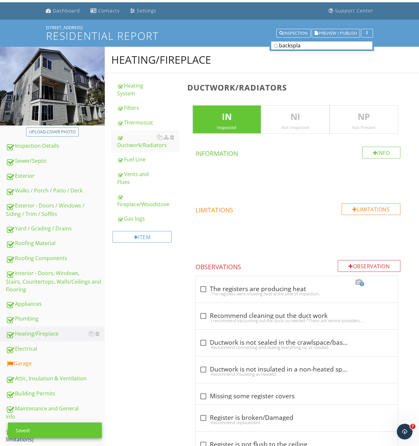
scroll to position [16, 0]
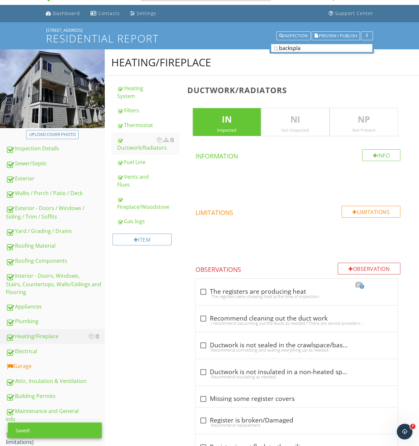
click at [361, 119] on p "NP" at bounding box center [364, 119] width 68 height 13
click at [223, 123] on p "IN" at bounding box center [227, 119] width 68 height 13
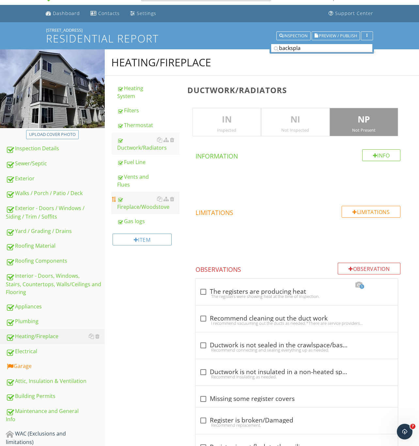
click at [128, 202] on div "Fireplace/Woodstove" at bounding box center [148, 203] width 62 height 16
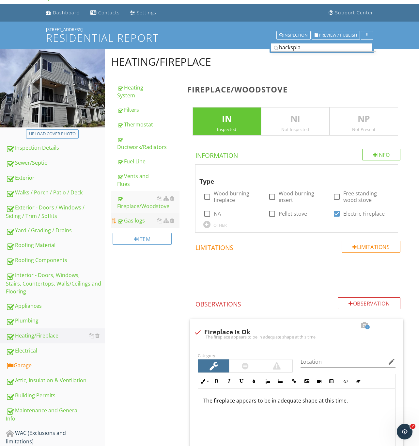
scroll to position [16, 0]
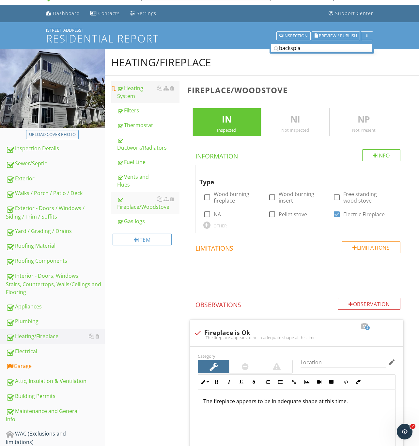
click at [133, 90] on div "Heating System" at bounding box center [148, 92] width 62 height 16
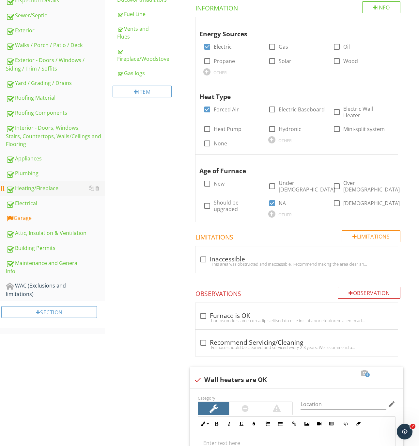
scroll to position [16, 0]
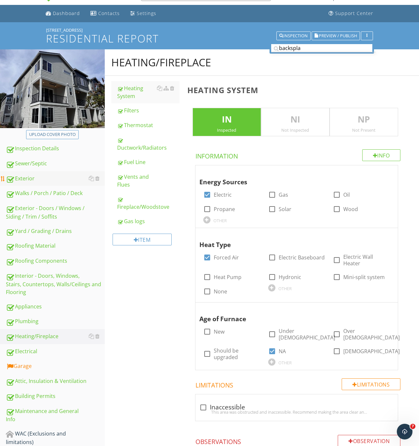
click at [22, 178] on div "Exterior" at bounding box center [55, 178] width 99 height 8
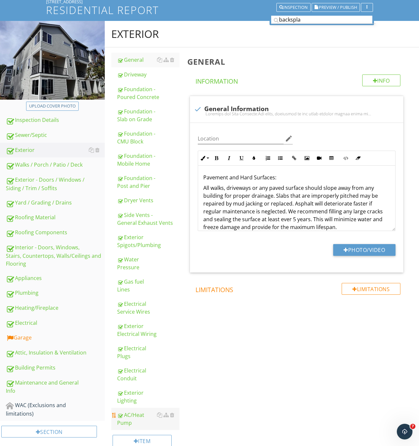
scroll to position [72, 0]
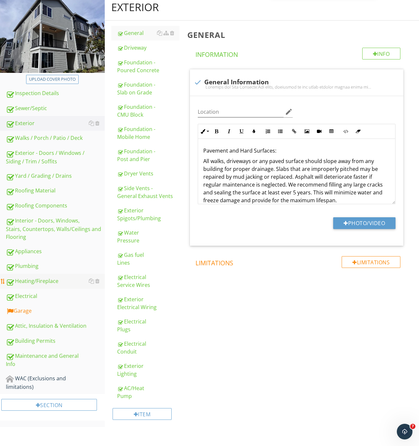
click at [36, 282] on div "Heating/Fireplace" at bounding box center [55, 281] width 99 height 8
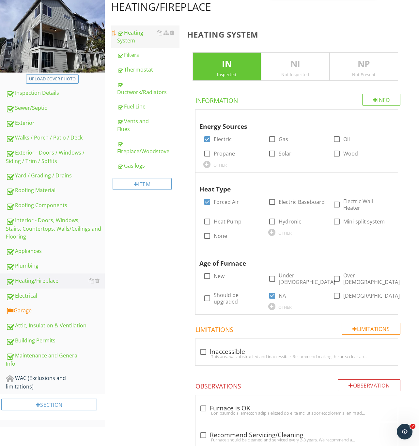
click at [131, 32] on div "Heating System" at bounding box center [148, 37] width 62 height 16
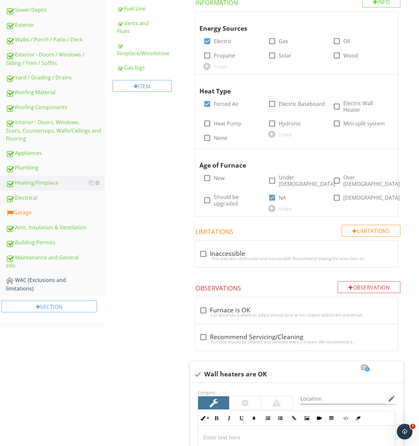
scroll to position [218, 0]
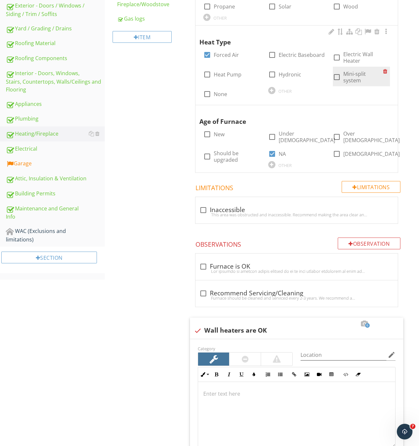
click at [336, 79] on div at bounding box center [336, 77] width 11 height 11
checkbox input "true"
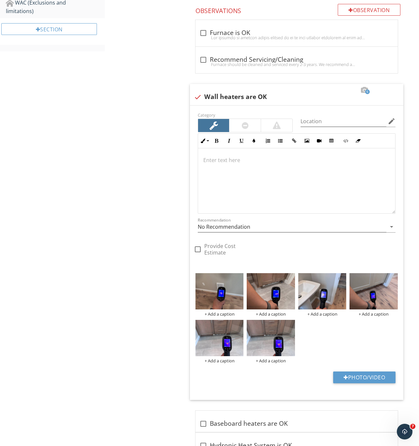
scroll to position [643, 0]
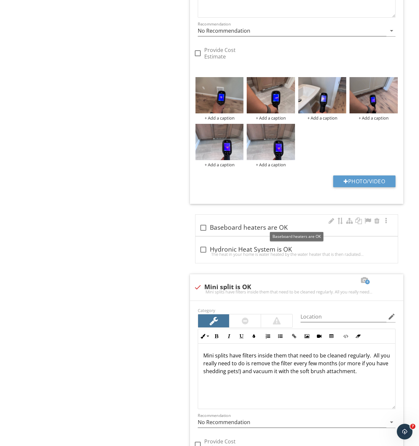
drag, startPoint x: 204, startPoint y: 225, endPoint x: 212, endPoint y: 226, distance: 7.8
click at [204, 226] on div at bounding box center [203, 227] width 11 height 11
checkbox input "true"
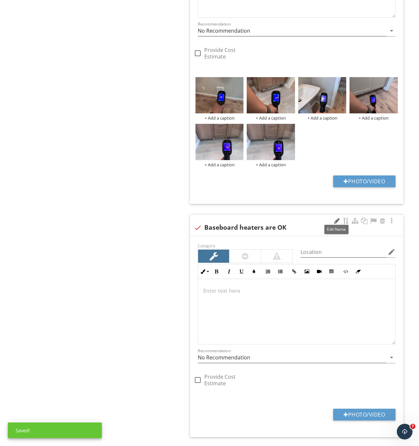
click at [336, 218] on div at bounding box center [337, 221] width 8 height 7
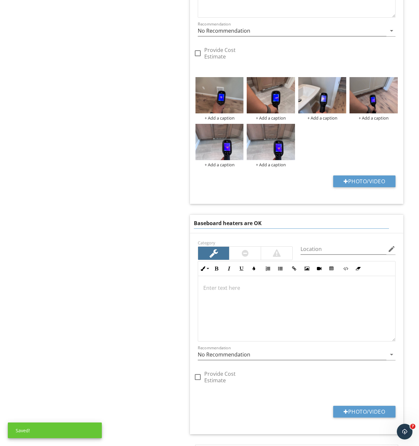
drag, startPoint x: 228, startPoint y: 218, endPoint x: 215, endPoint y: 226, distance: 15.5
click at [159, 218] on div "Heating/Fireplace Heating System Filters Thermostat Ductwork/Radiators Fuel Lin…" at bounding box center [262, 258] width 314 height 1670
type input "Outdoor heater"
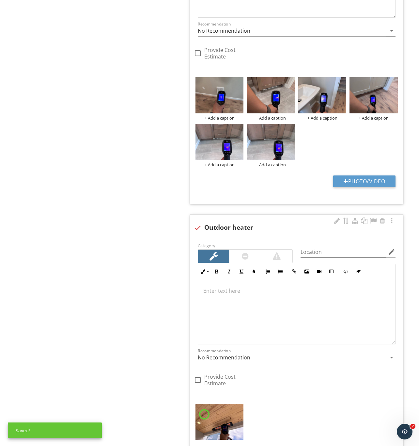
click at [238, 310] on div at bounding box center [296, 311] width 197 height 65
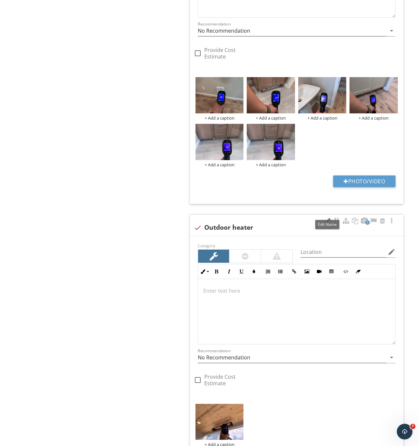
click at [324, 220] on div at bounding box center [328, 221] width 8 height 7
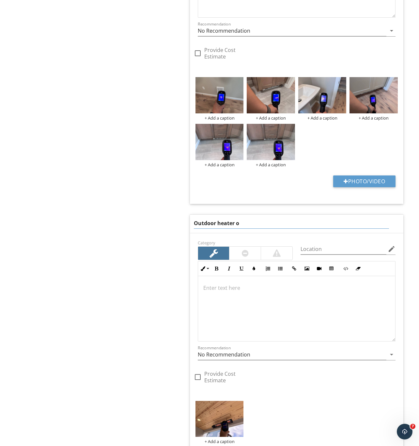
type input "Outdoor heater ok"
click at [247, 306] on div at bounding box center [296, 308] width 197 height 65
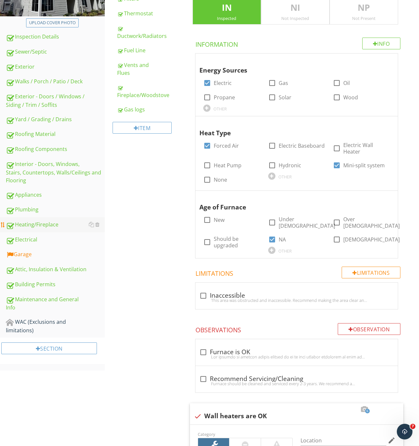
scroll to position [55, 0]
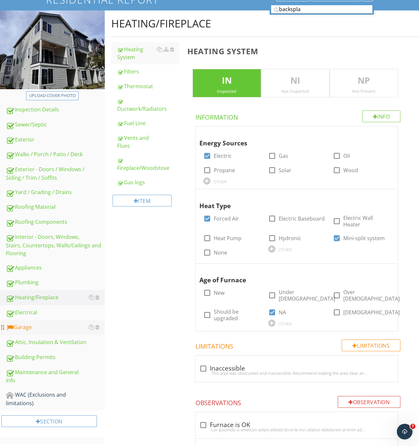
click at [20, 325] on div "Garage" at bounding box center [55, 327] width 99 height 8
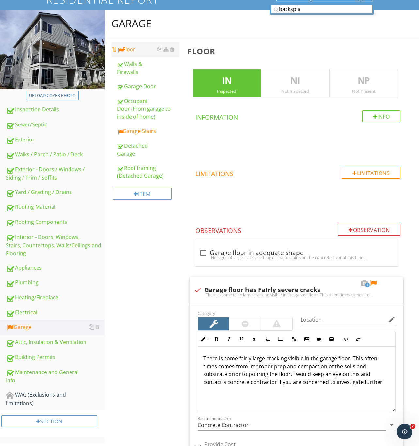
click at [126, 45] on div "Floor" at bounding box center [148, 49] width 62 height 8
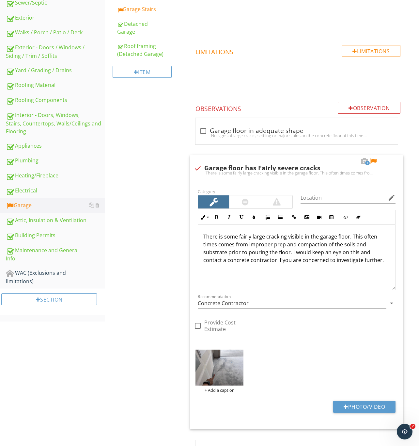
scroll to position [202, 0]
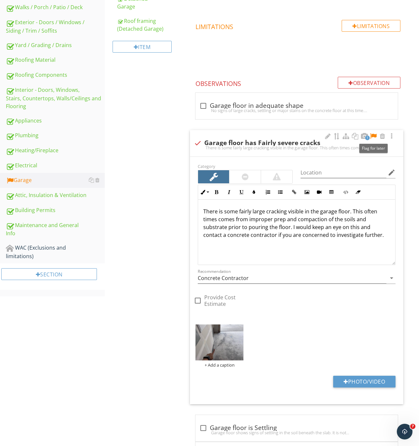
click at [374, 135] on div at bounding box center [374, 136] width 8 height 7
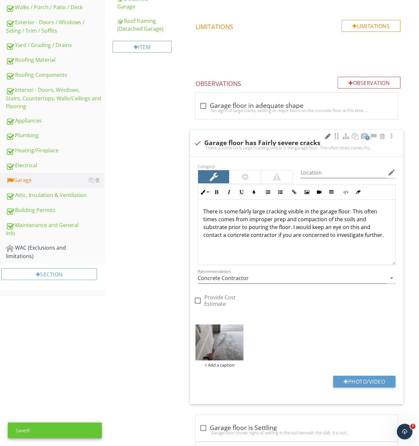
click at [326, 136] on div at bounding box center [328, 136] width 8 height 7
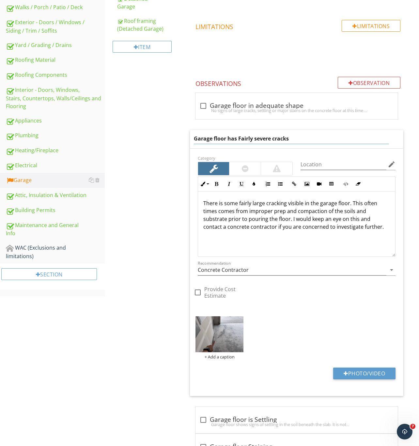
drag, startPoint x: 273, startPoint y: 140, endPoint x: 240, endPoint y: 138, distance: 32.7
click at [240, 138] on input "Garage floor has Fairly severe cracks" at bounding box center [292, 138] width 196 height 11
type input "Garage floor has some cracks"
click at [273, 243] on div "There is some fairly large cracking visible in the garage floor. This often tim…" at bounding box center [296, 223] width 197 height 65
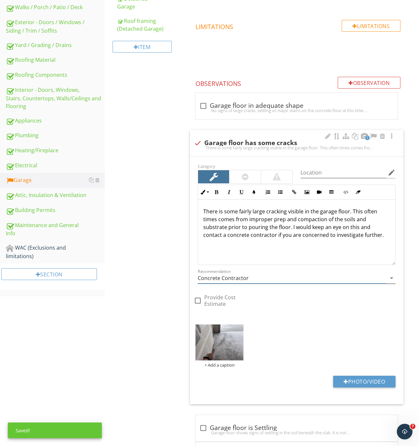
click at [236, 283] on input "Concrete Contractor" at bounding box center [292, 278] width 189 height 11
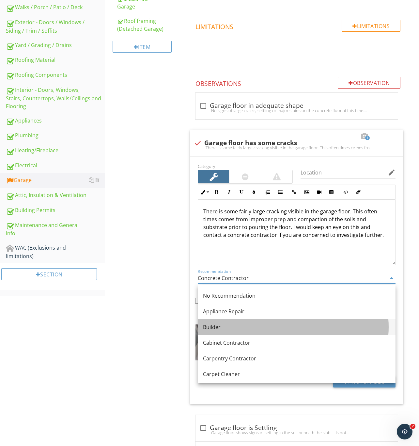
click at [222, 330] on div "Builder" at bounding box center [296, 327] width 187 height 8
type input "Builder"
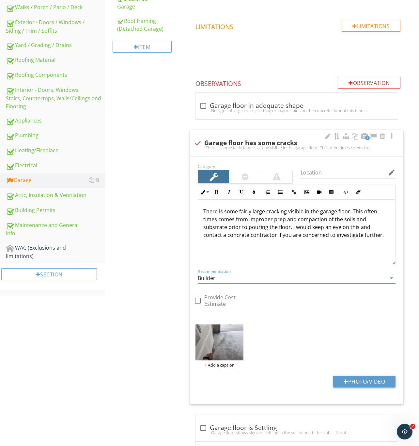
click at [246, 176] on div at bounding box center [245, 177] width 7 height 8
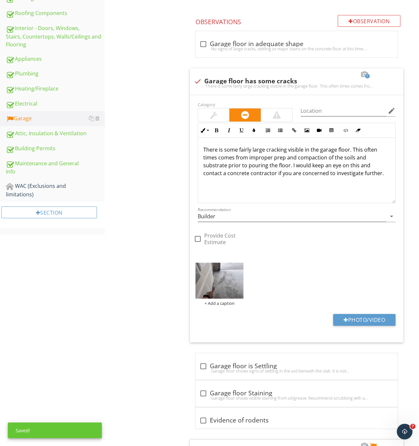
scroll to position [349, 0]
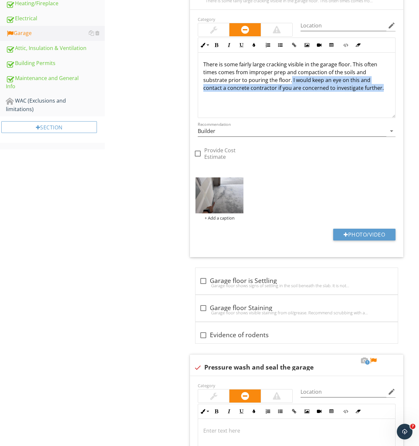
drag, startPoint x: 380, startPoint y: 90, endPoint x: 289, endPoint y: 82, distance: 91.2
click at [289, 82] on p "There is some fairly large cracking visible in the garage floor. This often tim…" at bounding box center [296, 75] width 187 height 31
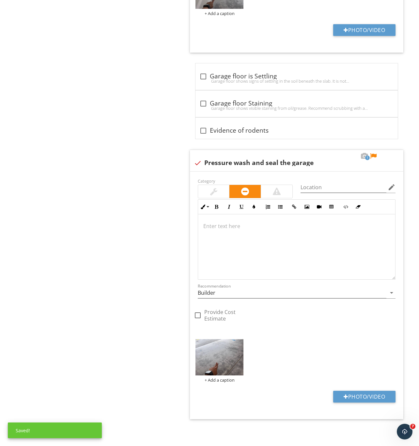
scroll to position [556, 0]
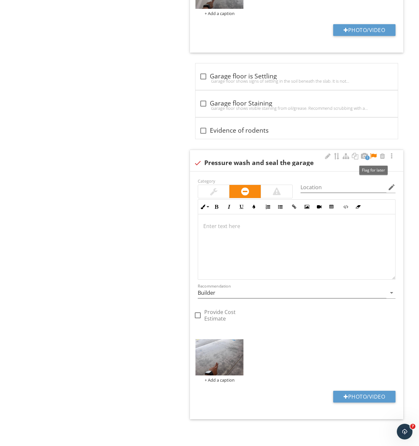
click at [374, 155] on div at bounding box center [374, 156] width 8 height 7
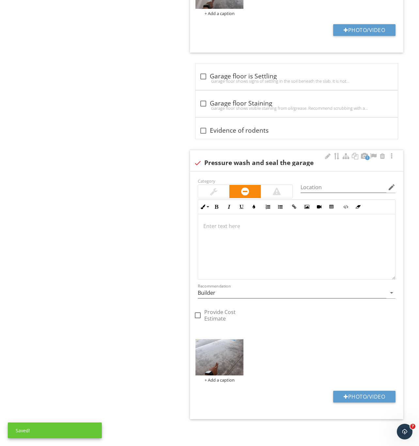
click at [218, 187] on div at bounding box center [213, 191] width 7 height 8
click at [212, 294] on input "Builder" at bounding box center [292, 292] width 189 height 11
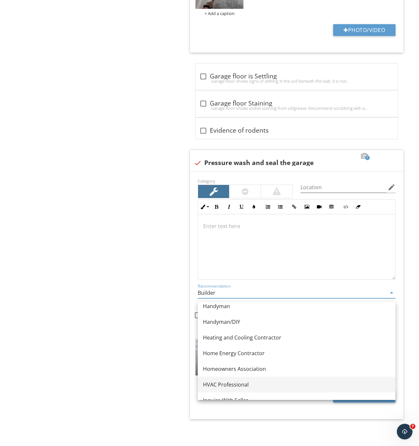
scroll to position [441, 0]
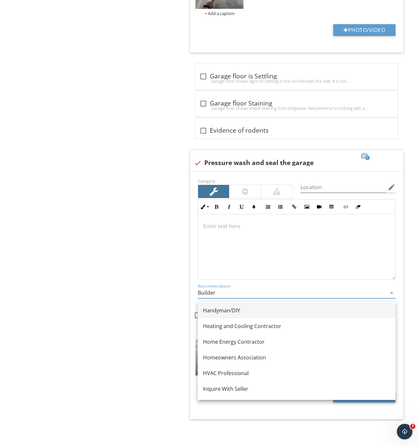
click at [237, 306] on div "Handyman/DIY" at bounding box center [296, 310] width 187 height 8
type input "Handyman/DIY"
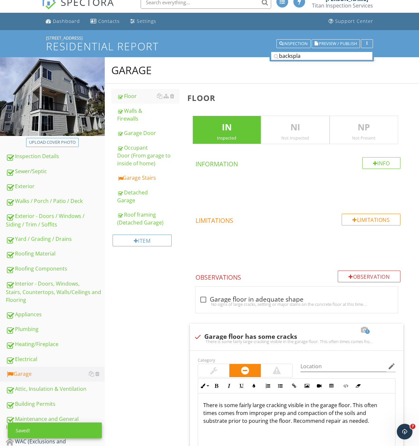
scroll to position [0, 0]
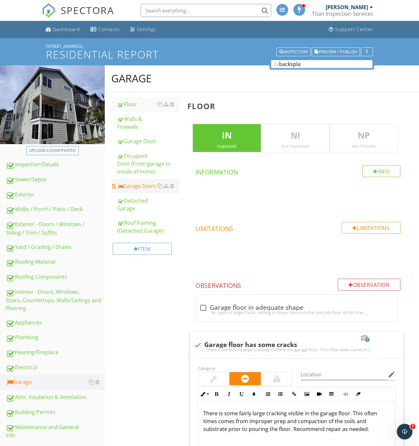
click at [141, 184] on div "Garage Stairs" at bounding box center [148, 186] width 62 height 8
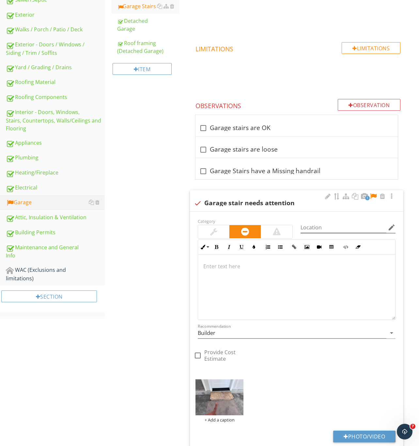
scroll to position [221, 0]
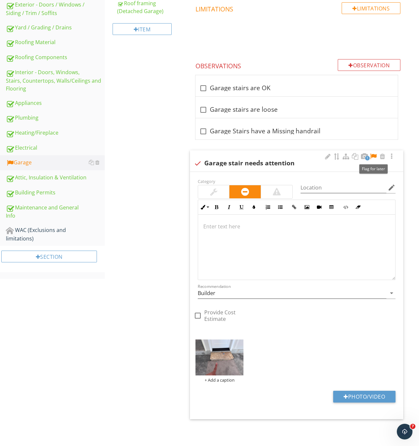
click at [373, 153] on div at bounding box center [374, 156] width 8 height 7
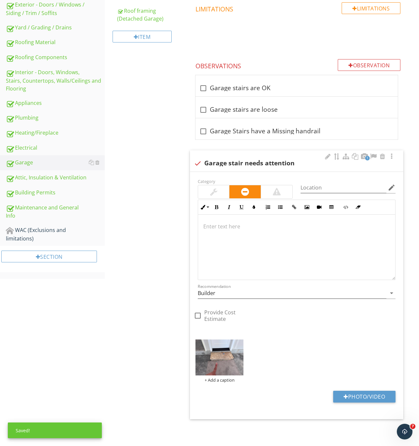
click at [248, 238] on div at bounding box center [296, 247] width 197 height 65
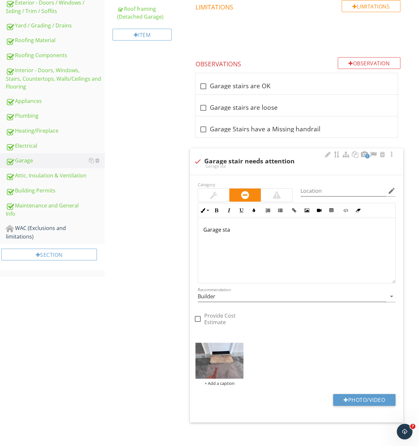
scroll to position [227, 0]
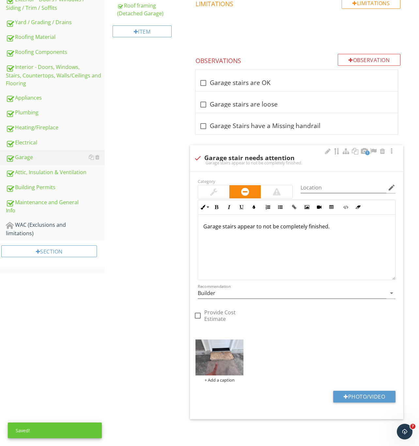
click at [348, 226] on p "Garage stairs appear to not be completely finished." at bounding box center [296, 226] width 187 height 8
click at [325, 151] on div at bounding box center [328, 151] width 8 height 7
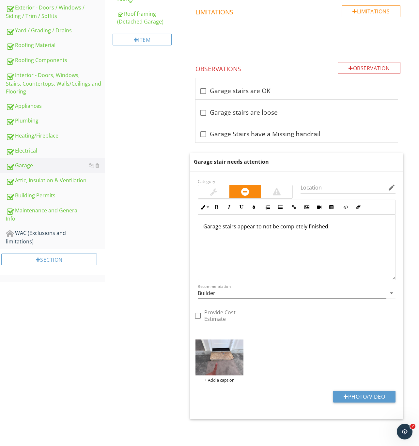
drag, startPoint x: 230, startPoint y: 161, endPoint x: 284, endPoint y: 160, distance: 53.9
click at [284, 160] on input "Garage stair needs attention" at bounding box center [292, 161] width 196 height 11
type input "Garage stair step"
click at [135, 301] on div "Garage Floor Walls & Firewalls Garage Door Occupant Door (From garage to inside…" at bounding box center [262, 147] width 314 height 597
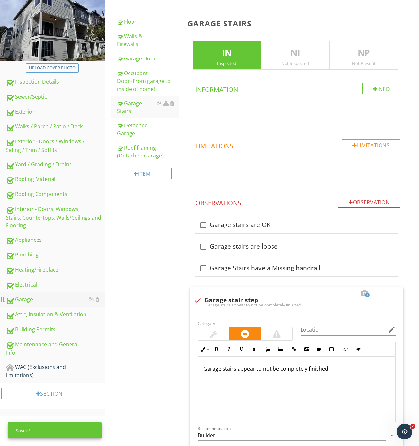
scroll to position [80, 0]
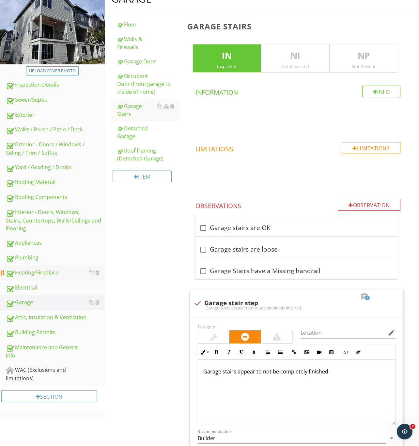
click at [36, 272] on div "Heating/Fireplace" at bounding box center [55, 272] width 99 height 8
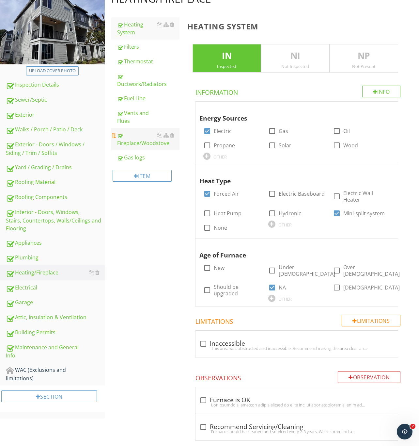
click at [137, 144] on div "Fireplace/Woodstove" at bounding box center [148, 139] width 62 height 16
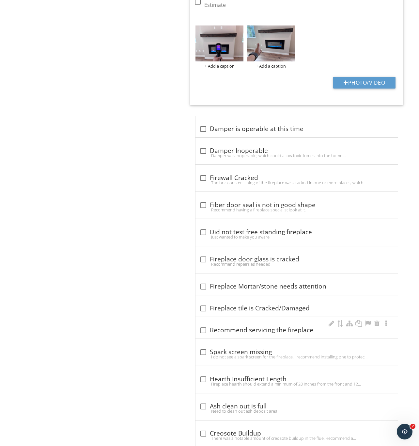
scroll to position [521, 0]
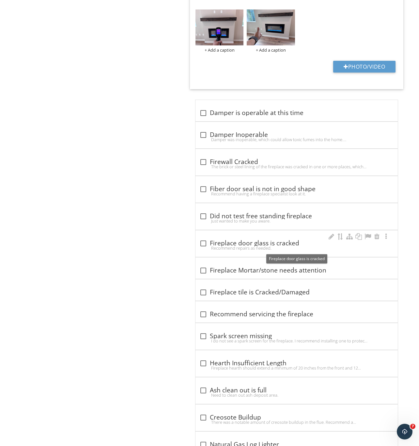
click at [203, 246] on div at bounding box center [203, 243] width 11 height 11
checkbox input "true"
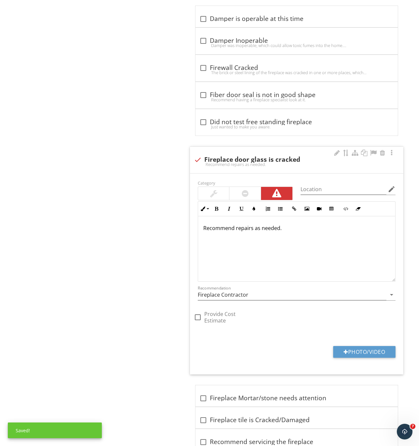
scroll to position [619, 0]
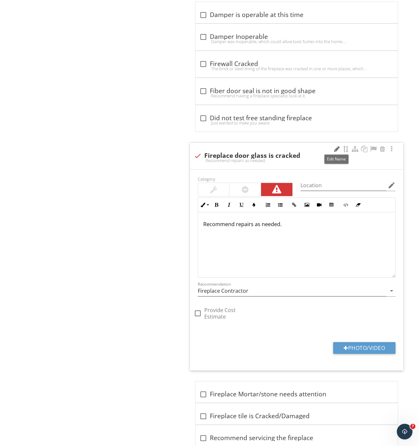
click at [337, 151] on div at bounding box center [337, 149] width 8 height 7
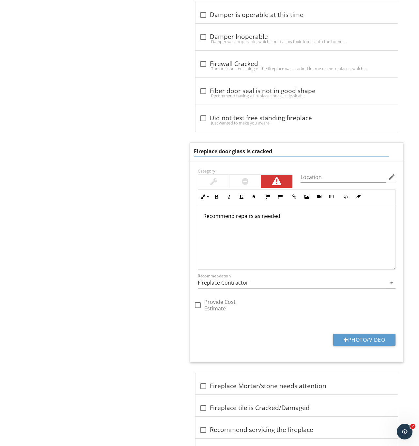
drag, startPoint x: 246, startPoint y: 154, endPoint x: 331, endPoint y: 155, distance: 85.2
click at [330, 155] on input "Fireplace door glass is cracked" at bounding box center [292, 151] width 196 height 11
type input "Fireplace door glass is scuffed"
click at [245, 184] on div "Category" at bounding box center [245, 178] width 103 height 22
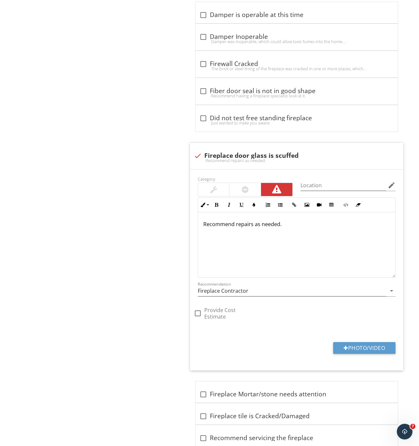
click at [241, 190] on div at bounding box center [245, 189] width 31 height 13
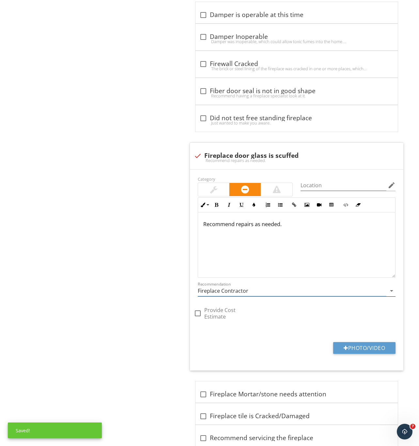
click at [223, 295] on input "Fireplace Contractor" at bounding box center [292, 290] width 189 height 11
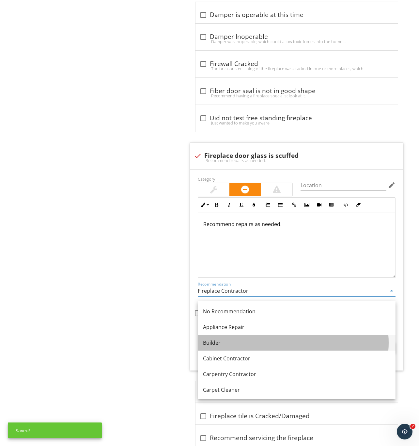
click at [220, 341] on div "Builder" at bounding box center [296, 343] width 187 height 8
type input "Builder"
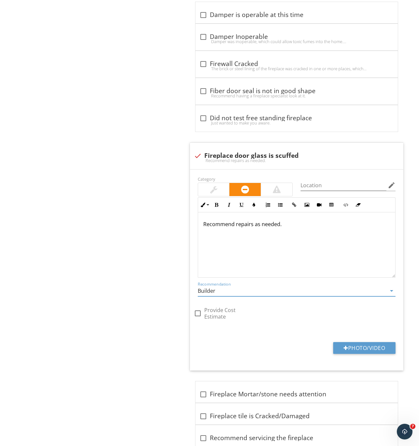
click at [135, 337] on div "Heating/Fireplace Heating System Filters Thermostat Ductwork/Radiators Fuel Lin…" at bounding box center [262, 23] width 314 height 1152
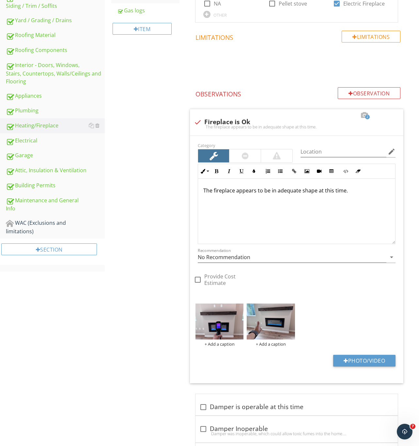
scroll to position [80, 0]
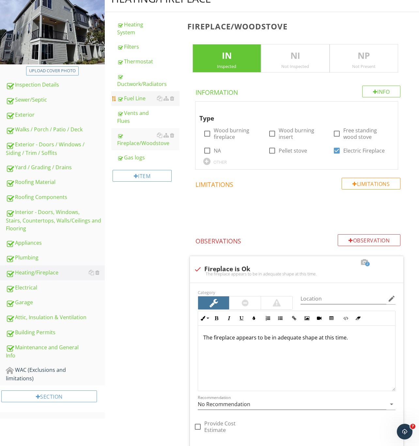
drag, startPoint x: 41, startPoint y: 211, endPoint x: 154, endPoint y: 93, distance: 162.6
click at [41, 211] on div "Interior - Doors, Windows, Stairs, Countertops, Walls/Ceilings and Flooring" at bounding box center [55, 220] width 99 height 24
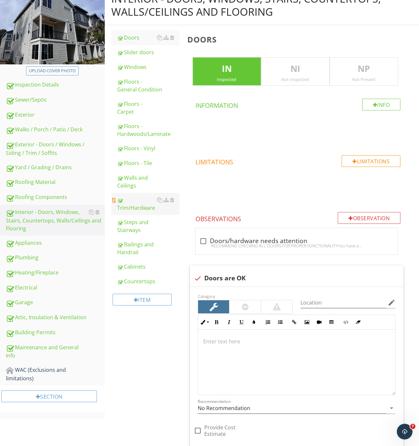
click at [135, 206] on div "Trim/Hardware" at bounding box center [148, 204] width 62 height 16
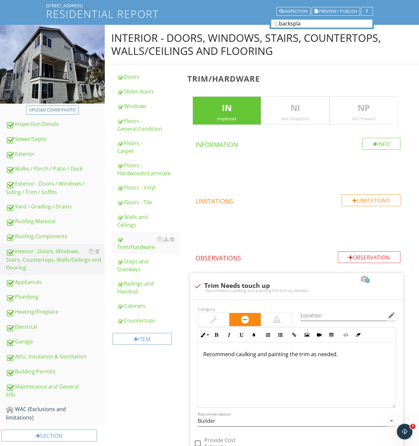
scroll to position [57, 0]
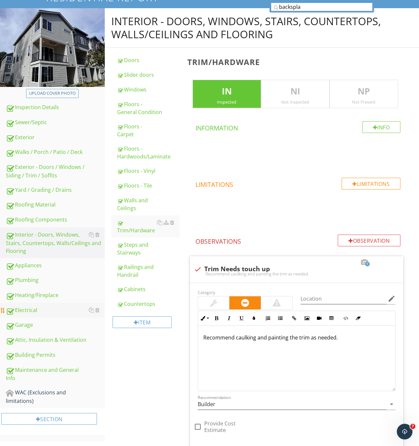
click at [38, 312] on div "Electrical" at bounding box center [55, 310] width 99 height 8
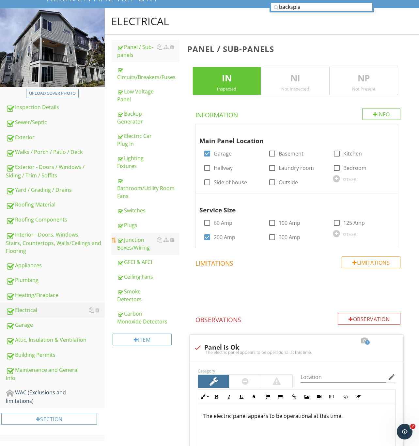
click at [132, 244] on div "Junction Boxes/Wiring" at bounding box center [148, 244] width 62 height 16
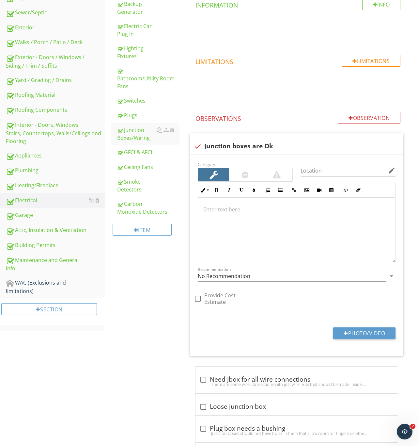
scroll to position [85, 0]
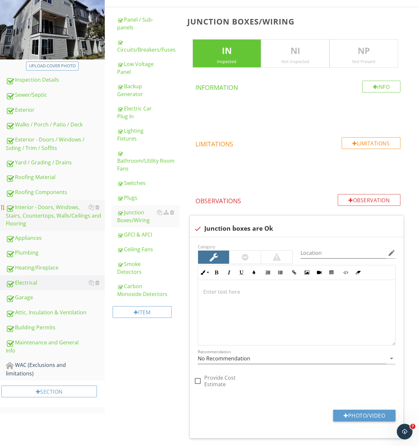
click at [40, 208] on div "Interior - Doors, Windows, Stairs, Countertops, Walls/Ceilings and Flooring" at bounding box center [55, 215] width 99 height 24
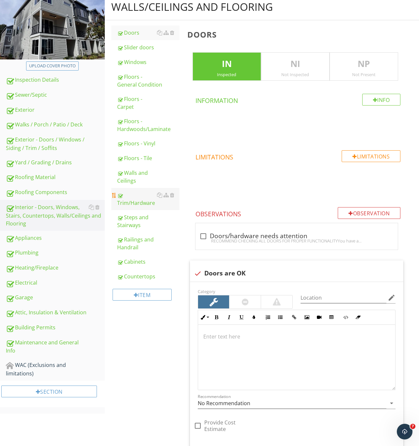
click at [128, 198] on div "Trim/Hardware" at bounding box center [148, 199] width 62 height 16
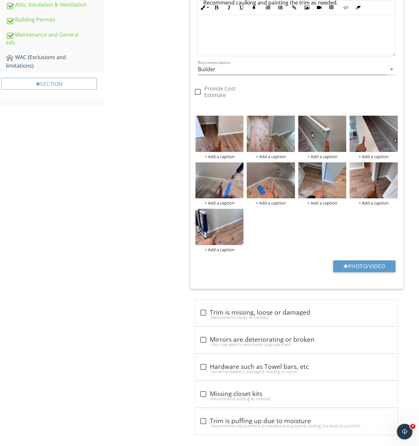
scroll to position [400, 0]
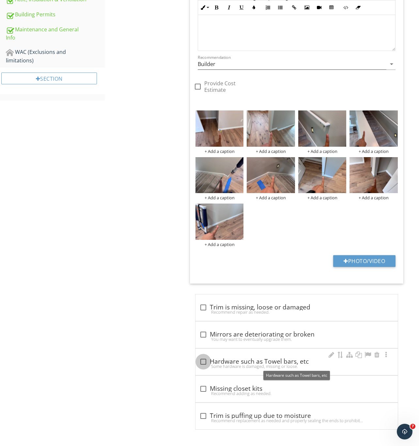
click at [202, 360] on div at bounding box center [203, 361] width 11 height 11
checkbox input "true"
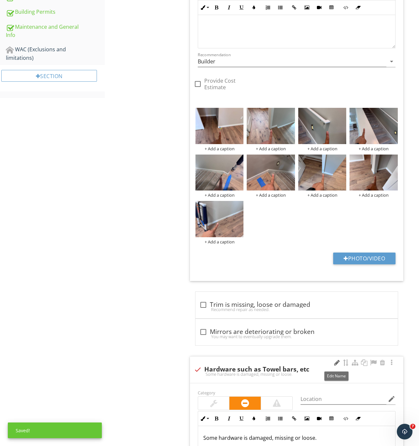
click at [334, 362] on div at bounding box center [337, 362] width 8 height 7
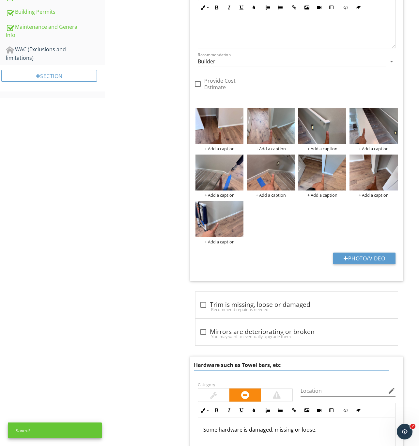
drag, startPoint x: 298, startPoint y: 364, endPoint x: 137, endPoint y: 358, distance: 161.8
click at [137, 358] on div "Interior - Doors, Windows, Stairs, Countertops, Walls/Ceilings and Flooring Doo…" at bounding box center [262, 160] width 314 height 991
type input "wall cover does not sit flush in the wall"
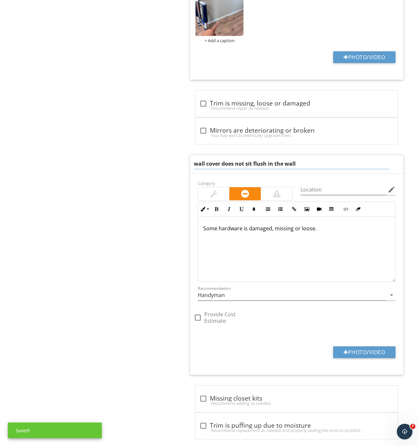
scroll to position [614, 0]
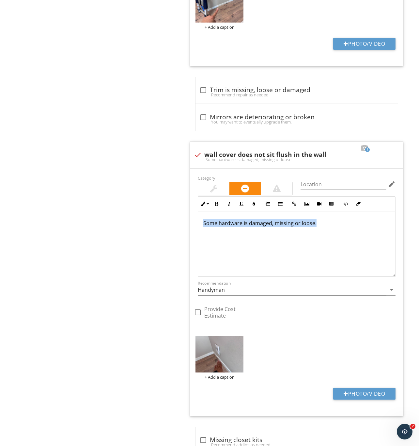
drag, startPoint x: 336, startPoint y: 226, endPoint x: 126, endPoint y: 230, distance: 210.7
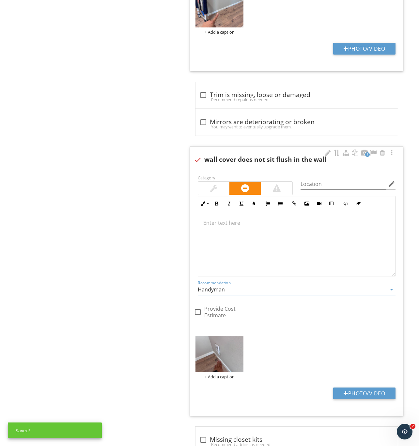
click at [242, 294] on input "Handyman" at bounding box center [292, 289] width 189 height 11
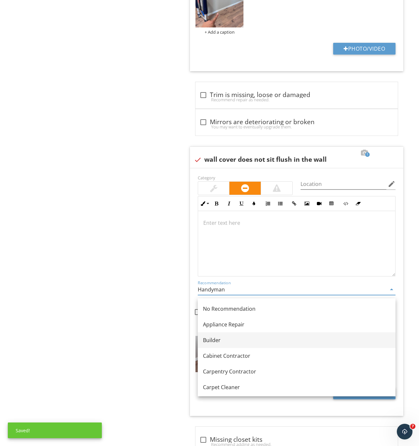
click at [221, 334] on link "Builder" at bounding box center [297, 340] width 198 height 16
type input "Builder"
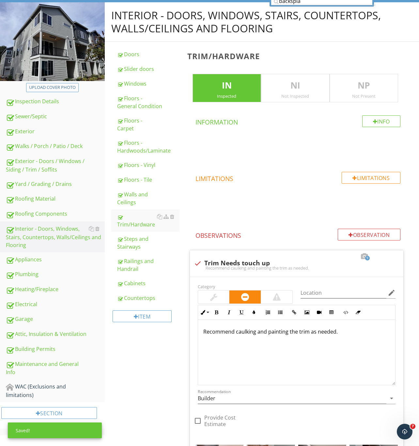
scroll to position [0, 0]
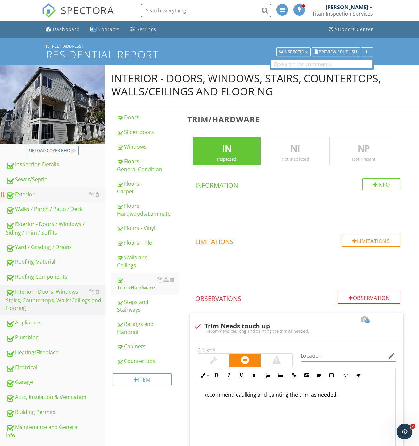
click at [28, 194] on div "Exterior" at bounding box center [55, 194] width 99 height 8
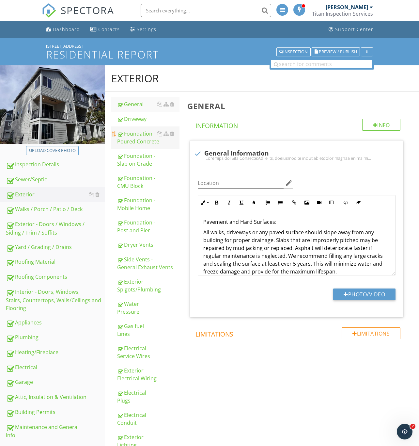
click at [137, 139] on div "Foundation - Poured Concrete" at bounding box center [148, 138] width 62 height 16
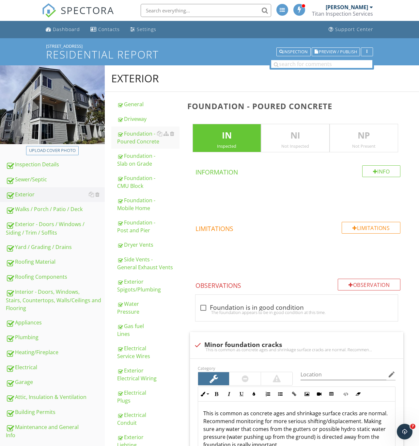
click at [364, 141] on p "NP" at bounding box center [364, 135] width 68 height 13
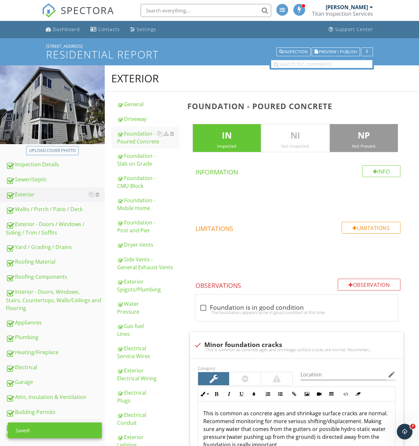
click at [229, 140] on p "IN" at bounding box center [227, 135] width 68 height 13
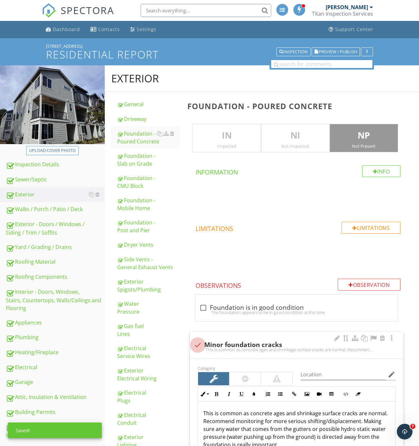
click at [195, 343] on div at bounding box center [197, 344] width 11 height 11
checkbox input "true"
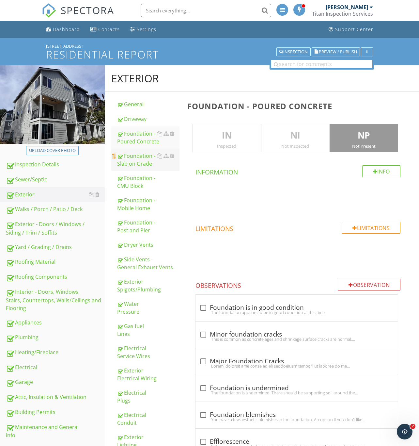
click at [137, 160] on div "Foundation - Slab on Grade" at bounding box center [148, 160] width 62 height 16
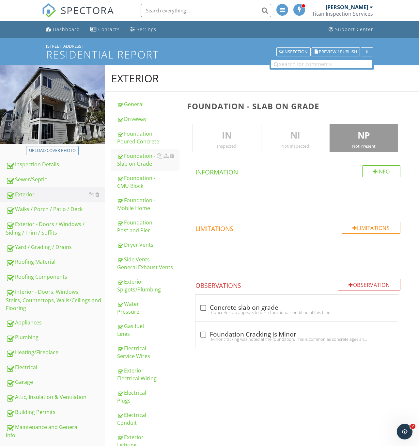
drag, startPoint x: 218, startPoint y: 137, endPoint x: 225, endPoint y: 137, distance: 7.5
click at [219, 137] on p "IN" at bounding box center [227, 135] width 68 height 13
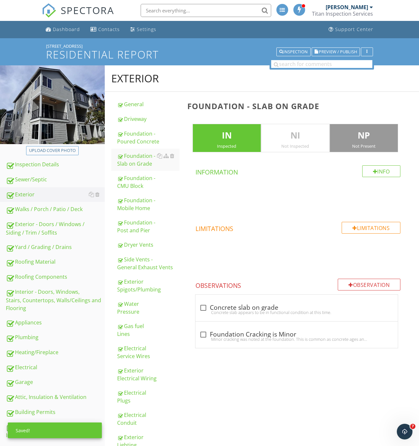
click at [367, 134] on p "NP" at bounding box center [364, 135] width 68 height 13
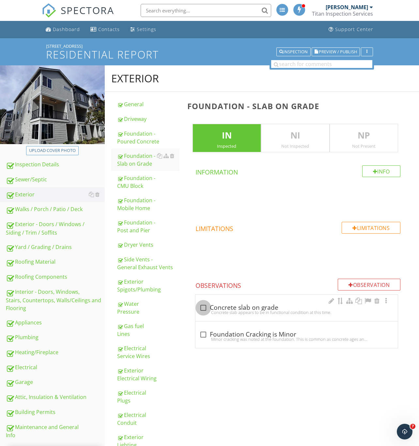
click at [202, 310] on div at bounding box center [203, 307] width 11 height 11
checkbox input "true"
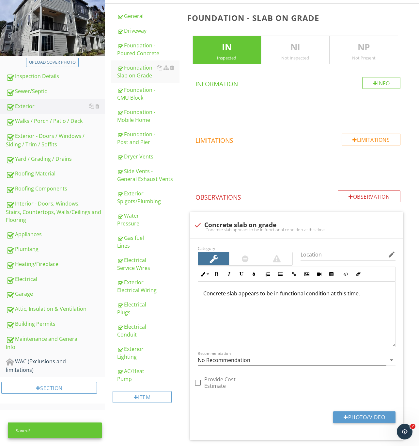
scroll to position [98, 0]
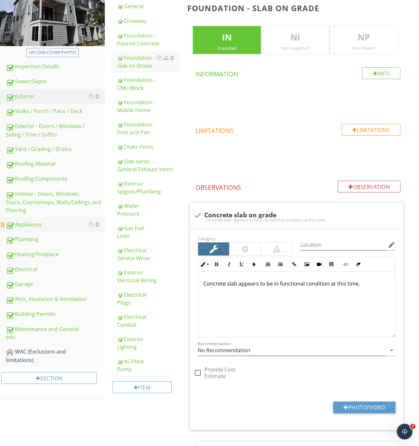
click at [45, 219] on link "Appliances" at bounding box center [55, 224] width 99 height 15
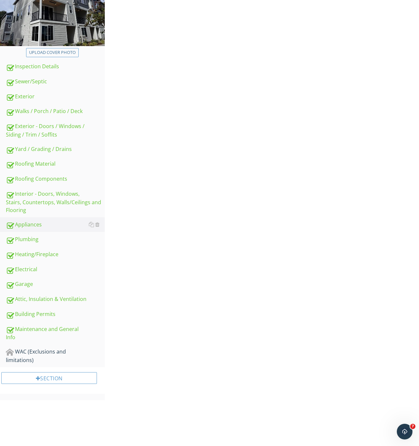
scroll to position [44, 0]
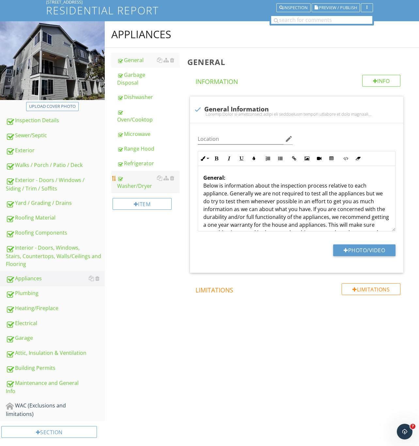
click at [138, 182] on div "Washer/Dryer" at bounding box center [148, 182] width 62 height 16
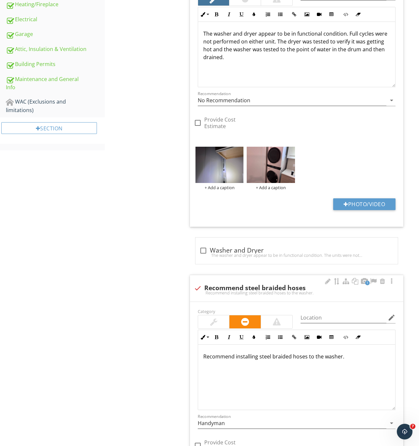
scroll to position [490, 0]
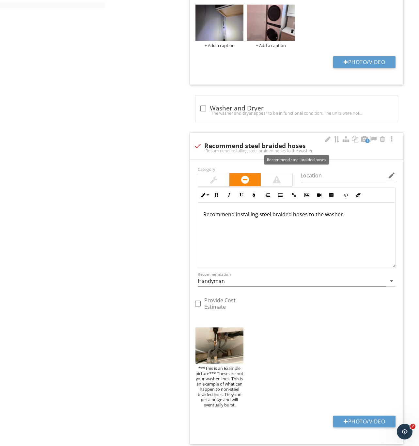
click at [196, 147] on div at bounding box center [197, 145] width 11 height 11
checkbox input "true"
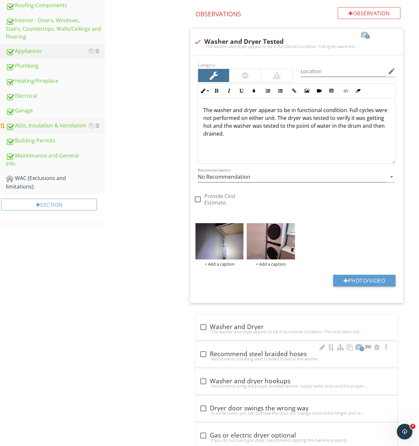
scroll to position [94, 0]
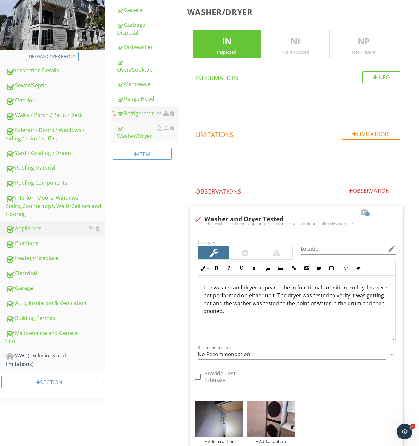
drag, startPoint x: 31, startPoint y: 259, endPoint x: 156, endPoint y: 107, distance: 196.5
click at [31, 259] on div "Heating/Fireplace" at bounding box center [55, 258] width 99 height 8
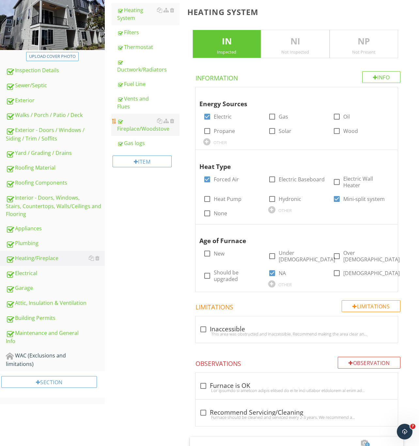
click at [138, 126] on div "Fireplace/Woodstove" at bounding box center [148, 125] width 62 height 16
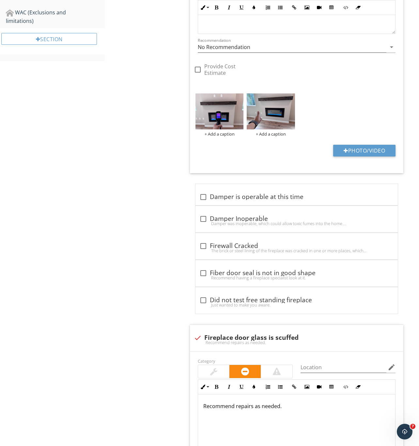
scroll to position [633, 0]
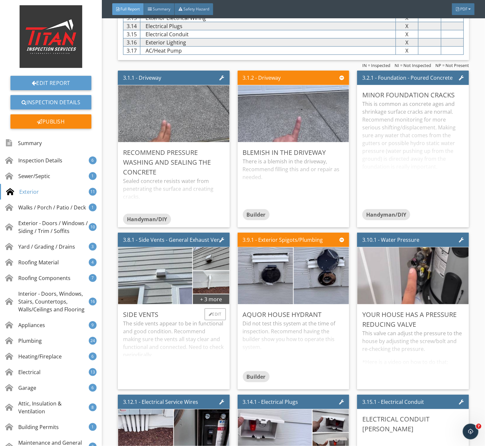
scroll to position [1323, 0]
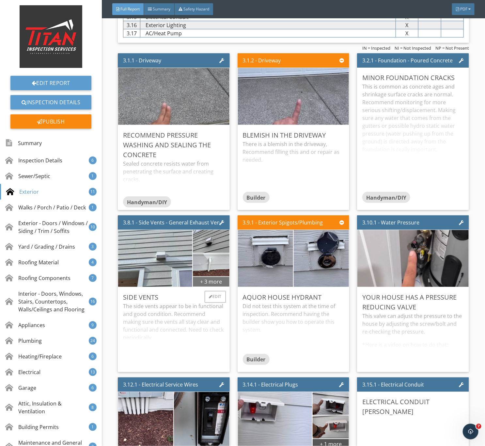
click at [214, 287] on div "+ 3 more" at bounding box center [211, 281] width 37 height 10
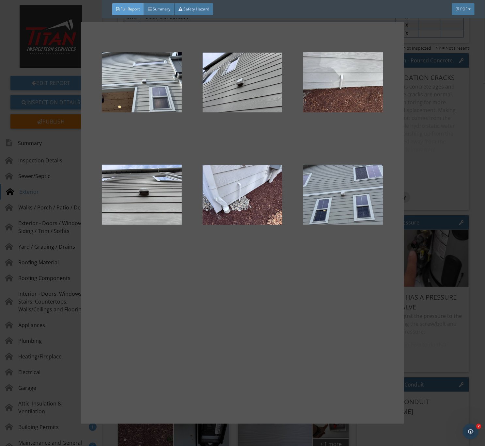
click at [427, 340] on div at bounding box center [242, 223] width 485 height 446
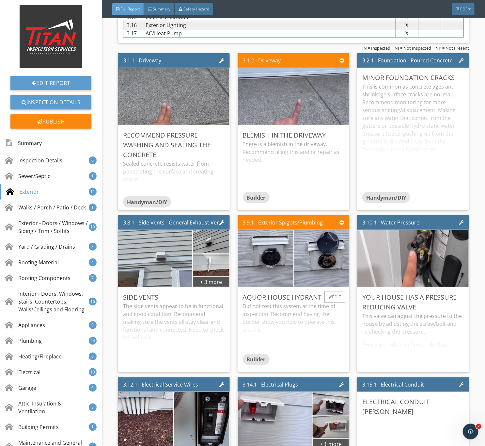
click at [304, 341] on div "Did not test this system at the time of inspection. Recommend having the builde…" at bounding box center [294, 328] width 102 height 52
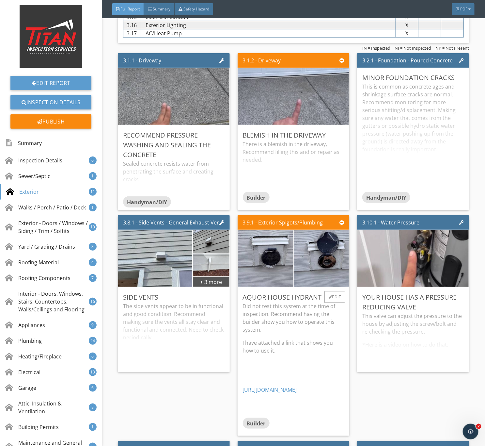
click at [306, 333] on p "Did not test this system at the time of inspection. Recommend having the builde…" at bounding box center [294, 317] width 102 height 31
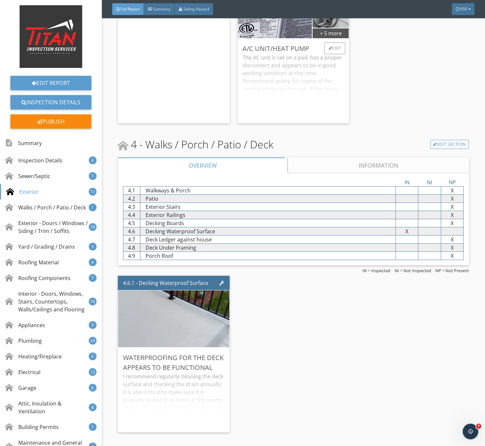
scroll to position [1862, 0]
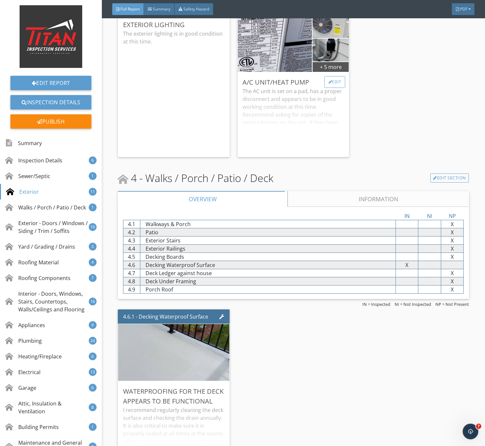
click at [334, 88] on div "Edit" at bounding box center [335, 82] width 21 height 12
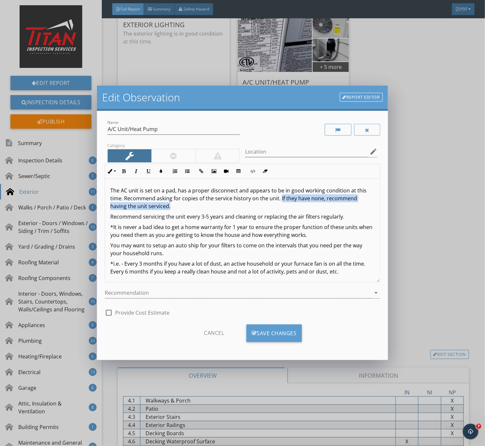
drag, startPoint x: 280, startPoint y: 197, endPoint x: 351, endPoint y: 203, distance: 70.8
click at [351, 203] on p "The AC unit is set on a pad, has a proper disconnect and appears to be in good …" at bounding box center [242, 198] width 265 height 24
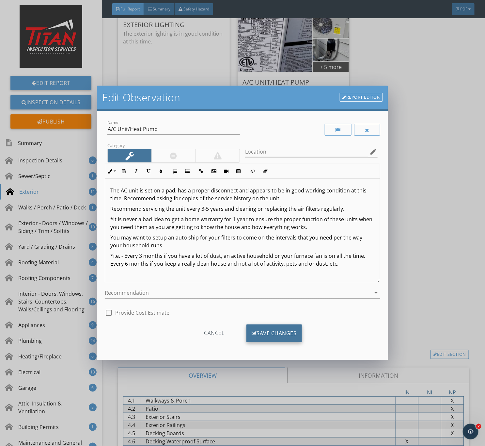
click at [279, 338] on div "Save Changes" at bounding box center [275, 333] width 56 height 18
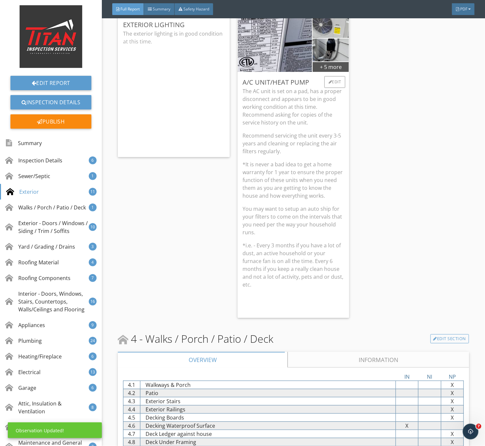
click at [308, 200] on p "*It is never a bad idea to get a home warranty for 1 year to ensure the proper …" at bounding box center [294, 179] width 102 height 39
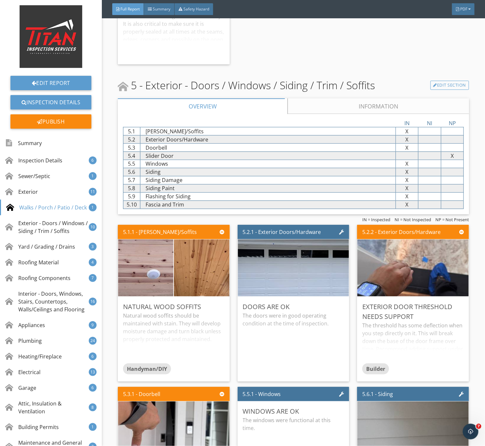
scroll to position [2351, 0]
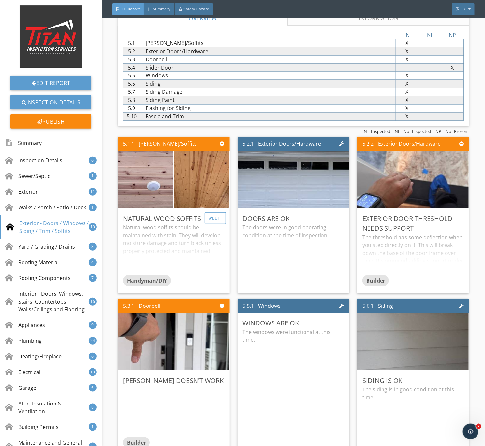
click at [211, 224] on div "Edit" at bounding box center [215, 218] width 21 height 12
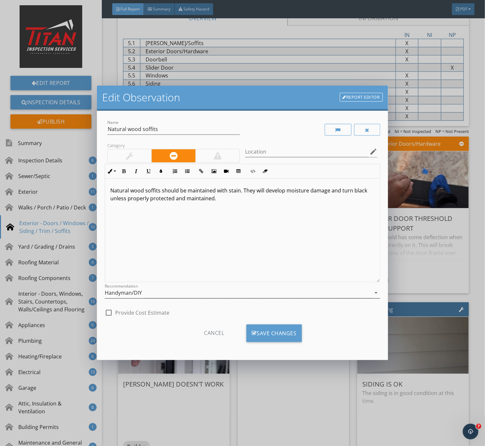
click at [141, 288] on div "Handyman/DIY" at bounding box center [238, 292] width 266 height 11
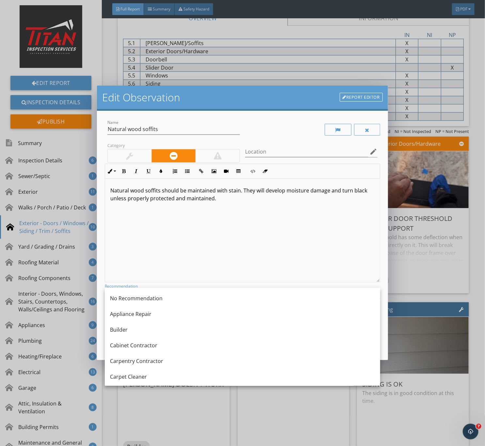
click at [130, 328] on div "Builder" at bounding box center [242, 330] width 265 height 8
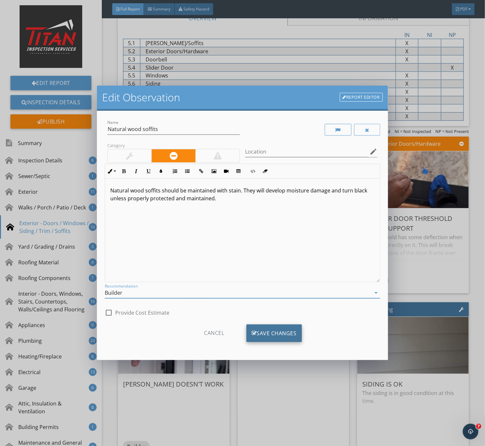
click at [276, 327] on div "Save Changes" at bounding box center [275, 333] width 56 height 18
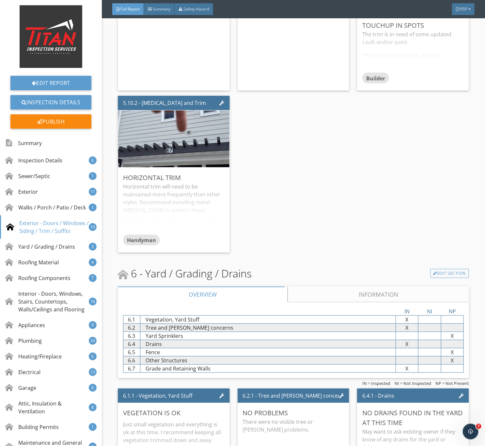
scroll to position [2890, 0]
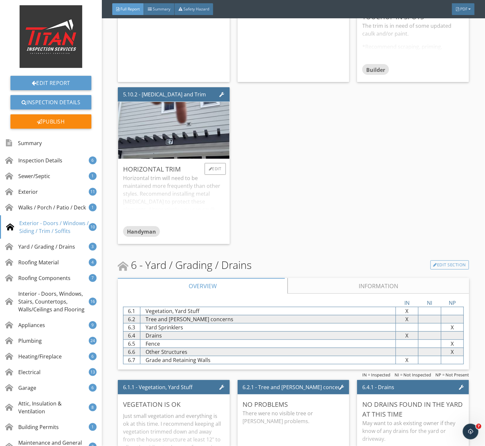
click at [195, 214] on div "Horizontal trim will need to be maintained more frequently than other styles. R…" at bounding box center [174, 200] width 102 height 52
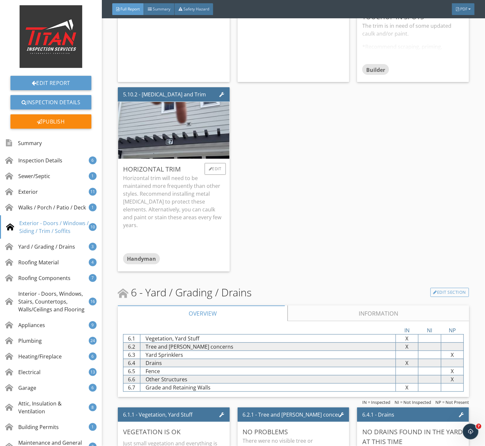
click at [184, 228] on p "Horizontal trim will need to be maintained more frequently than other styles. R…" at bounding box center [174, 201] width 102 height 55
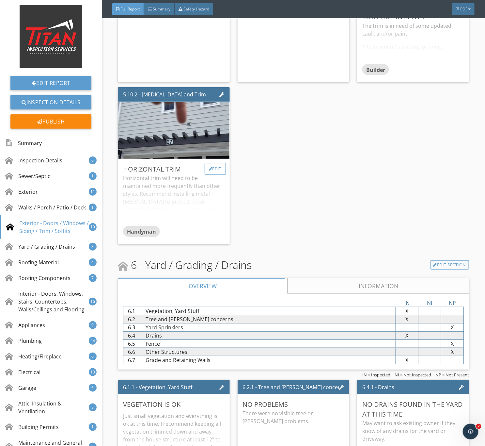
click at [217, 175] on div "Edit" at bounding box center [215, 169] width 21 height 12
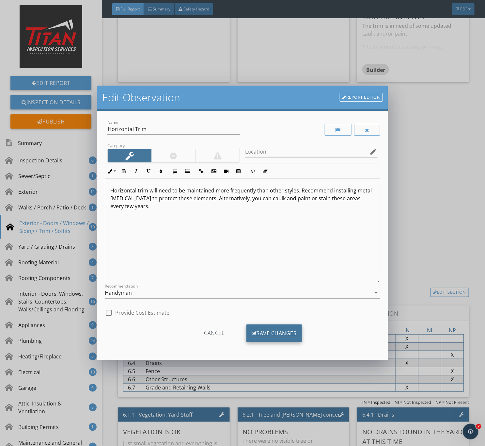
click at [269, 333] on div "Save Changes" at bounding box center [275, 333] width 56 height 18
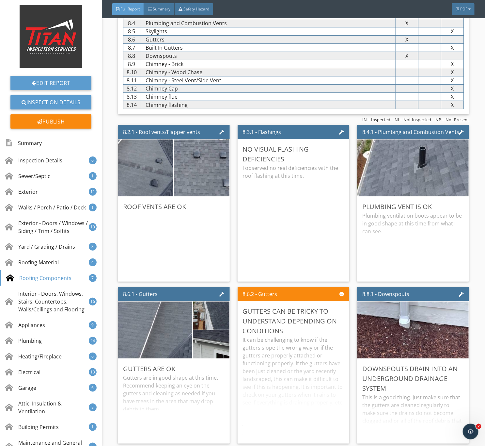
scroll to position [4066, 0]
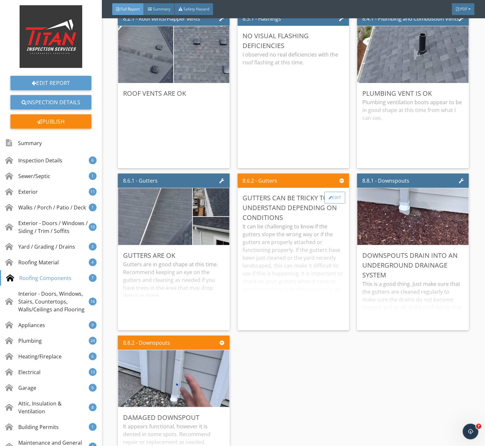
click at [334, 203] on div "Edit" at bounding box center [335, 198] width 21 height 12
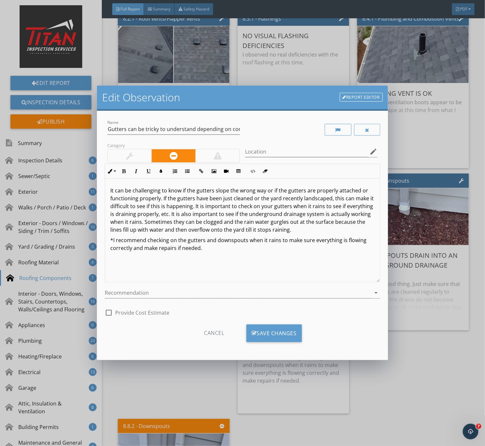
click at [122, 156] on div at bounding box center [130, 155] width 44 height 13
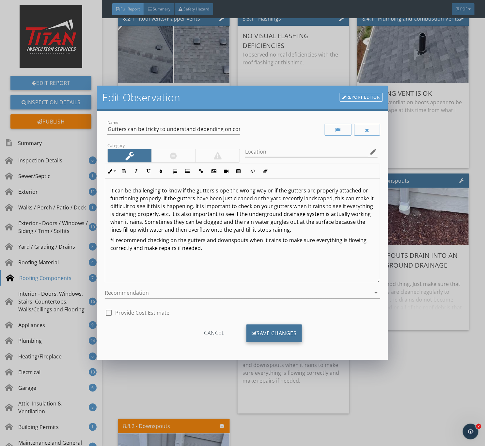
click at [261, 329] on div "Save Changes" at bounding box center [275, 333] width 56 height 18
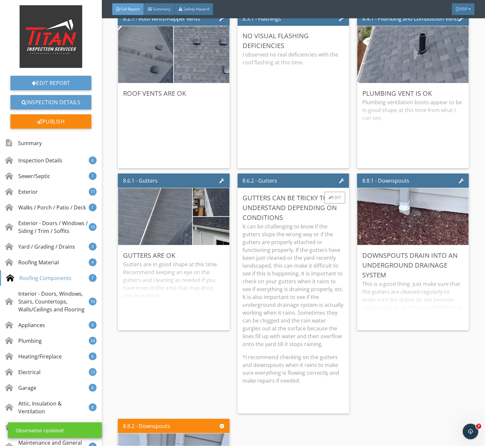
click at [302, 308] on p "It can be challenging to know if the gutters slope the wrong way or if the gutt…" at bounding box center [294, 284] width 102 height 125
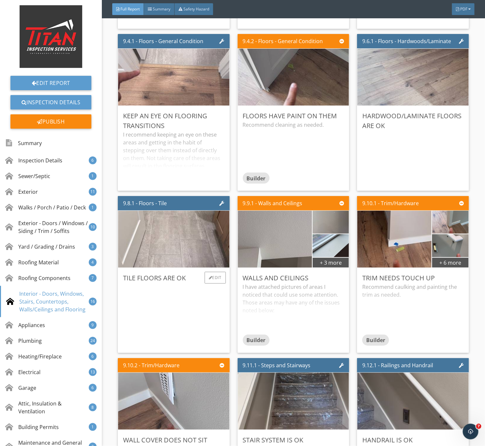
scroll to position [4899, 0]
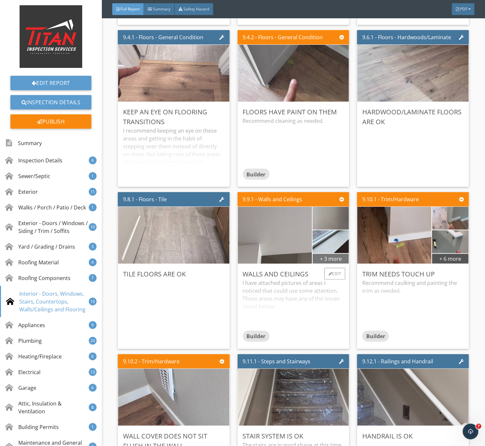
click at [336, 264] on div "+ 3 more" at bounding box center [331, 258] width 37 height 10
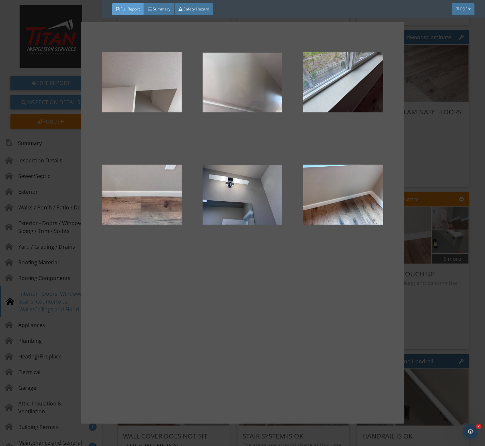
click at [433, 282] on div at bounding box center [242, 223] width 485 height 446
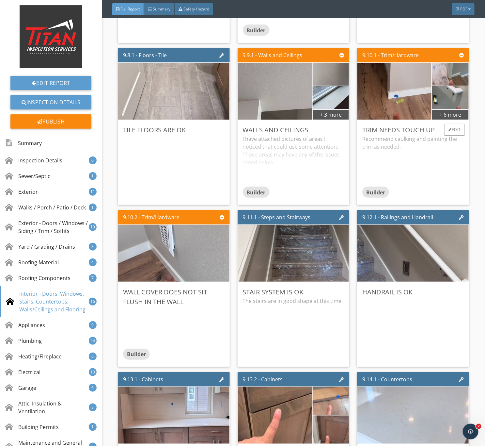
scroll to position [5046, 0]
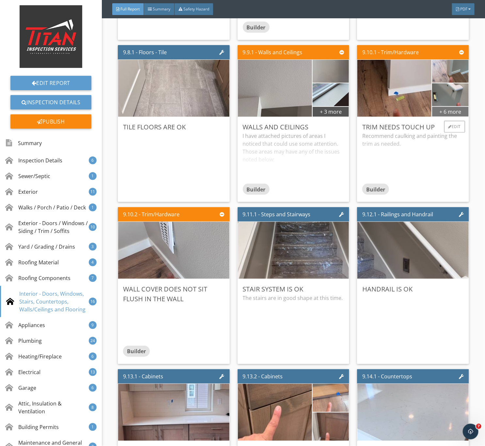
click at [453, 117] on div "+ 6 more" at bounding box center [450, 111] width 37 height 10
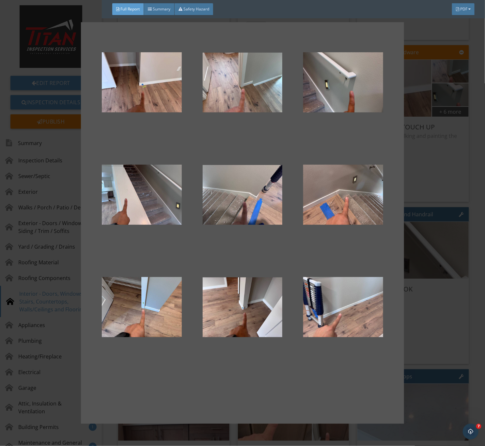
click at [448, 333] on div at bounding box center [242, 223] width 485 height 446
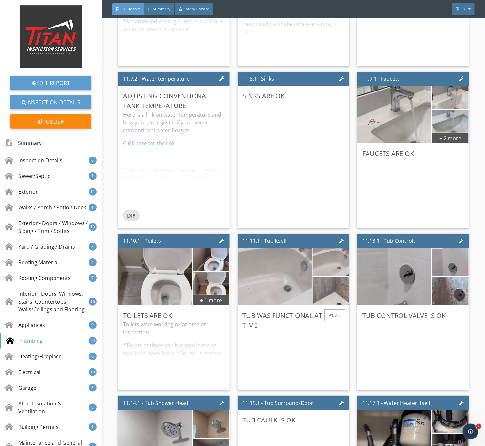
scroll to position [7250, 0]
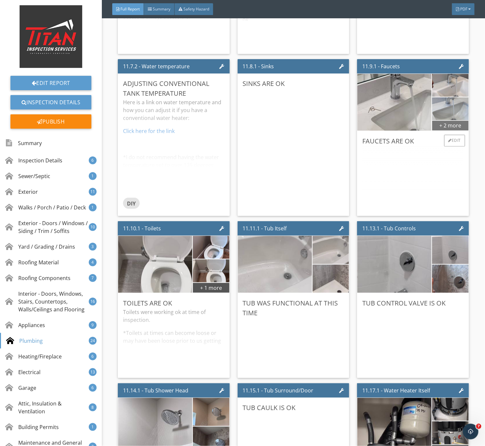
click at [442, 131] on div "+ 2 more" at bounding box center [450, 125] width 37 height 10
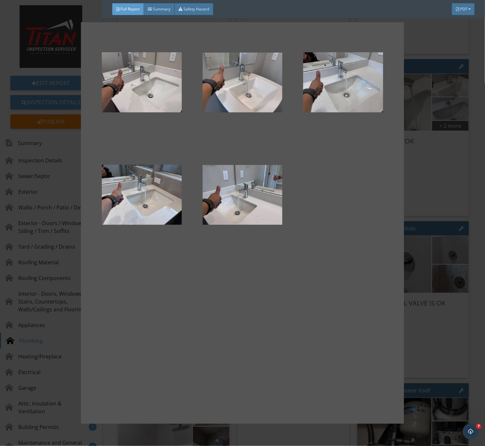
click at [432, 291] on div at bounding box center [242, 223] width 485 height 446
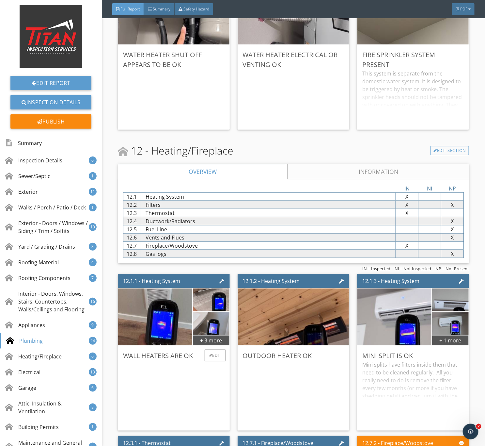
scroll to position [7985, 0]
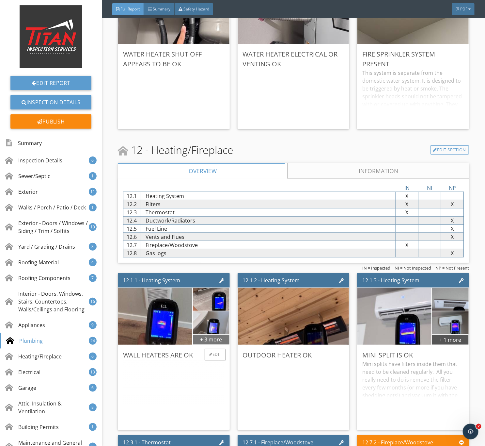
click at [218, 345] on div "+ 3 more" at bounding box center [211, 339] width 37 height 10
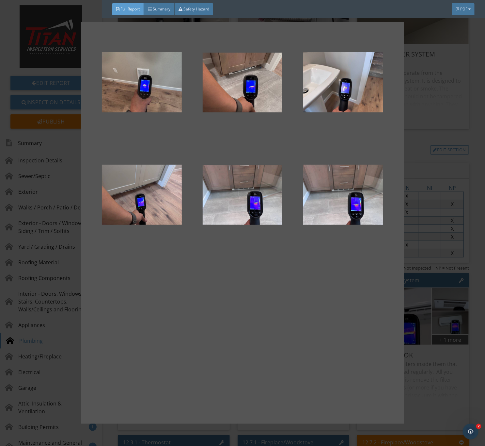
click at [445, 336] on div at bounding box center [242, 223] width 485 height 446
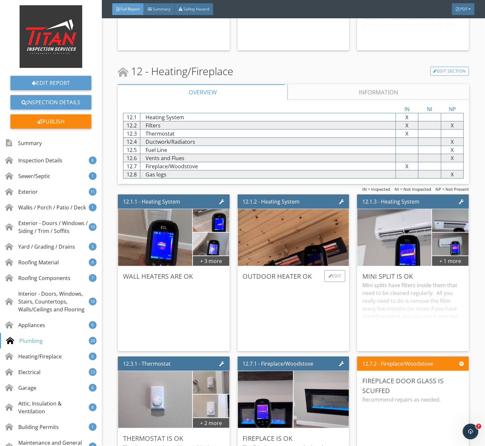
scroll to position [8083, 0]
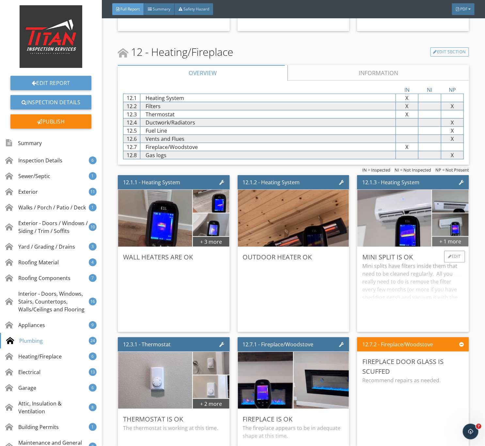
click at [448, 247] on div "+ 1 more" at bounding box center [450, 241] width 37 height 10
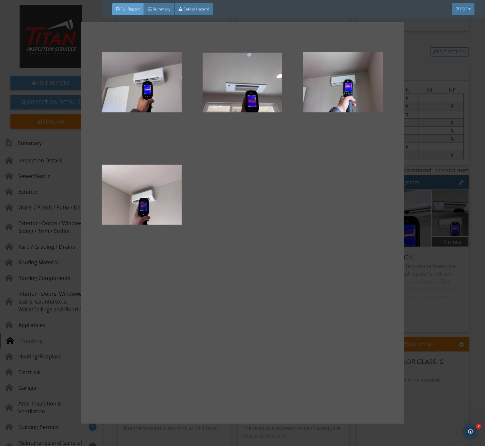
click at [447, 316] on div at bounding box center [242, 223] width 485 height 446
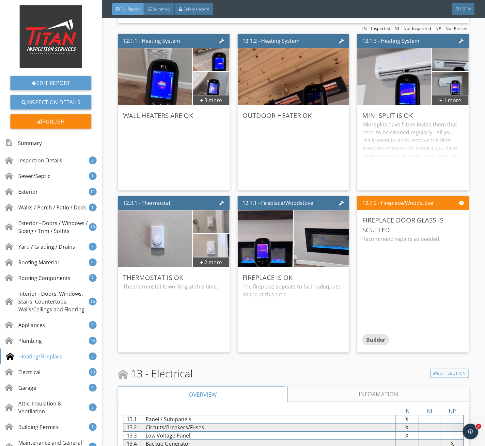
scroll to position [8230, 0]
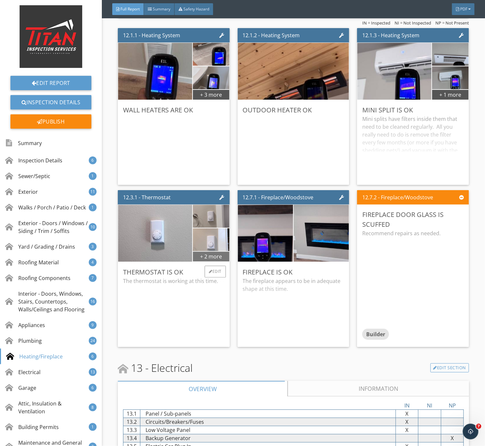
click at [200, 262] on div "+ 2 more" at bounding box center [211, 256] width 37 height 10
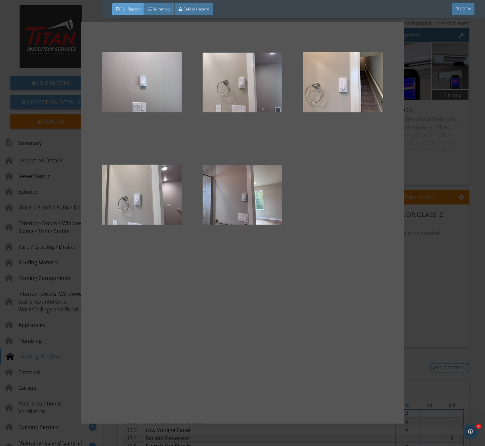
click at [417, 288] on div at bounding box center [242, 223] width 485 height 446
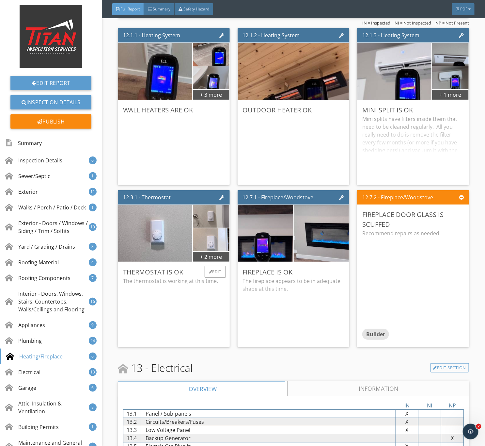
click at [212, 283] on div "Thermostat is OK The thermostat is working at this time. Edit" at bounding box center [174, 304] width 112 height 85
click at [216, 262] on div "+ 2 more" at bounding box center [211, 256] width 37 height 10
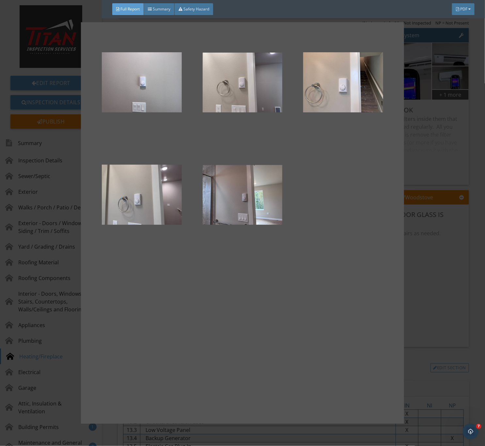
click at [405, 296] on div at bounding box center [242, 223] width 485 height 446
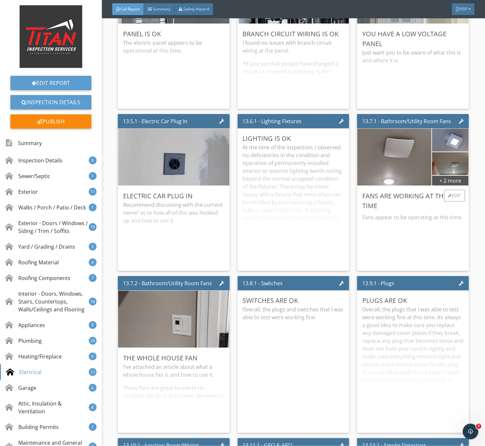
scroll to position [8867, 0]
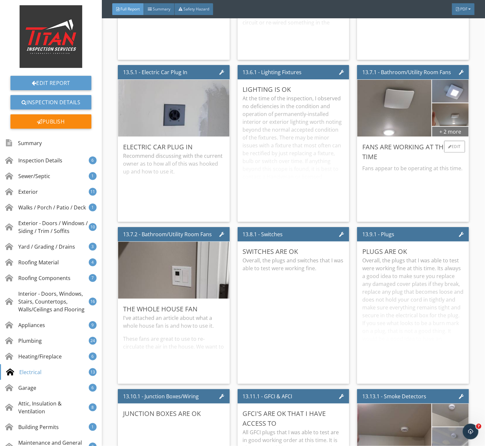
click at [444, 137] on div "+ 2 more" at bounding box center [450, 131] width 37 height 10
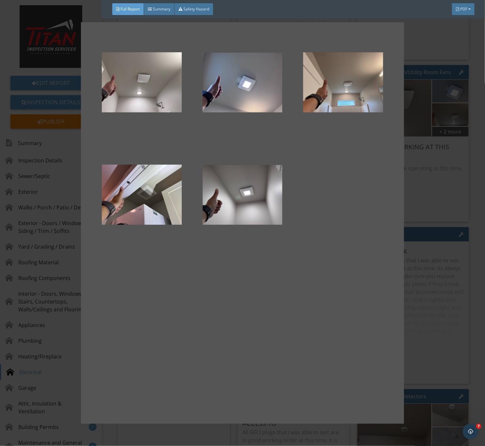
drag, startPoint x: 439, startPoint y: 234, endPoint x: 426, endPoint y: 243, distance: 16.0
click at [439, 234] on div at bounding box center [242, 223] width 485 height 446
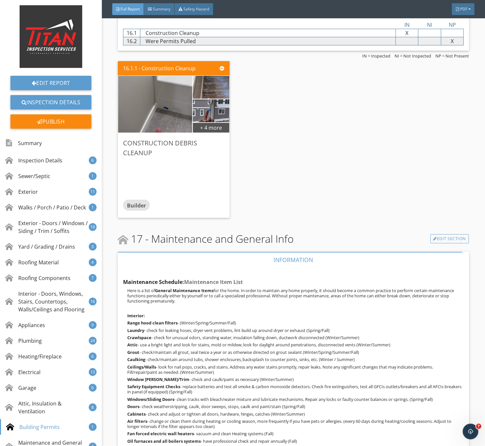
scroll to position [10581, 0]
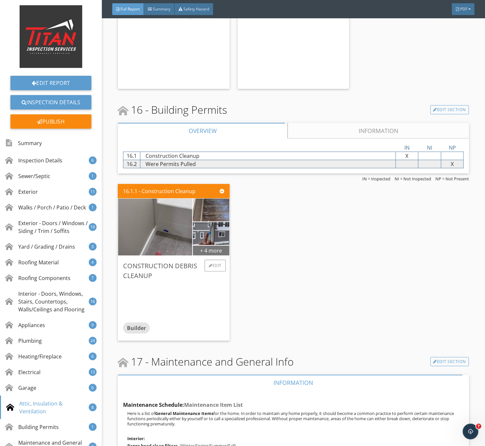
click at [207, 255] on div "+ 4 more" at bounding box center [211, 250] width 37 height 10
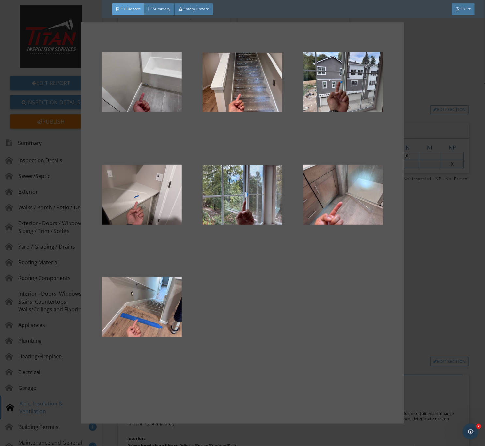
click at [455, 307] on div at bounding box center [242, 223] width 485 height 446
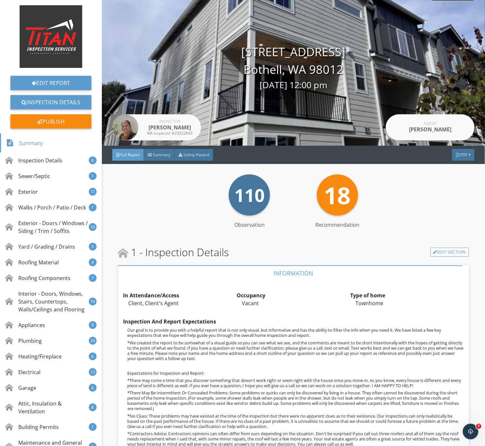
scroll to position [0, 0]
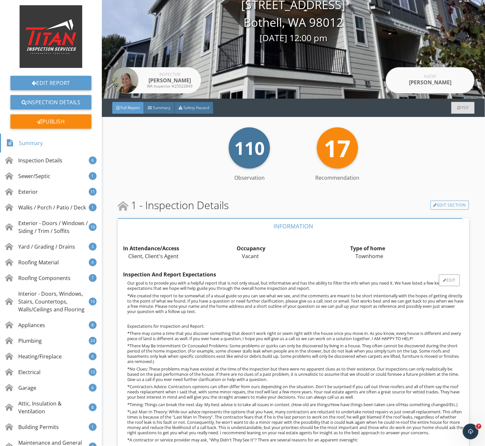
scroll to position [147, 0]
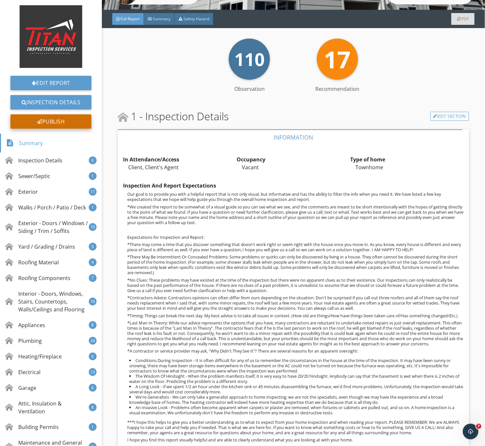
click at [50, 119] on div "Publish" at bounding box center [50, 121] width 81 height 14
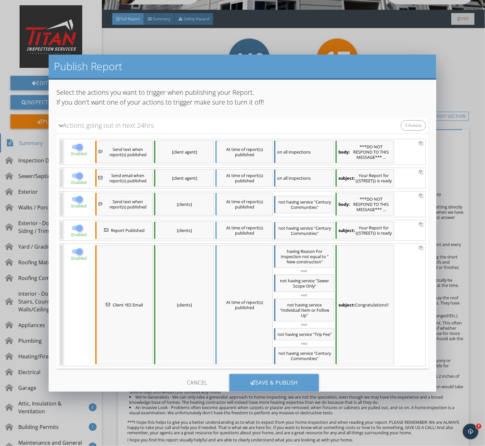
scroll to position [38, 0]
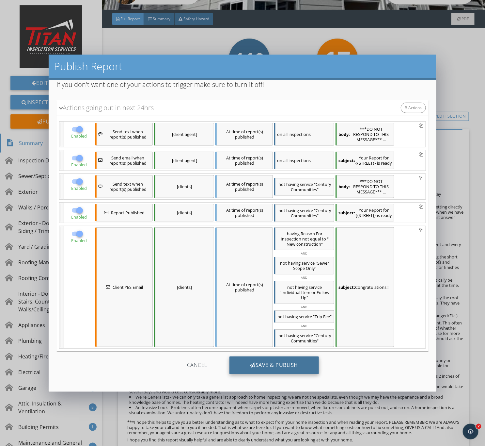
click at [265, 362] on div "Save & Publish" at bounding box center [275, 365] width 90 height 18
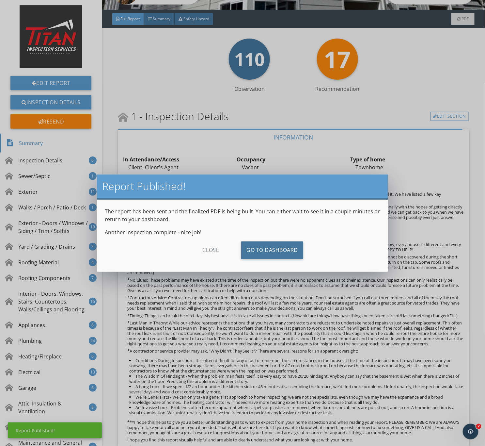
drag, startPoint x: 279, startPoint y: 247, endPoint x: 350, endPoint y: 228, distance: 74.2
click at [279, 247] on link "Go To Dashboard" at bounding box center [272, 250] width 62 height 18
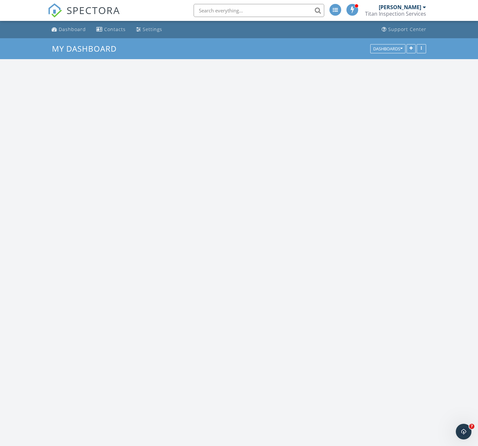
scroll to position [986, 494]
